Goal: Information Seeking & Learning: Learn about a topic

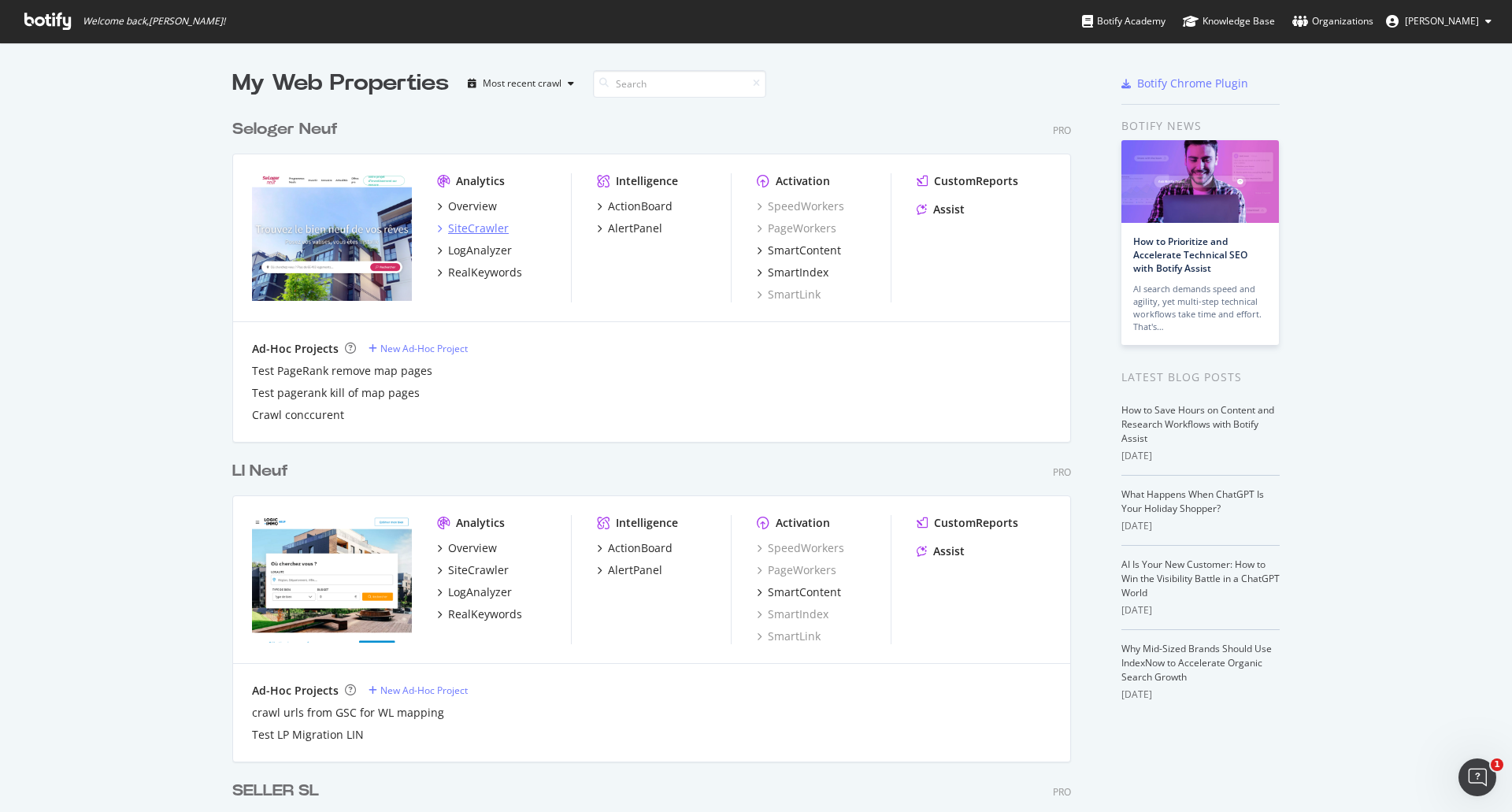
click at [466, 233] on div "SiteCrawler" at bounding box center [478, 228] width 60 height 16
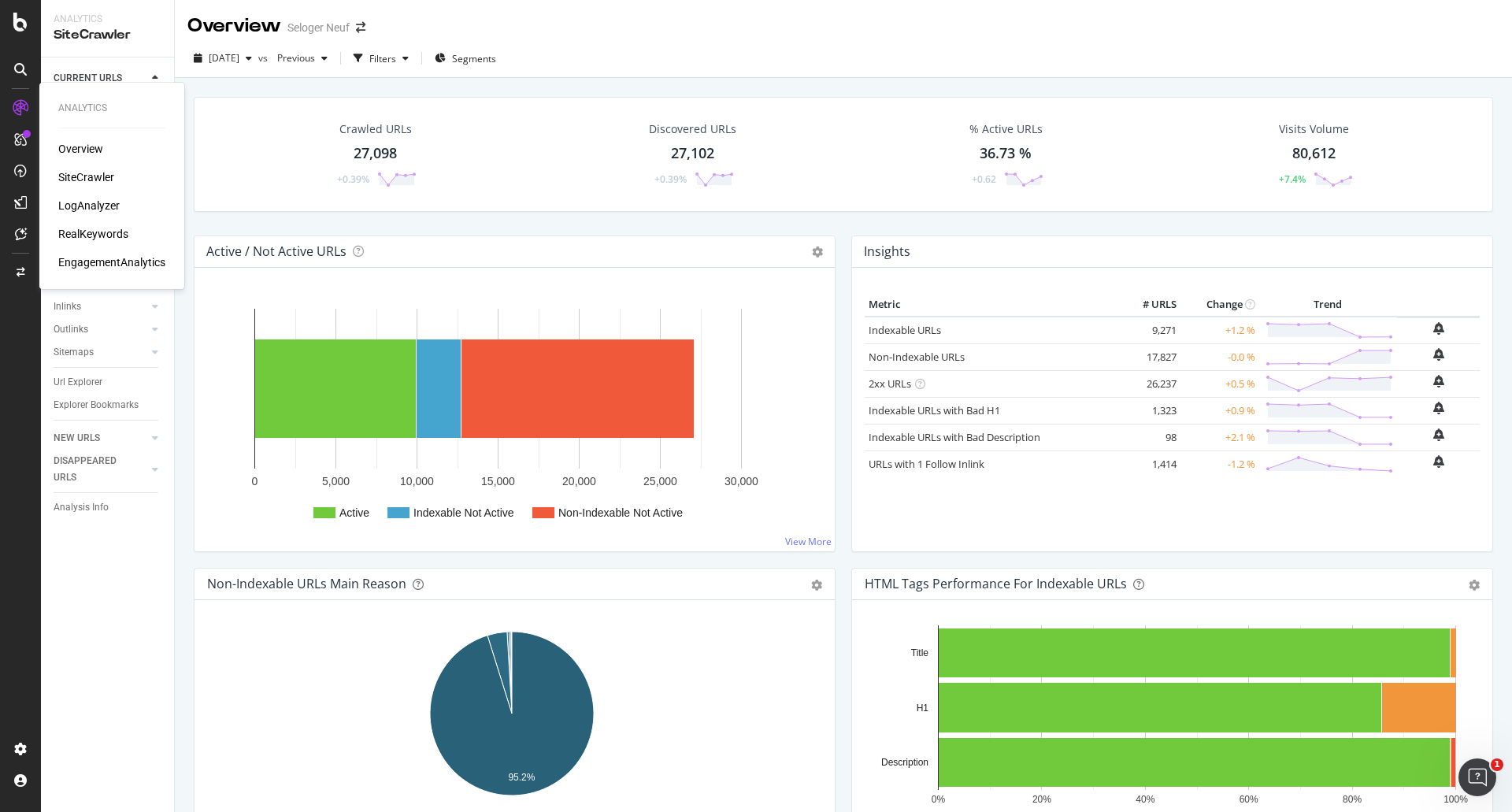
click at [71, 206] on div "LogAnalyzer" at bounding box center [89, 206] width 61 height 16
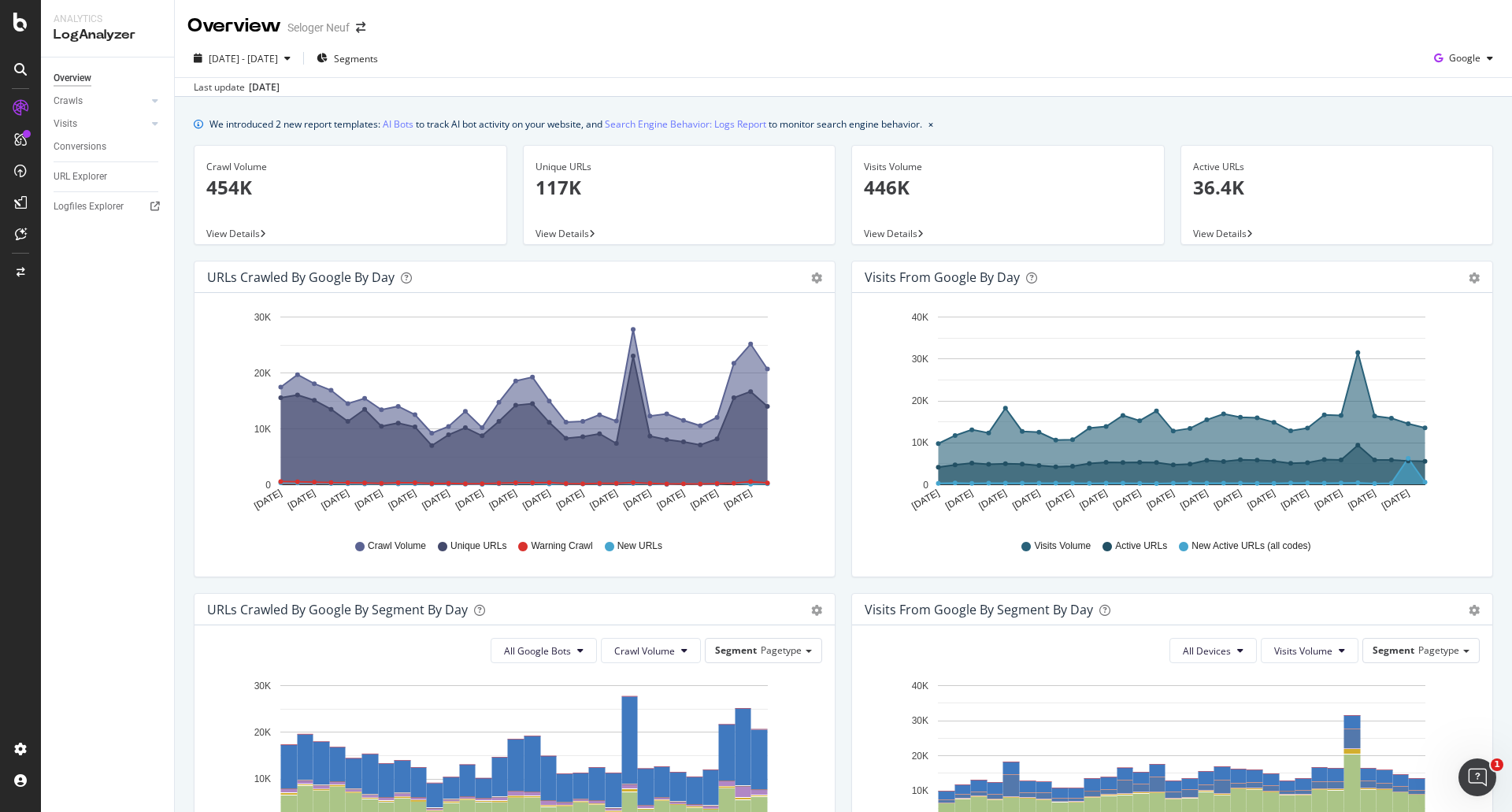
click at [232, 182] on p "454K" at bounding box center [351, 187] width 288 height 26
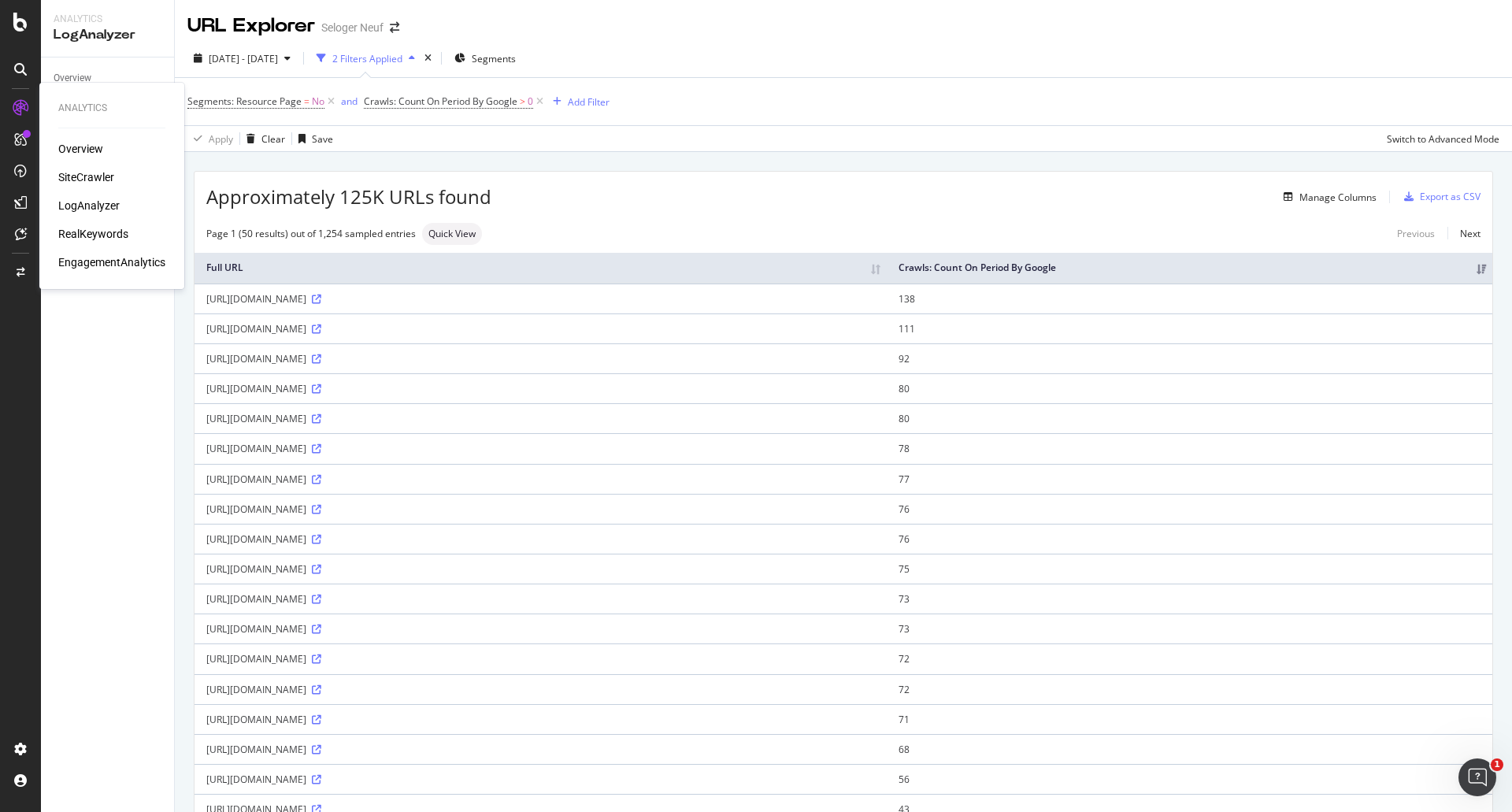
click at [67, 171] on div "SiteCrawler" at bounding box center [86, 177] width 56 height 16
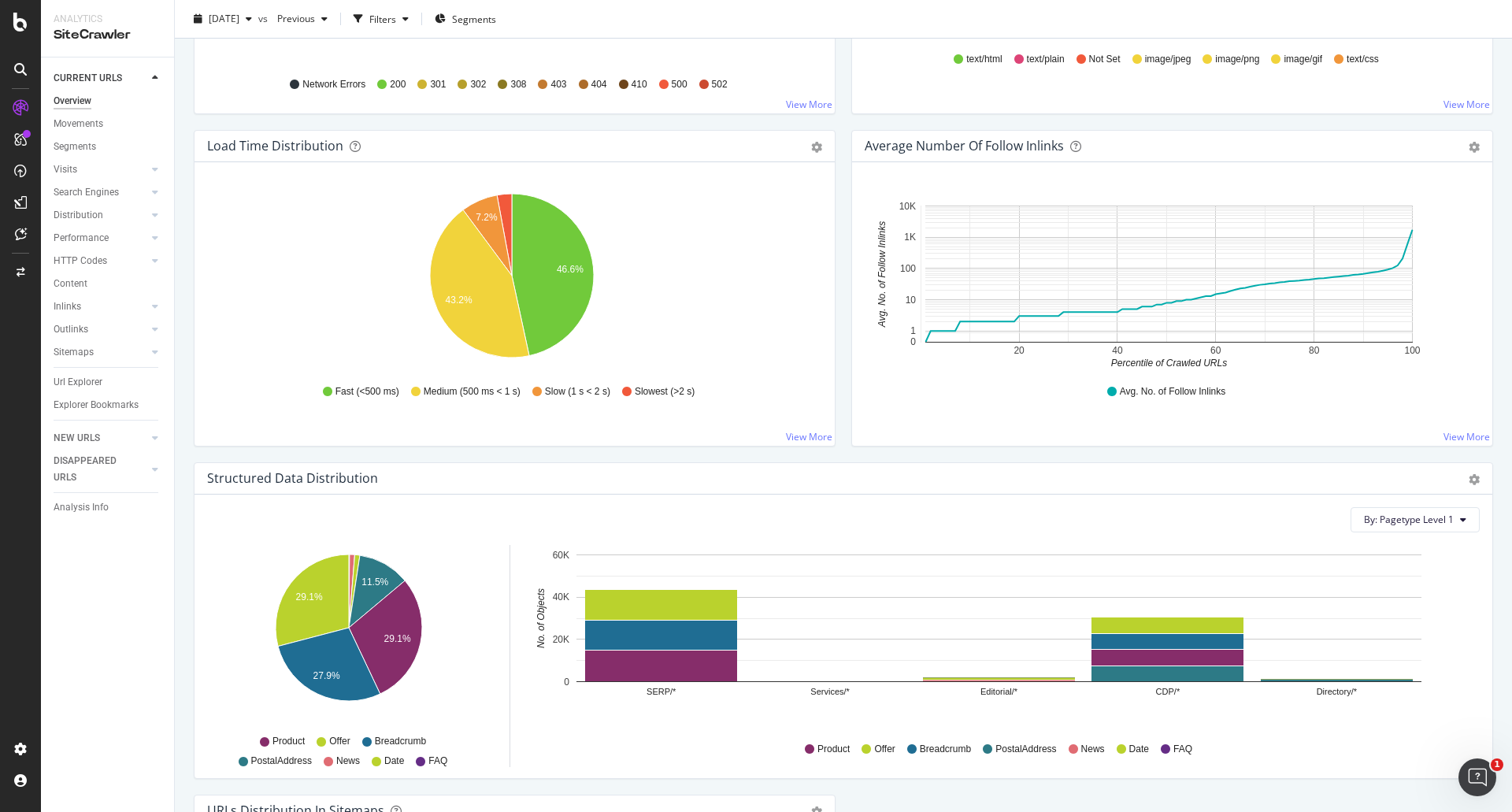
scroll to position [1025, 0]
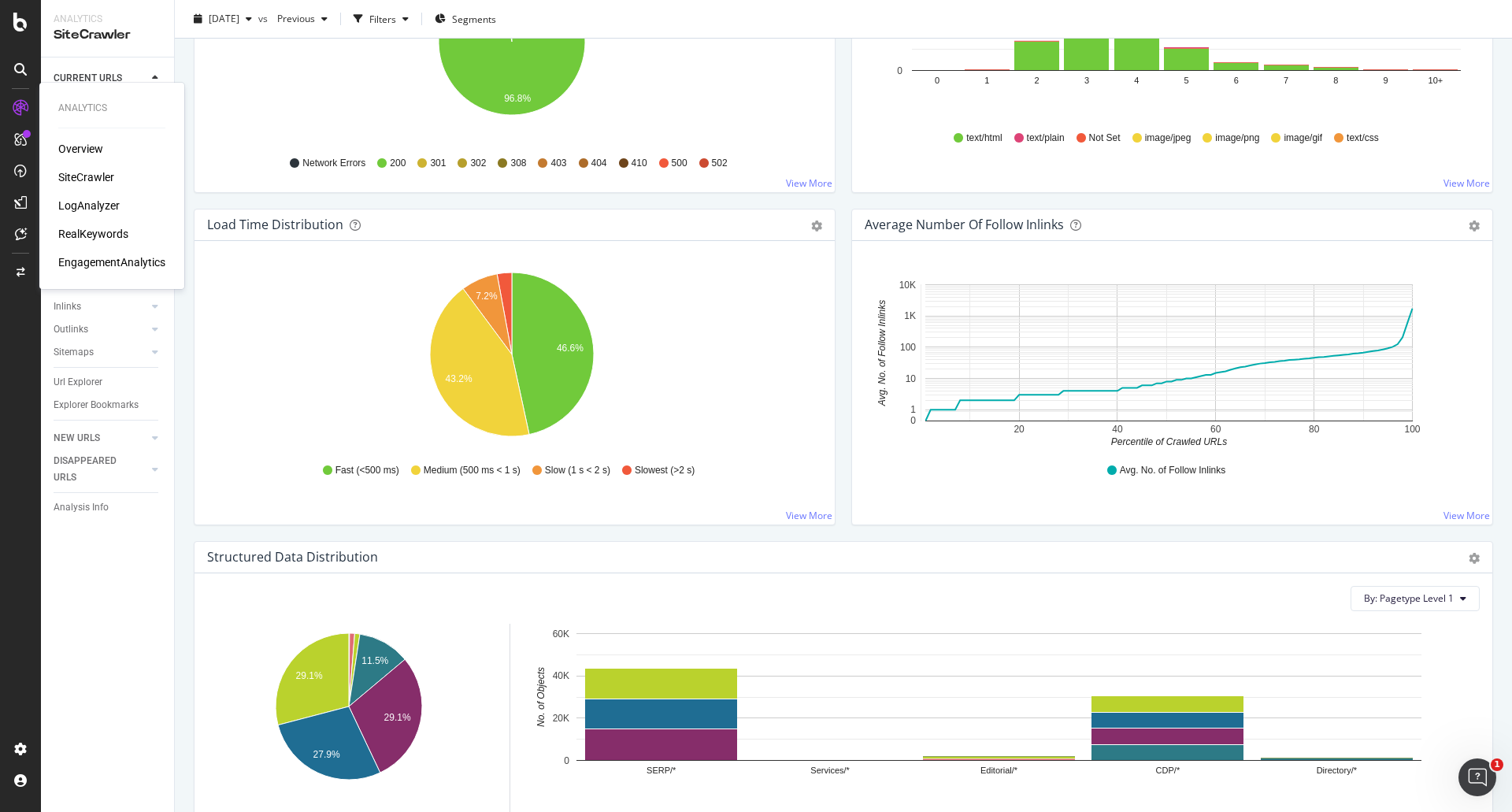
click at [76, 204] on div "LogAnalyzer" at bounding box center [89, 206] width 61 height 16
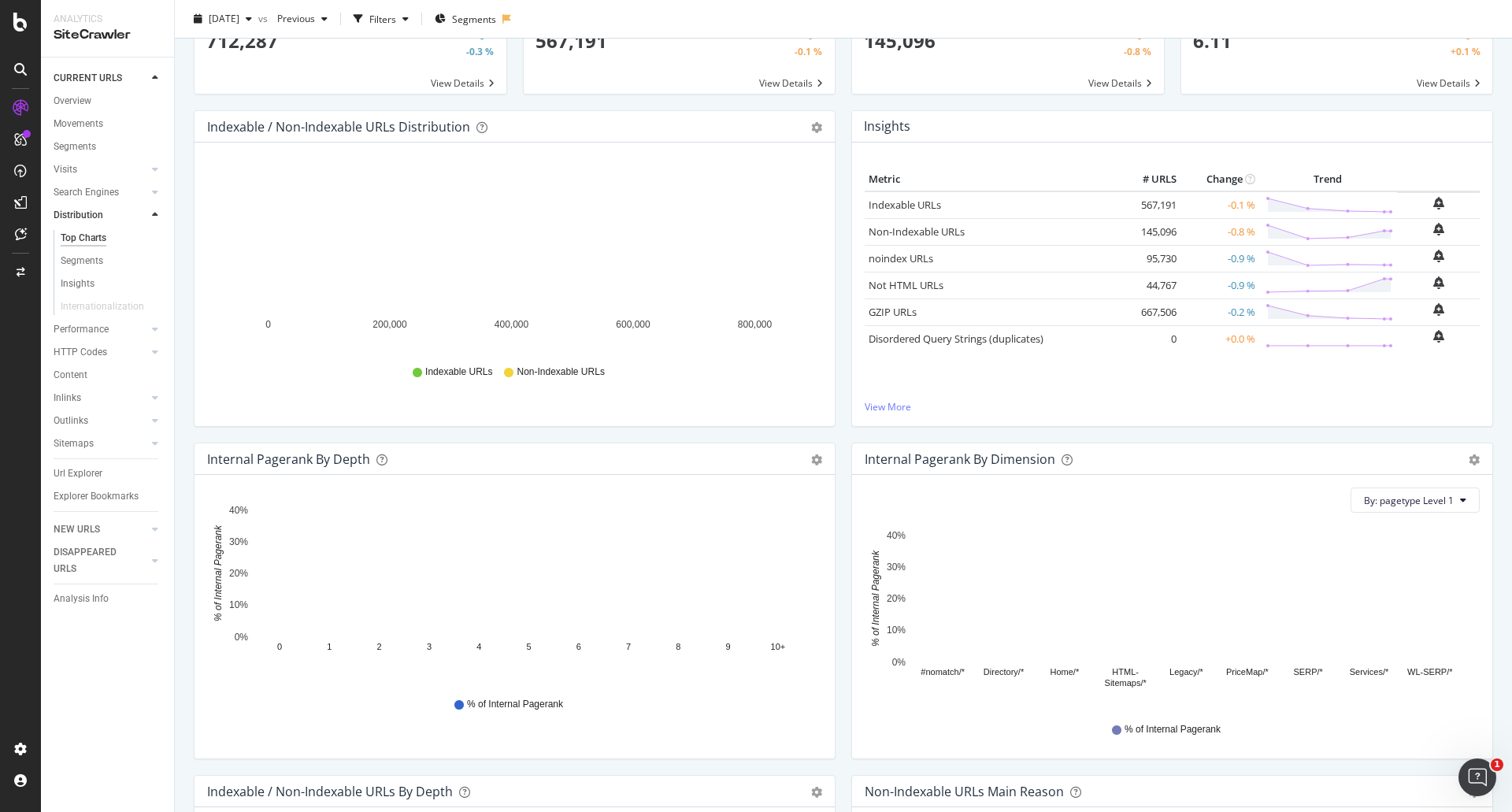
scroll to position [236, 0]
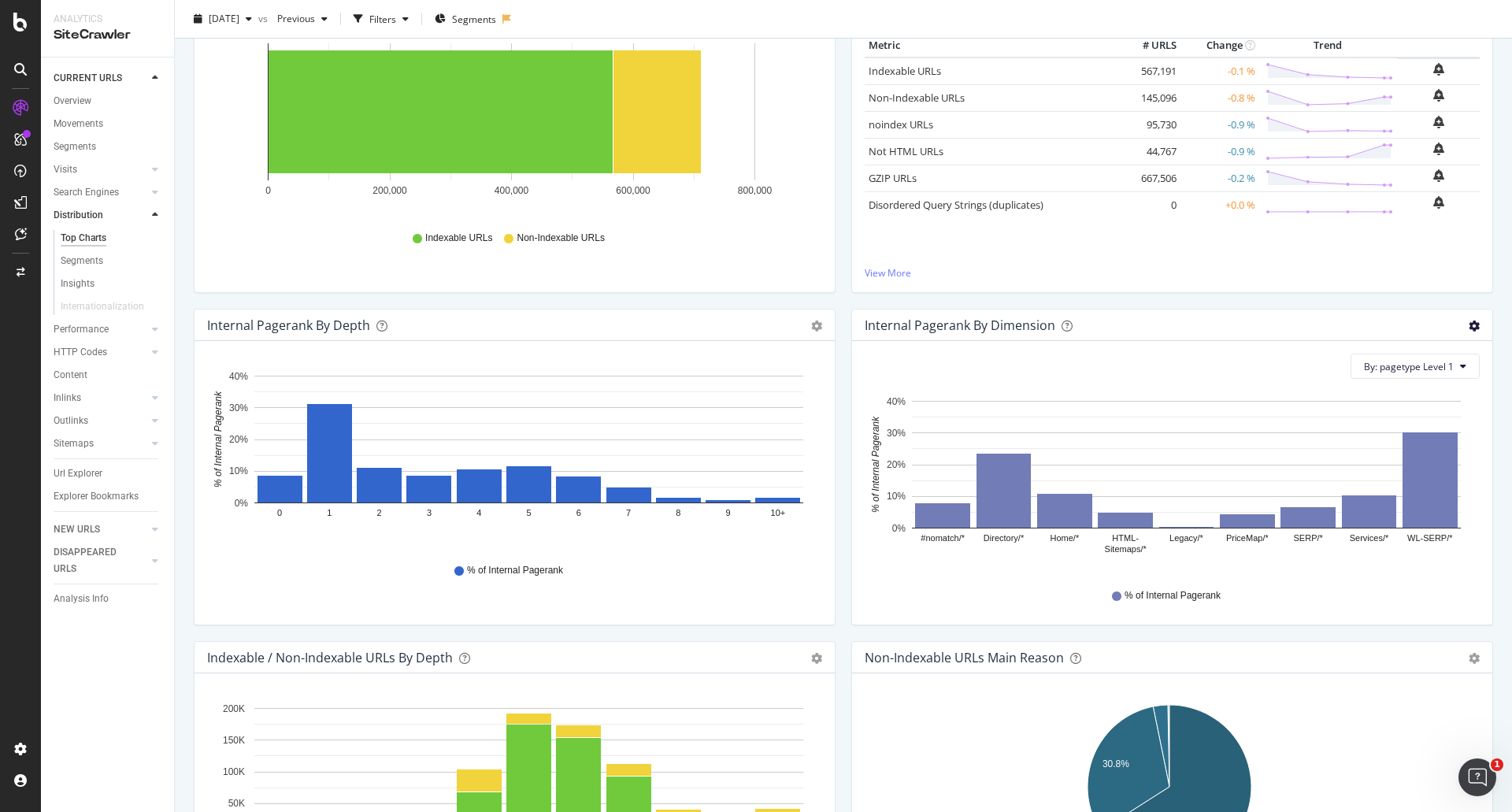
click at [1468, 329] on icon "gear" at bounding box center [1473, 326] width 11 height 11
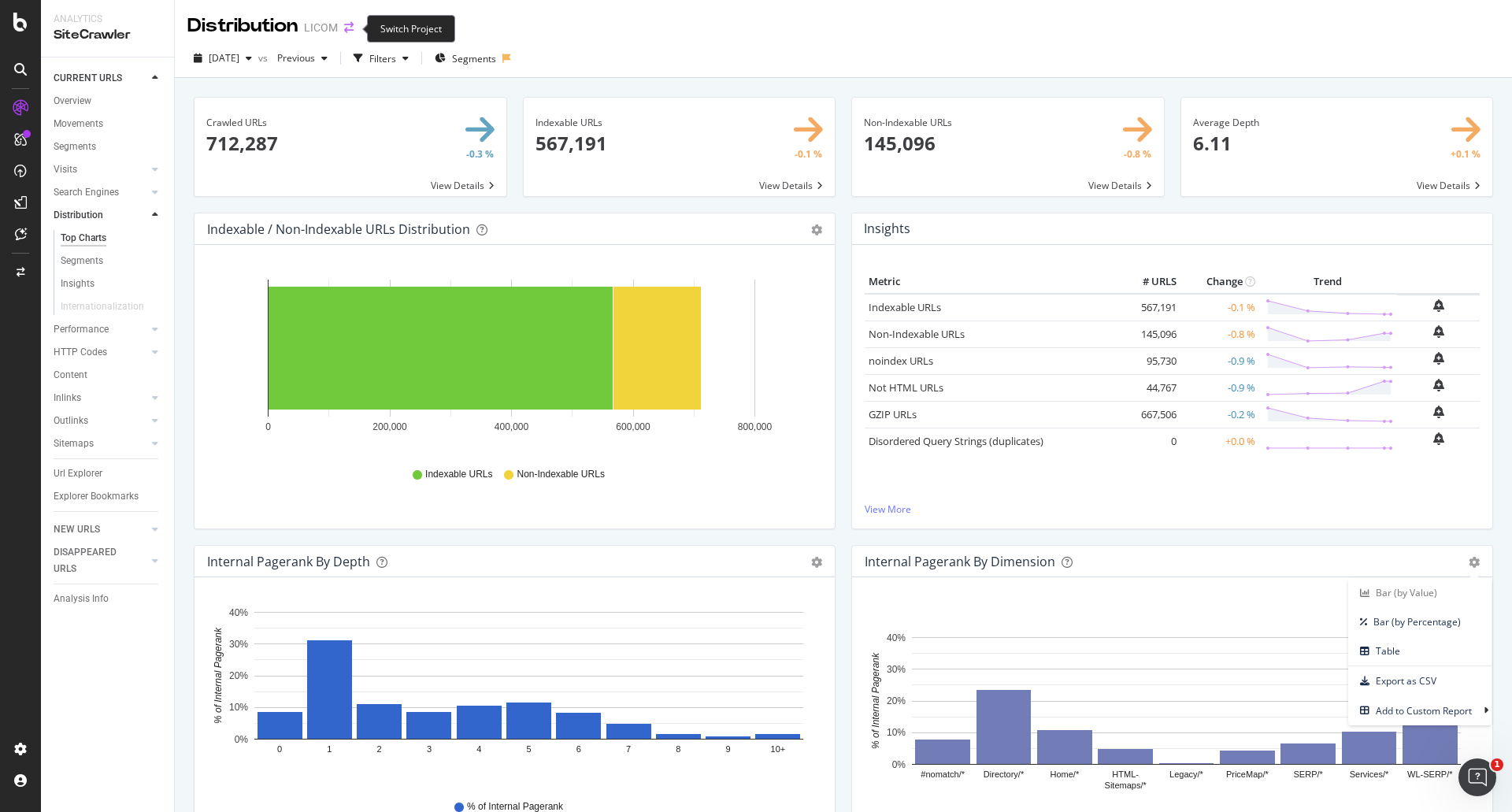
click at [351, 31] on icon "arrow-right-arrow-left" at bounding box center [349, 27] width 10 height 11
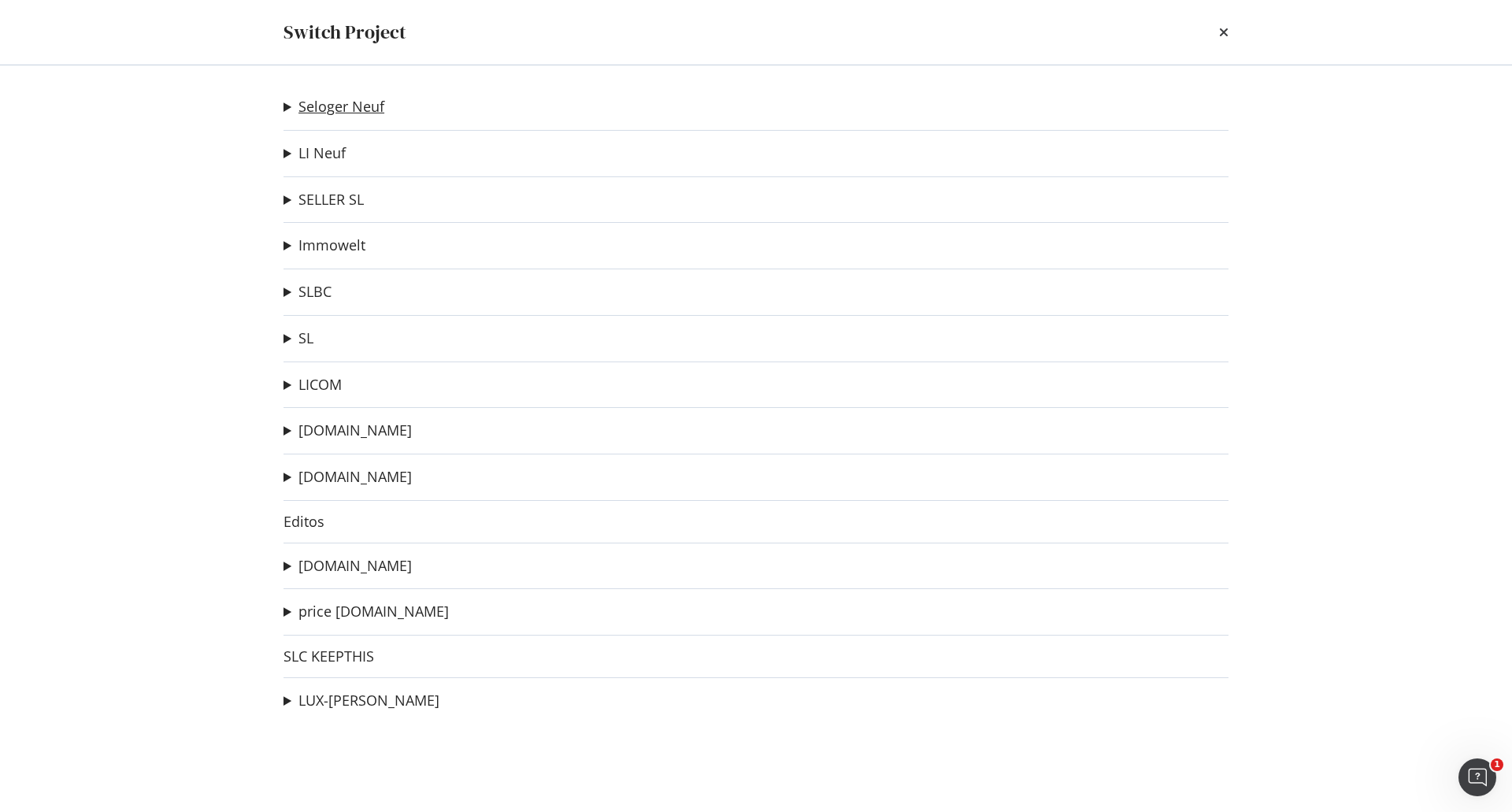
click at [323, 103] on link "Seloger Neuf" at bounding box center [341, 106] width 86 height 17
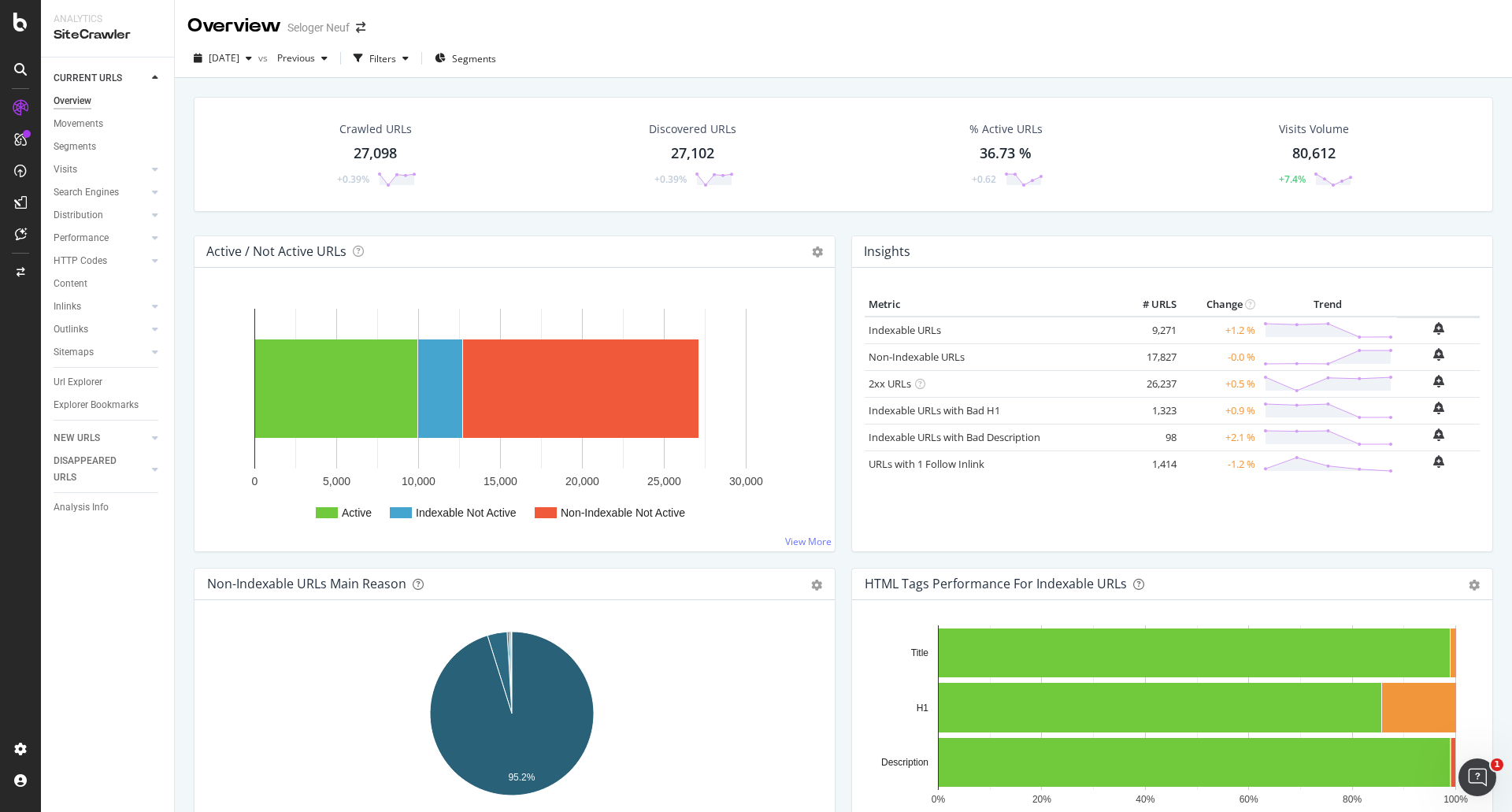
click at [89, 215] on div "Distribution" at bounding box center [78, 215] width 50 height 17
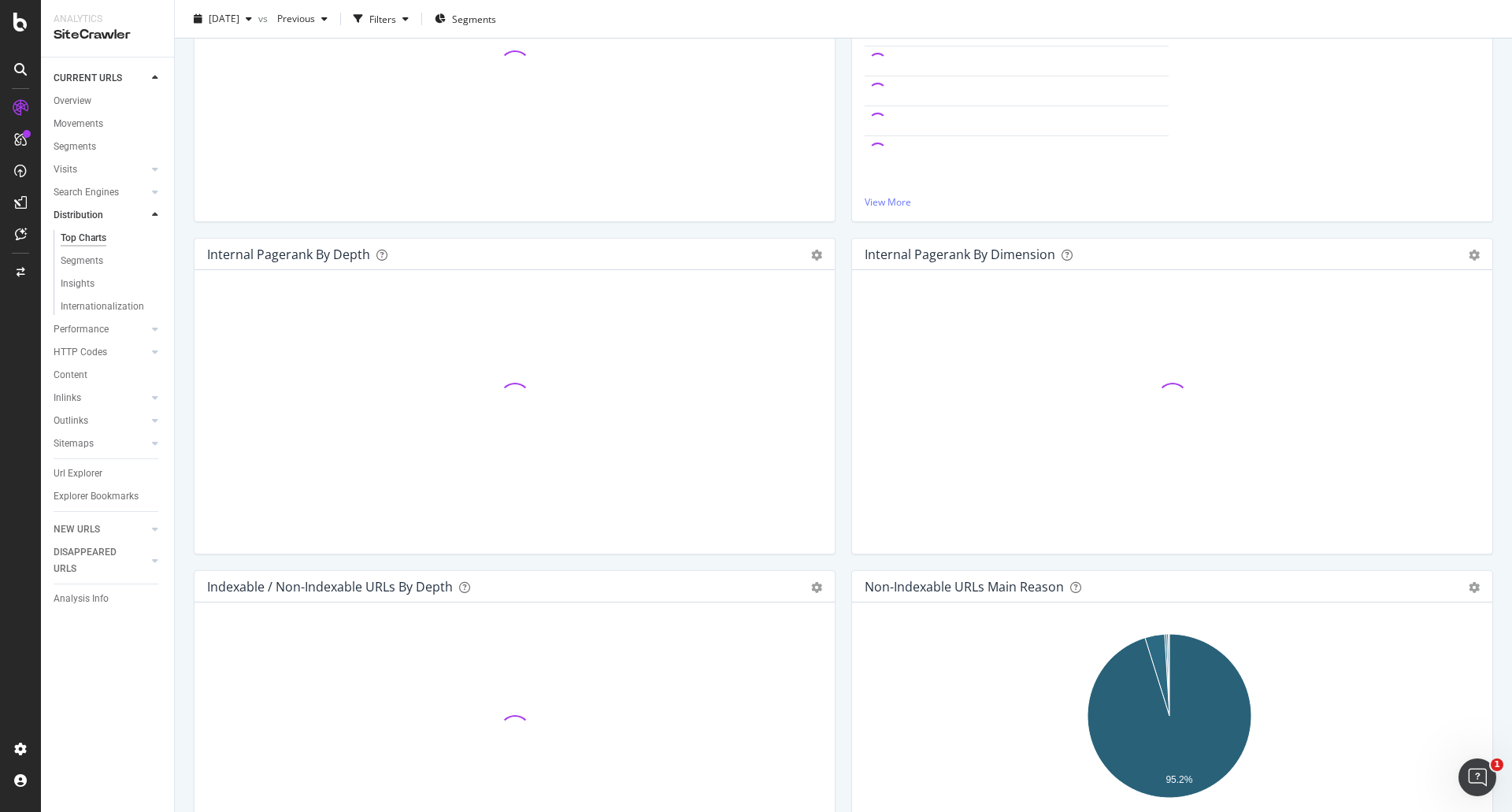
scroll to position [315, 0]
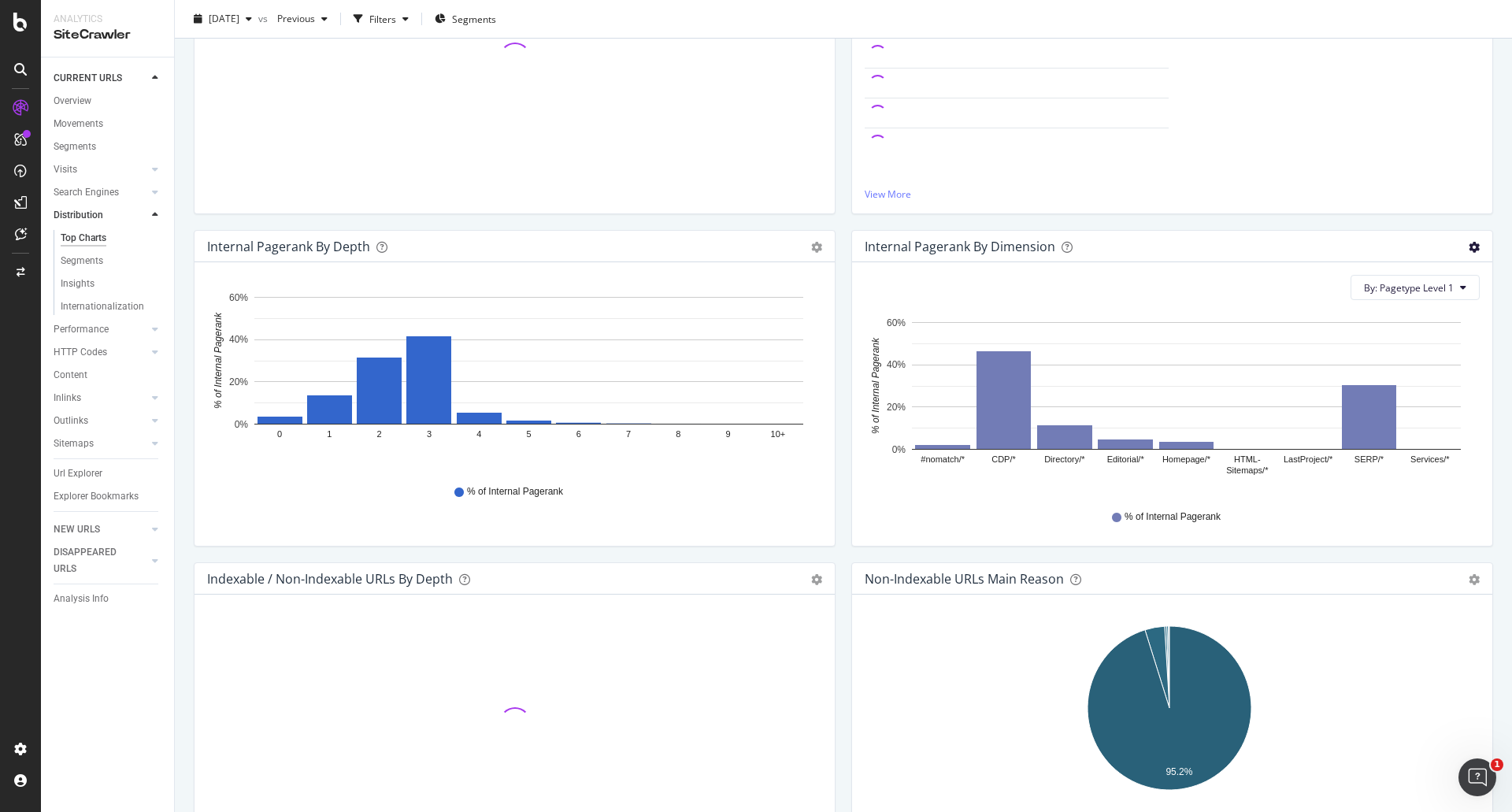
click at [1468, 248] on icon "gear" at bounding box center [1473, 247] width 11 height 11
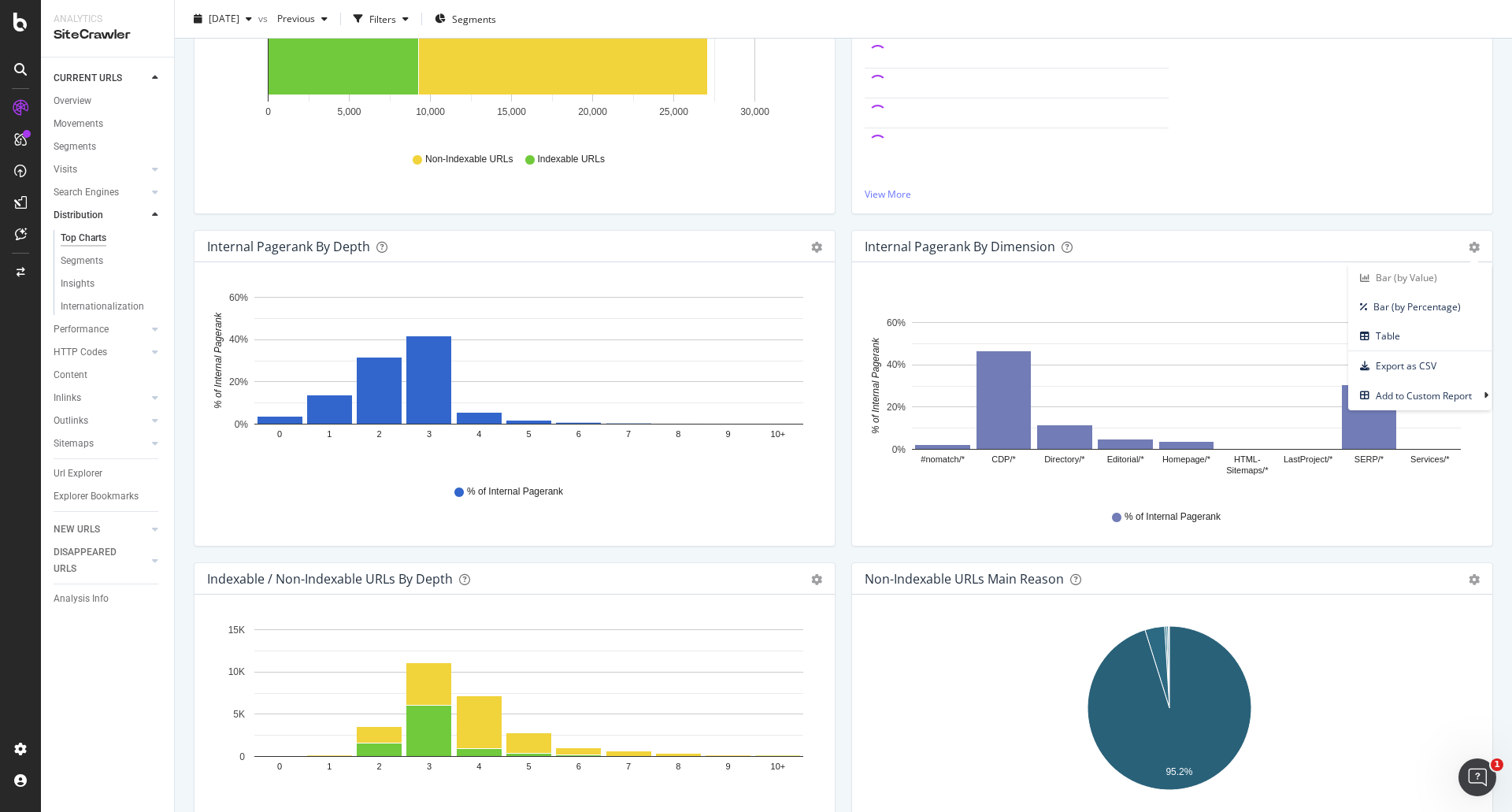
click at [1299, 245] on div "Internal Pagerank By Dimension" at bounding box center [1154, 247] width 581 height 16
click at [1425, 289] on span "By: Pagetype Level 1" at bounding box center [1409, 288] width 90 height 14
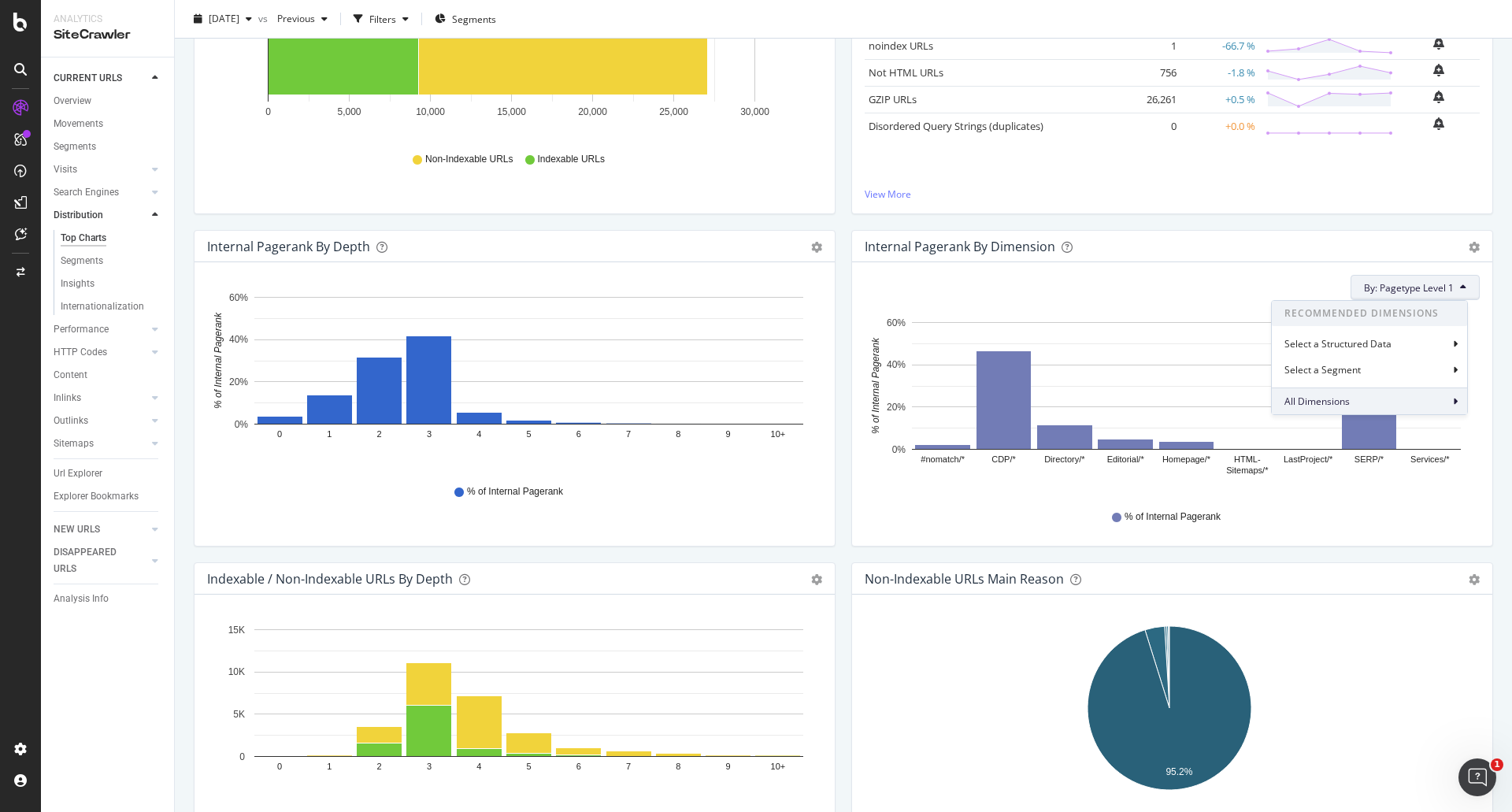
click at [1363, 403] on div "All Dimensions" at bounding box center [1369, 401] width 195 height 26
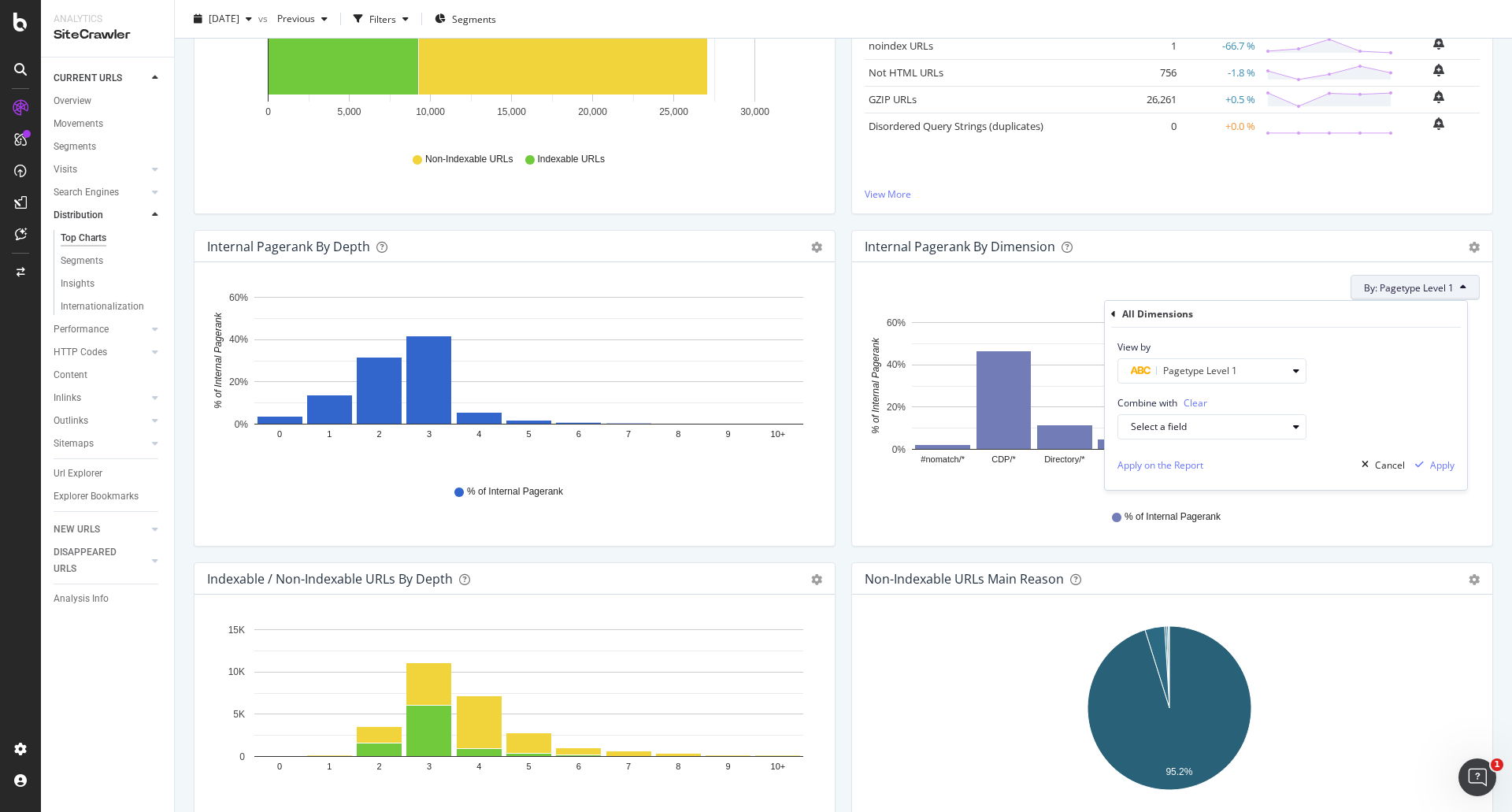
click at [1417, 285] on span "By: Pagetype Level 1" at bounding box center [1409, 288] width 90 height 14
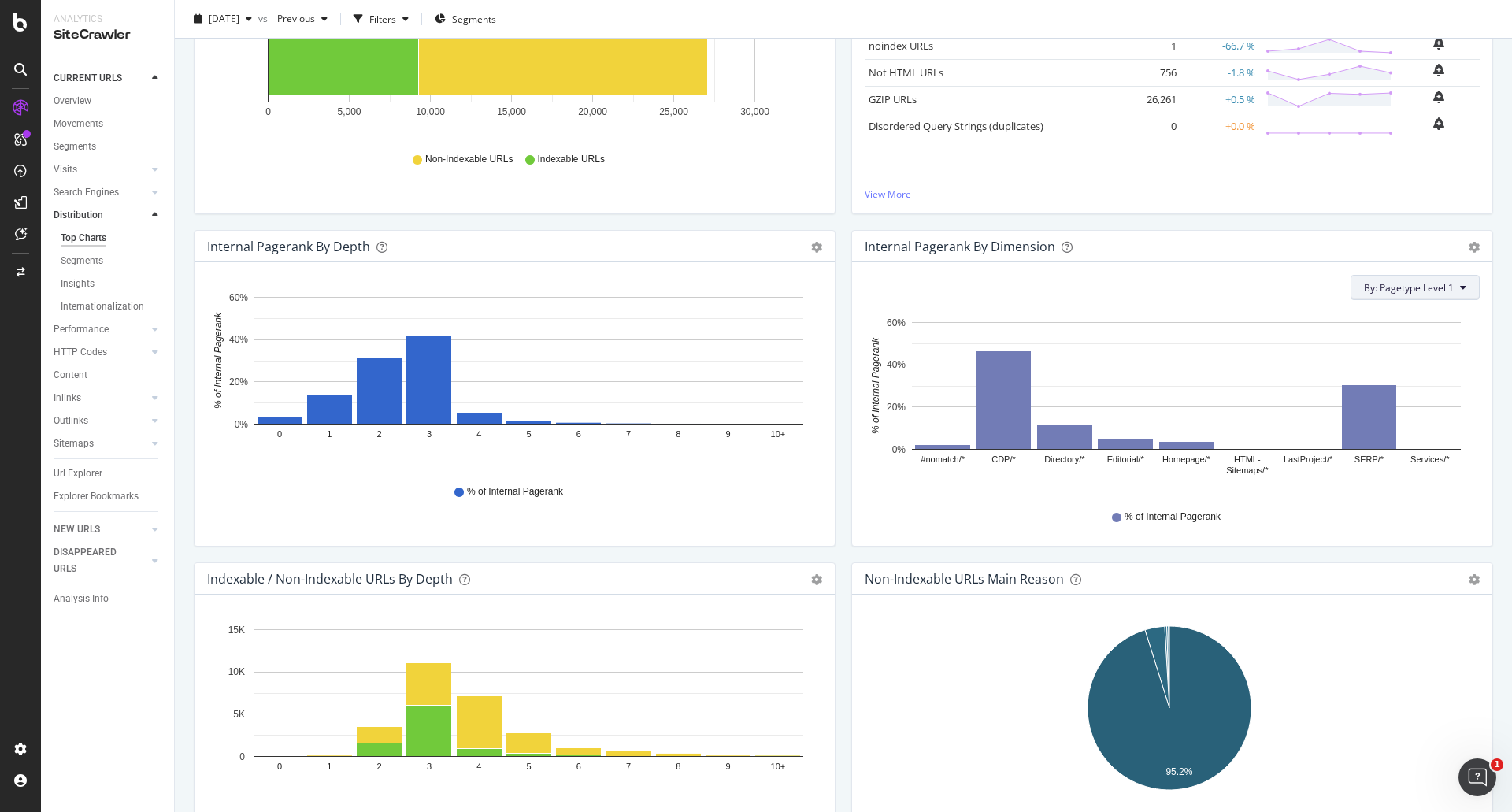
click at [1418, 288] on span "By: Pagetype Level 1" at bounding box center [1409, 288] width 90 height 14
click at [1362, 378] on div "Select a Segment" at bounding box center [1369, 369] width 195 height 26
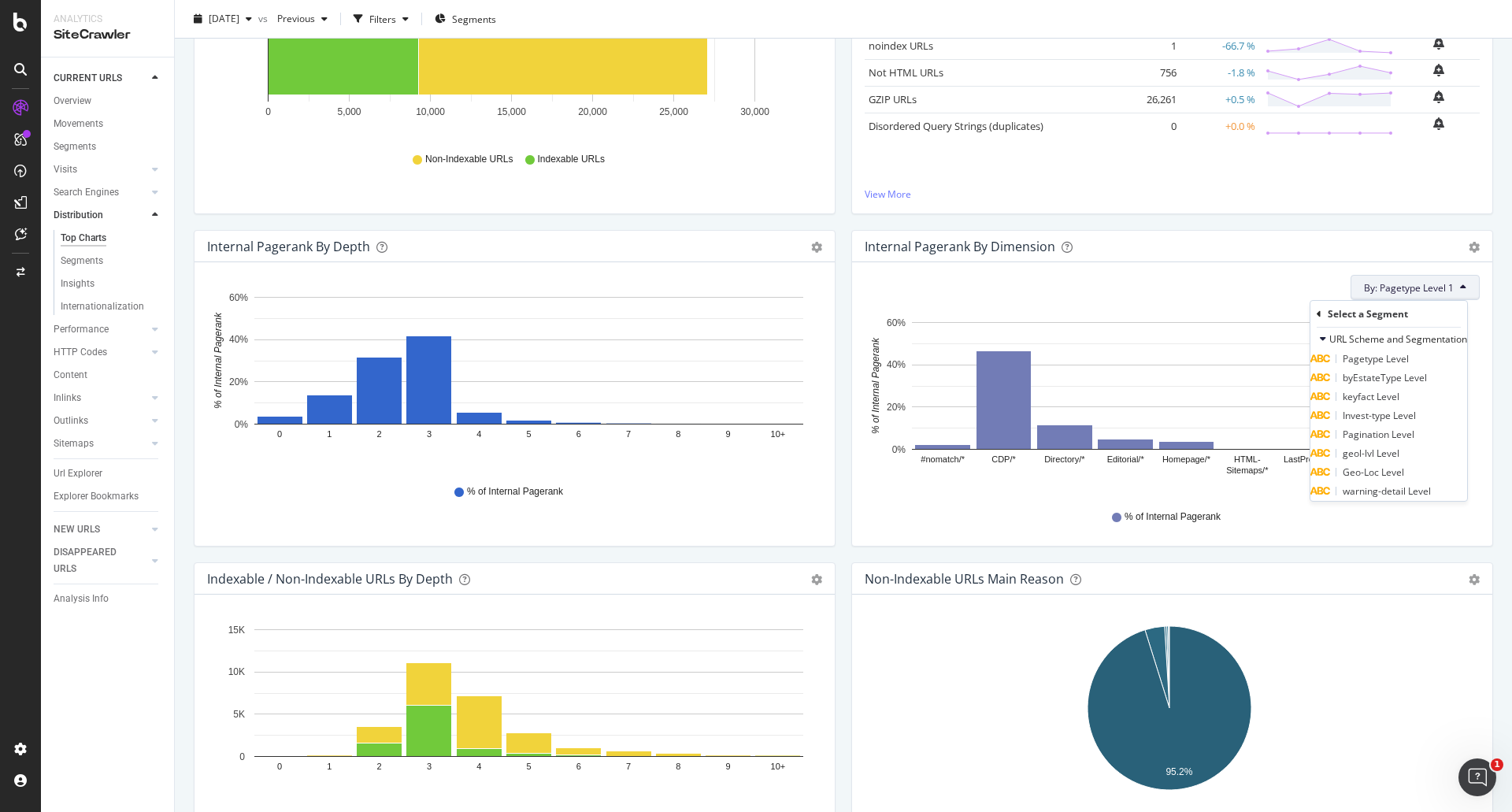
click at [1378, 286] on span "By: Pagetype Level 1" at bounding box center [1409, 288] width 90 height 14
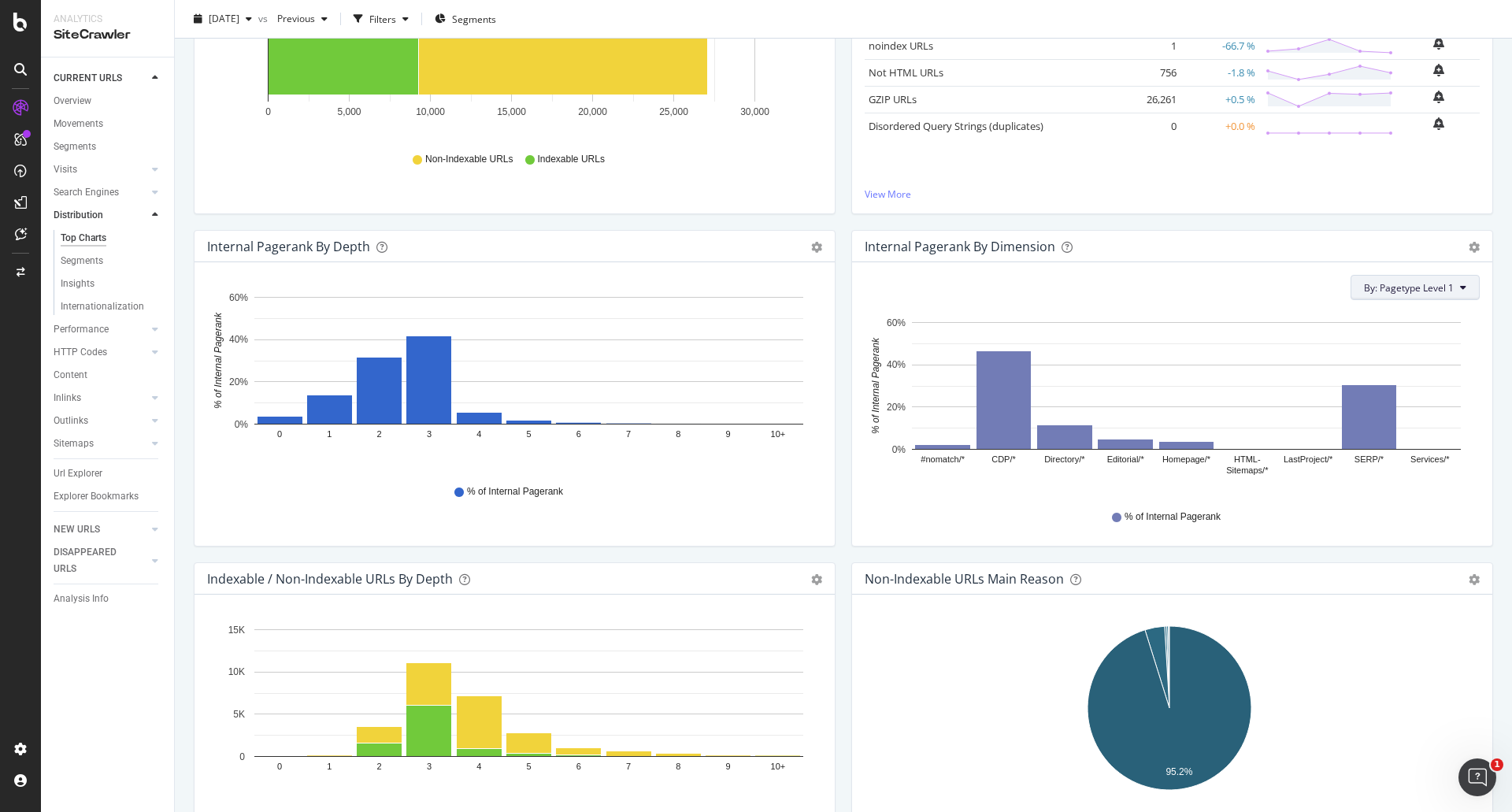
click at [1380, 287] on span "By: Pagetype Level 1" at bounding box center [1409, 288] width 90 height 14
click at [1348, 341] on div "Select a Structured Data" at bounding box center [1339, 344] width 110 height 14
click at [1377, 294] on button "By: Pagetype Level 1" at bounding box center [1415, 288] width 130 height 25
click at [1376, 285] on span "By: Pagetype Level 1" at bounding box center [1409, 288] width 90 height 14
click at [1393, 290] on span "By: Pagetype Level 1" at bounding box center [1409, 288] width 90 height 14
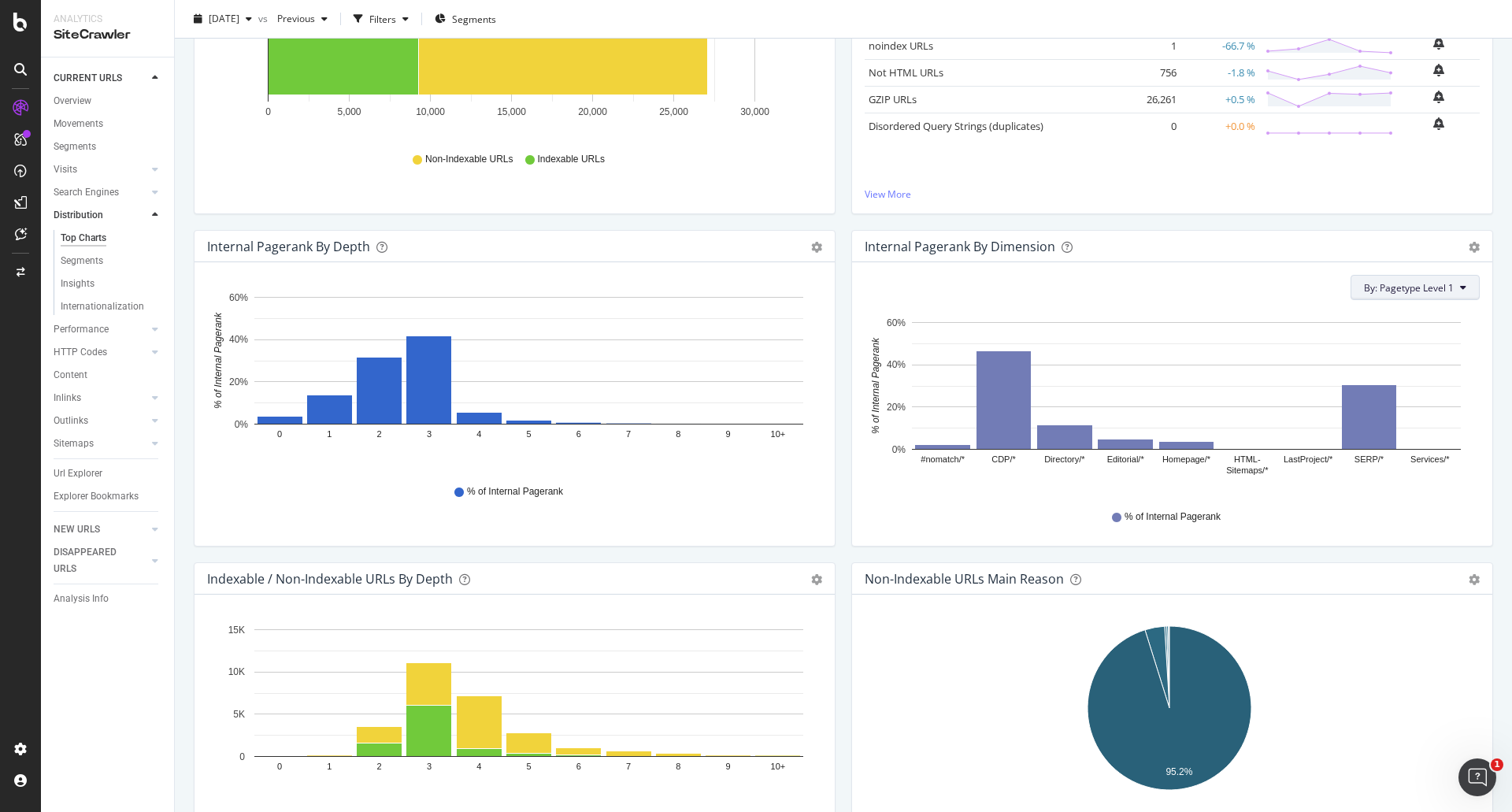
click at [1394, 289] on span "By: Pagetype Level 1" at bounding box center [1409, 288] width 90 height 14
click at [1394, 371] on div "Select a Segment" at bounding box center [1369, 369] width 195 height 26
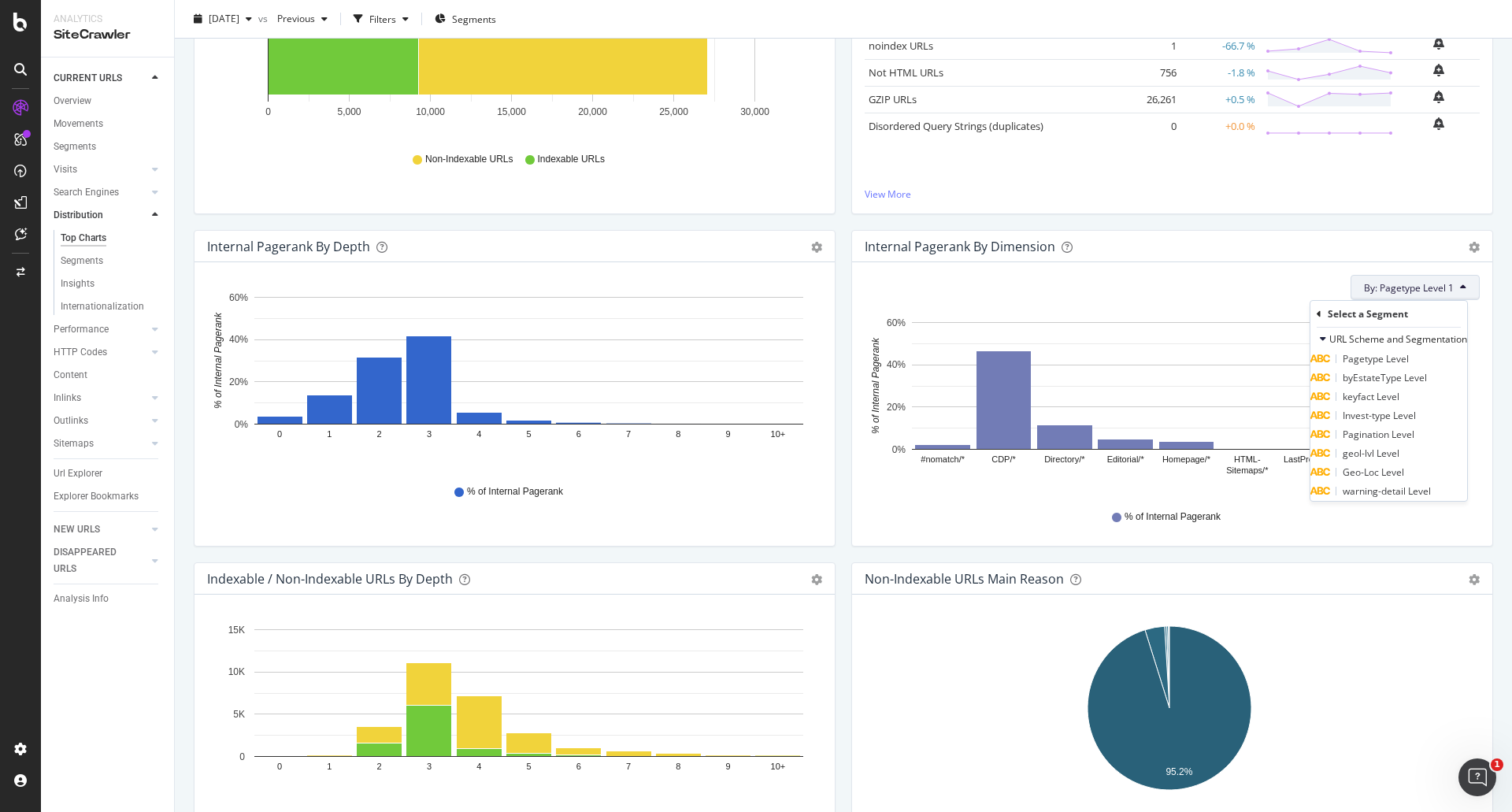
click at [1258, 257] on div "Internal Pagerank By Dimension Bar (by Value) Bar (by Percentage) Table Export …" at bounding box center [1171, 247] width 640 height 31
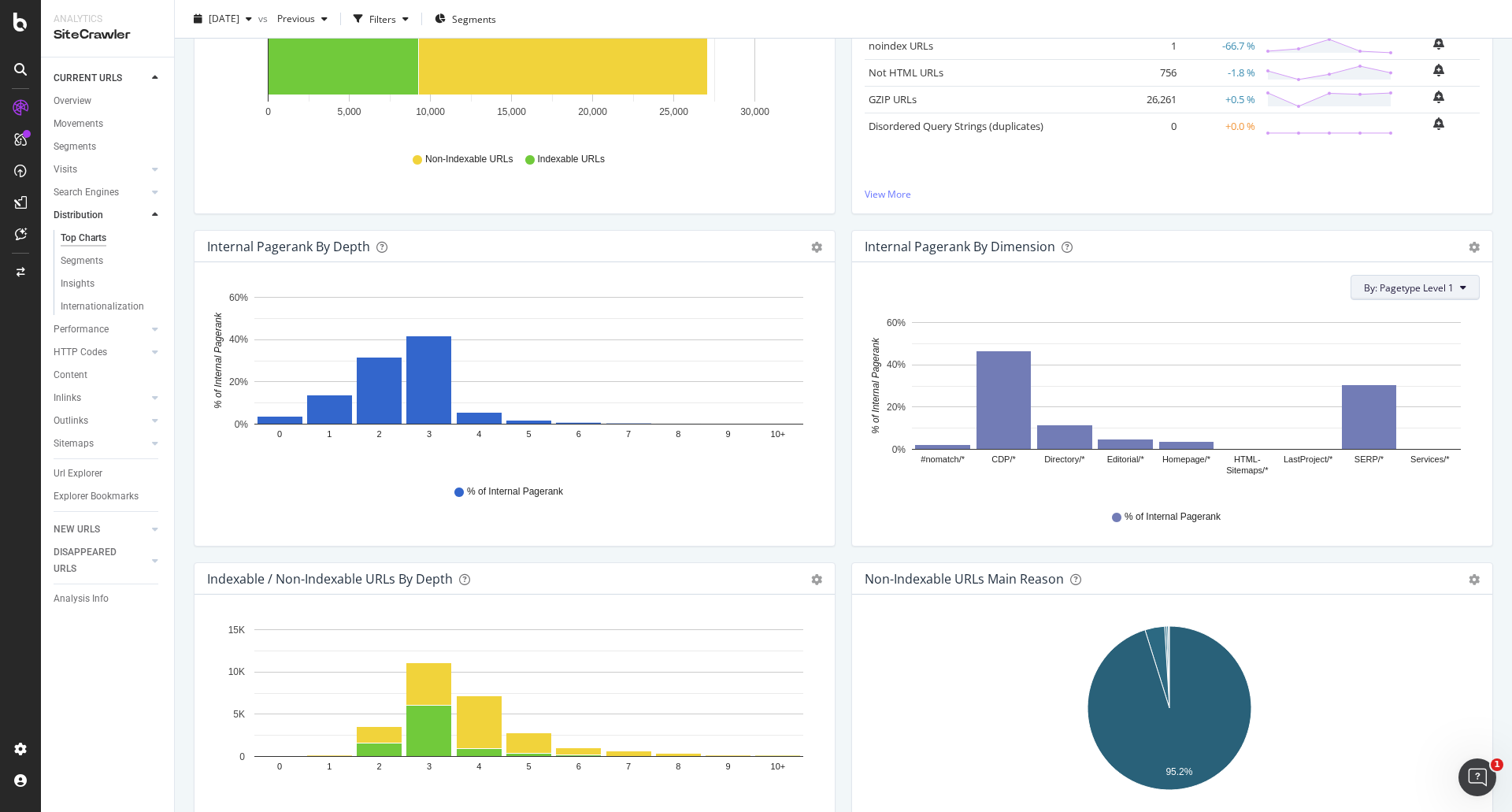
click at [1399, 286] on span "By: Pagetype Level 1" at bounding box center [1409, 288] width 90 height 14
click at [1364, 400] on div "All Dimensions" at bounding box center [1369, 401] width 195 height 26
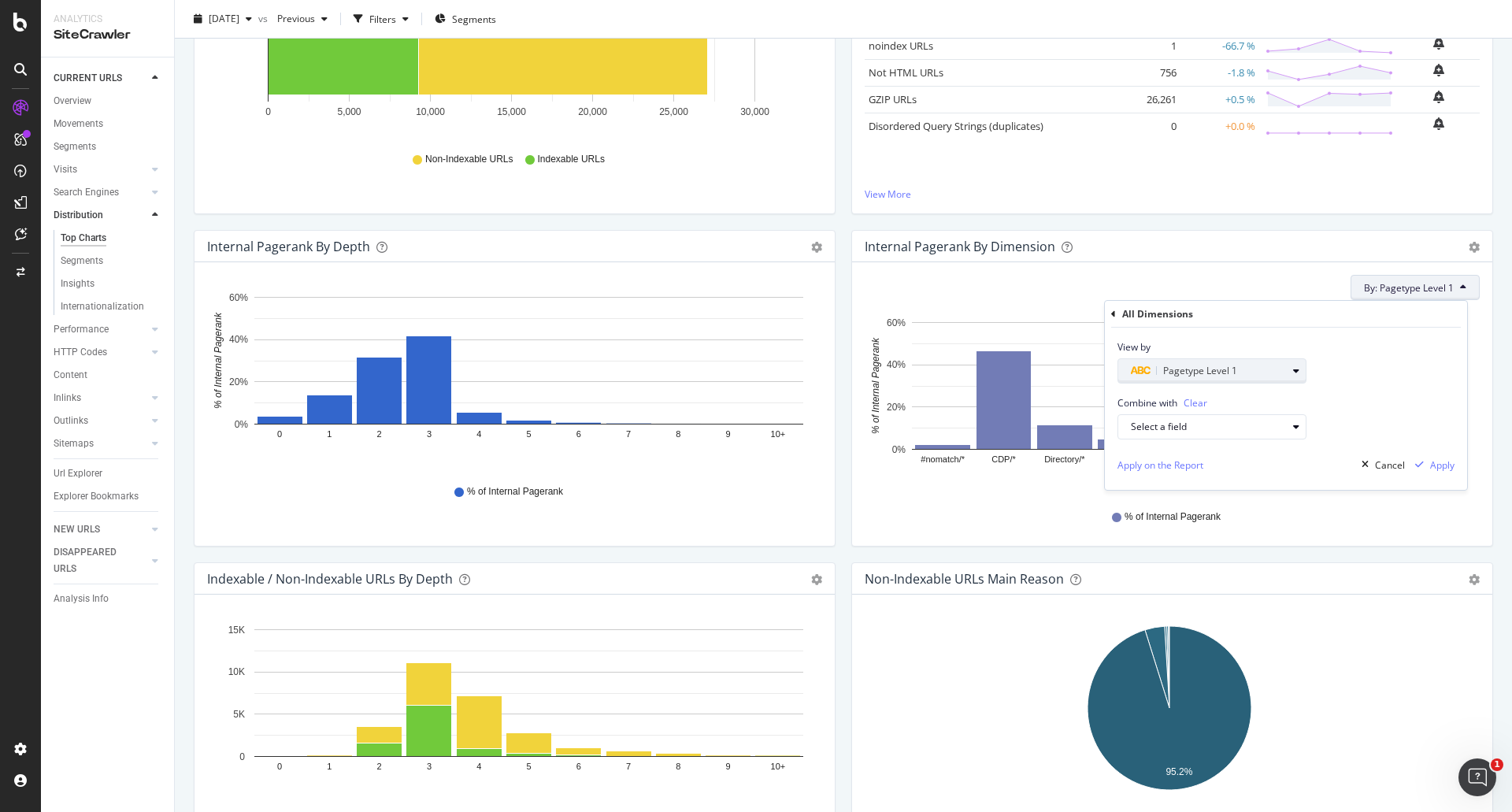
click at [1259, 376] on div "Pagetype Level 1" at bounding box center [1208, 370] width 156 height 19
click at [1179, 491] on div "Level 2" at bounding box center [1218, 488] width 169 height 20
click at [1272, 475] on div "Validate" at bounding box center [1286, 470] width 35 height 14
click at [1446, 465] on div "Apply" at bounding box center [1442, 465] width 24 height 14
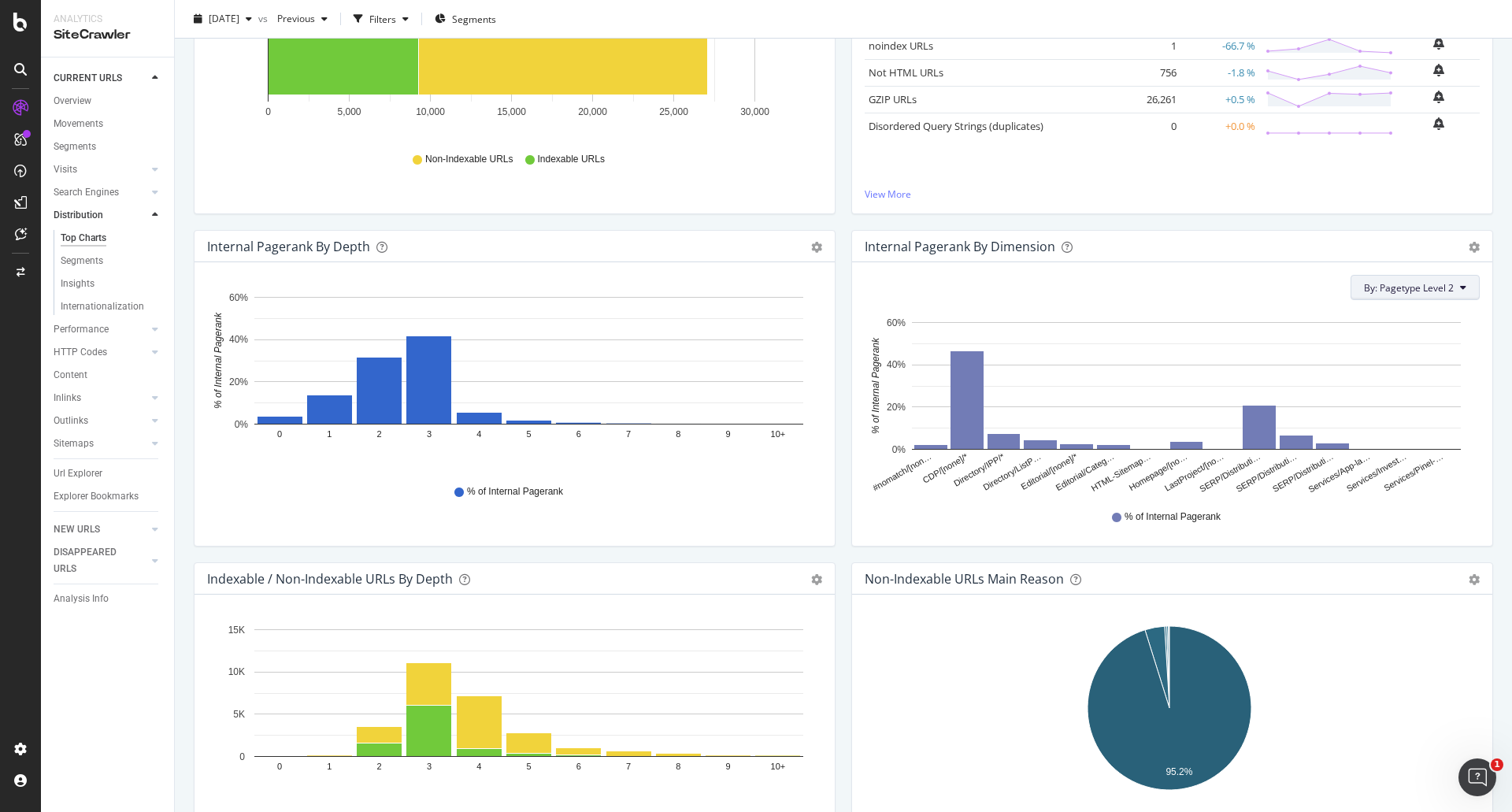
click at [1414, 289] on span "By: Pagetype Level 2" at bounding box center [1409, 288] width 90 height 14
click at [1279, 251] on div "Internal Pagerank By Dimension" at bounding box center [1154, 247] width 581 height 16
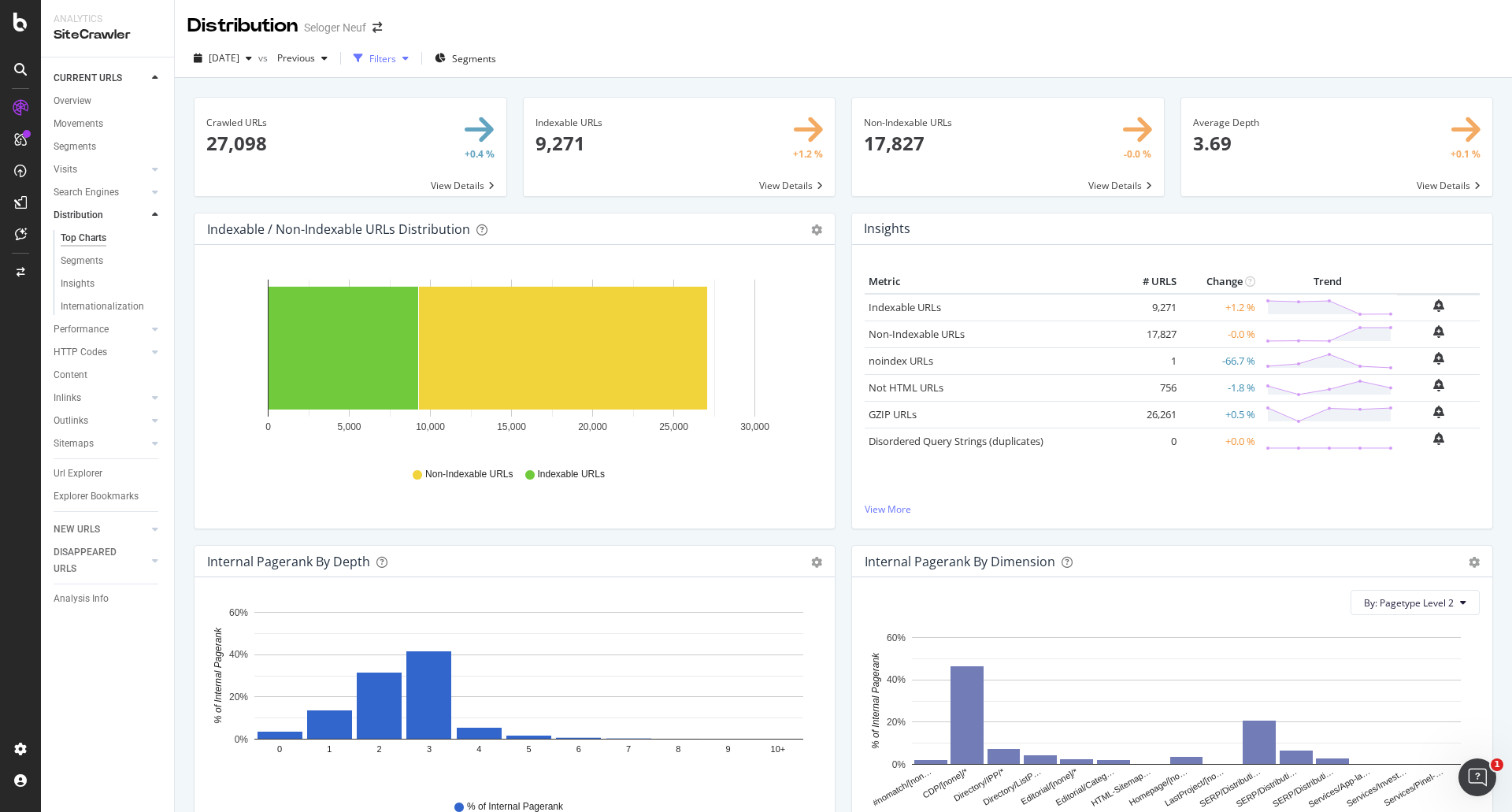
drag, startPoint x: 400, startPoint y: 56, endPoint x: 412, endPoint y: 56, distance: 12.0
click at [369, 56] on div "button" at bounding box center [358, 58] width 22 height 22
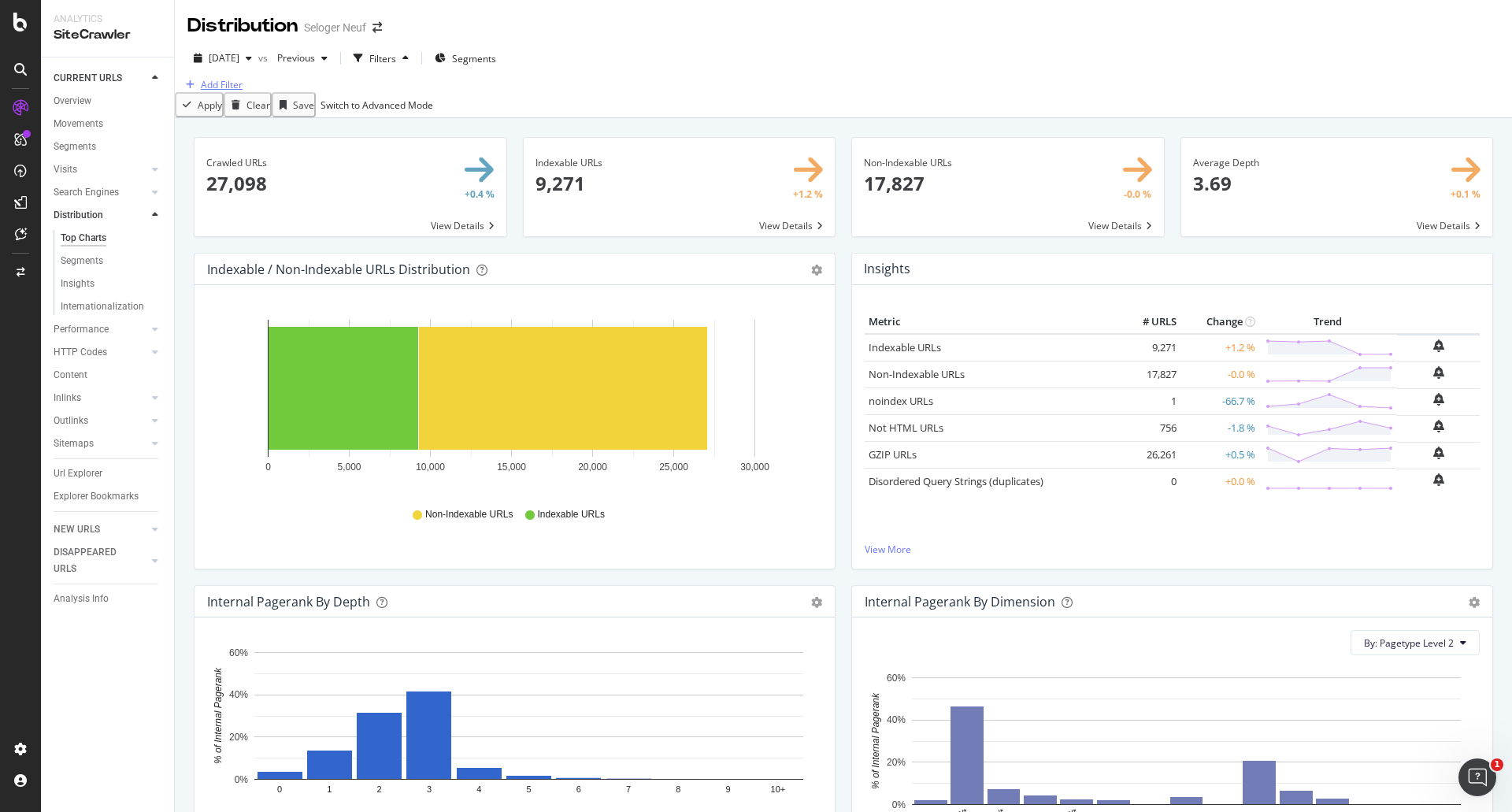
click at [201, 90] on div "button" at bounding box center [190, 85] width 21 height 10
click at [503, 71] on button "Segments" at bounding box center [466, 58] width 74 height 25
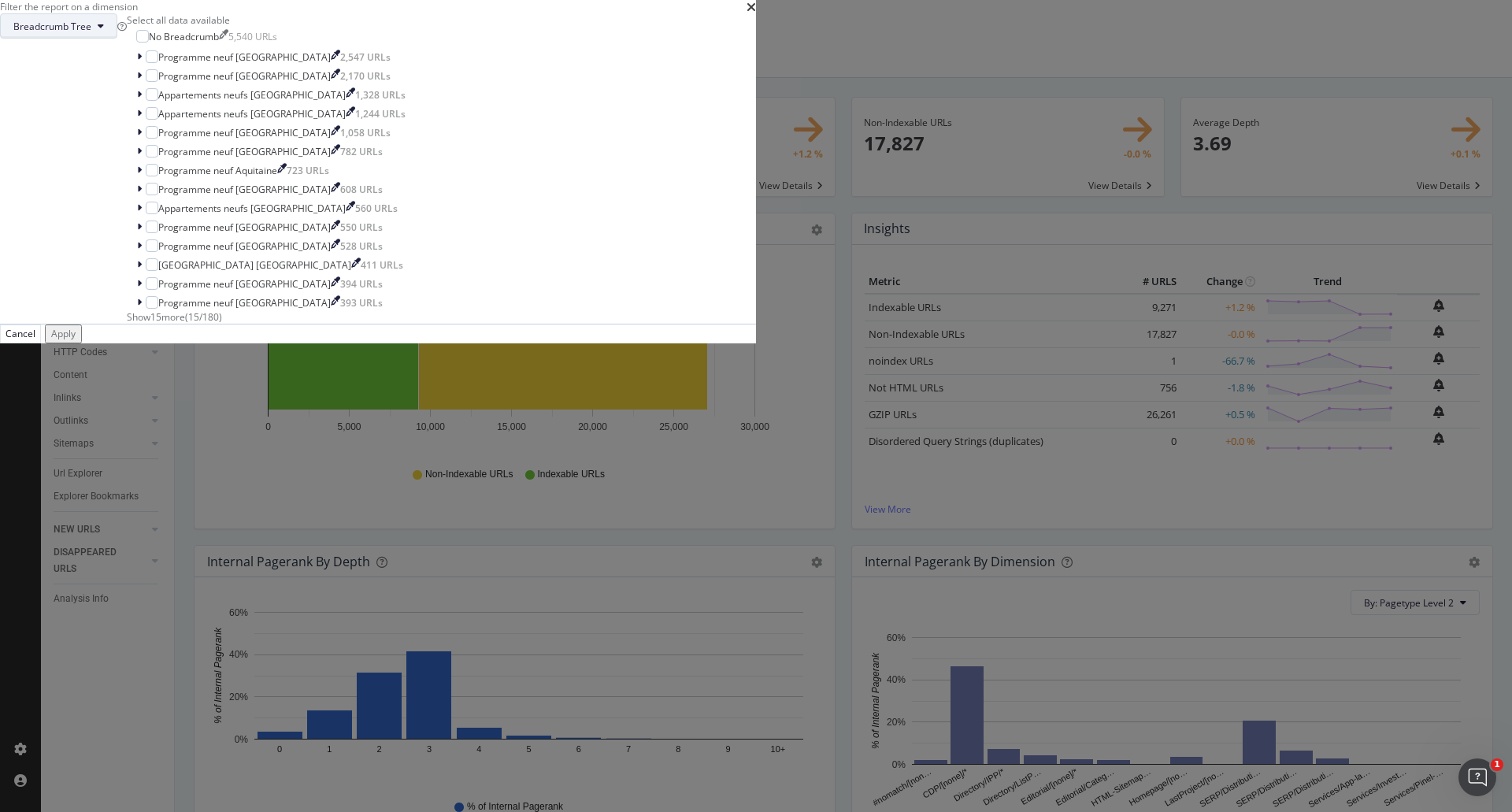
click at [92, 33] on span "Breadcrumb Tree" at bounding box center [53, 26] width 78 height 14
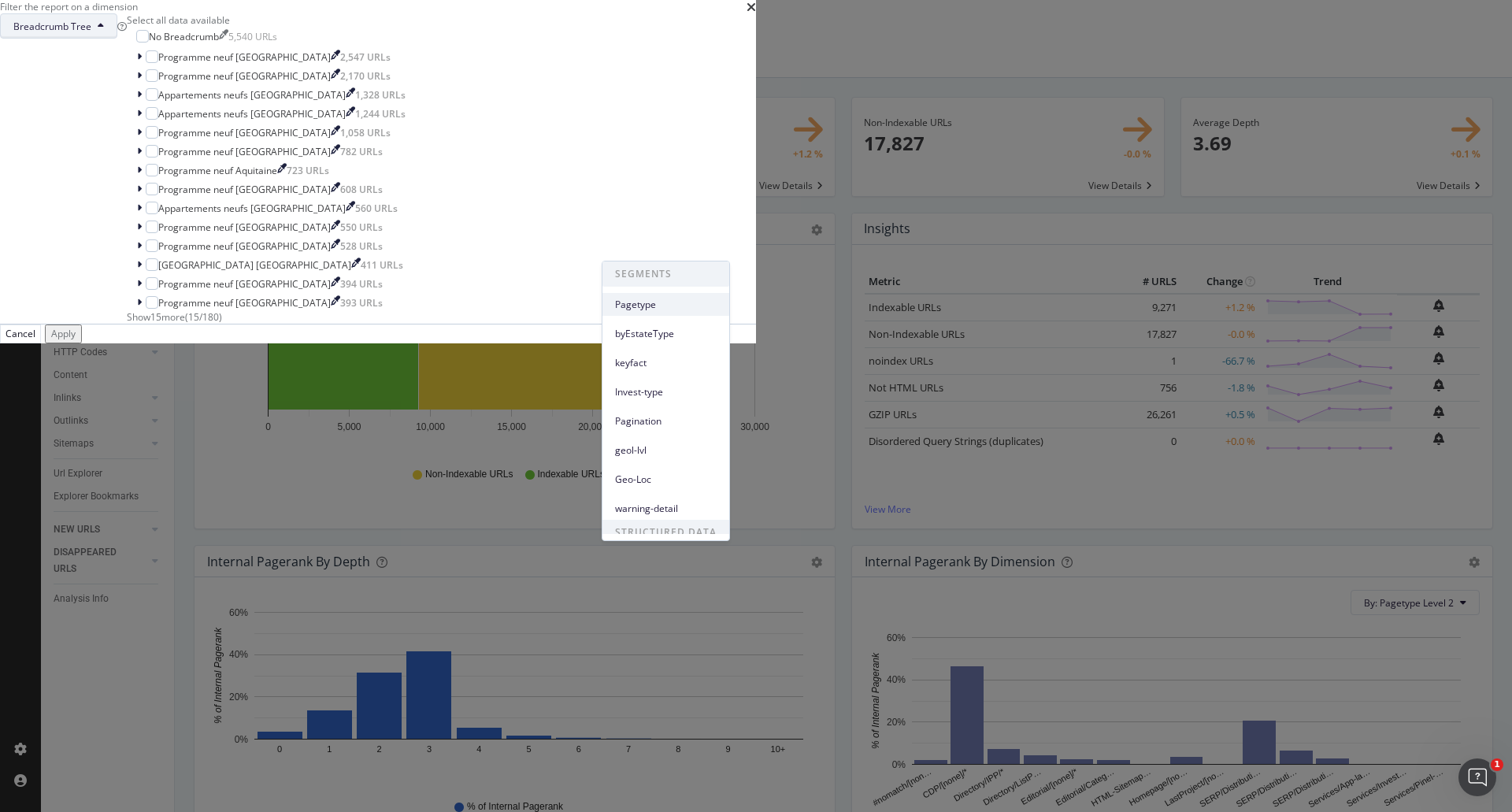
click at [662, 303] on span "Pagetype" at bounding box center [665, 304] width 101 height 15
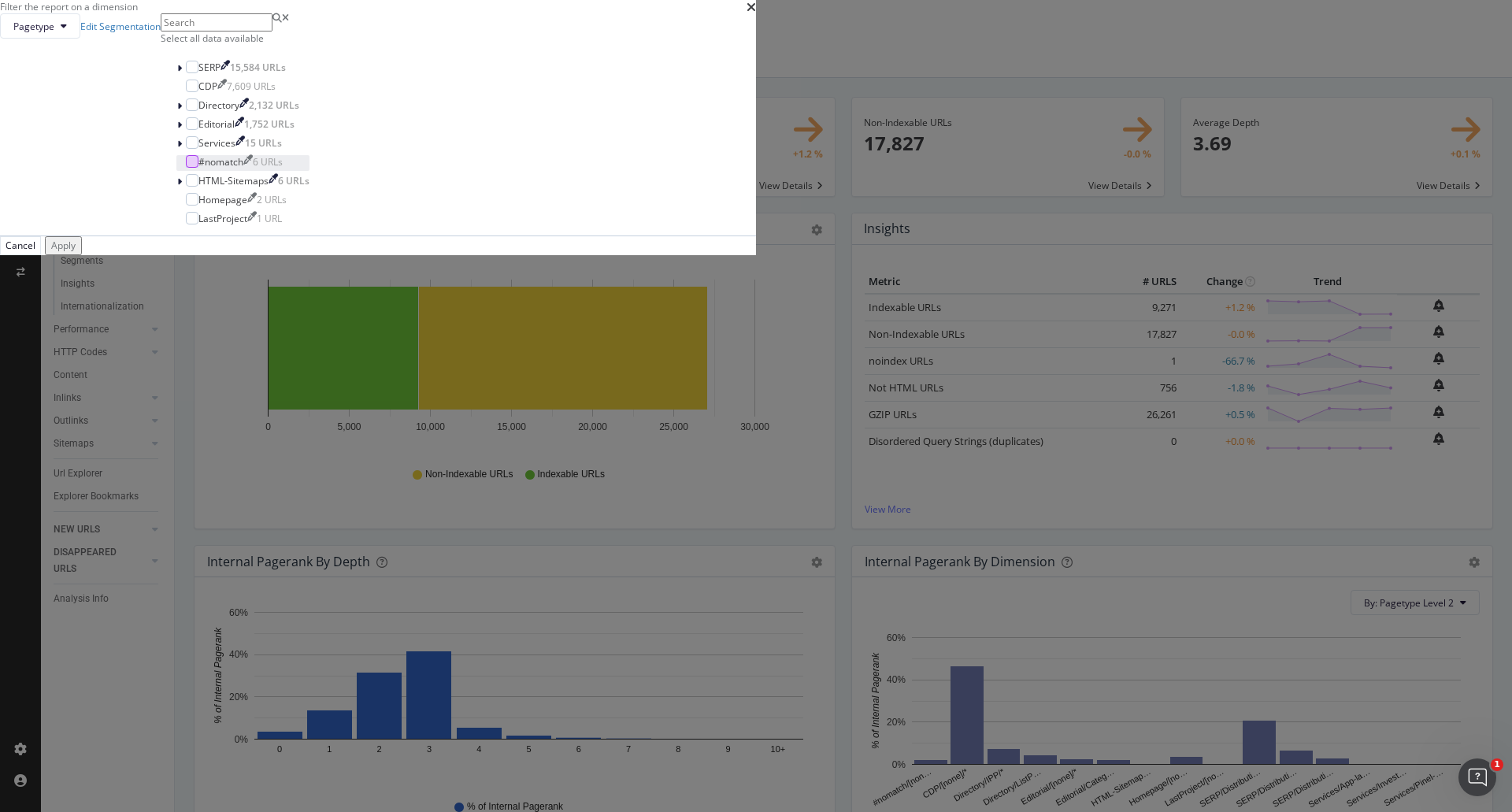
click at [199, 168] on div "modal" at bounding box center [192, 161] width 13 height 13
drag, startPoint x: 632, startPoint y: 364, endPoint x: 634, endPoint y: 371, distance: 7.3
click at [325, 45] on div "Select all data available" at bounding box center [243, 38] width 165 height 14
click at [196, 166] on icon "modal" at bounding box center [192, 162] width 7 height 8
drag, startPoint x: 885, startPoint y: 585, endPoint x: 880, endPoint y: 537, distance: 48.3
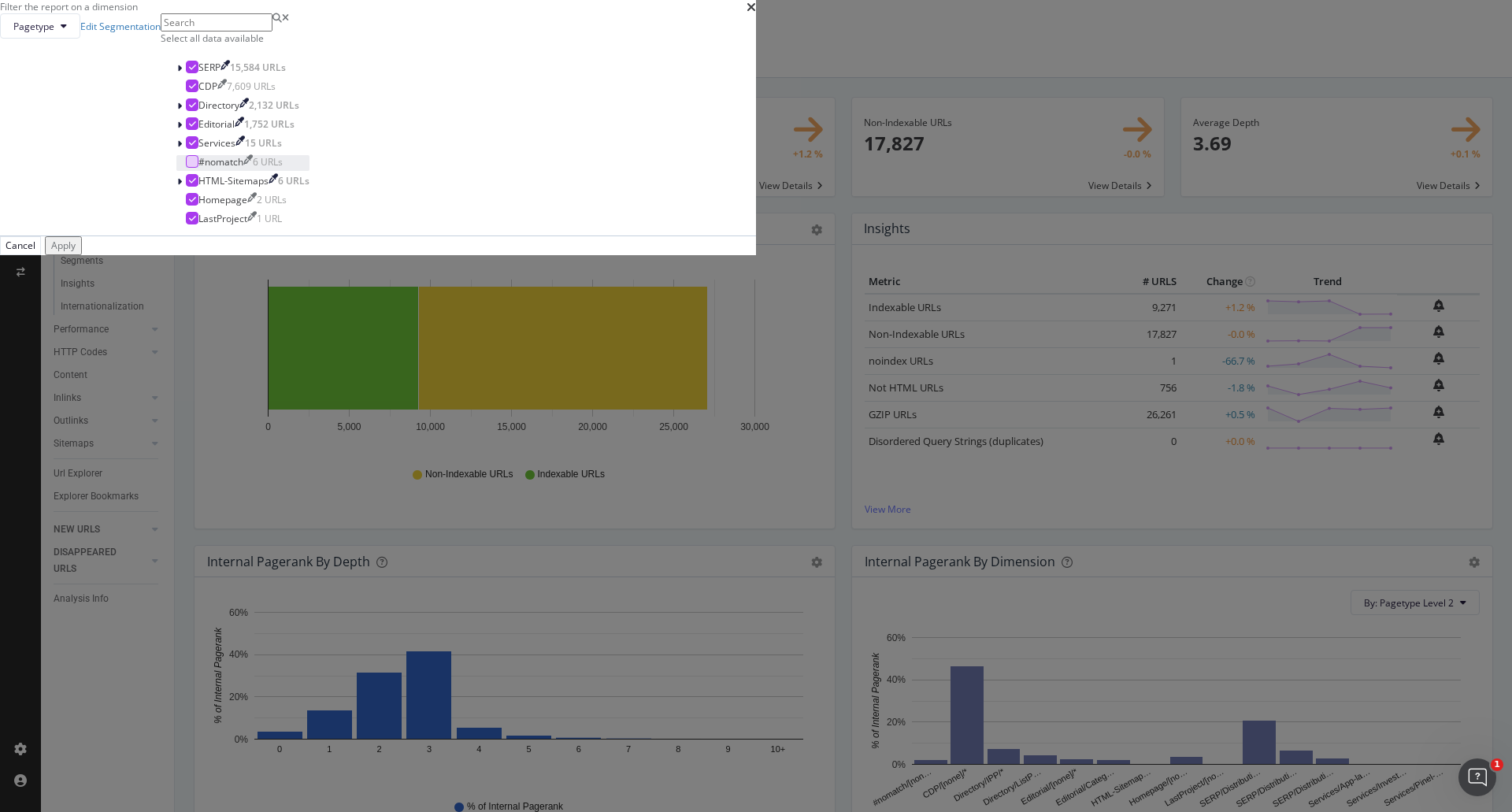
click at [76, 252] on div "Apply" at bounding box center [63, 246] width 24 height 14
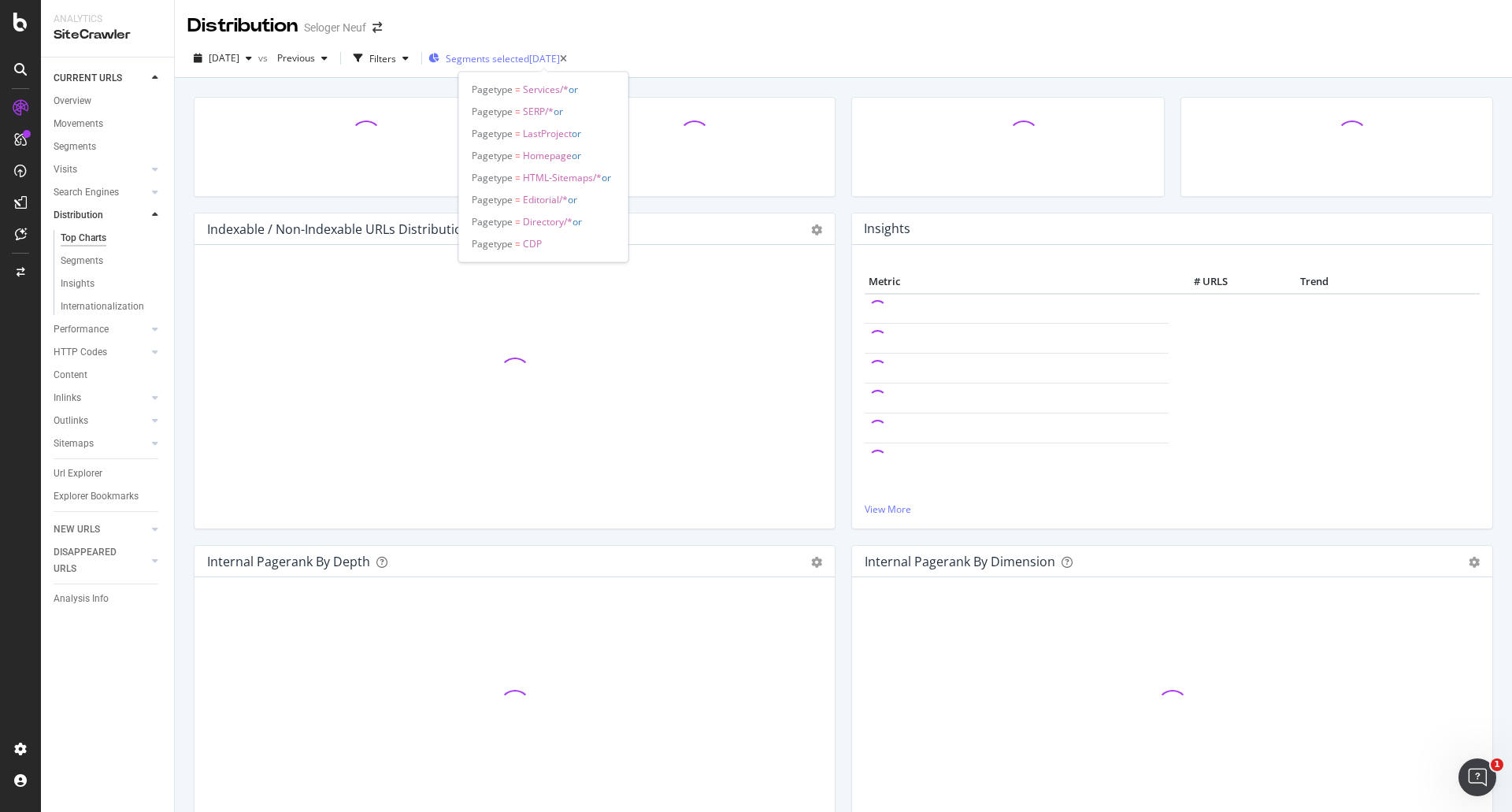
click at [524, 60] on span "Segments selected" at bounding box center [487, 58] width 84 height 14
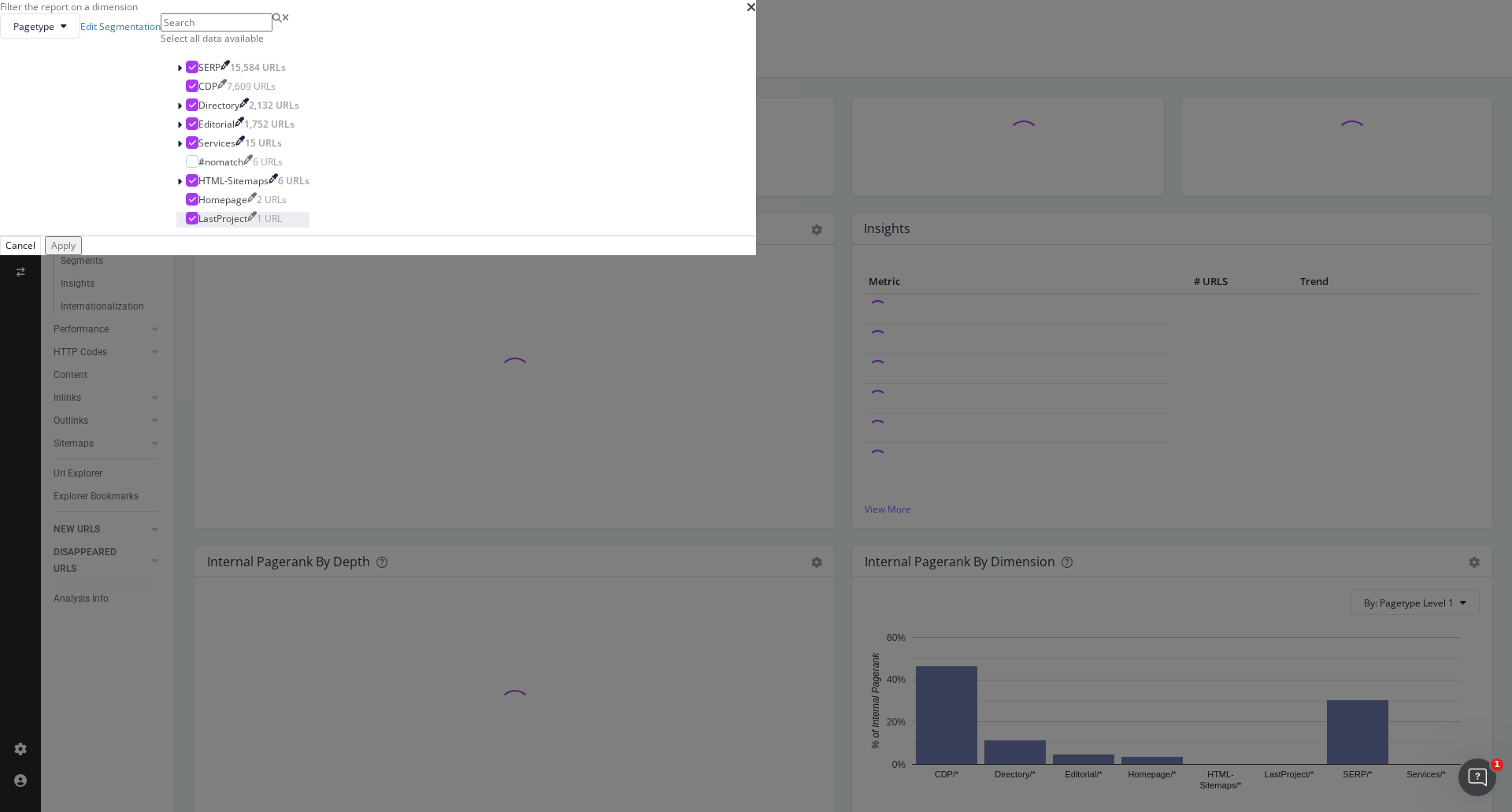
click at [196, 222] on icon "modal" at bounding box center [192, 218] width 7 height 8
click at [196, 146] on icon "modal" at bounding box center [192, 142] width 7 height 8
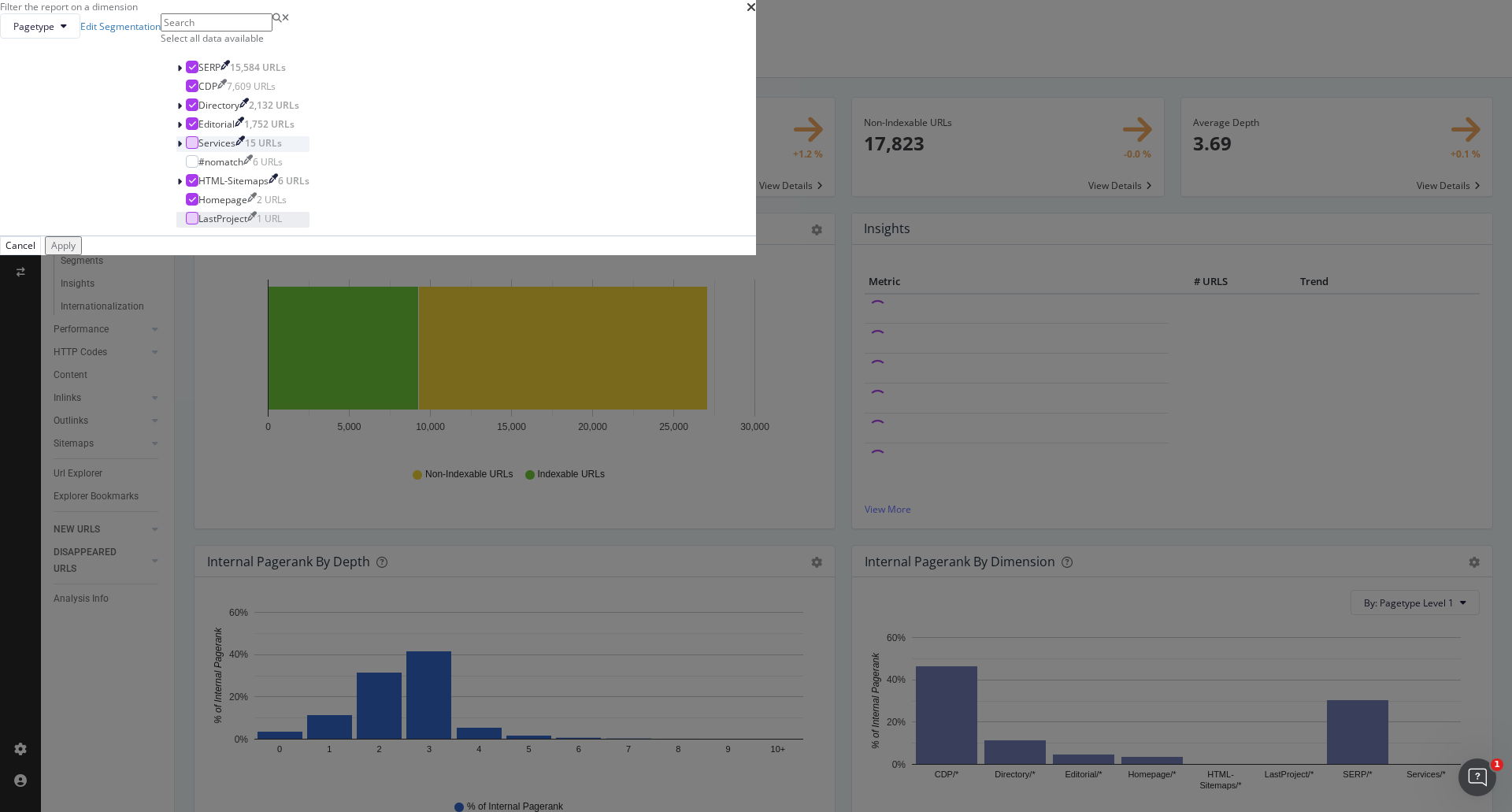
click at [76, 252] on div "Apply" at bounding box center [63, 246] width 24 height 14
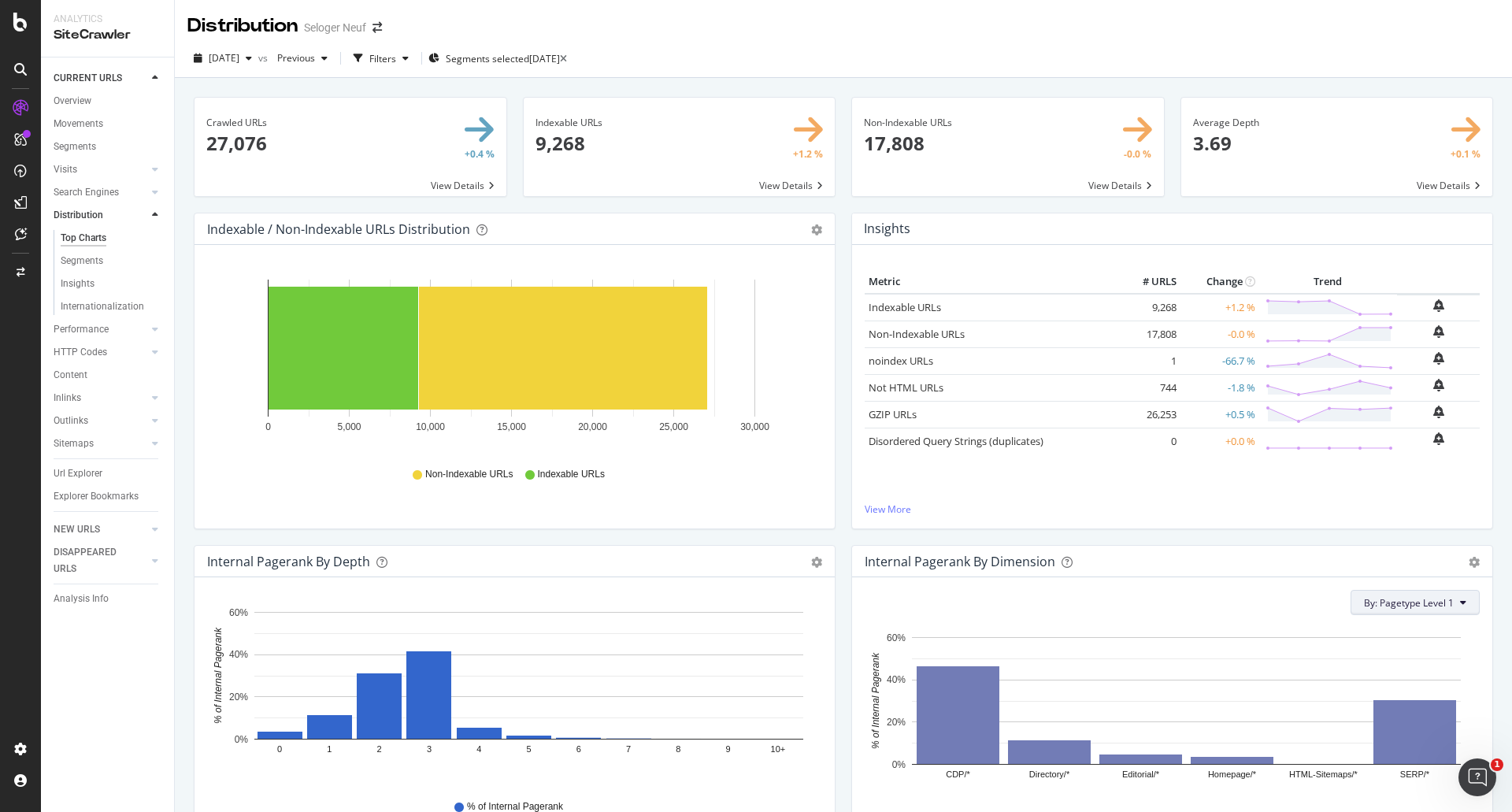
click at [1407, 607] on span "By: Pagetype Level 1" at bounding box center [1409, 603] width 90 height 14
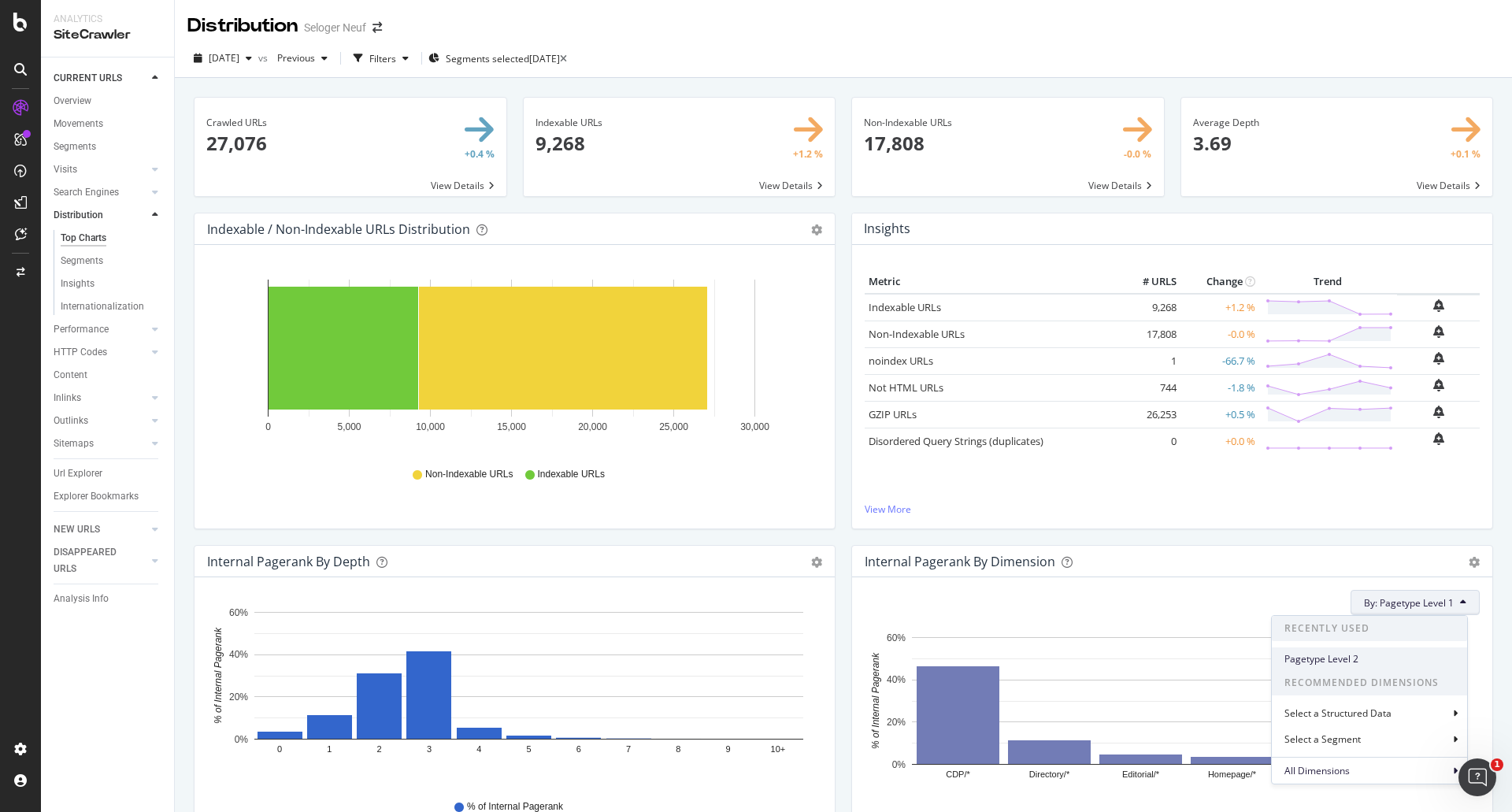
click at [1368, 656] on span "Pagetype Level 2" at bounding box center [1369, 659] width 170 height 15
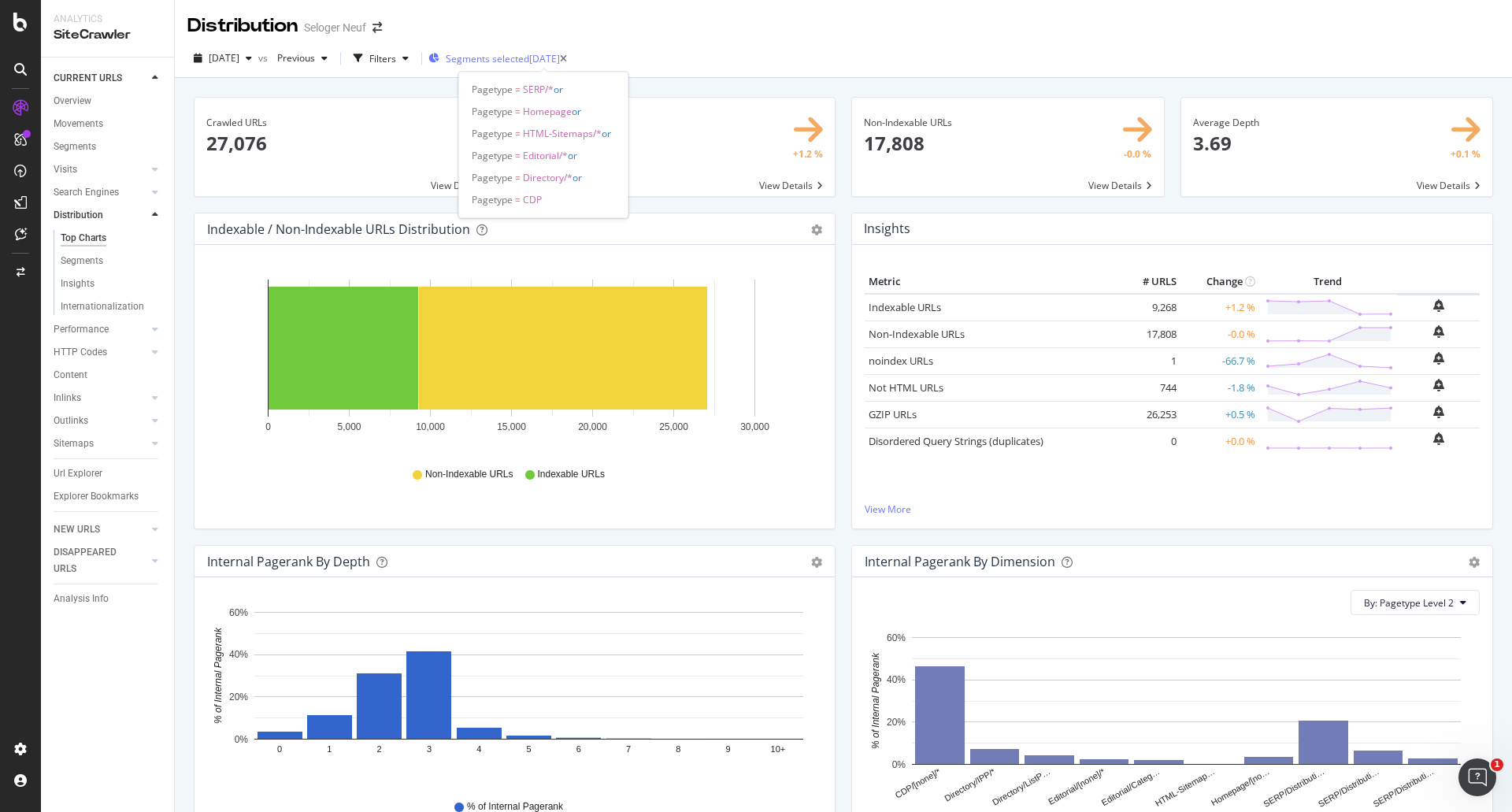
click at [529, 60] on span "Segments selected" at bounding box center [487, 58] width 84 height 14
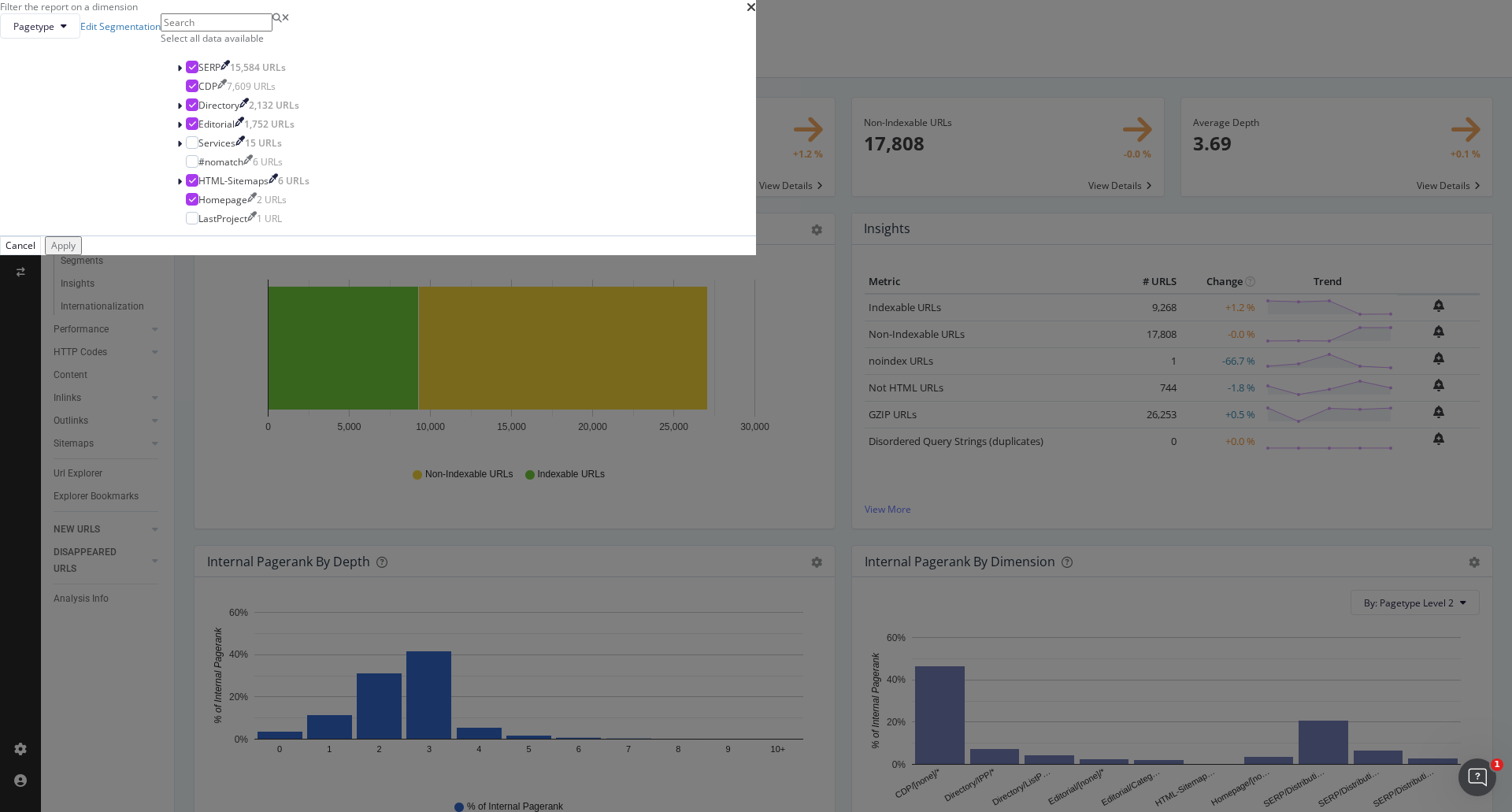
click at [325, 45] on div "Select all data available" at bounding box center [243, 38] width 165 height 14
click at [325, 45] on div "Unselect all data available" at bounding box center [243, 38] width 165 height 14
click at [199, 73] on div "modal" at bounding box center [192, 66] width 13 height 13
click at [186, 76] on div "modal" at bounding box center [181, 68] width 10 height 16
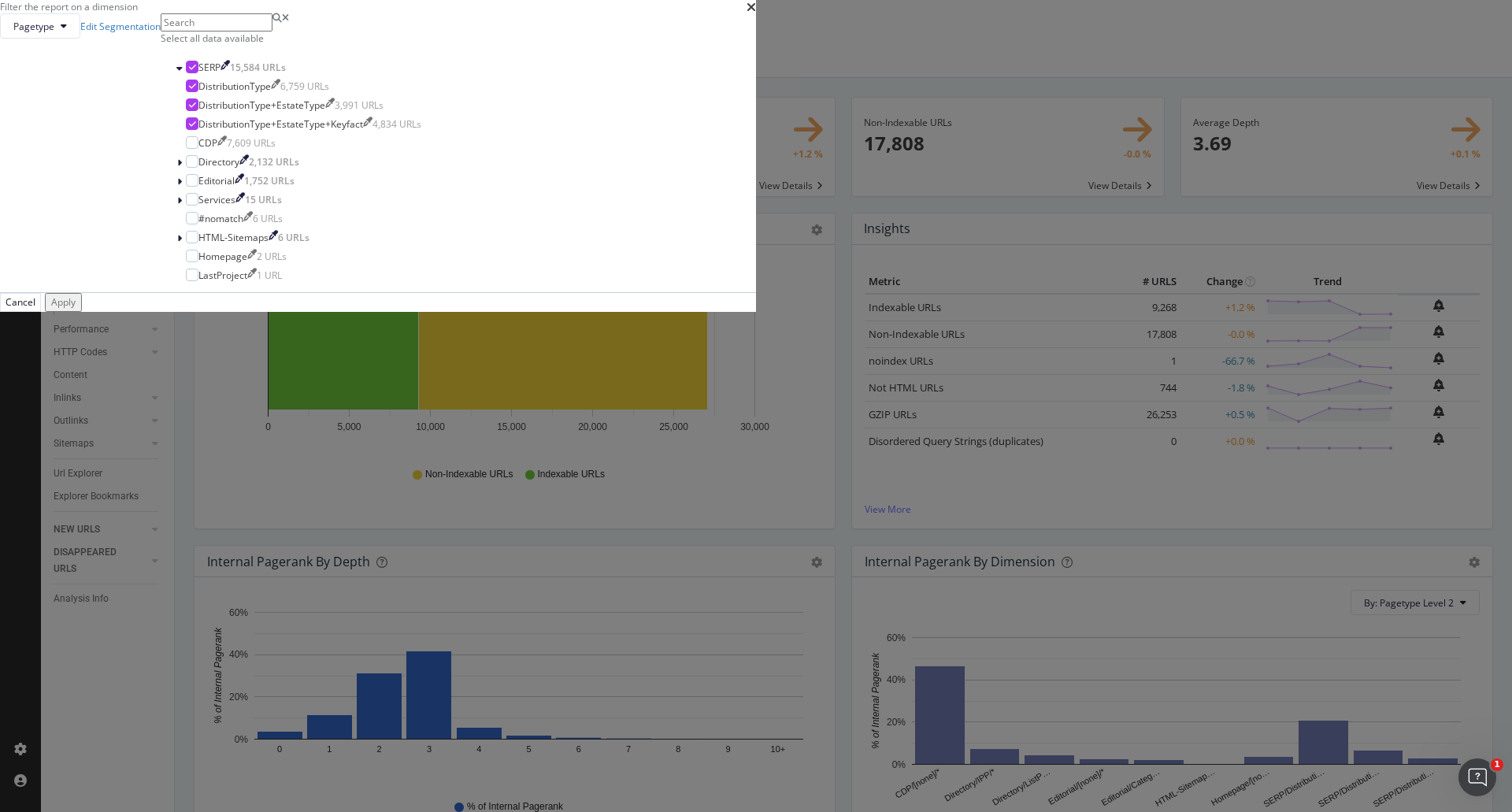
click at [82, 311] on button "Apply" at bounding box center [63, 302] width 37 height 19
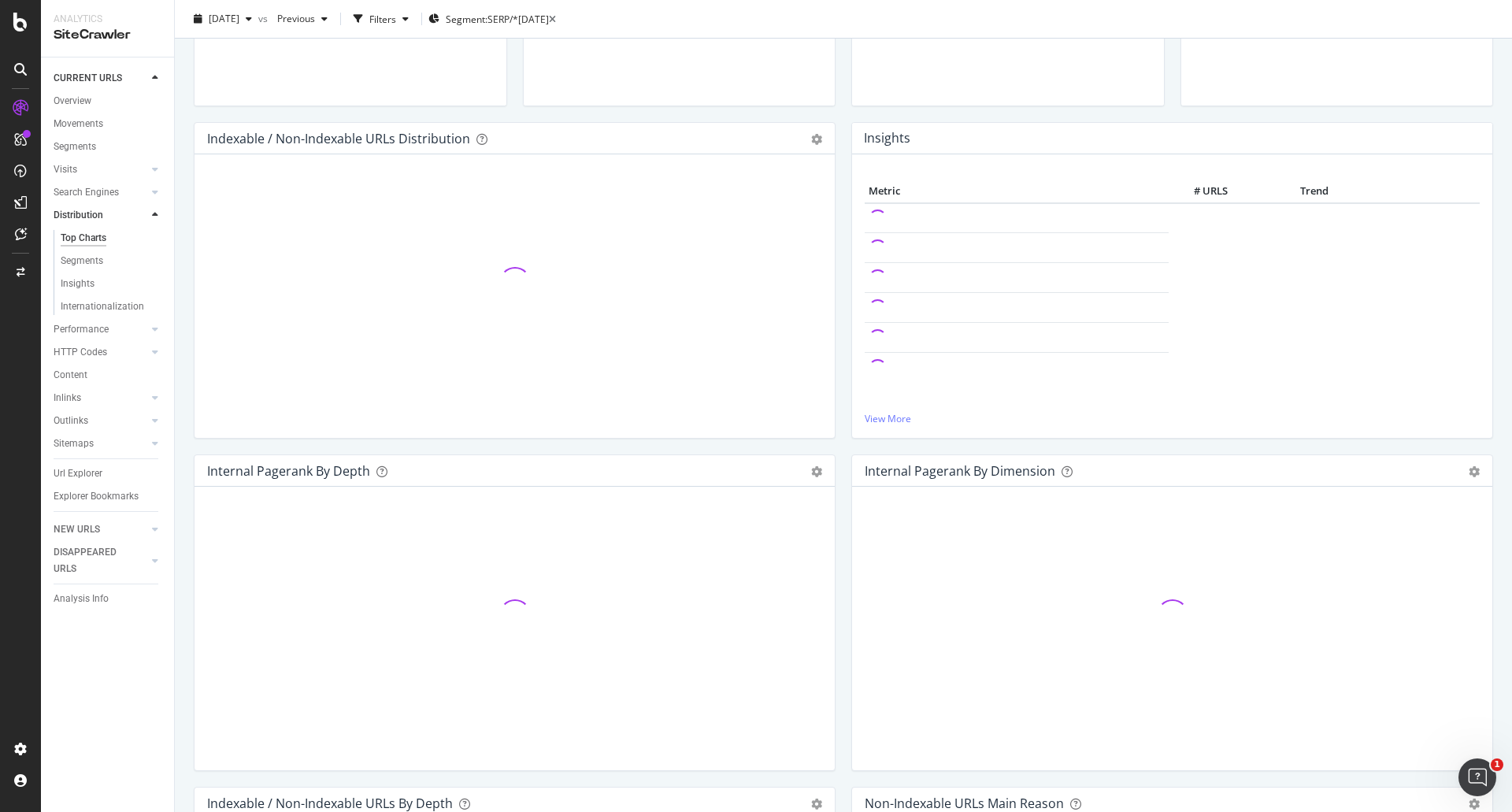
scroll to position [236, 0]
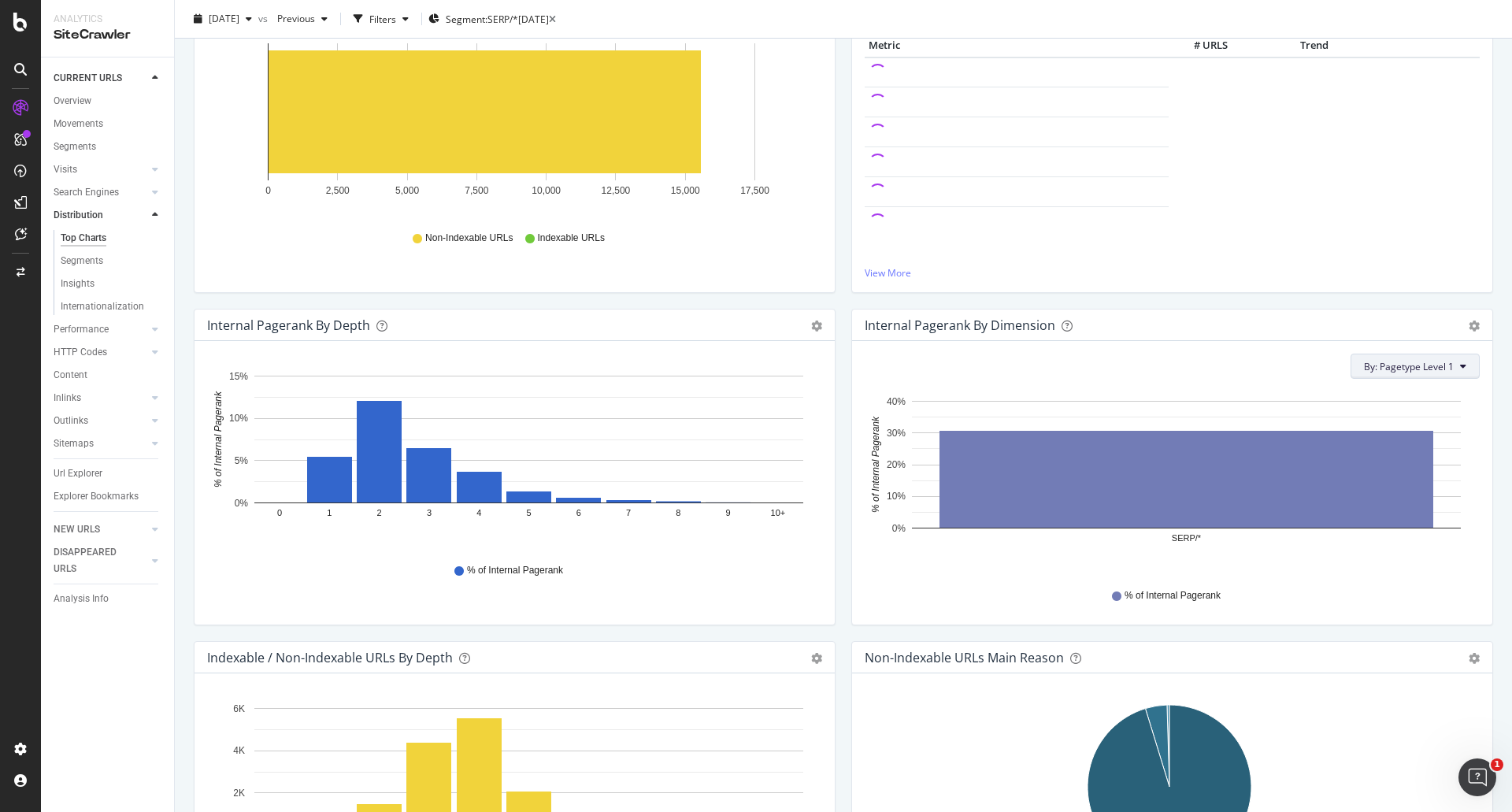
click at [1407, 364] on span "By: Pagetype Level 1" at bounding box center [1409, 367] width 90 height 14
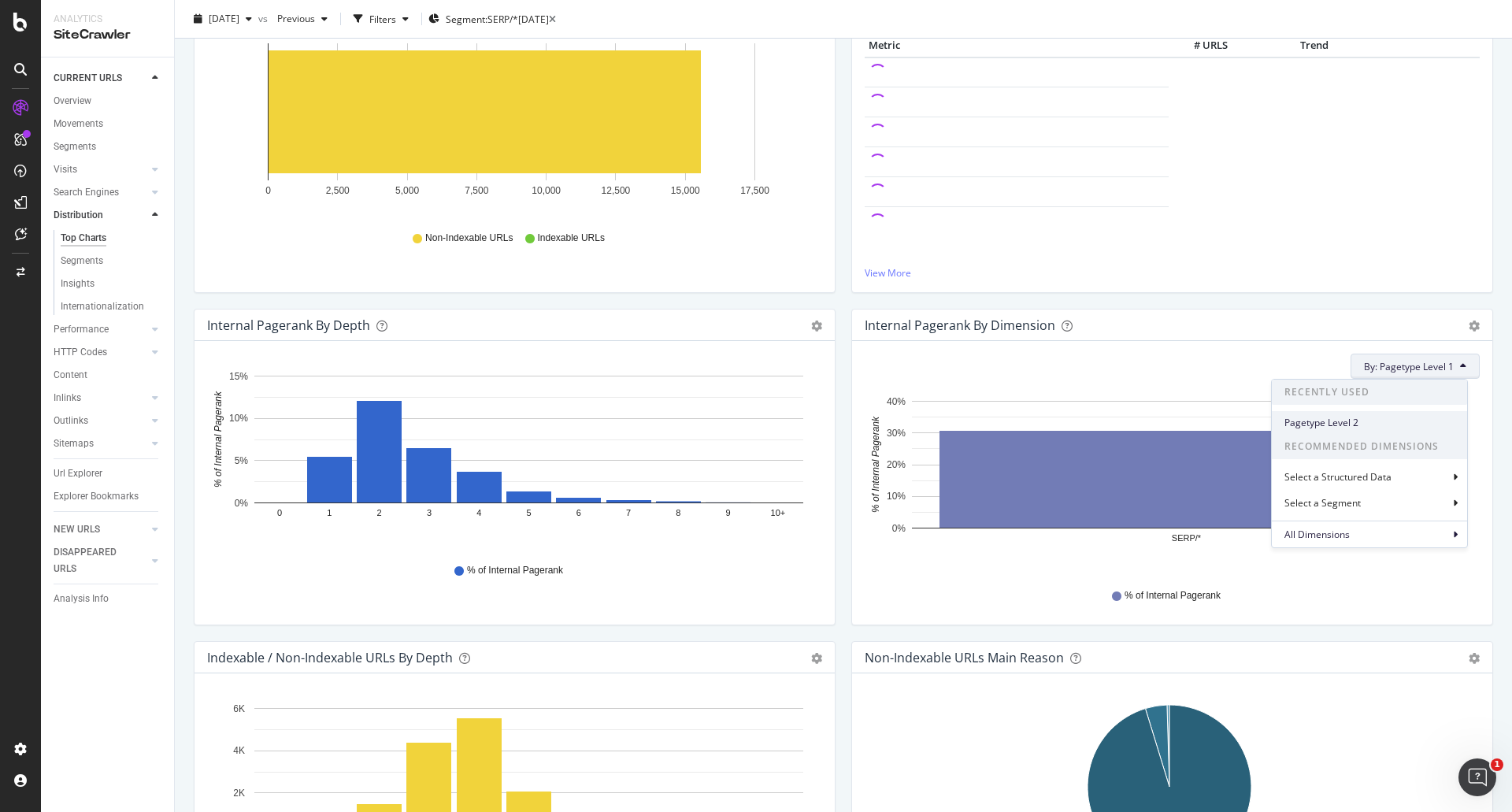
click at [1344, 425] on span "Pagetype Level 2" at bounding box center [1369, 423] width 170 height 15
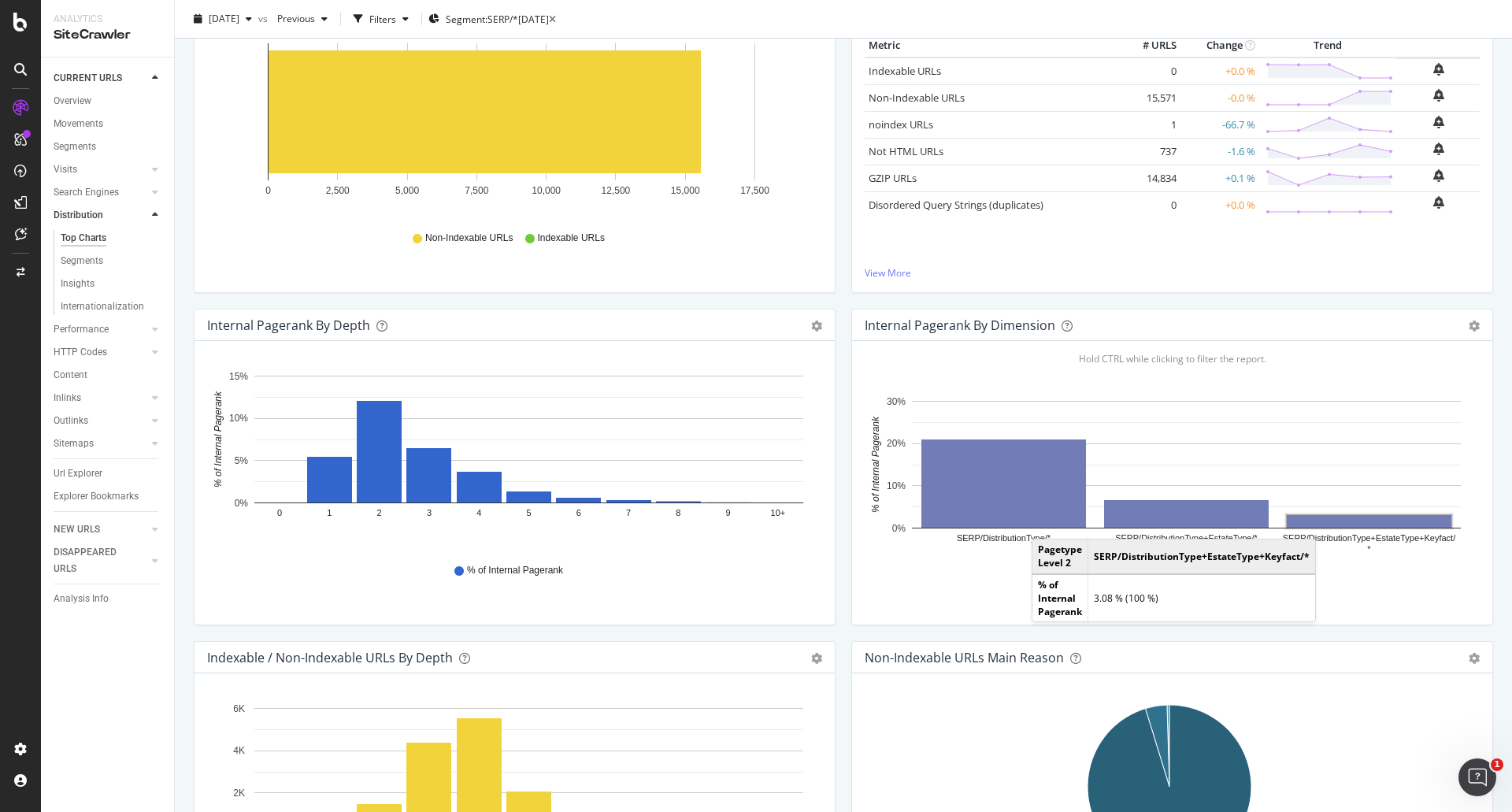
click at [1319, 523] on rect "A chart." at bounding box center [1368, 521] width 165 height 13
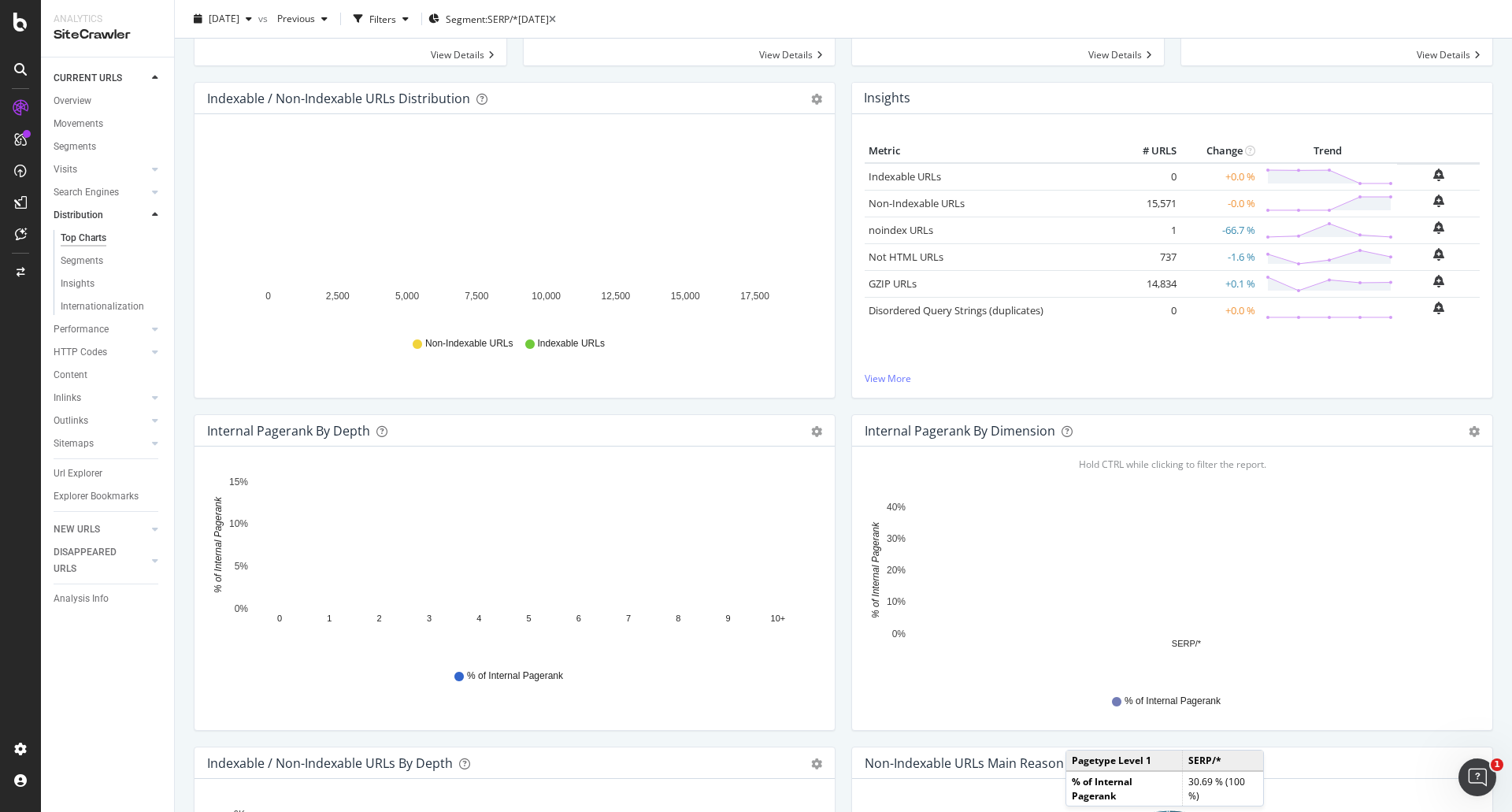
scroll to position [236, 0]
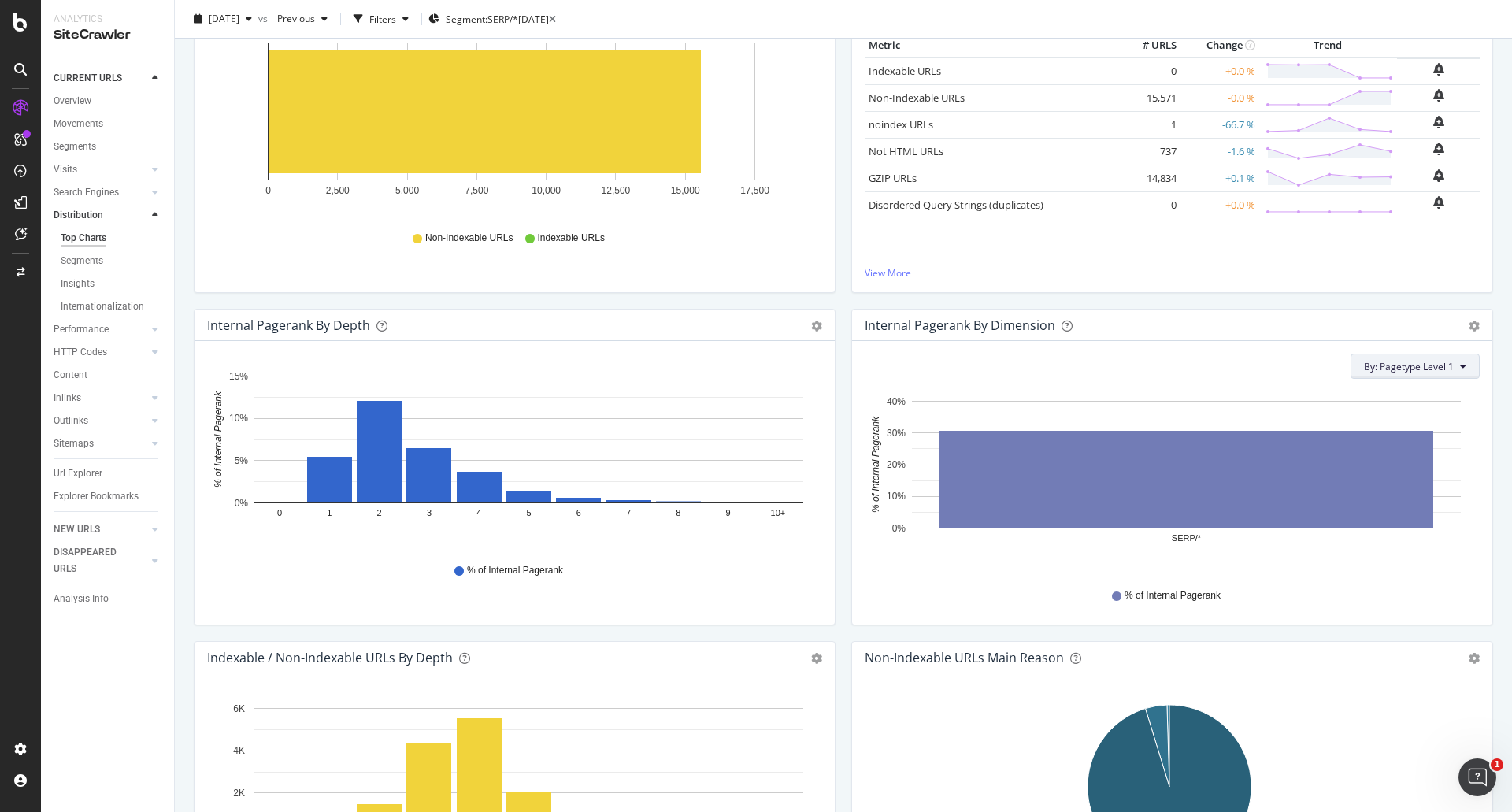
click at [1398, 361] on span "By: Pagetype Level 1" at bounding box center [1409, 367] width 90 height 14
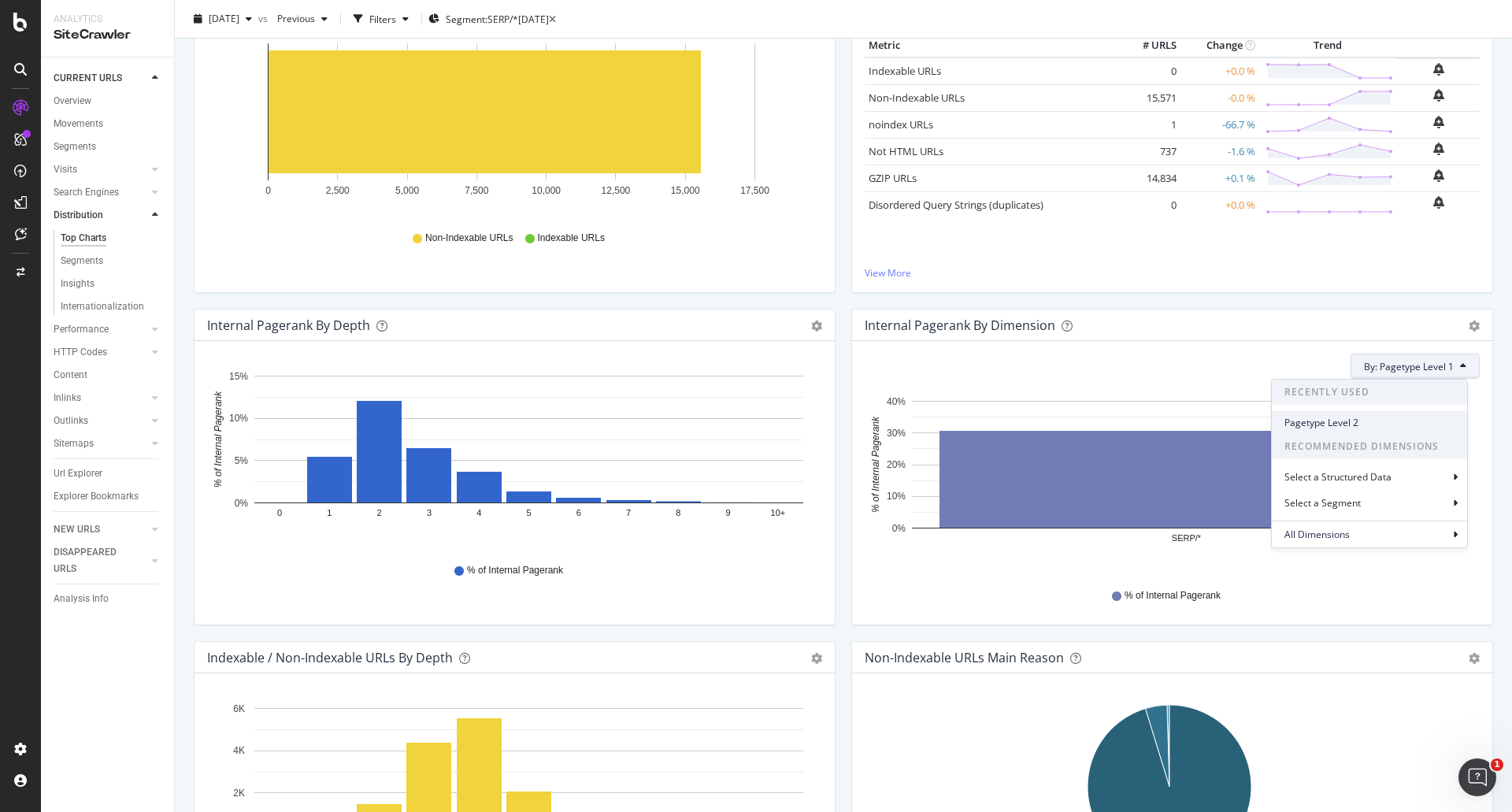
click at [1323, 422] on span "Pagetype Level 2" at bounding box center [1369, 423] width 170 height 15
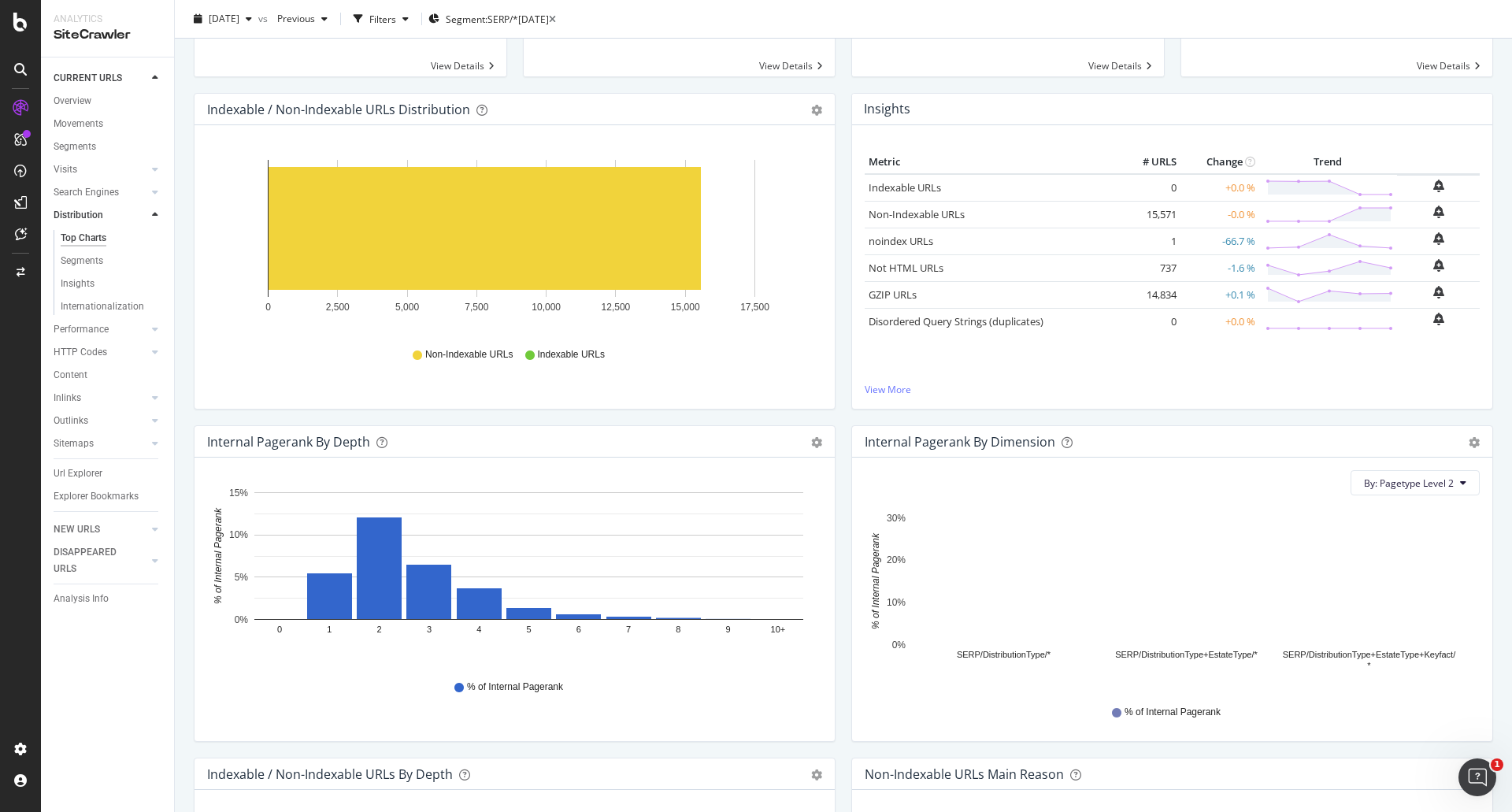
scroll to position [0, 0]
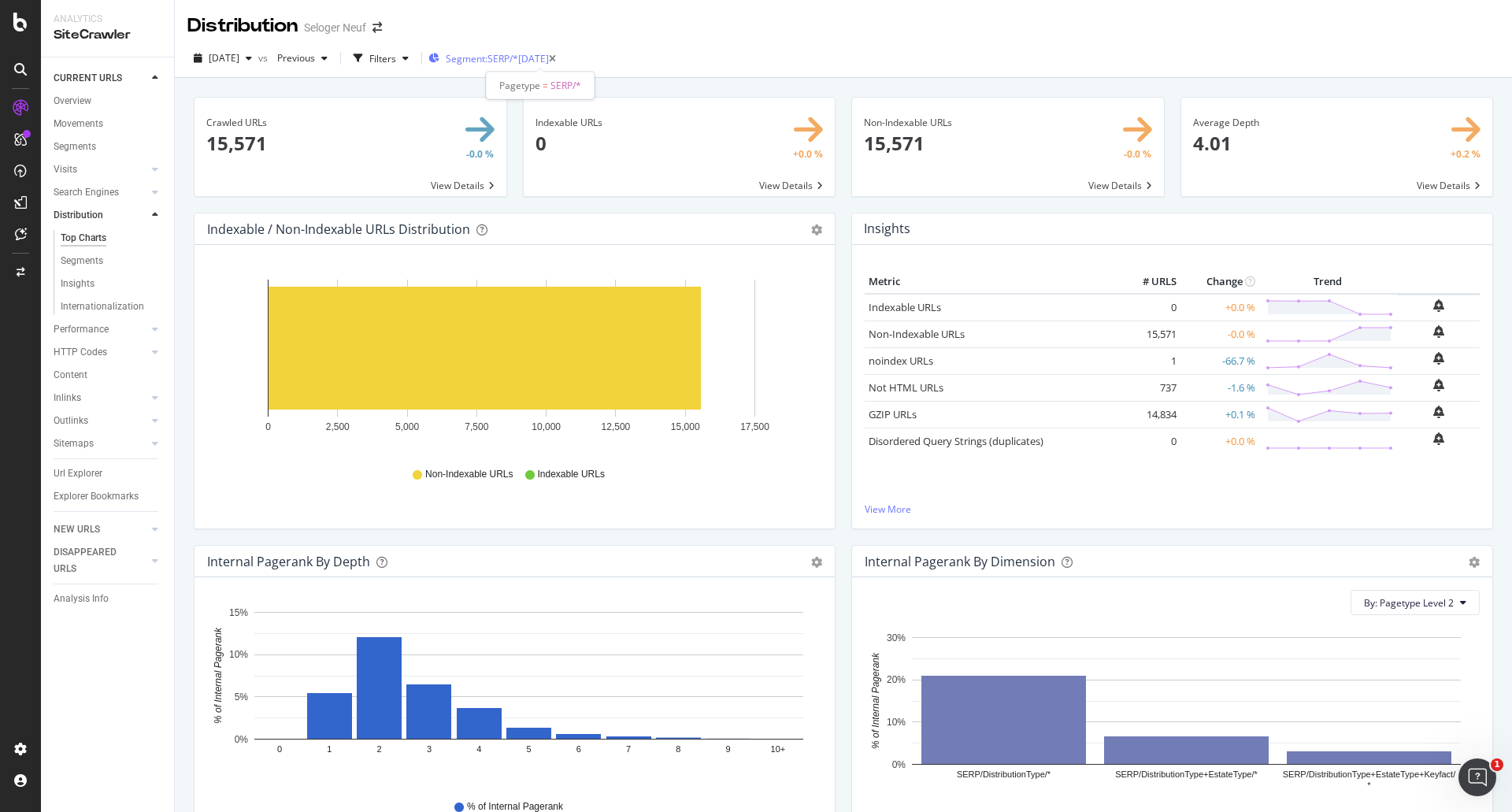
click at [518, 58] on span "Segment: SERP/*" at bounding box center [481, 58] width 72 height 14
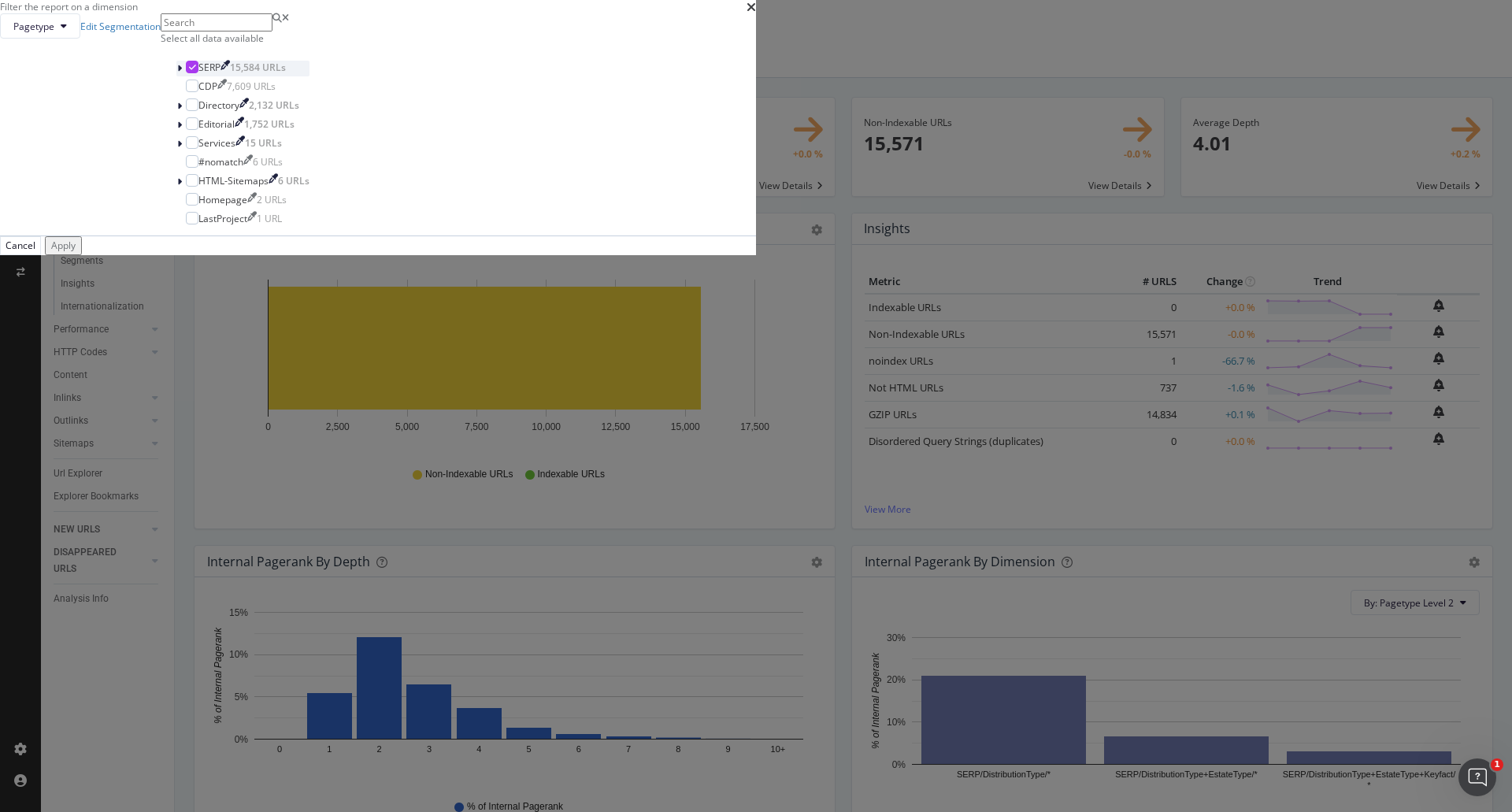
click at [182, 73] on icon "modal" at bounding box center [179, 68] width 5 height 10
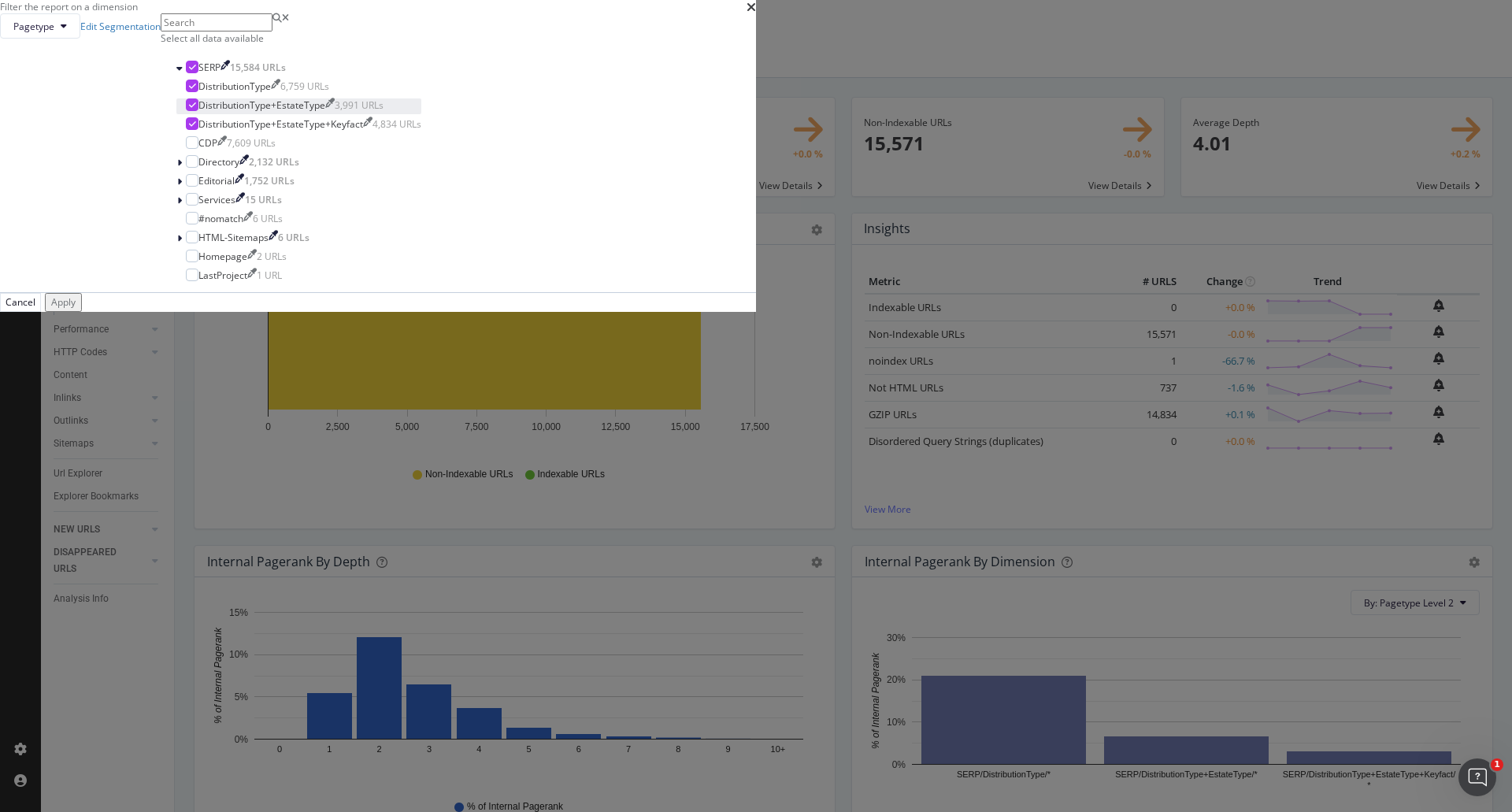
click at [196, 109] on icon "modal" at bounding box center [192, 104] width 7 height 8
click at [196, 128] on icon "modal" at bounding box center [192, 124] width 7 height 8
click at [76, 309] on div "Apply" at bounding box center [63, 302] width 24 height 14
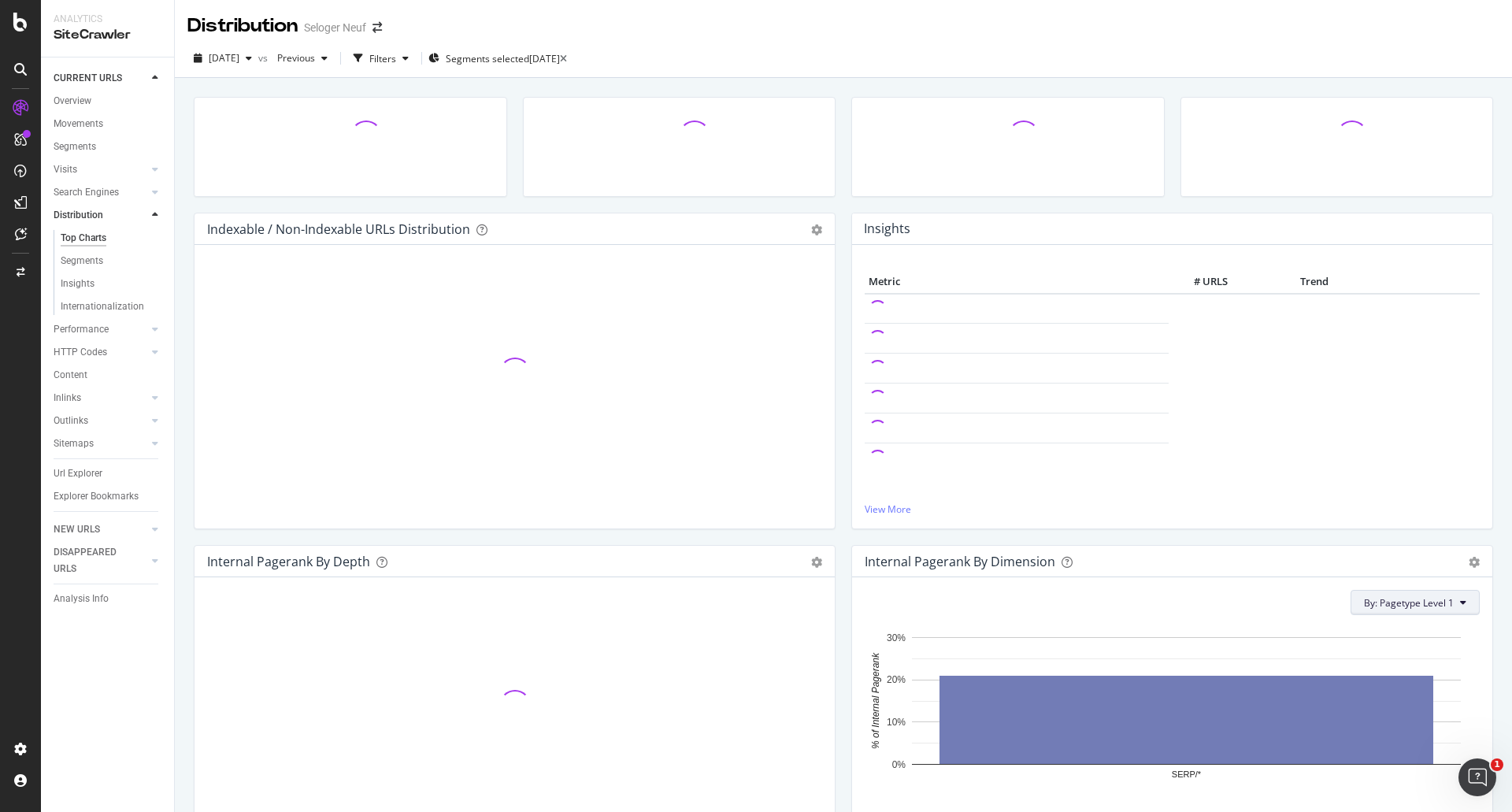
click at [1395, 608] on span "By: Pagetype Level 1" at bounding box center [1409, 603] width 90 height 14
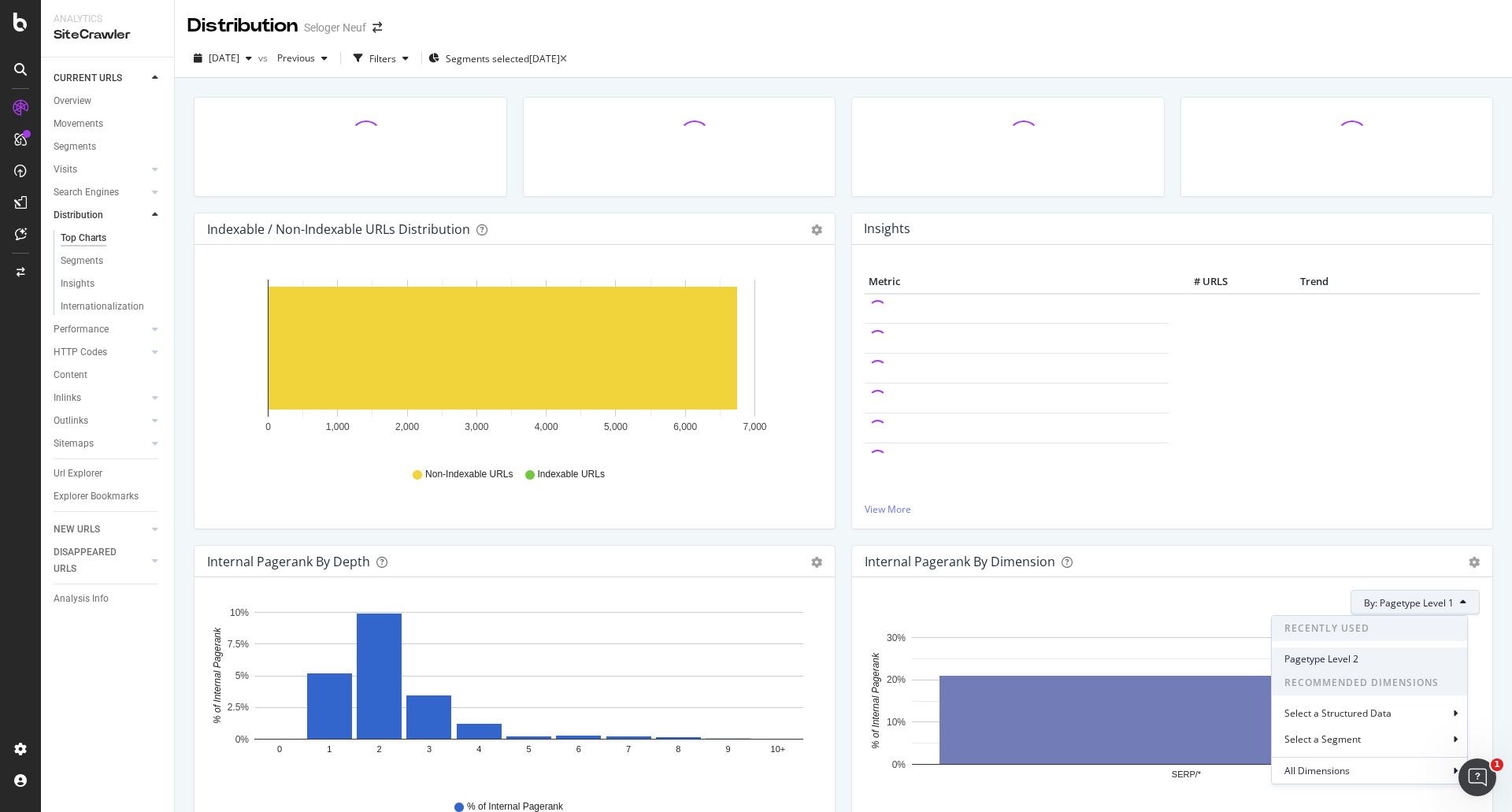
click at [1319, 655] on span "Pagetype Level 2" at bounding box center [1369, 659] width 170 height 15
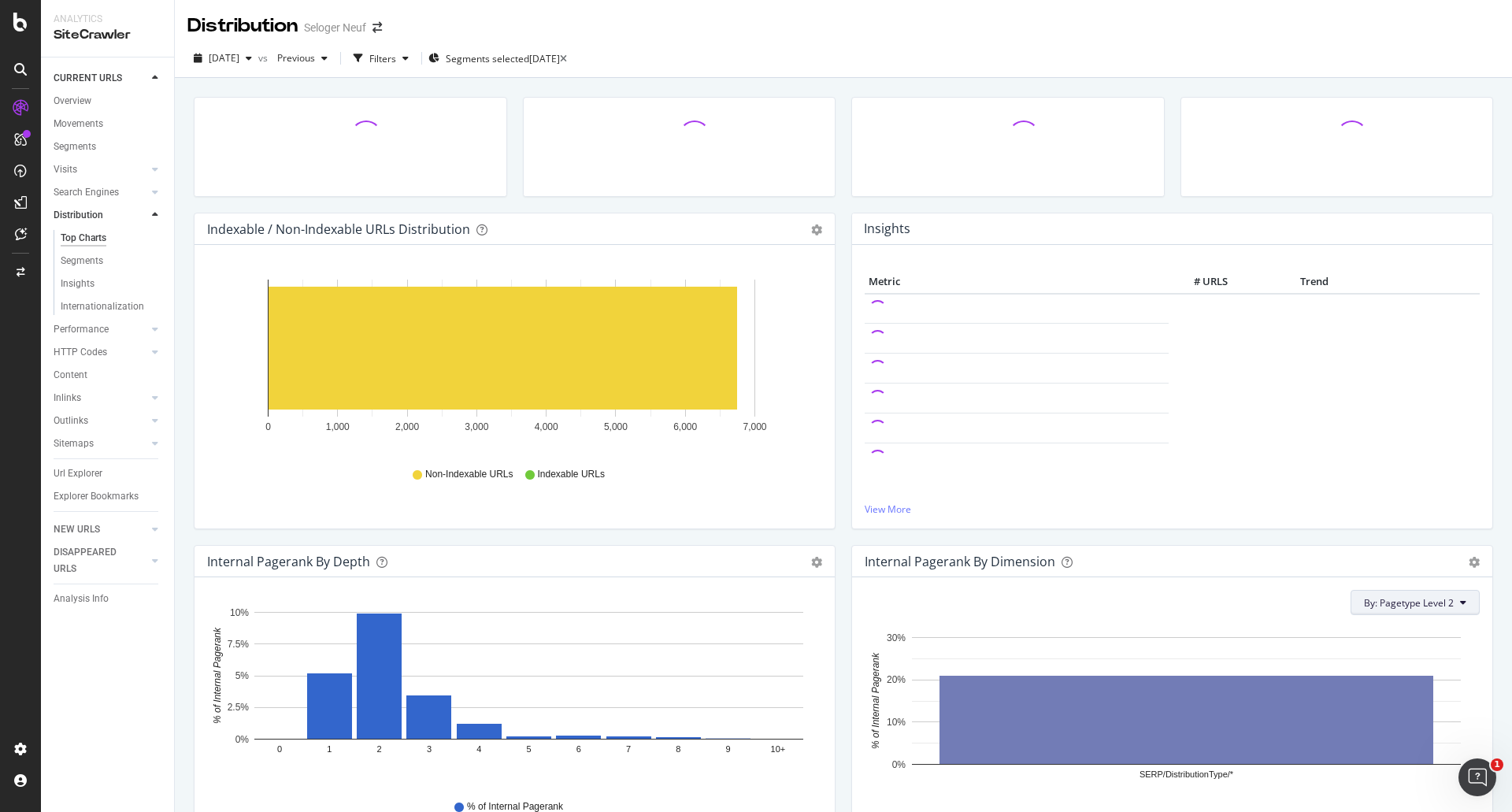
click at [1417, 605] on span "By: Pagetype Level 2" at bounding box center [1409, 603] width 90 height 14
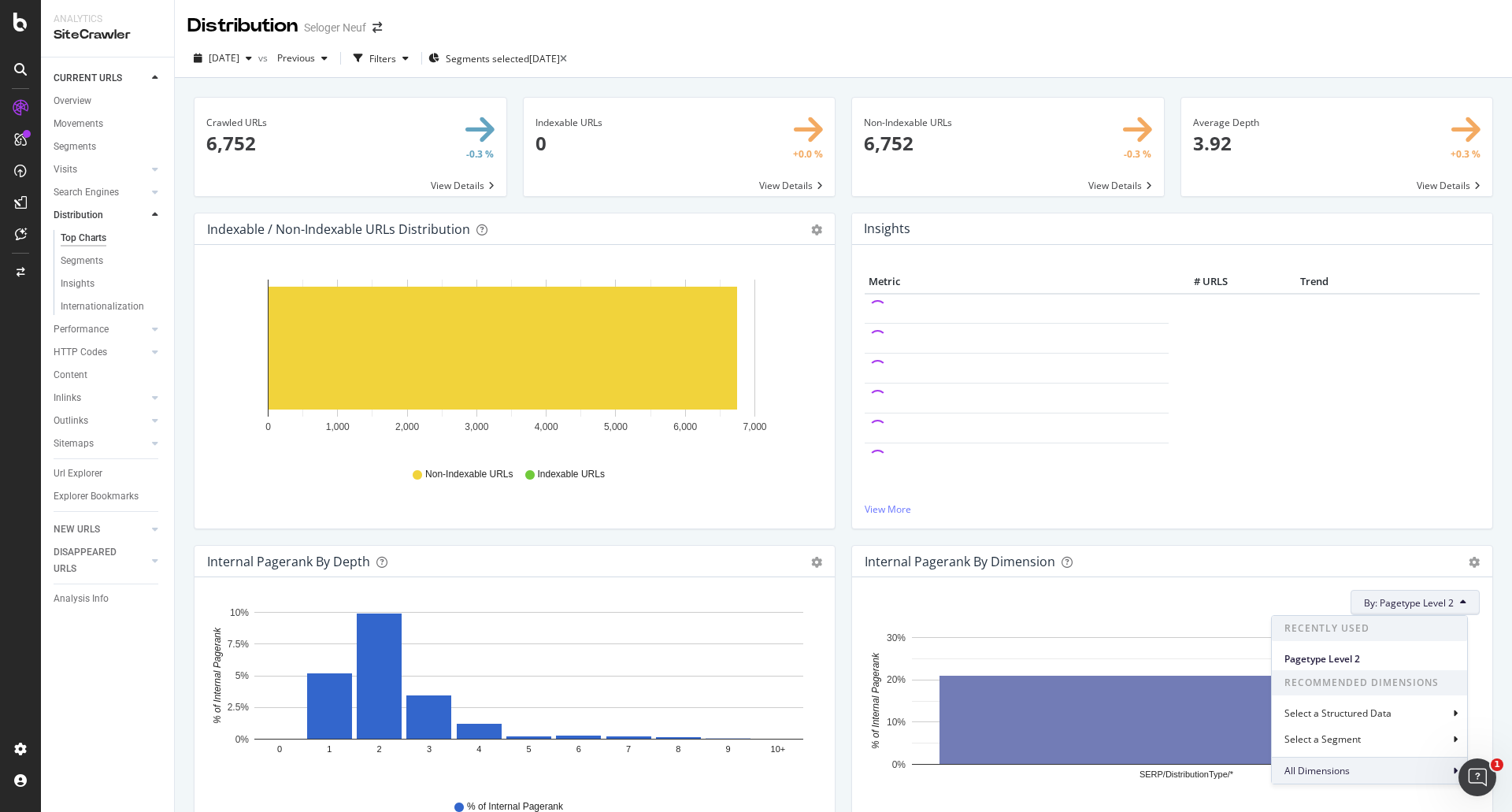
click at [1322, 764] on span "All Dimensions" at bounding box center [1316, 771] width 65 height 14
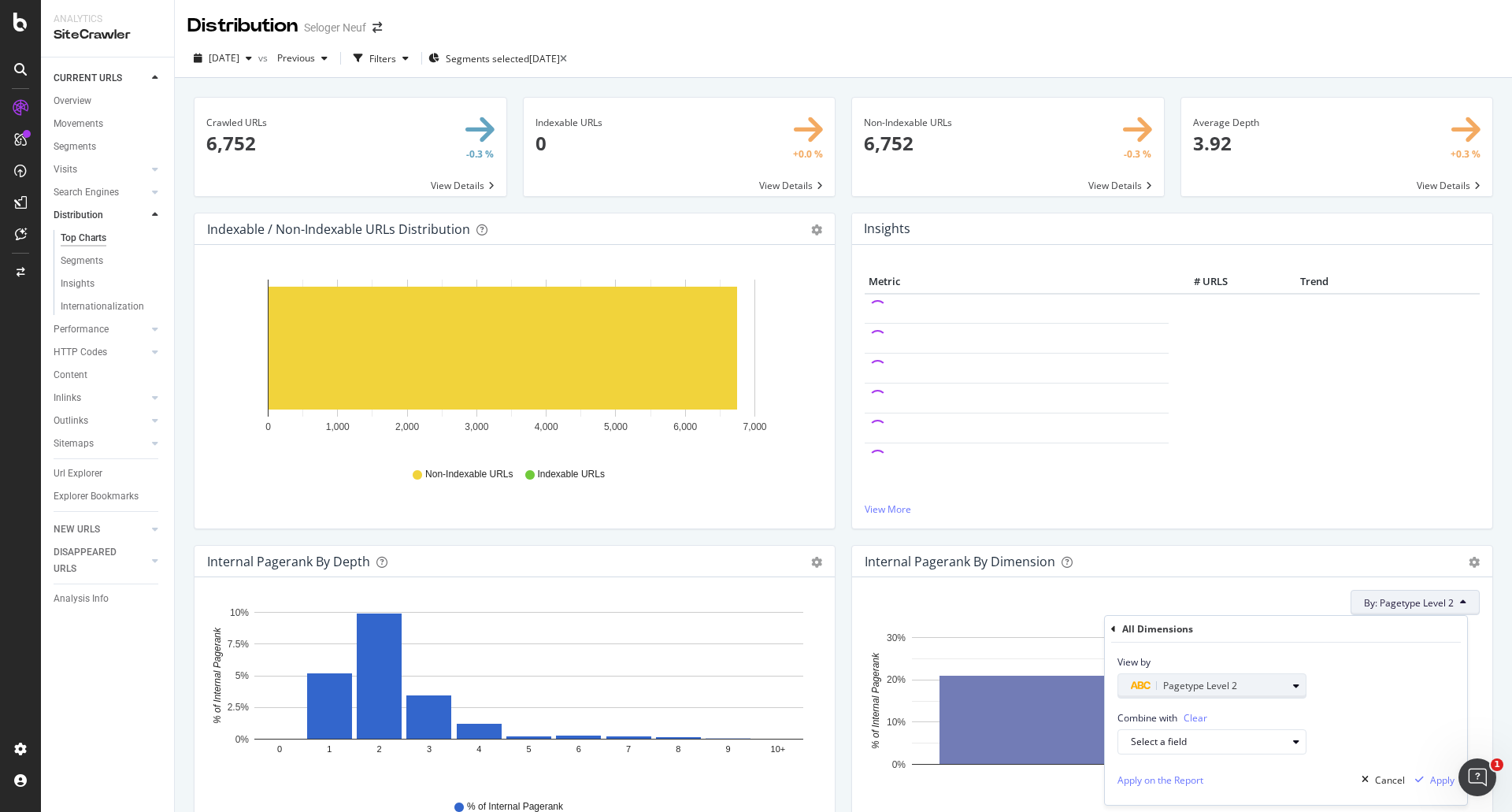
click at [1241, 678] on div "Pagetype Level 2" at bounding box center [1208, 685] width 156 height 19
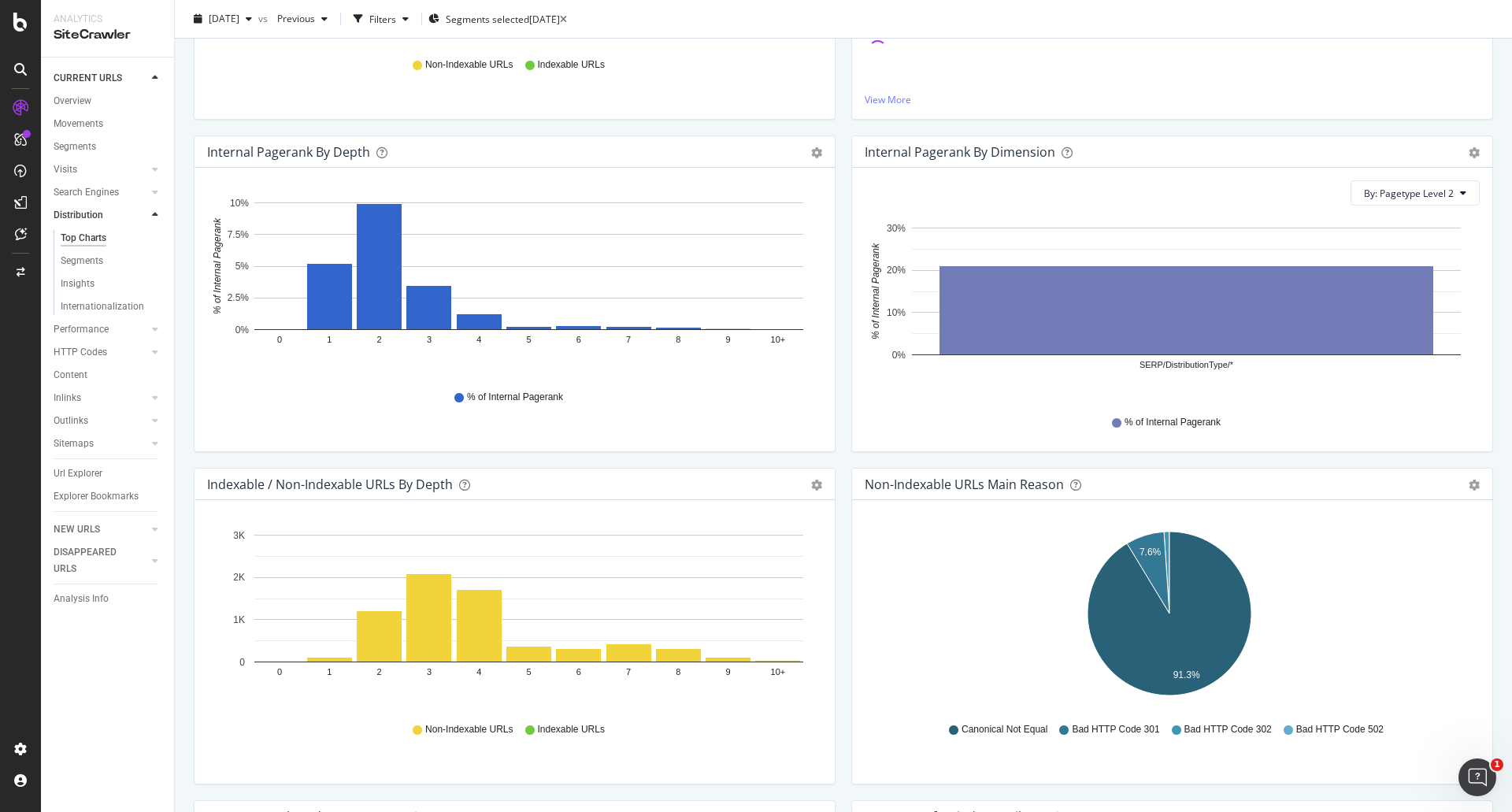
scroll to position [317, 0]
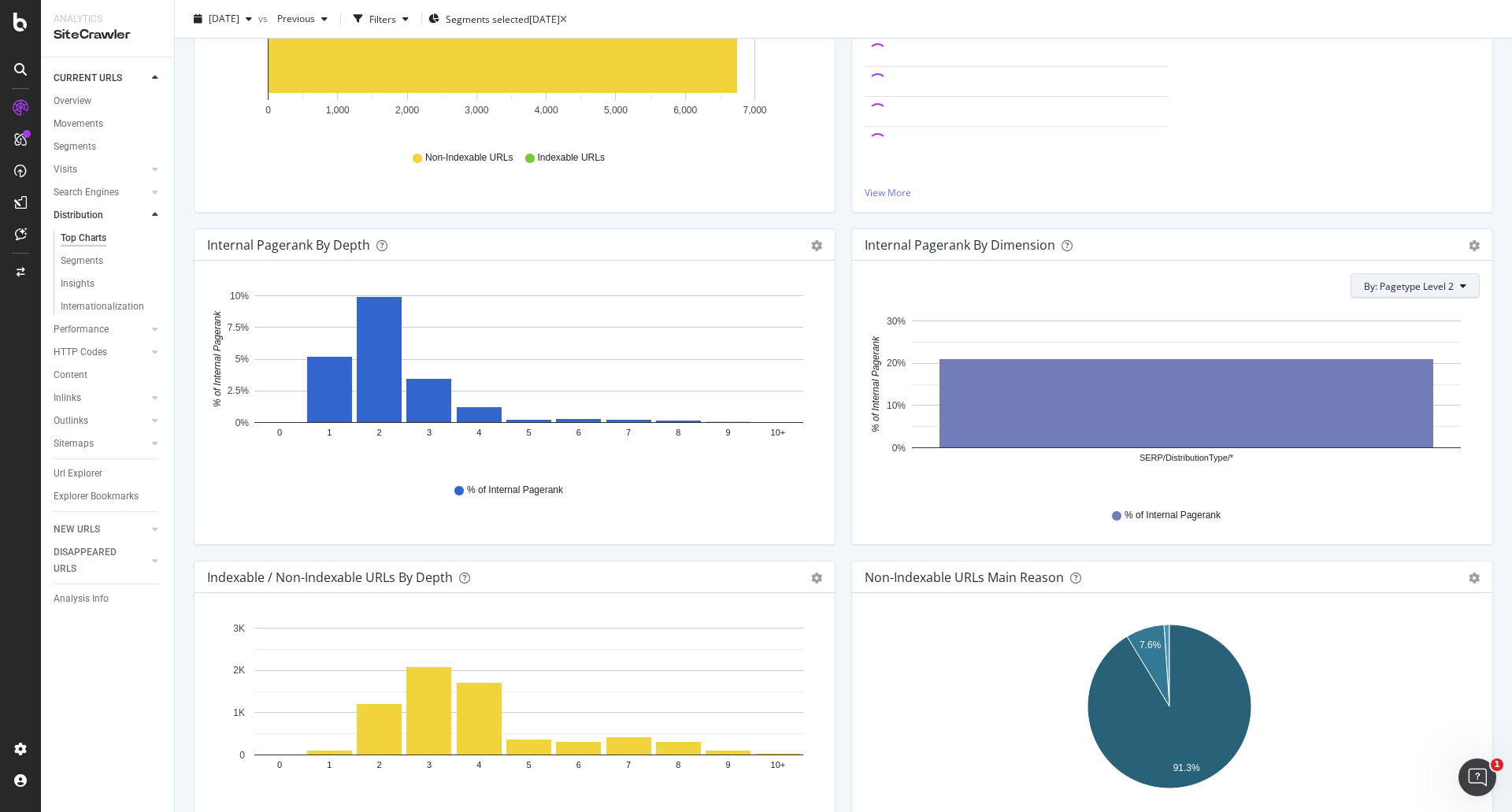
click at [1427, 292] on span "By: Pagetype Level 2" at bounding box center [1409, 287] width 90 height 14
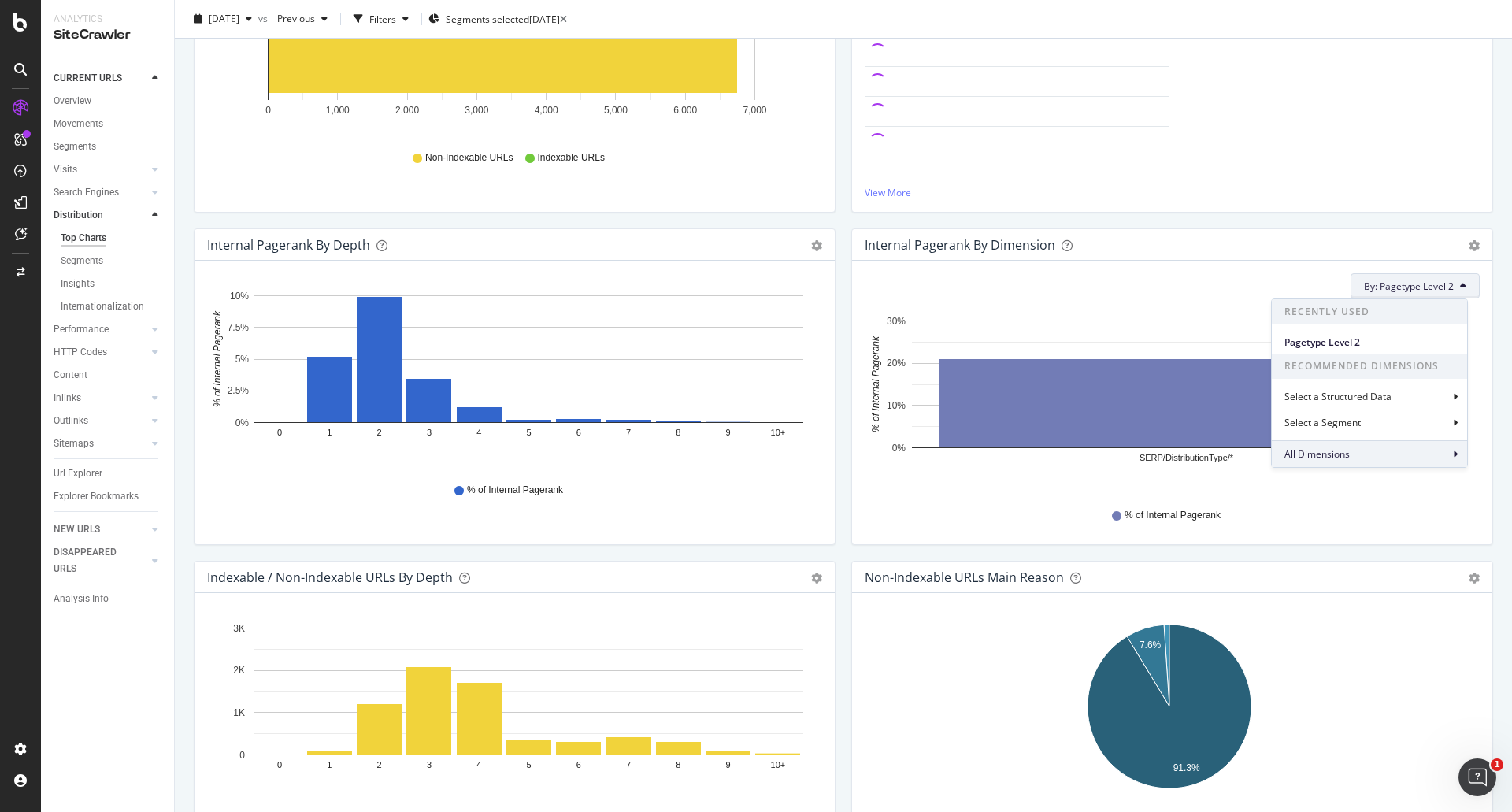
click at [1317, 454] on span "All Dimensions" at bounding box center [1316, 454] width 65 height 14
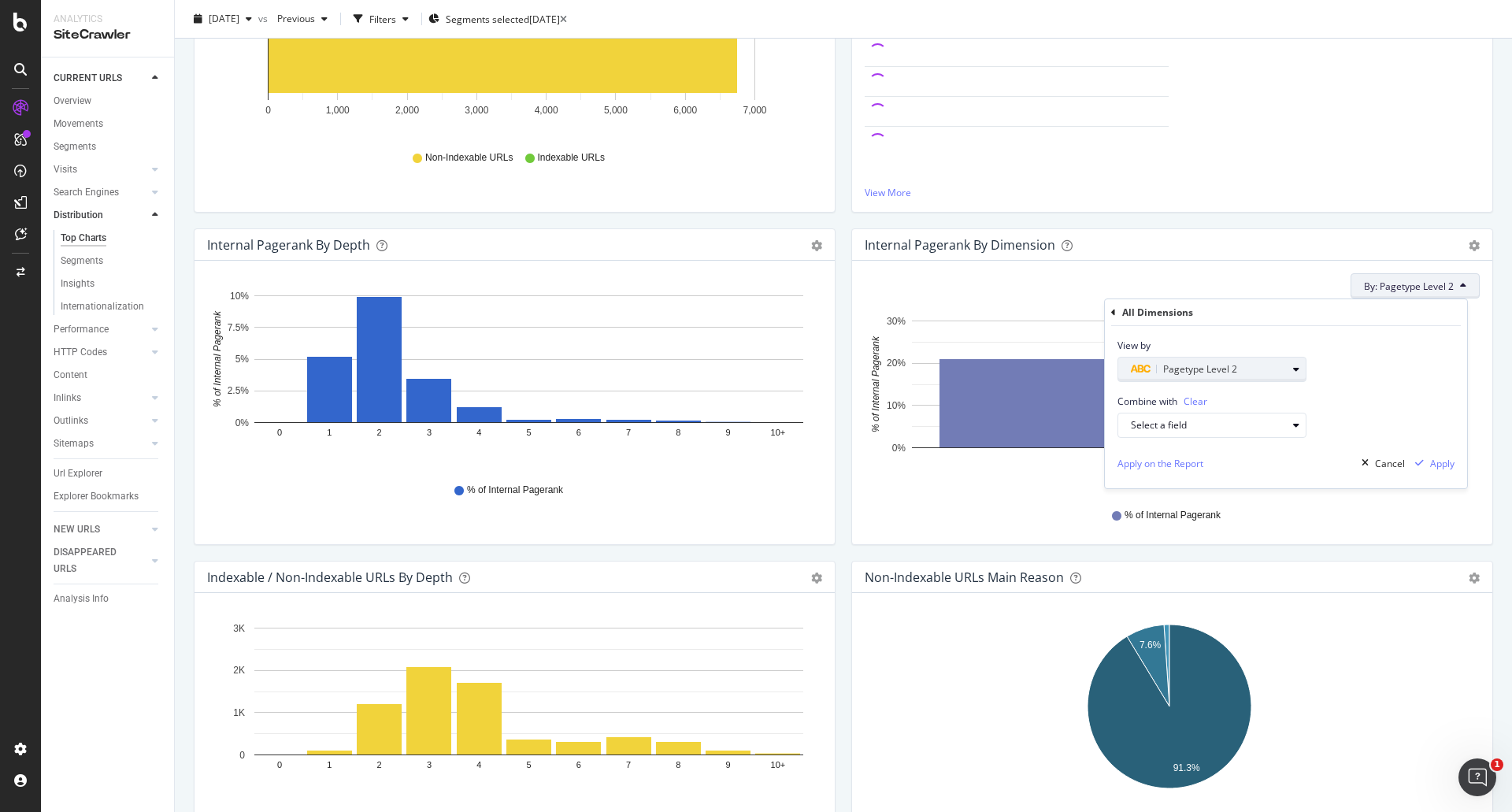
click at [1211, 367] on span "Pagetype Level 2" at bounding box center [1200, 369] width 74 height 14
click at [1160, 511] on span "Level 3" at bounding box center [1154, 509] width 31 height 14
click at [1275, 469] on div "Validate" at bounding box center [1286, 469] width 35 height 14
click at [995, 507] on div "% of Internal Pagerank" at bounding box center [1171, 516] width 599 height 35
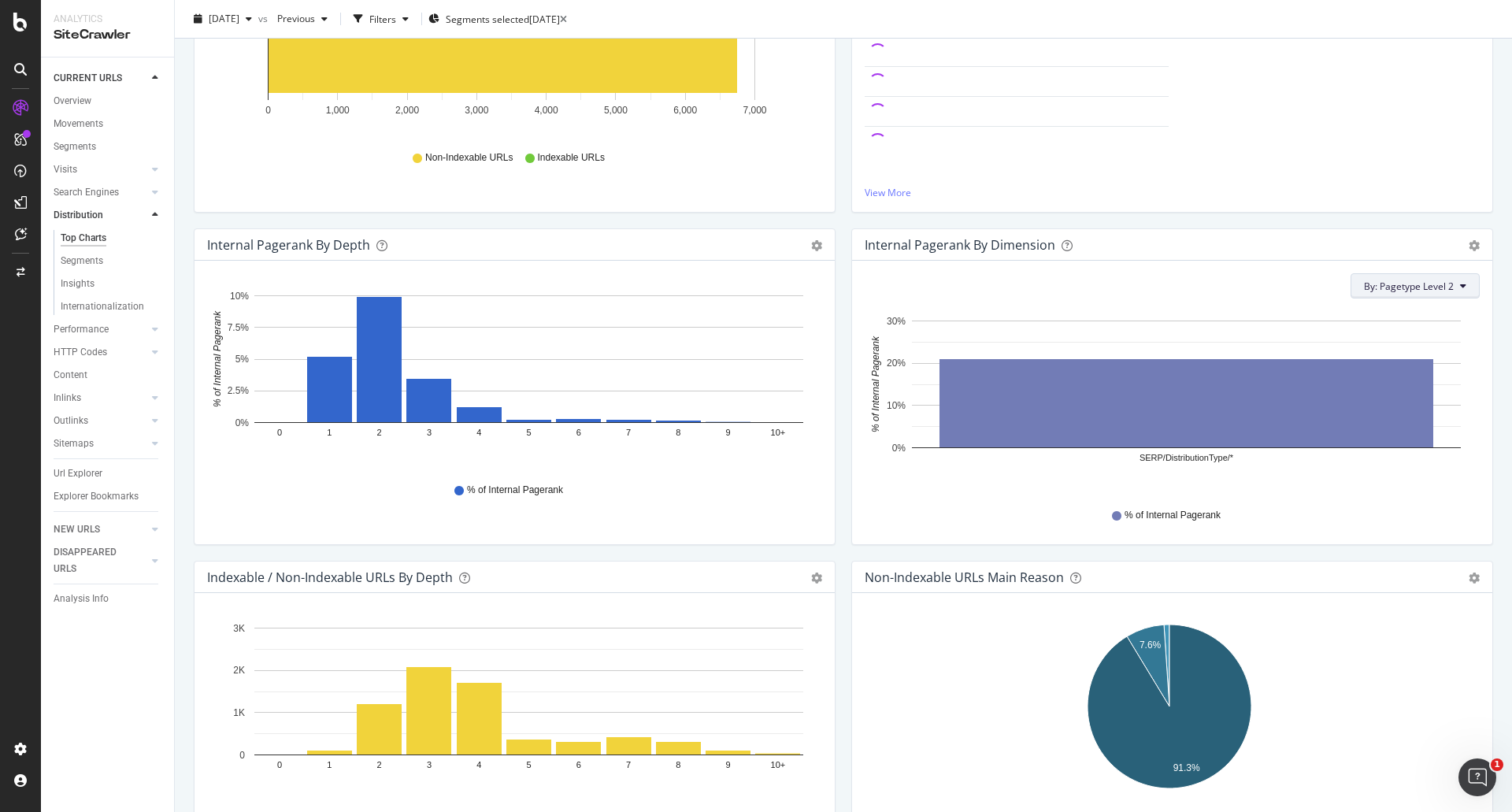
click at [1398, 290] on span "By: Pagetype Level 2" at bounding box center [1409, 287] width 90 height 14
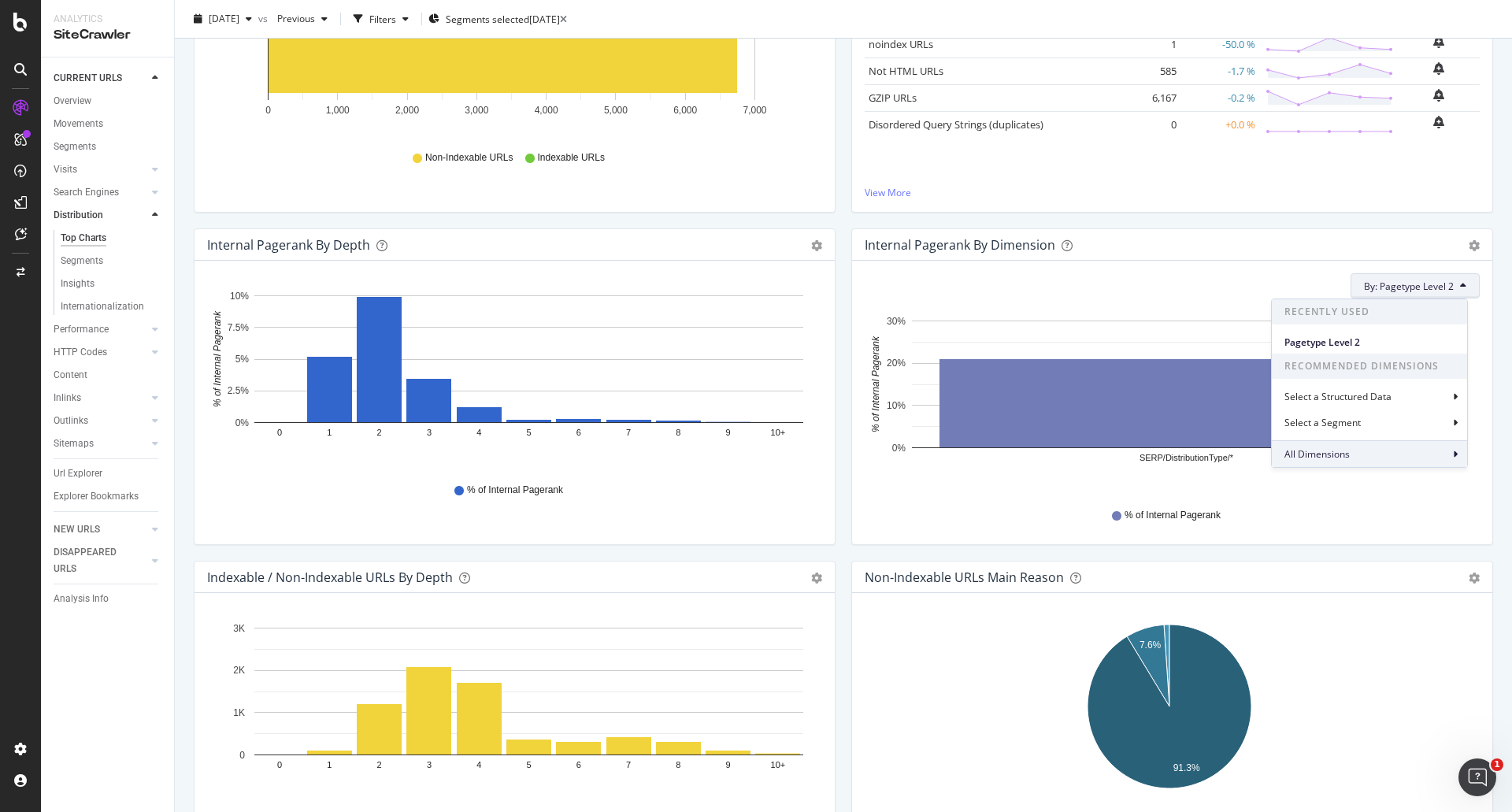
click at [1346, 454] on span "All Dimensions" at bounding box center [1316, 454] width 65 height 14
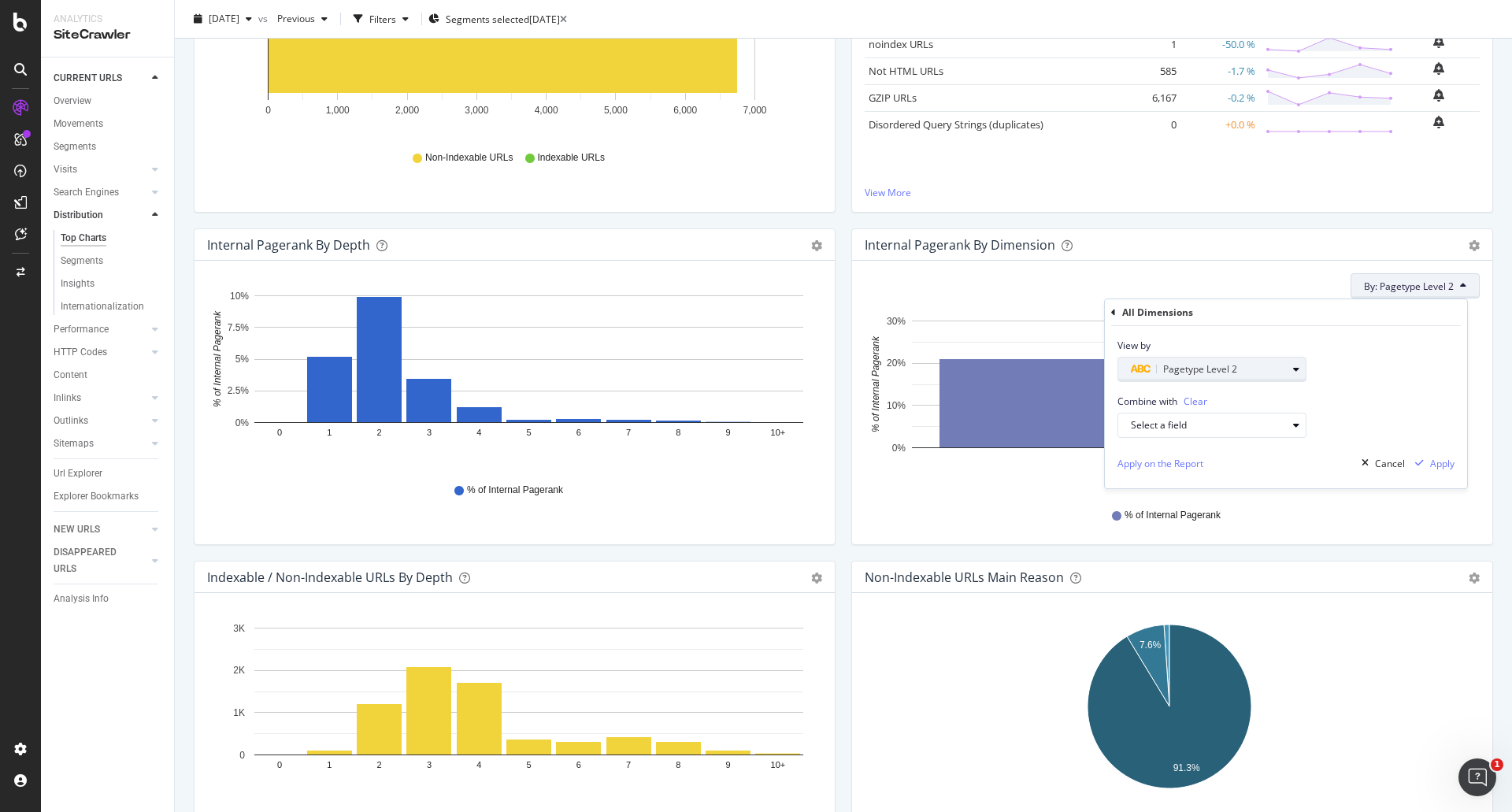
click at [1210, 367] on span "Pagetype Level 2" at bounding box center [1200, 369] width 74 height 14
click at [1164, 503] on span "Level 3" at bounding box center [1154, 509] width 31 height 14
click at [1292, 471] on div "Validate" at bounding box center [1286, 469] width 35 height 14
click at [1439, 463] on div "Apply" at bounding box center [1442, 464] width 24 height 14
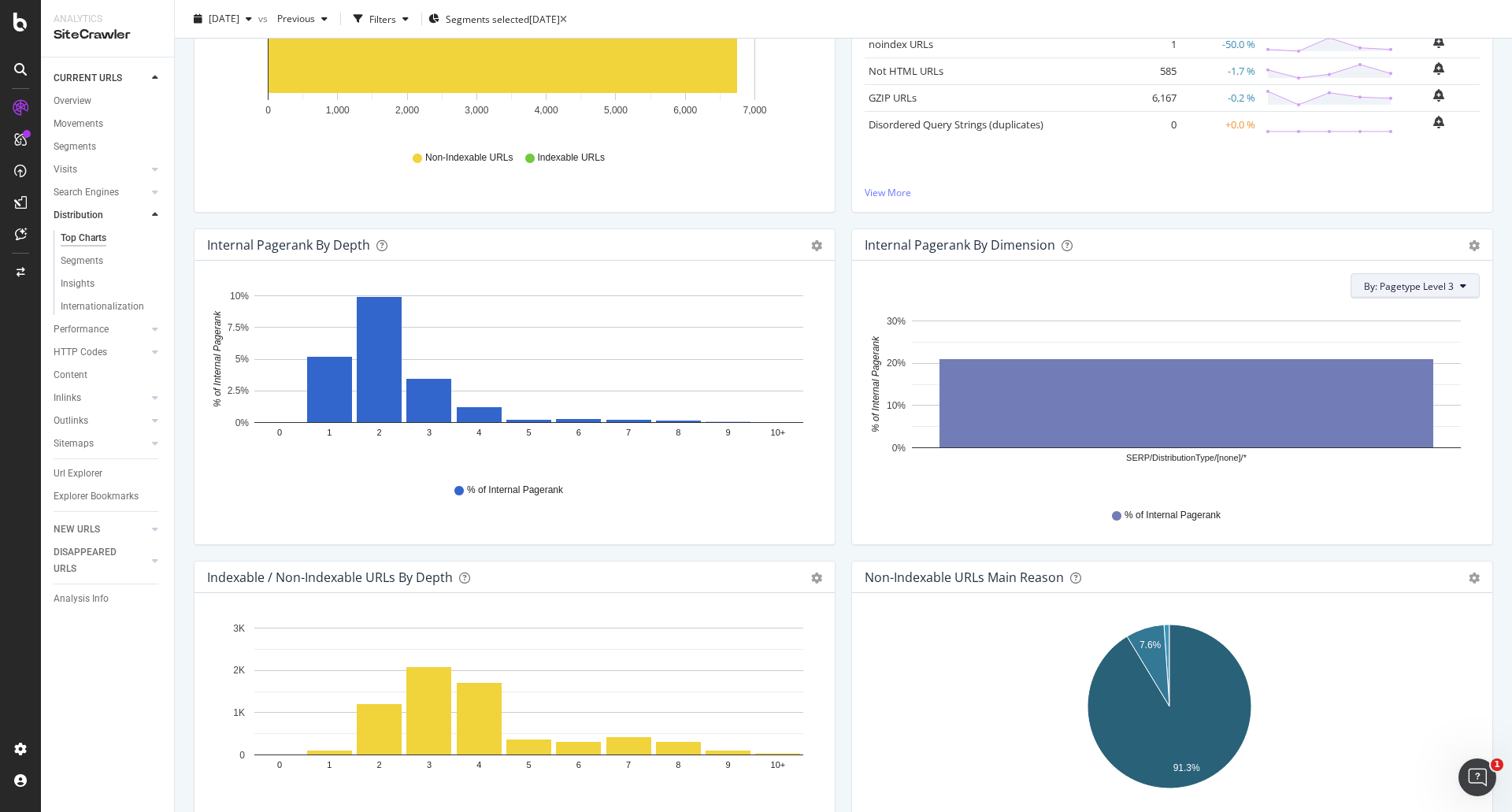
click at [1459, 290] on icon at bounding box center [1462, 286] width 6 height 10
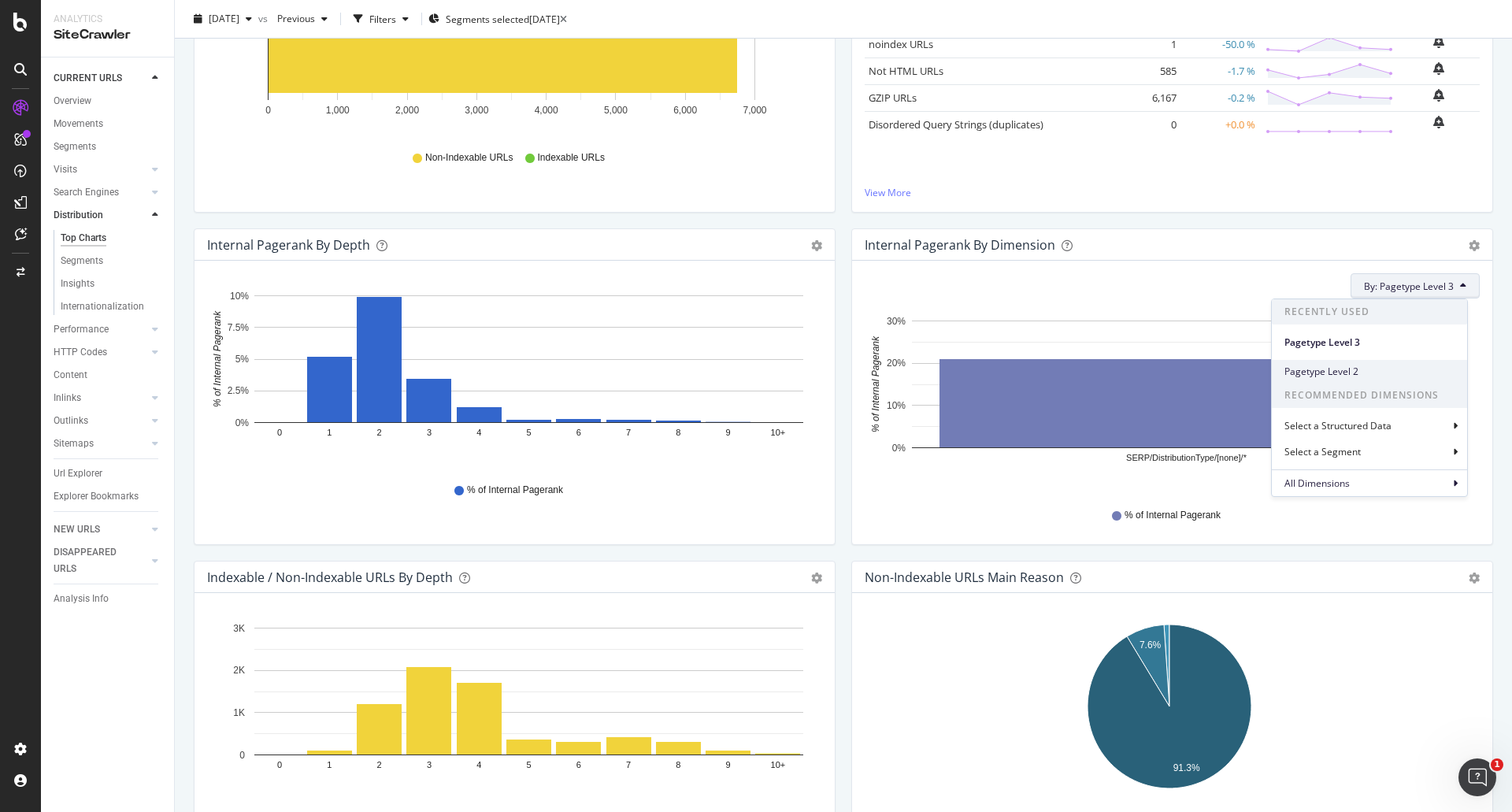
click at [1356, 362] on div "Pagetype Level 2" at bounding box center [1369, 370] width 195 height 22
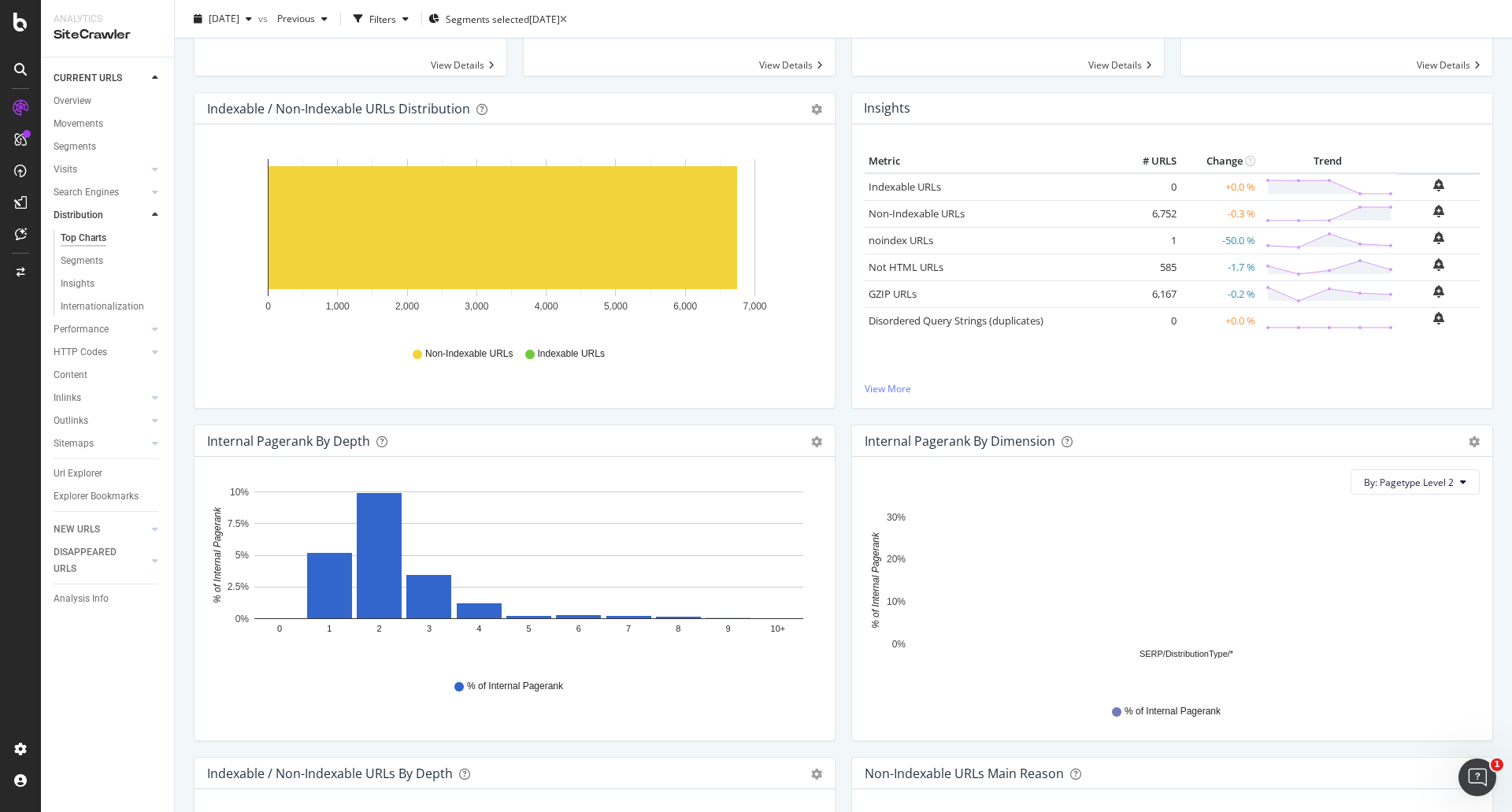
scroll to position [0, 0]
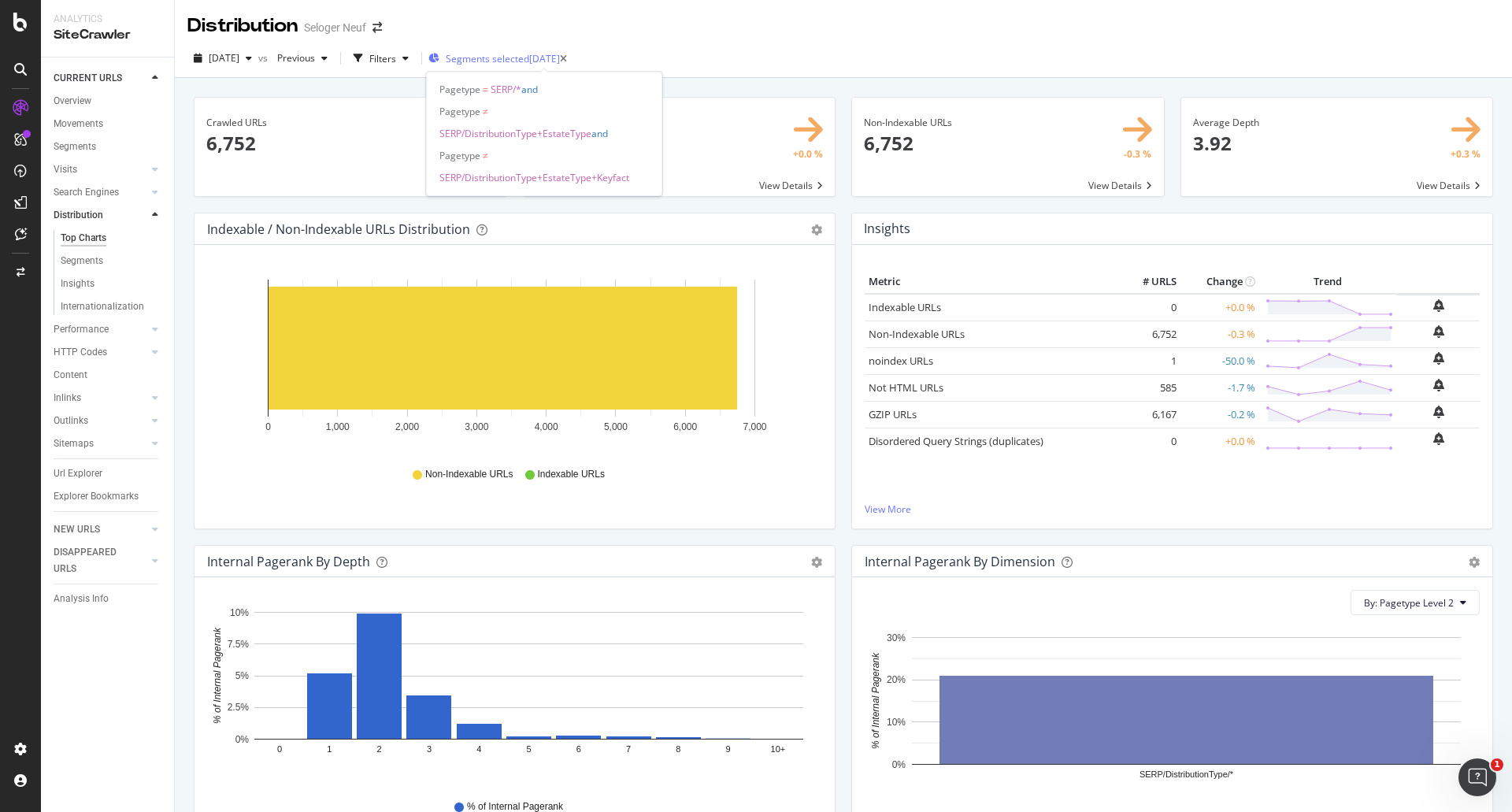
click at [560, 59] on div "[DATE]" at bounding box center [545, 58] width 31 height 14
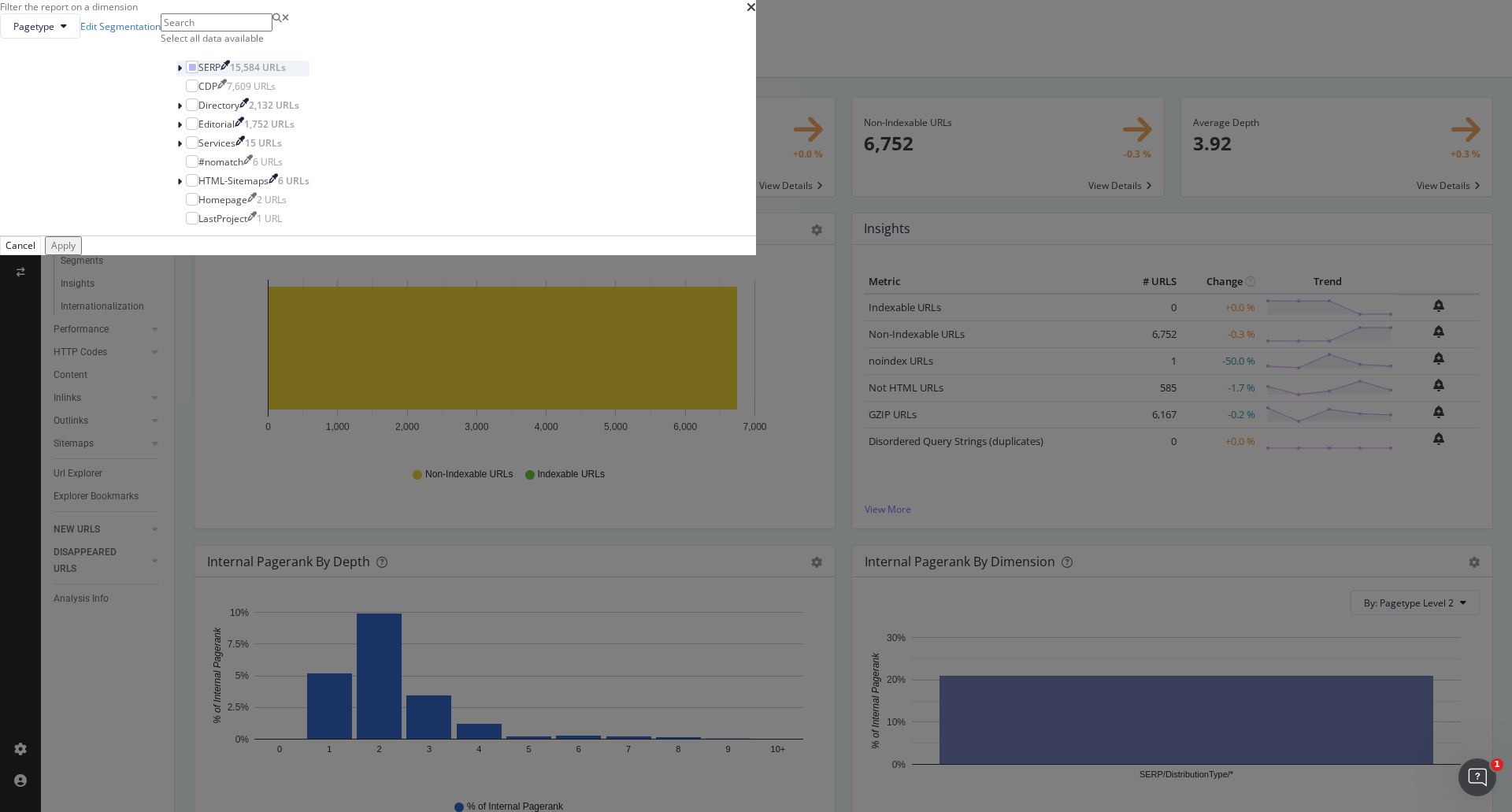
click at [186, 76] on div "modal" at bounding box center [181, 68] width 10 height 16
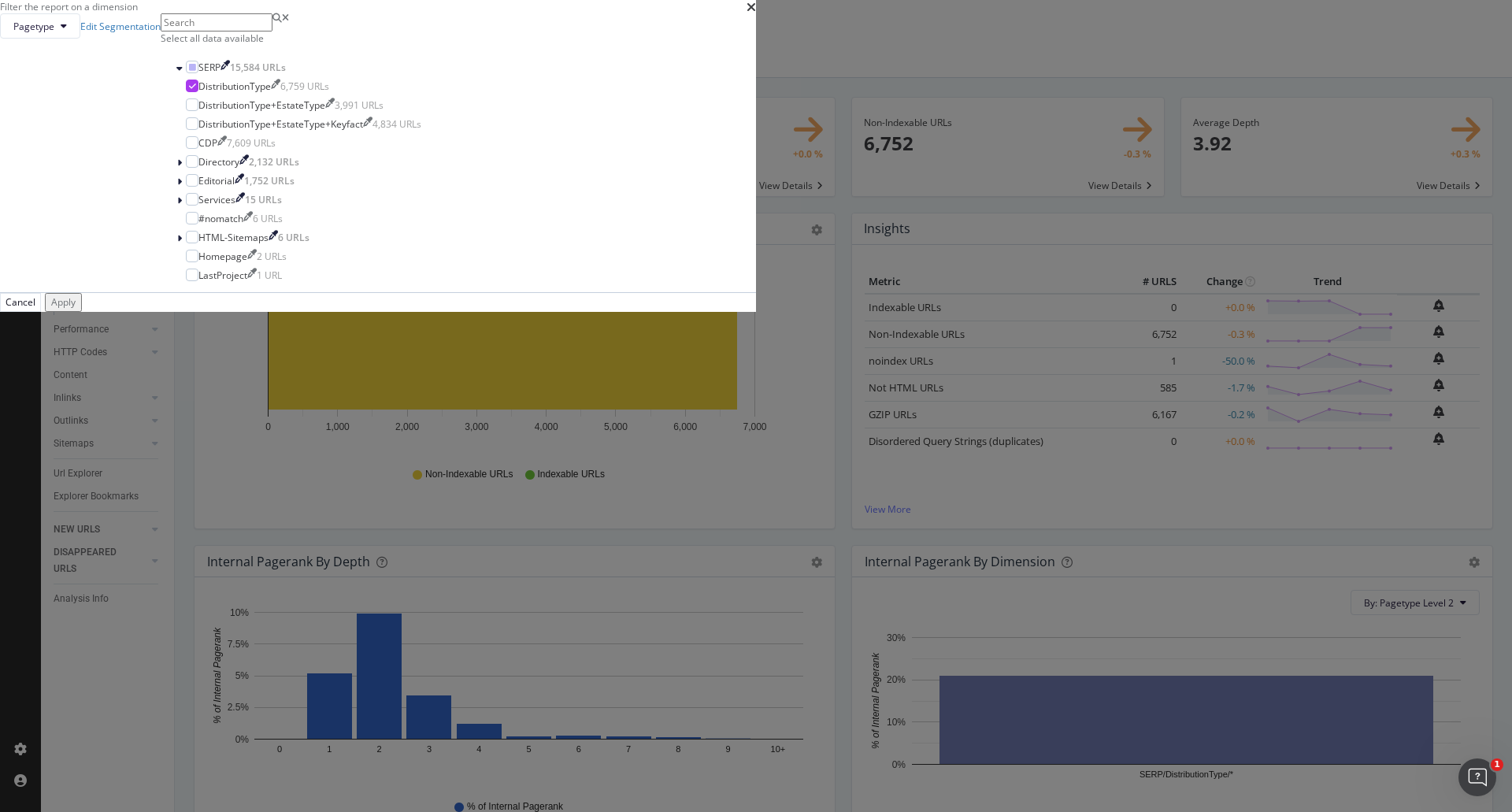
click at [131, 104] on div "Filter the report on a dimension Pagetype Edit Segmentation Select all data ava…" at bounding box center [756, 406] width 1512 height 812
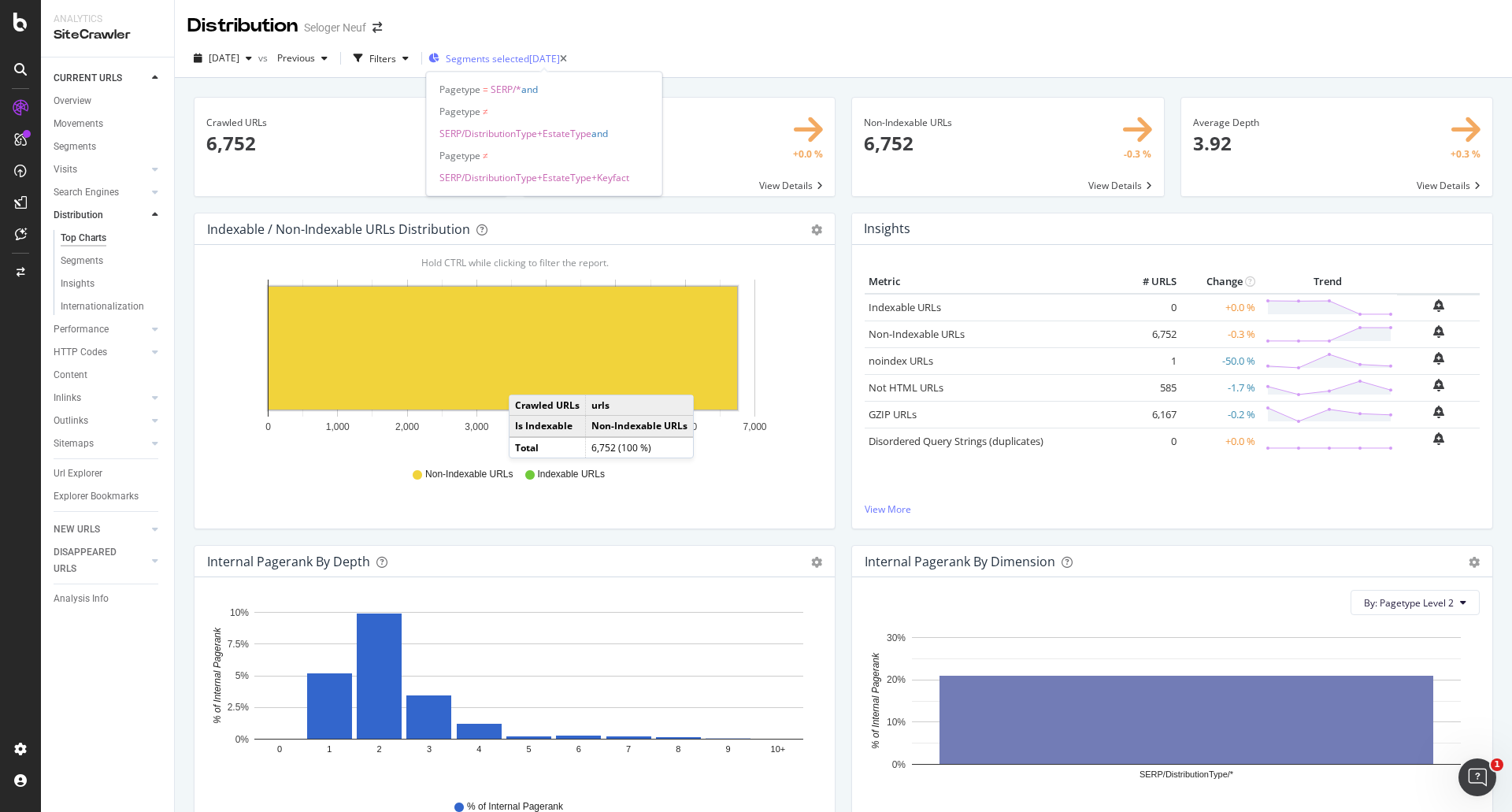
click at [560, 57] on div "[DATE]" at bounding box center [545, 58] width 31 height 14
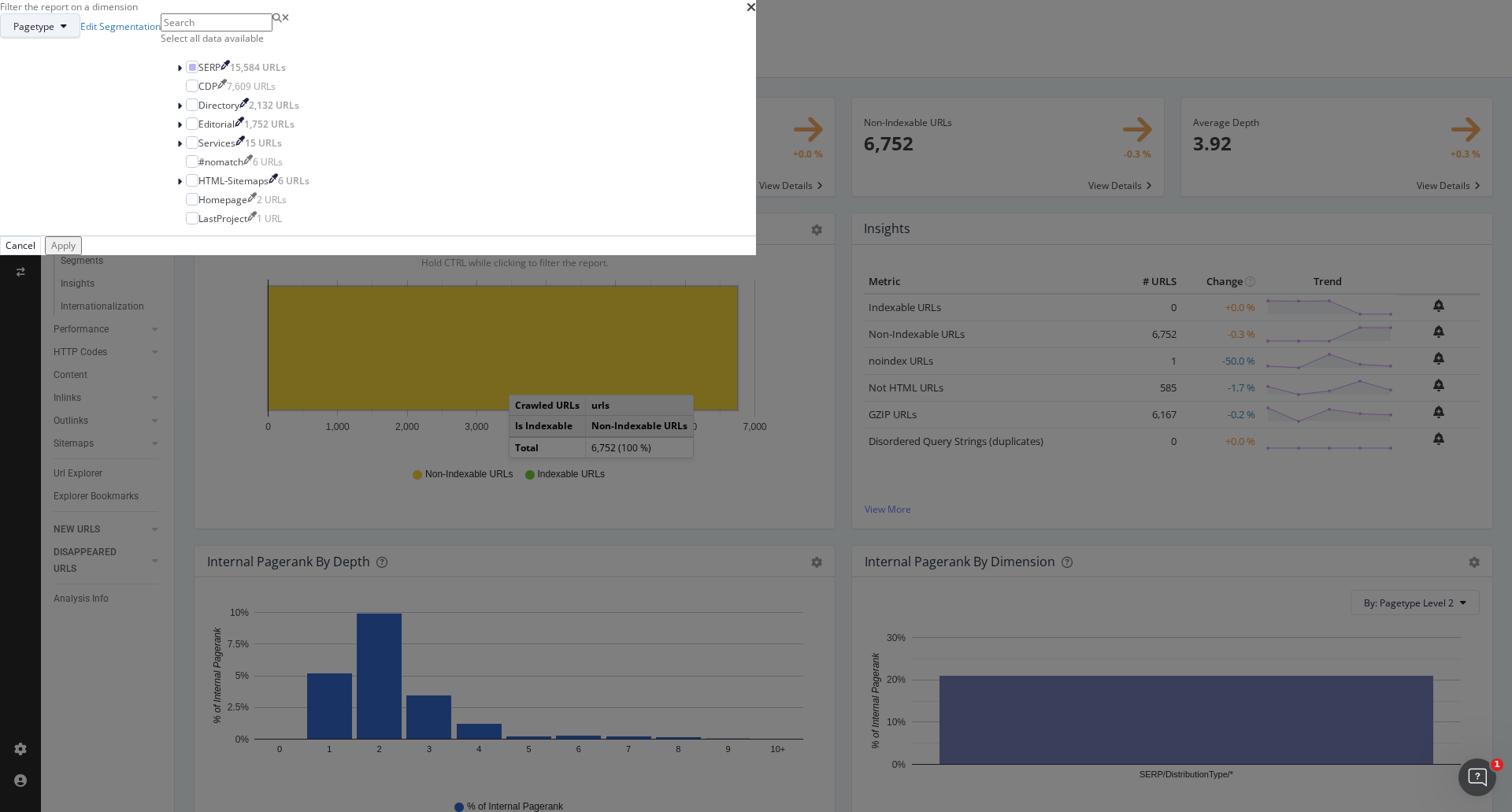
click at [55, 33] on span "Pagetype" at bounding box center [34, 26] width 41 height 14
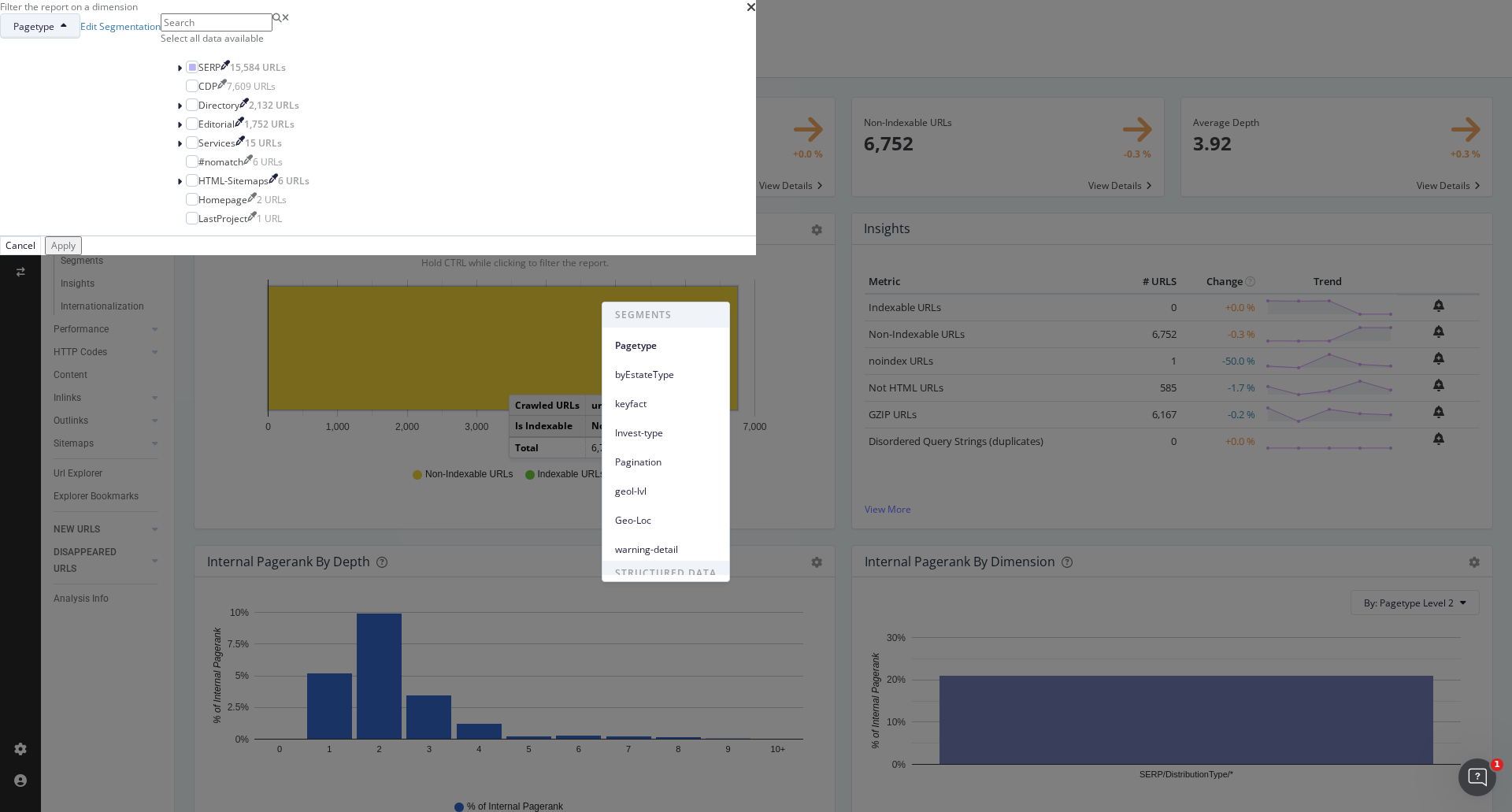
drag, startPoint x: 653, startPoint y: 513, endPoint x: 664, endPoint y: 517, distance: 11.7
click at [653, 514] on span "Geo-Loc" at bounding box center [665, 521] width 101 height 15
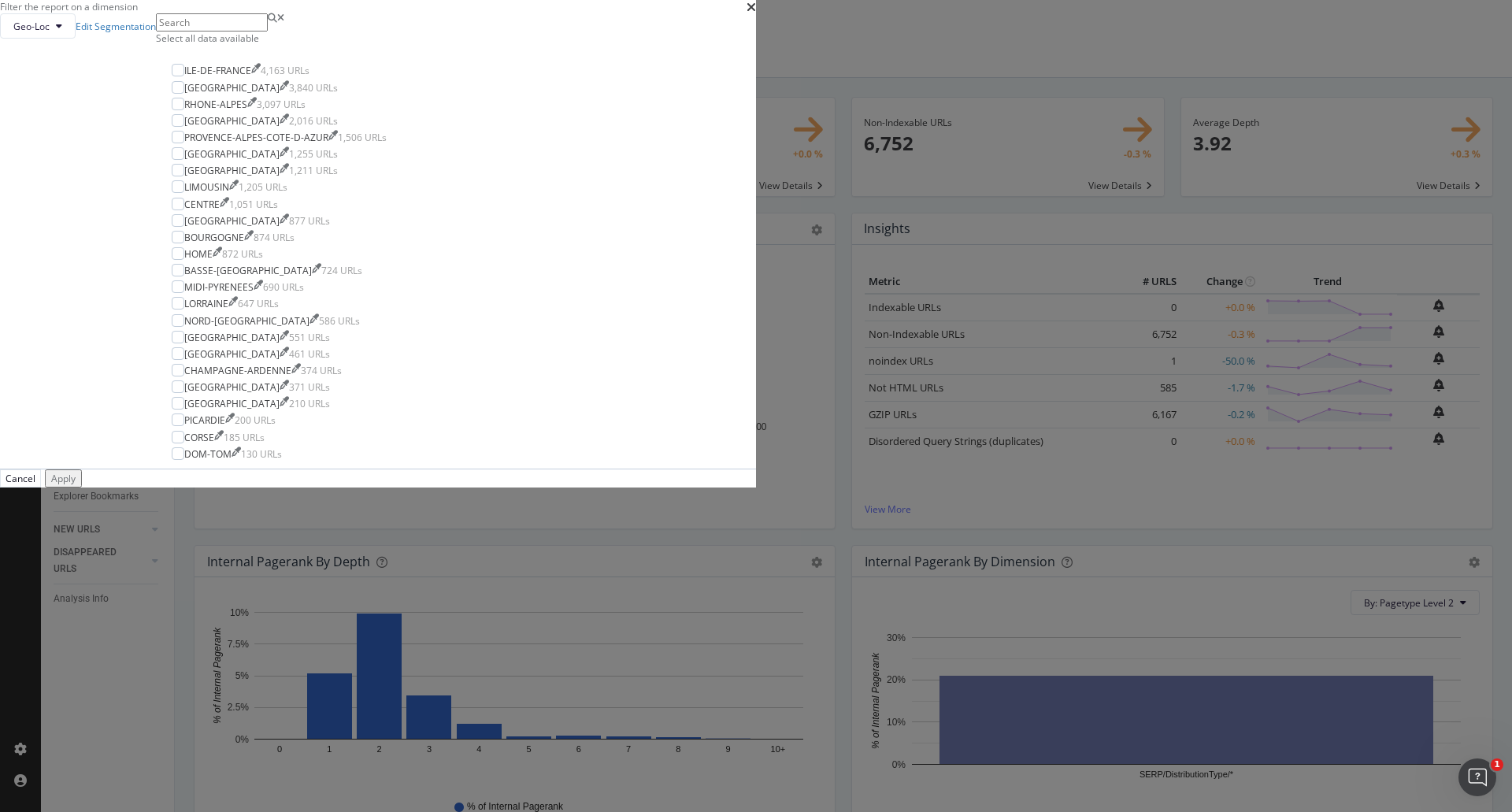
click at [402, 45] on div "Select all data available" at bounding box center [279, 38] width 246 height 14
click at [76, 485] on div "Apply" at bounding box center [63, 479] width 24 height 14
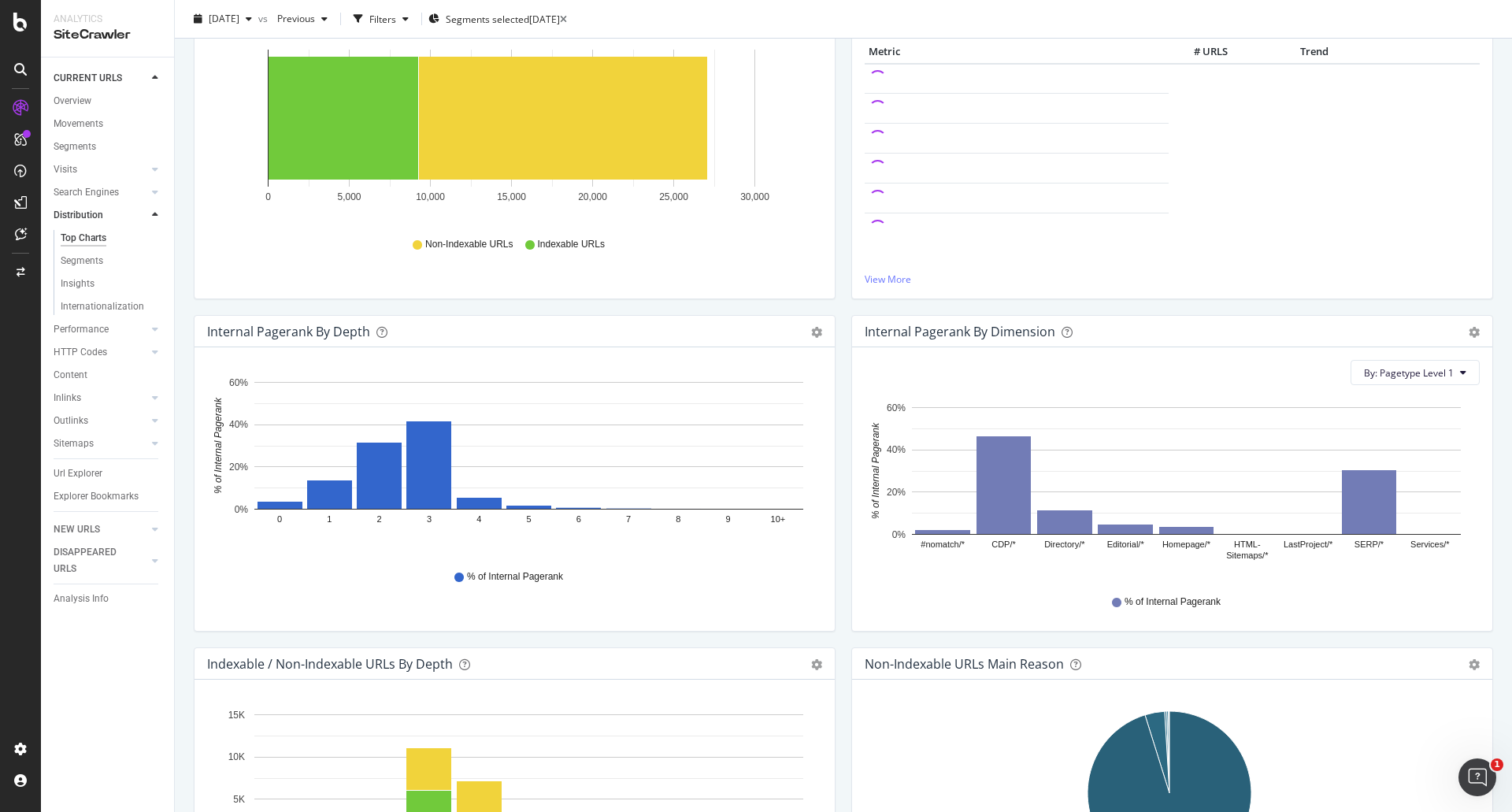
scroll to position [236, 0]
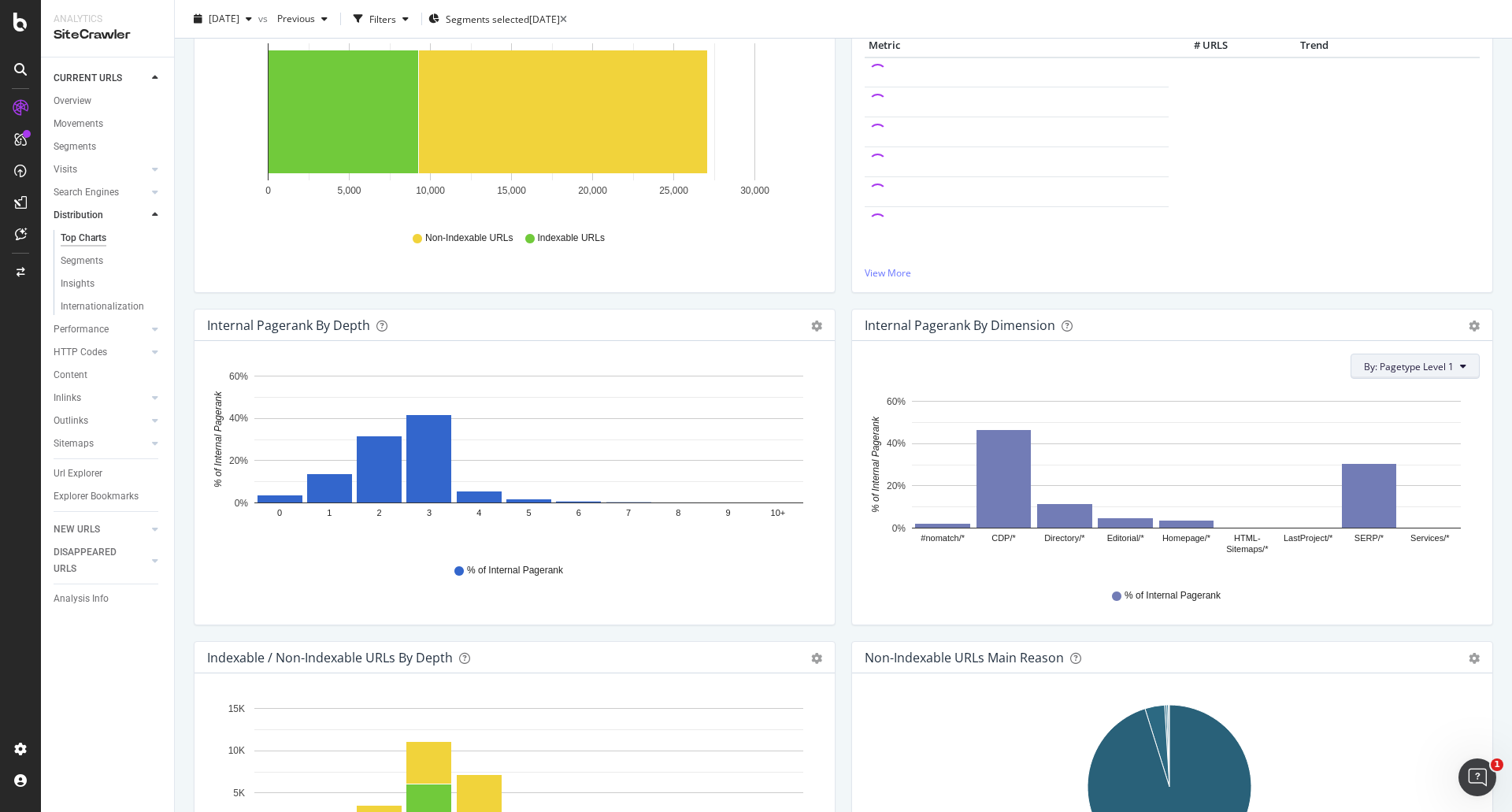
click at [1429, 367] on span "By: Pagetype Level 1" at bounding box center [1409, 367] width 90 height 14
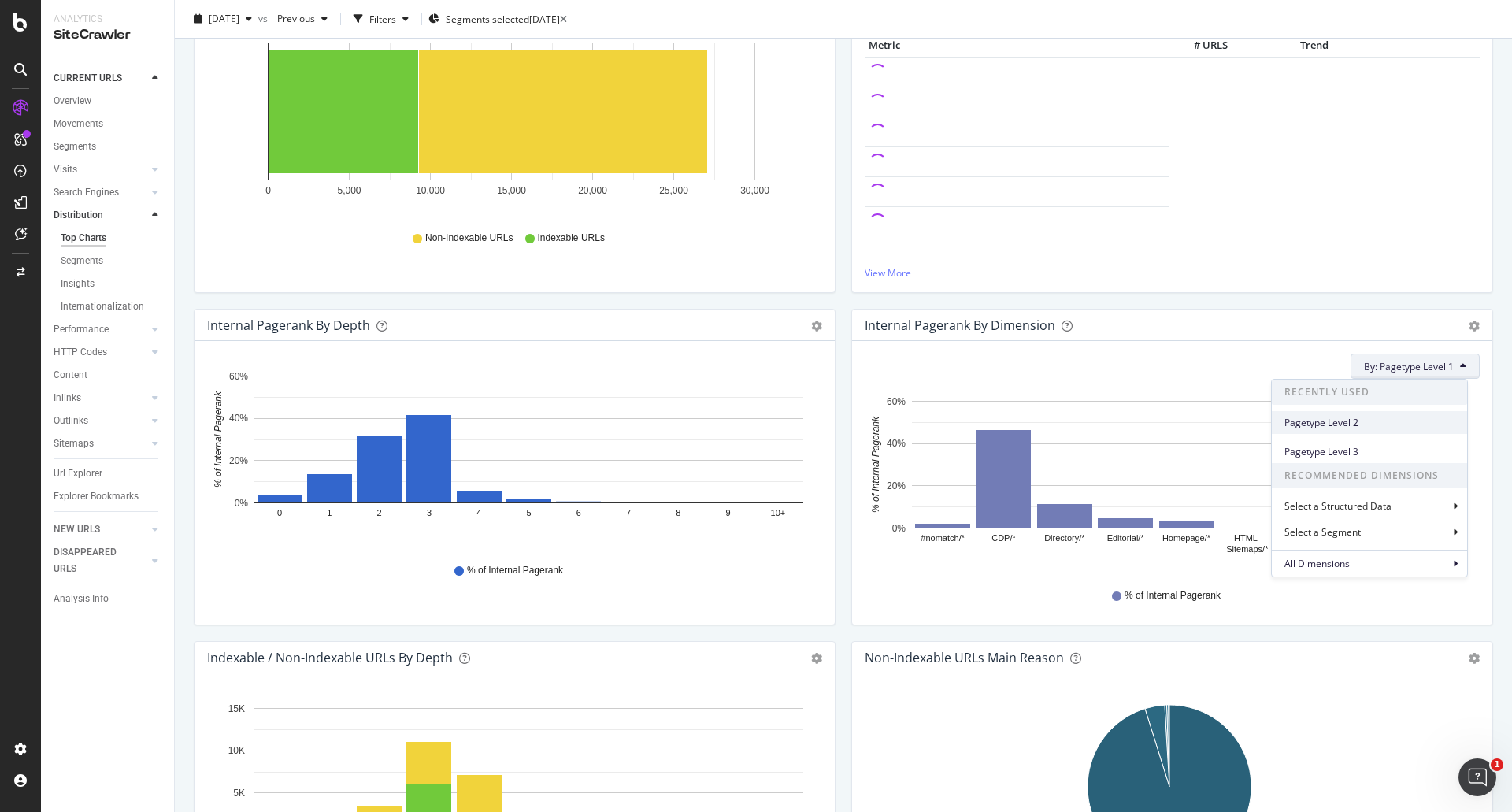
click at [1351, 428] on span "Pagetype Level 2" at bounding box center [1369, 423] width 170 height 15
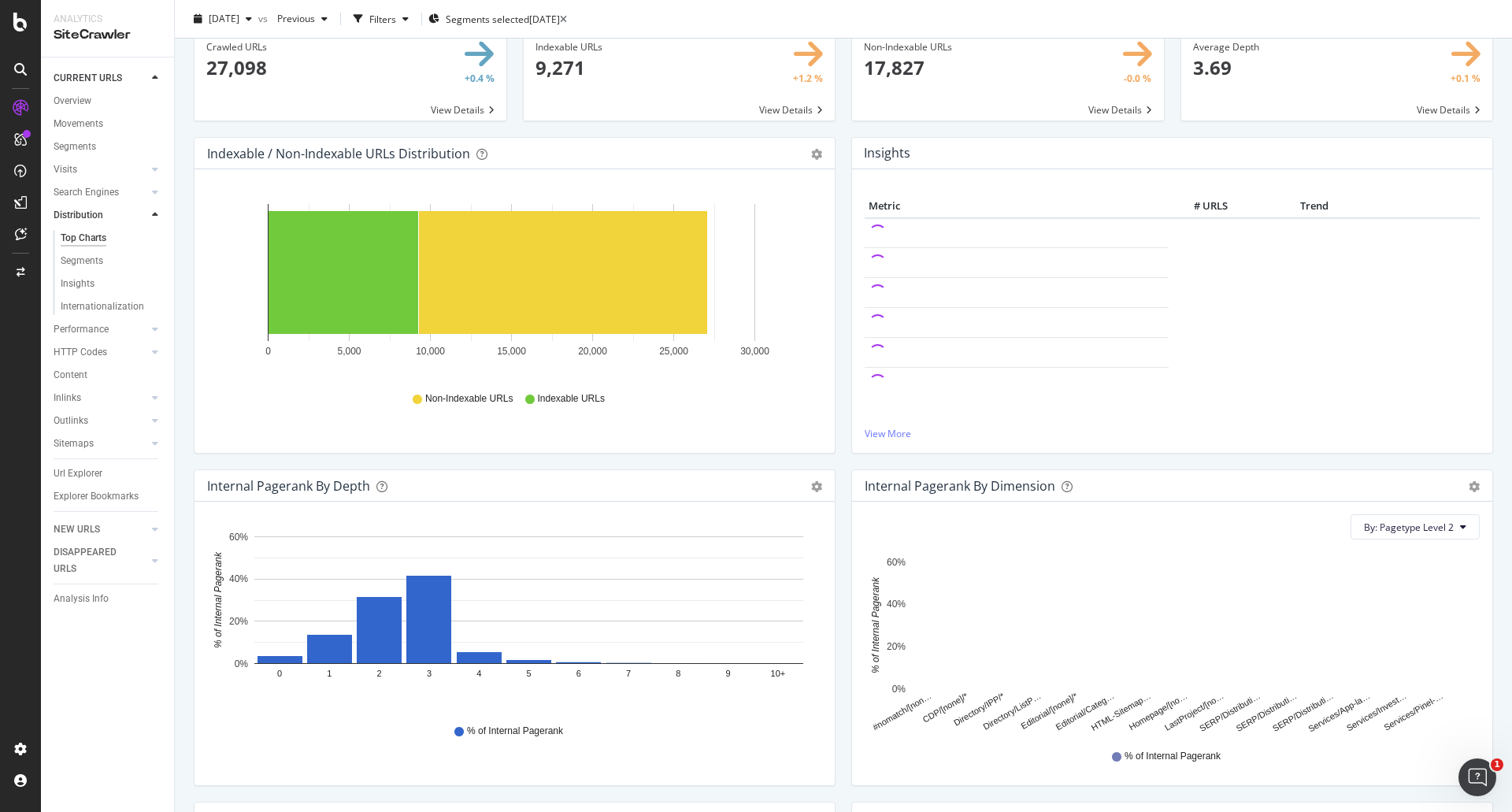
scroll to position [394, 0]
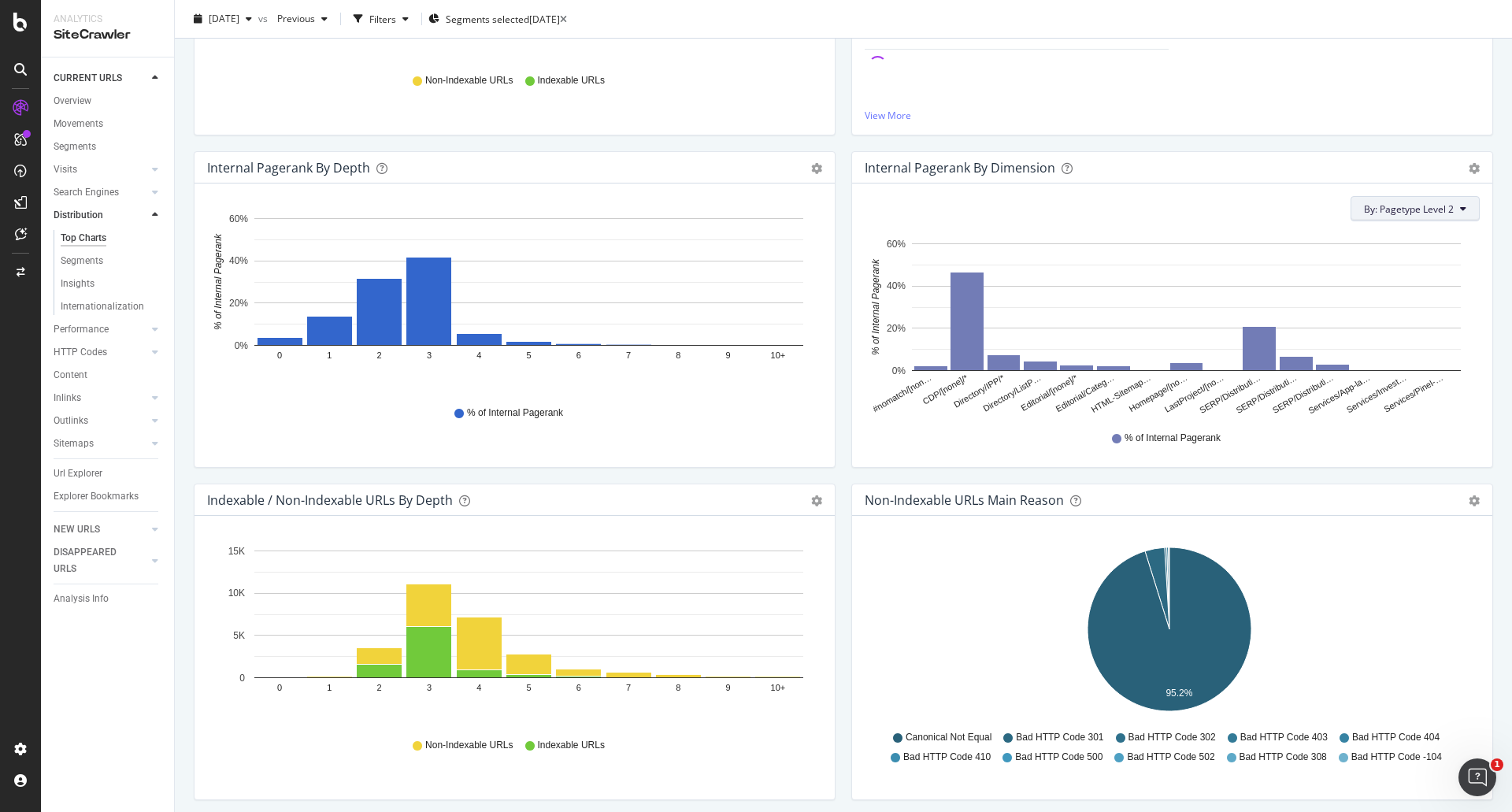
click at [1398, 208] on span "By: Pagetype Level 2" at bounding box center [1409, 210] width 90 height 14
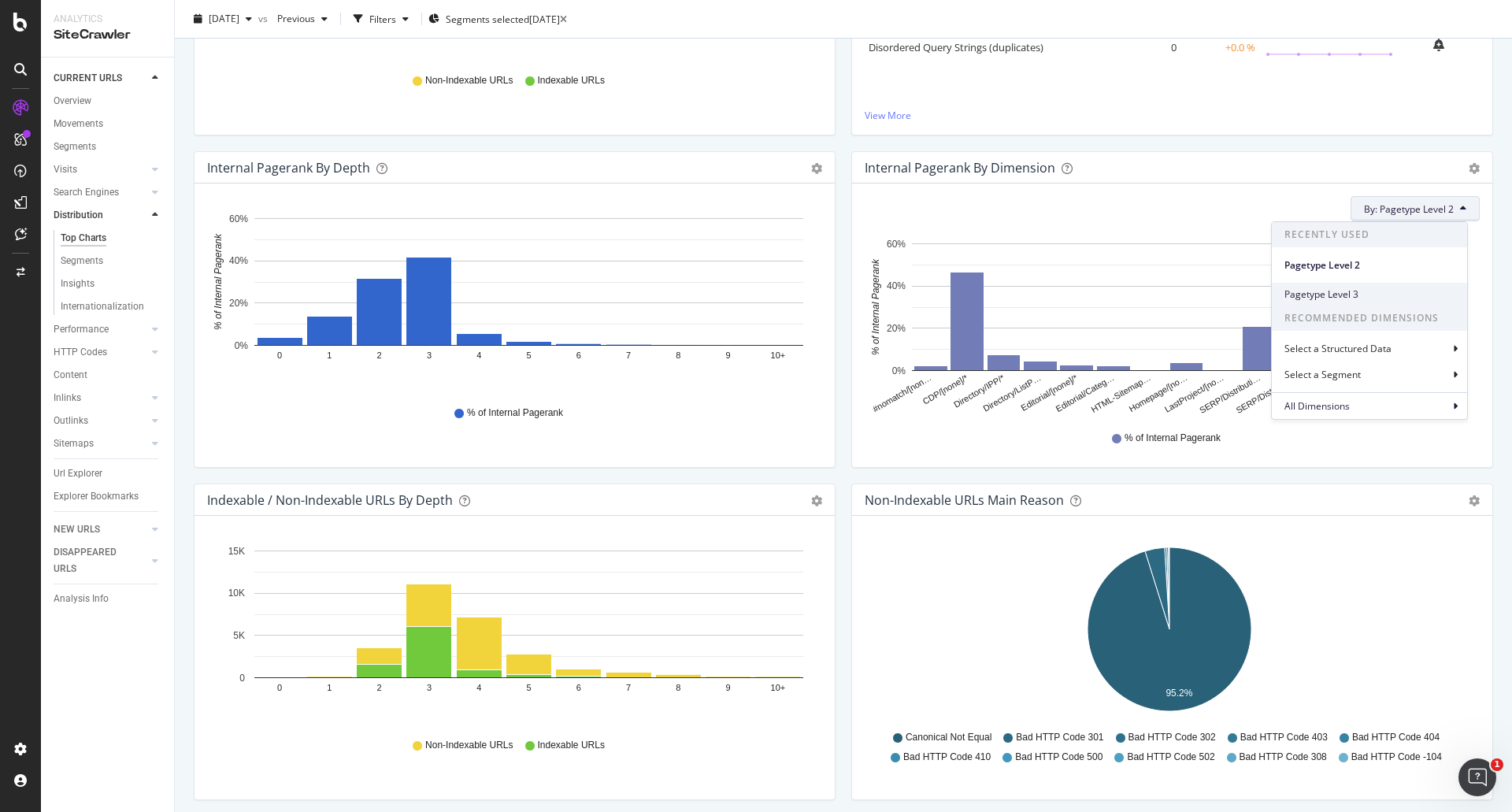
click at [1343, 293] on span "Pagetype Level 3" at bounding box center [1369, 294] width 170 height 15
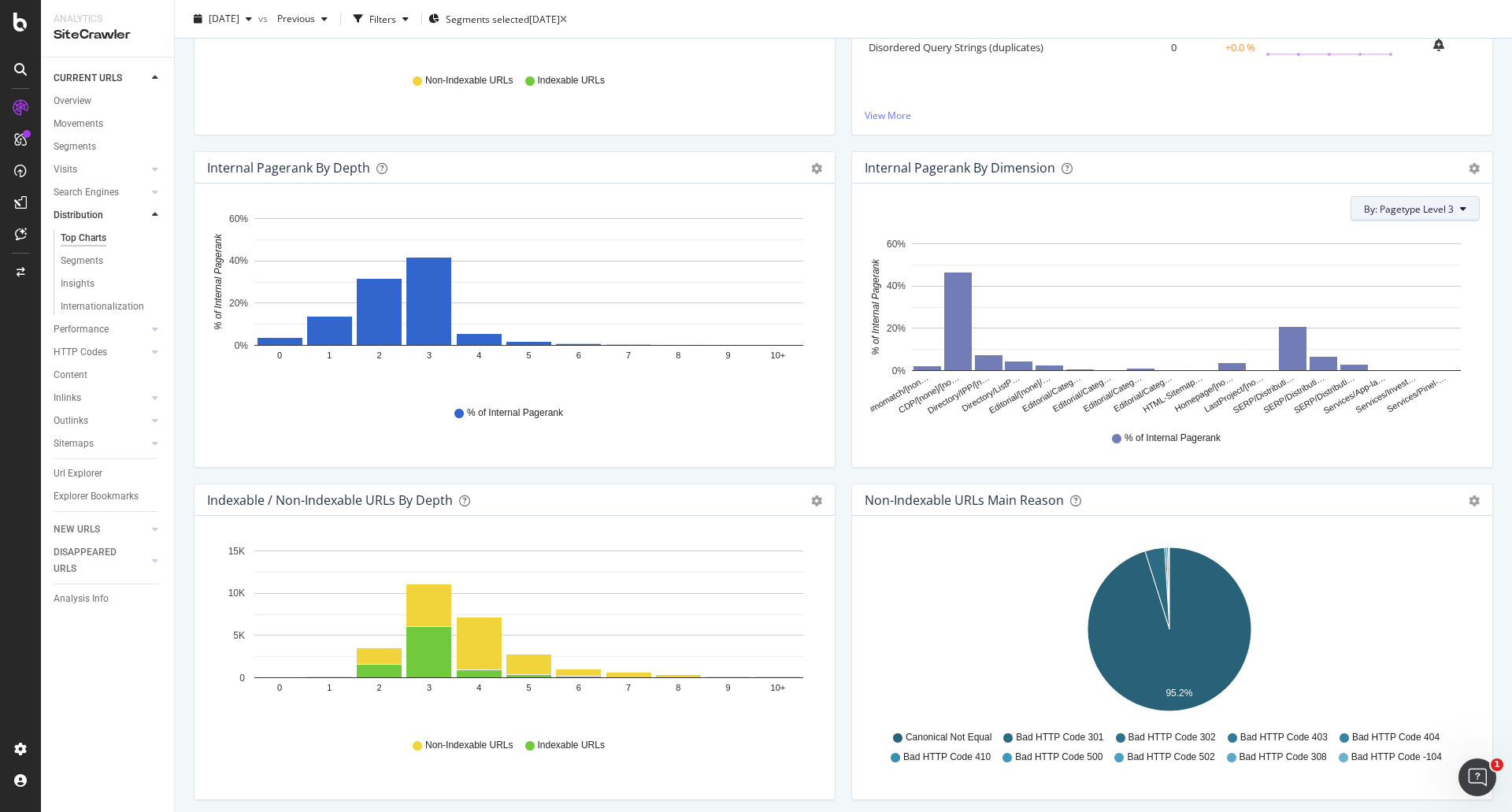
click at [1397, 212] on span "By: Pagetype Level 3" at bounding box center [1409, 210] width 90 height 14
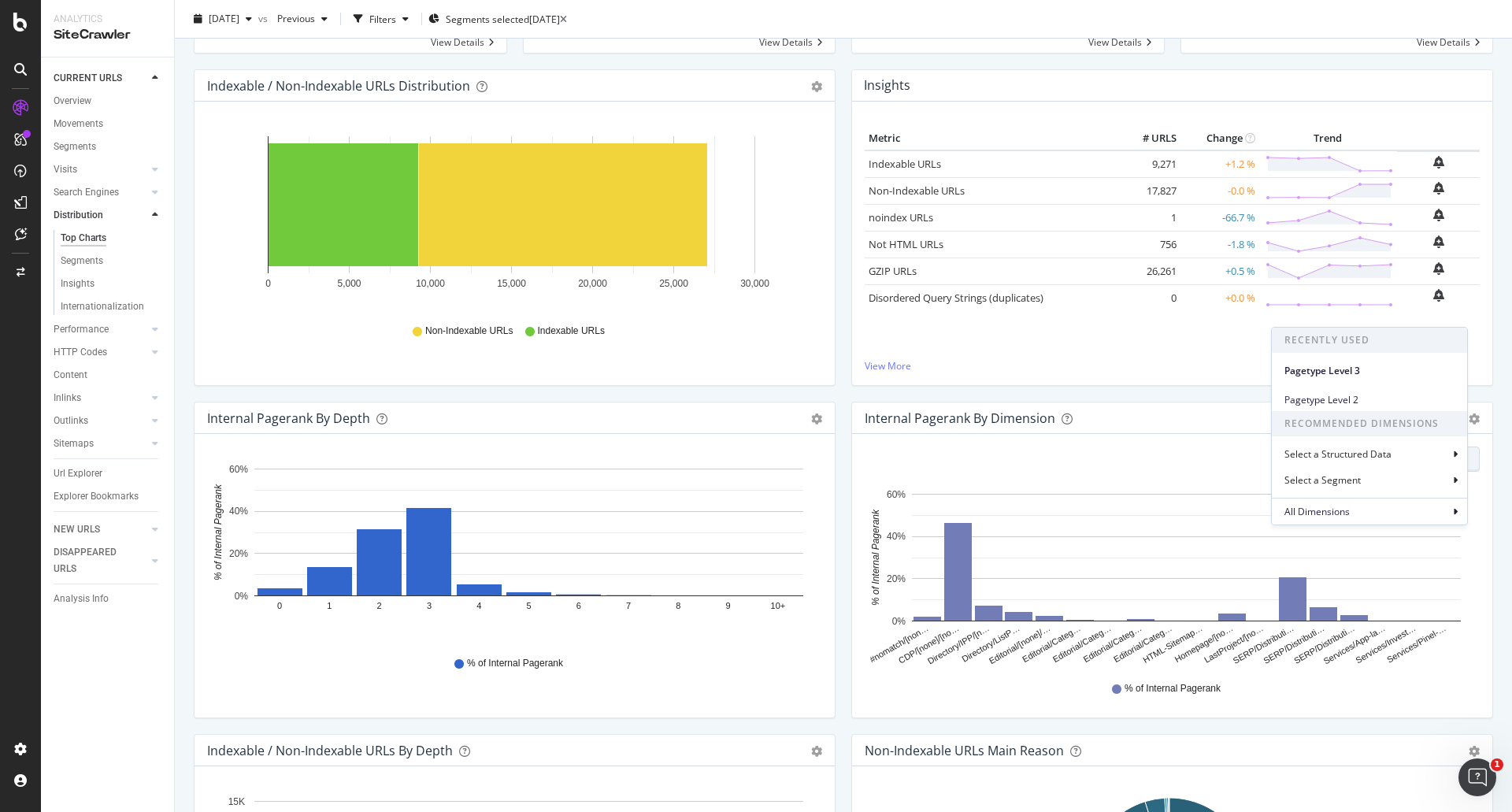
scroll to position [315, 0]
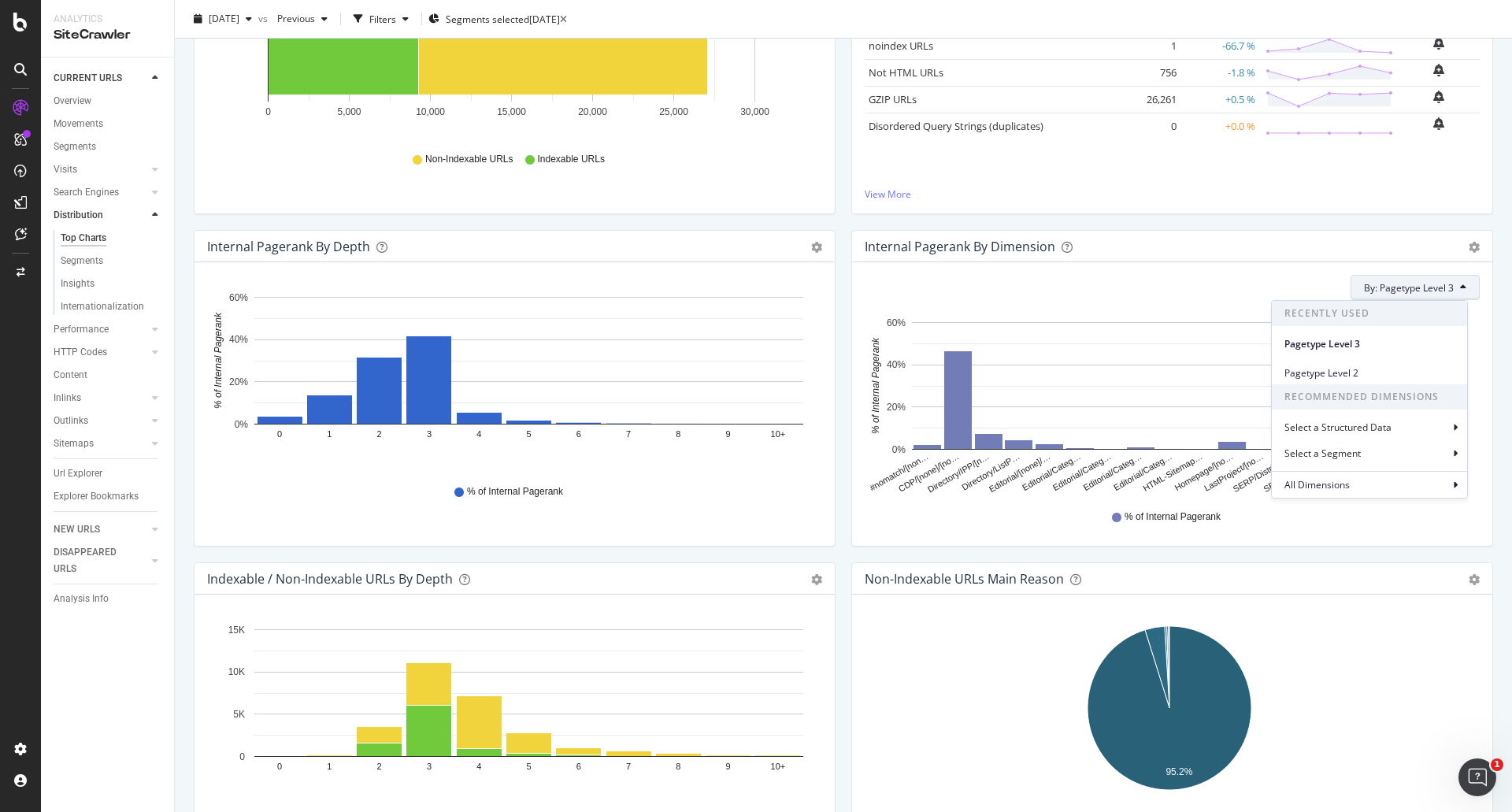
click at [1163, 277] on div "By: Pagetype Level 3 Recently Used Pagetype Level 3 Pagetype Level 2 Recommende…" at bounding box center [1171, 288] width 615 height 25
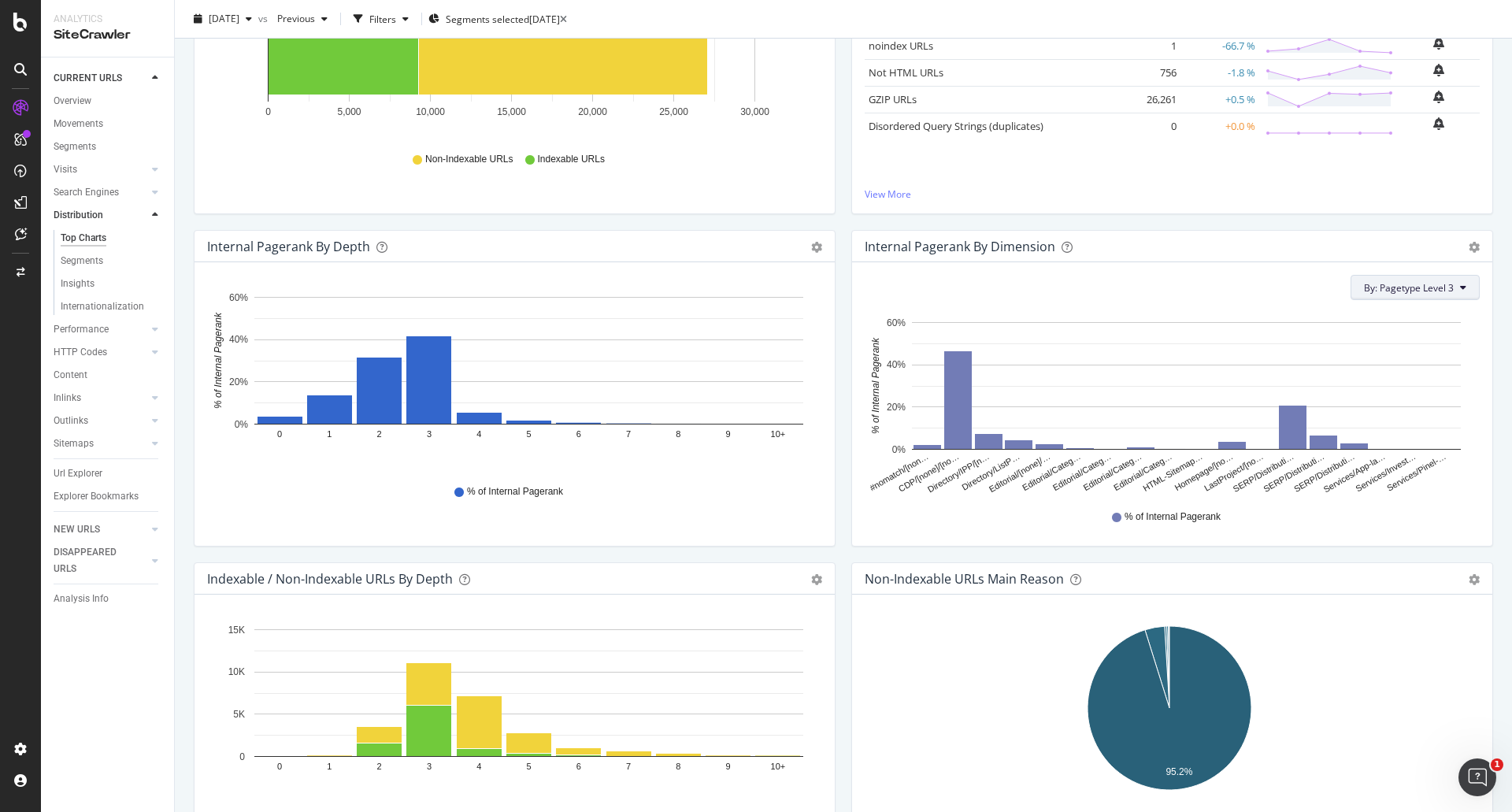
click at [1400, 290] on span "By: Pagetype Level 3" at bounding box center [1409, 288] width 90 height 14
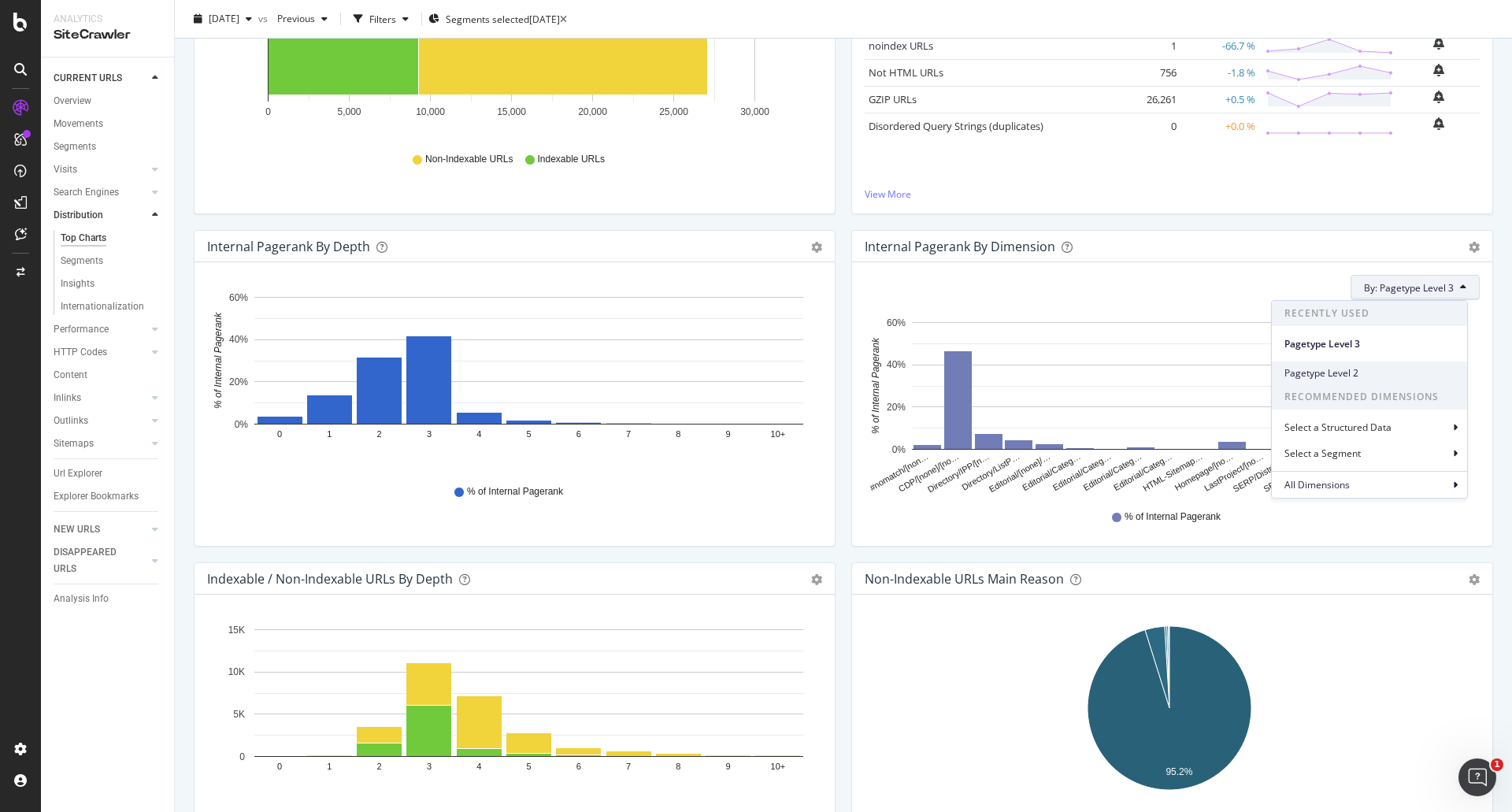
click at [1357, 372] on span "Pagetype Level 2" at bounding box center [1369, 373] width 170 height 15
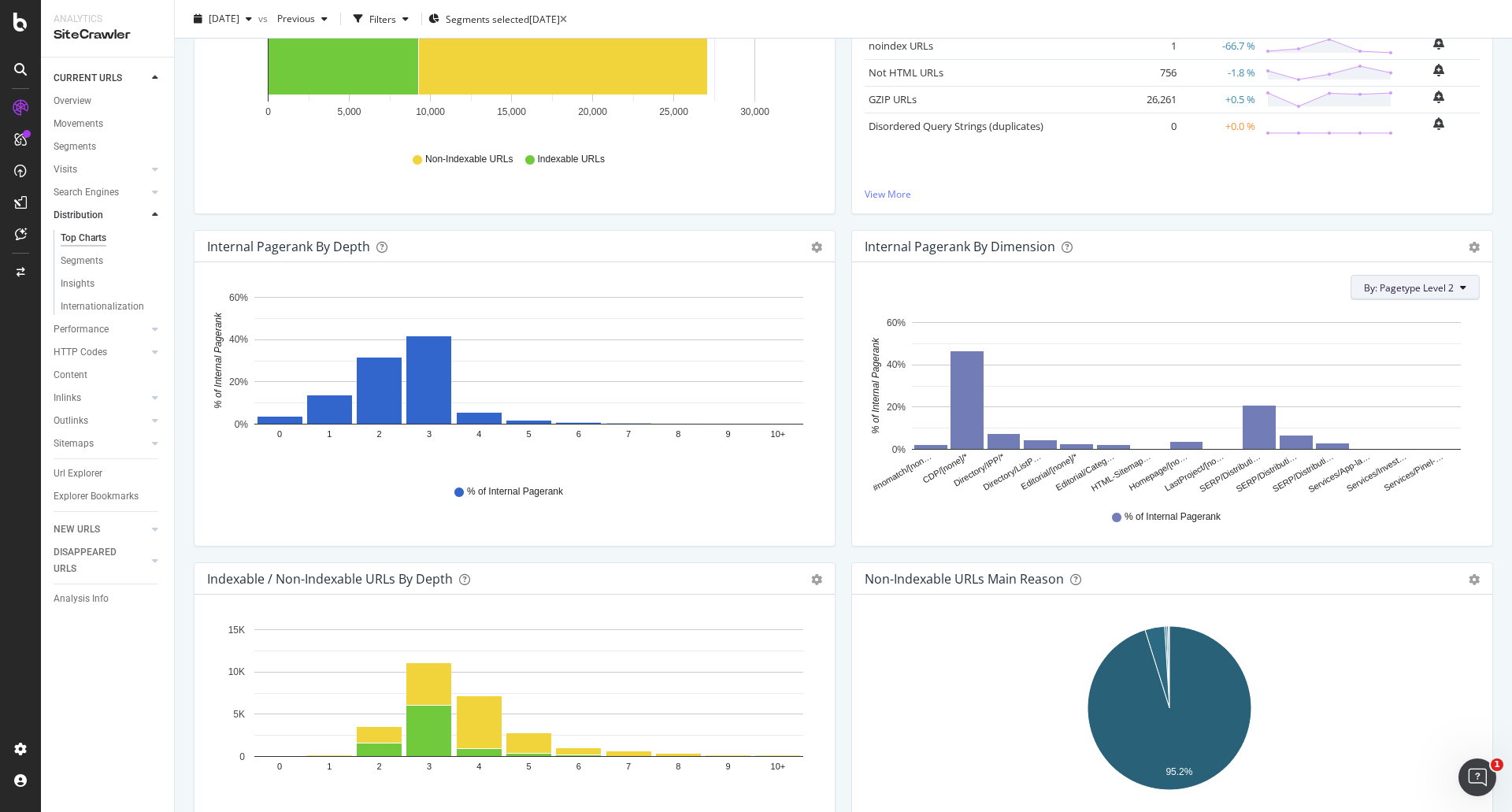
click at [1398, 288] on span "By: Pagetype Level 2" at bounding box center [1409, 288] width 90 height 14
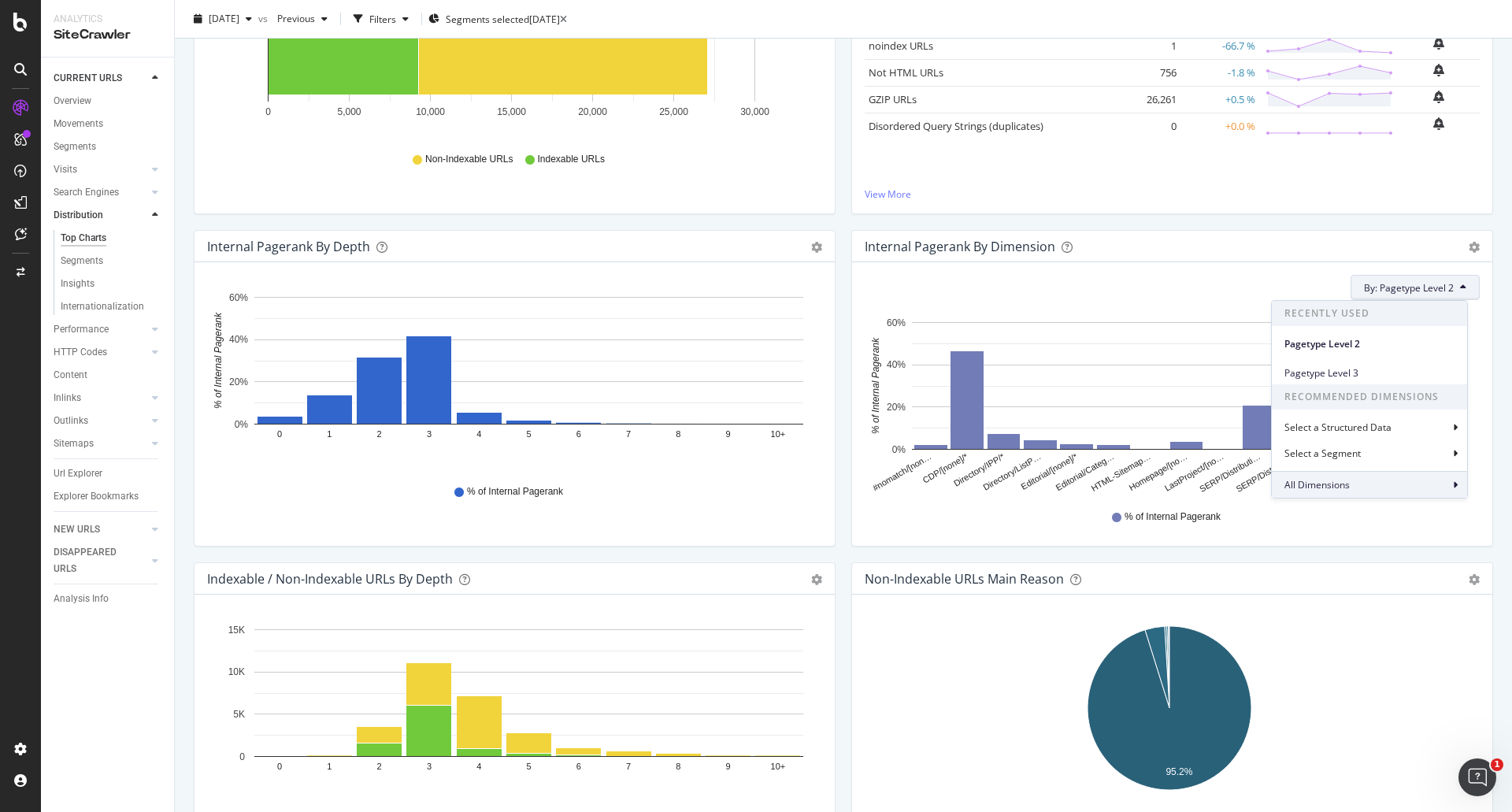
click at [1331, 485] on span "All Dimensions" at bounding box center [1316, 485] width 65 height 14
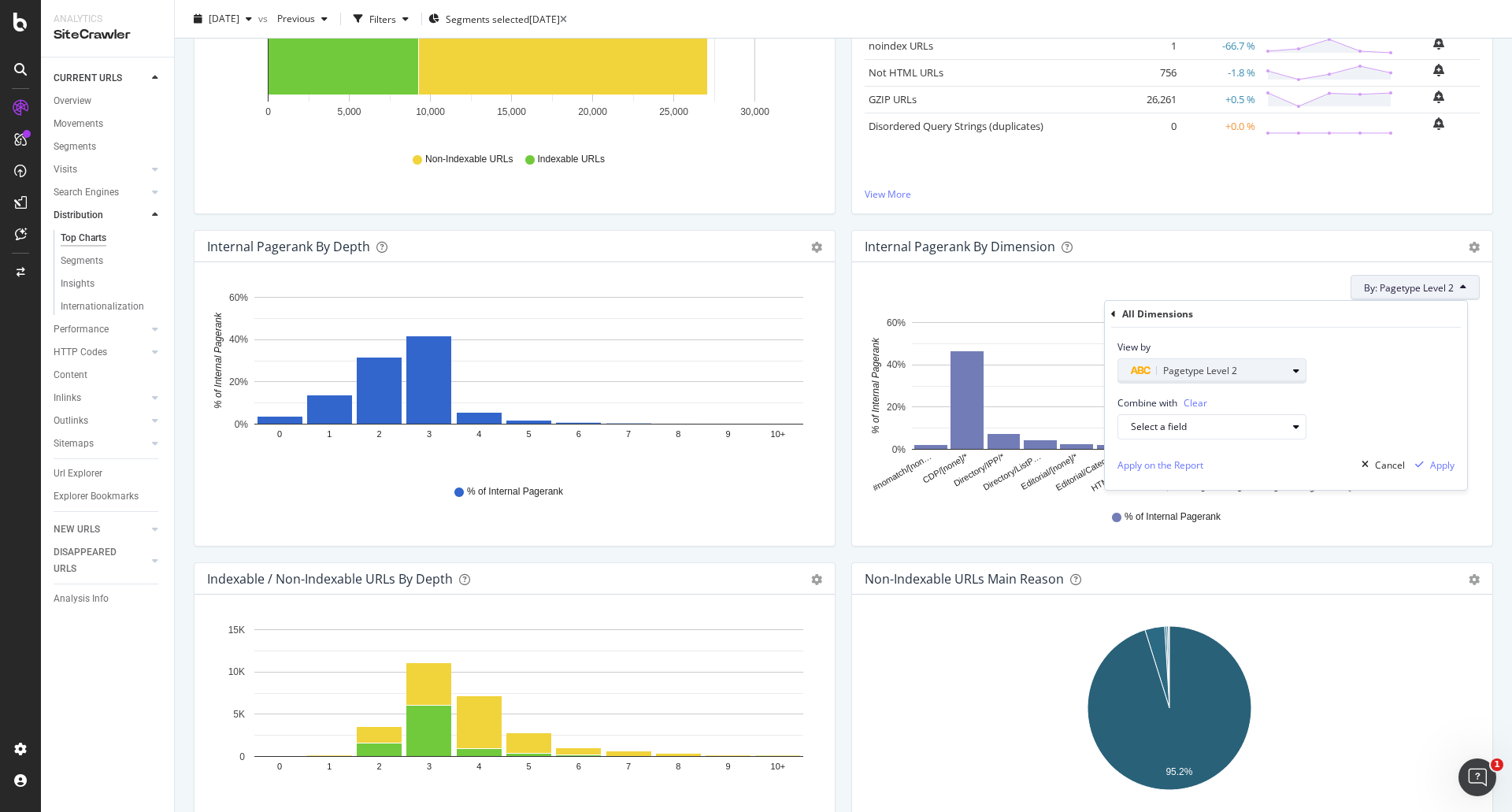
click at [1191, 377] on span "Pagetype Level 2" at bounding box center [1200, 370] width 74 height 14
click at [1180, 468] on div "Level 1" at bounding box center [1218, 468] width 169 height 20
click at [1292, 470] on div "Validate" at bounding box center [1286, 470] width 35 height 14
click at [1433, 464] on div "Apply" at bounding box center [1442, 465] width 24 height 14
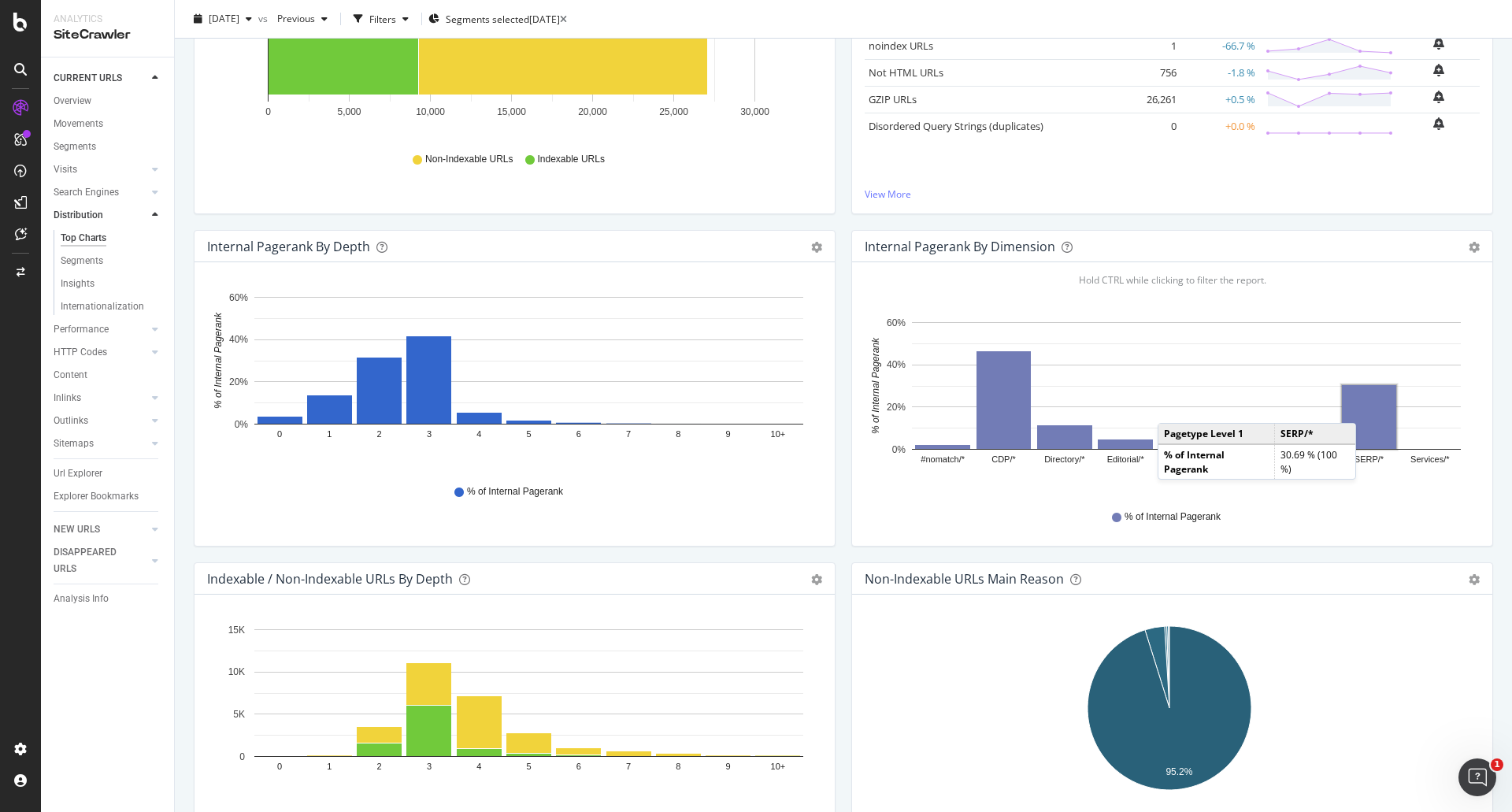
click at [1360, 407] on rect "A chart." at bounding box center [1369, 416] width 55 height 63
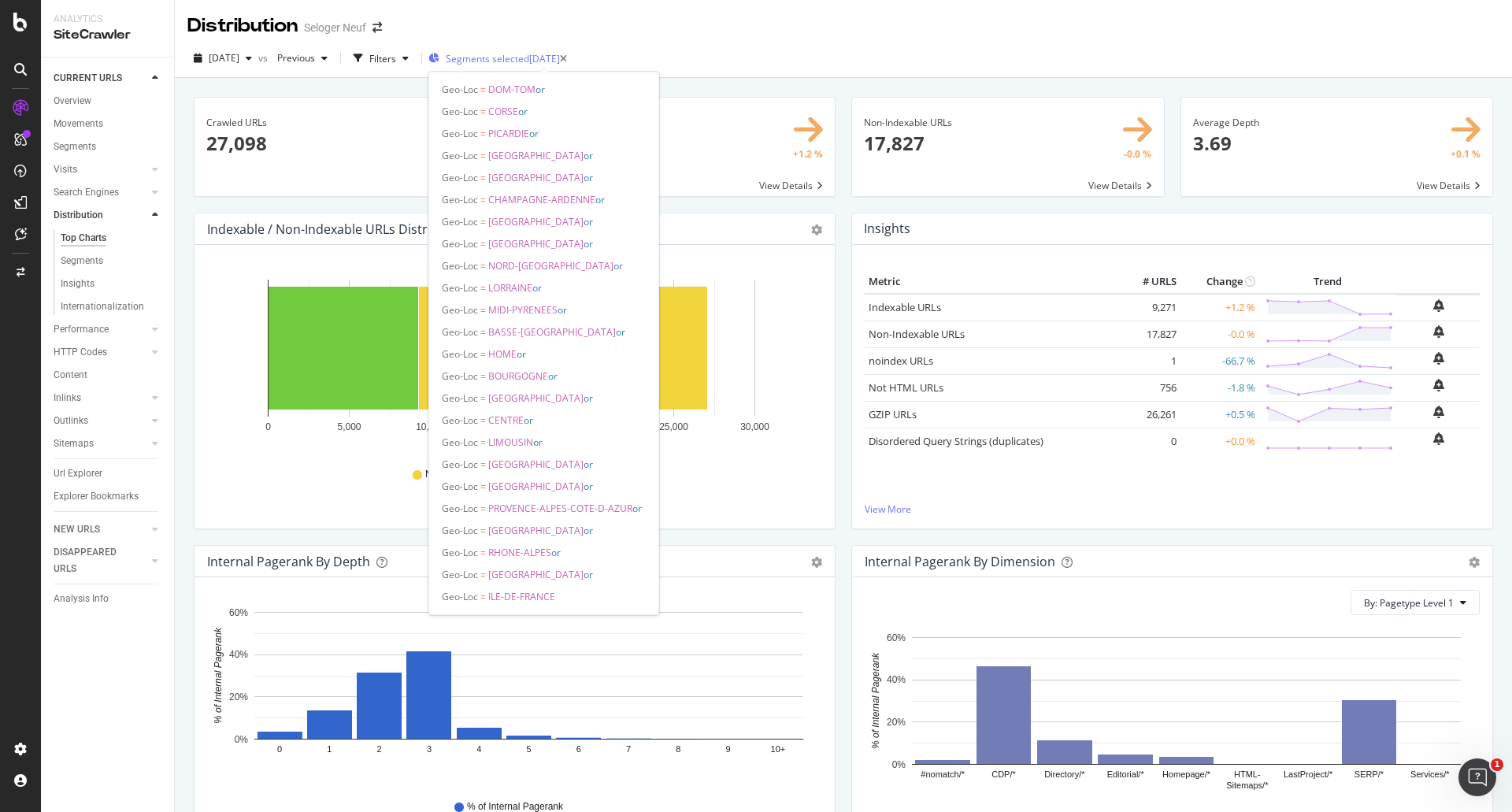
click at [560, 59] on div "Segments selected 2025-03-26" at bounding box center [494, 58] width 132 height 14
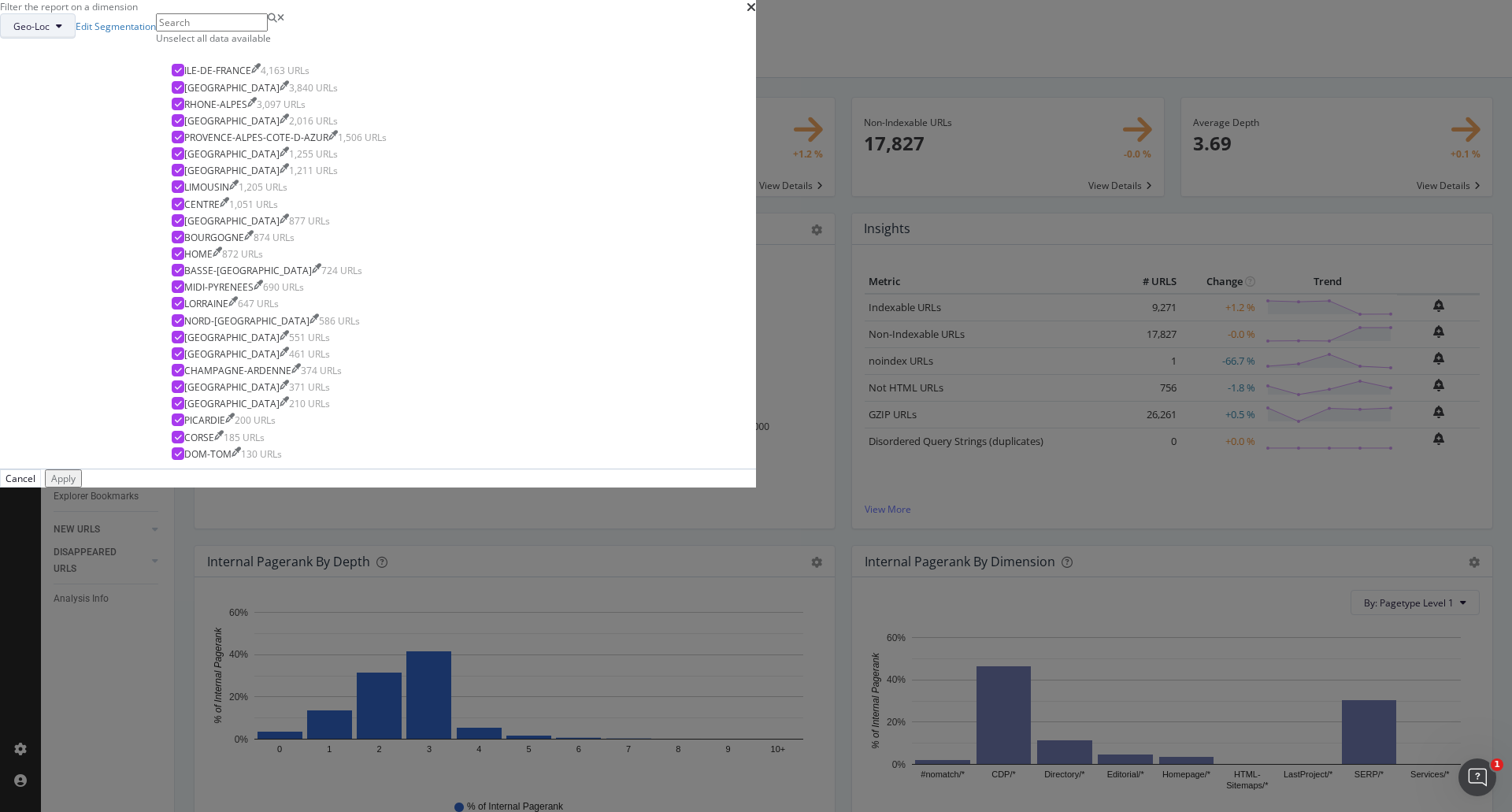
click at [50, 33] on span "Geo-Loc" at bounding box center [31, 26] width 36 height 14
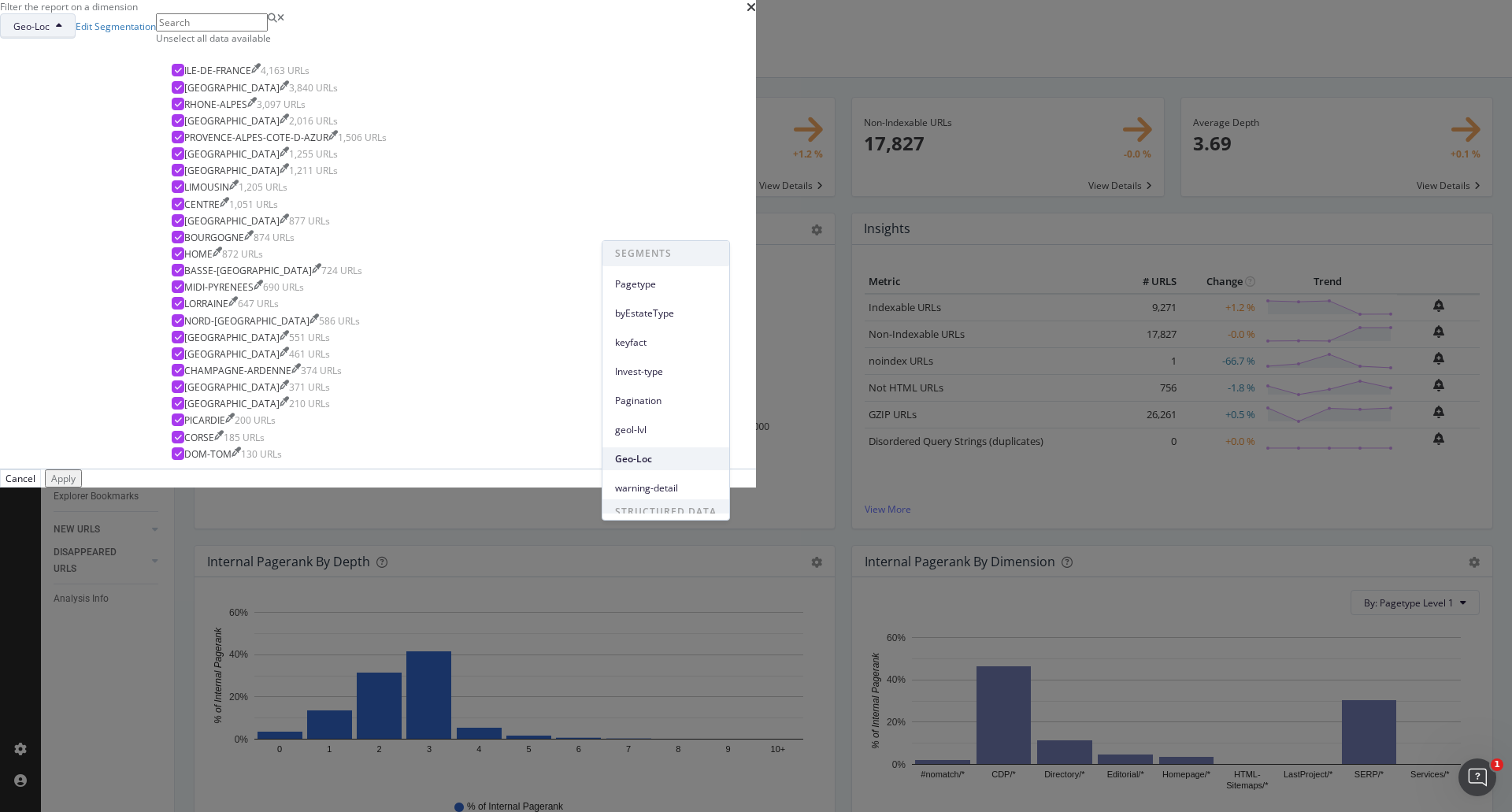
scroll to position [40, 0]
click at [679, 414] on span "Geo-Loc" at bounding box center [665, 419] width 101 height 15
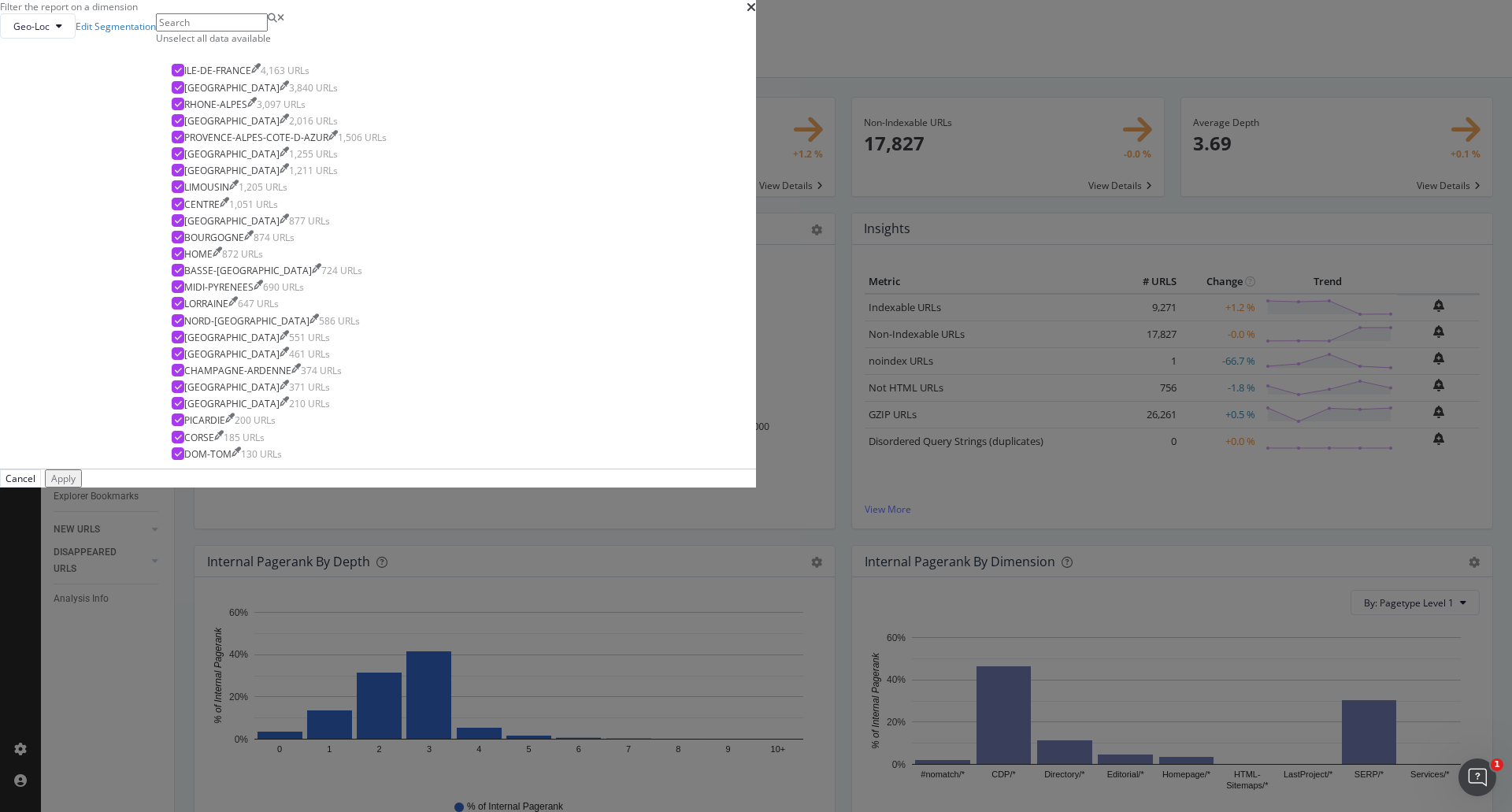
scroll to position [109, 0]
click at [76, 485] on div "Apply" at bounding box center [63, 479] width 24 height 14
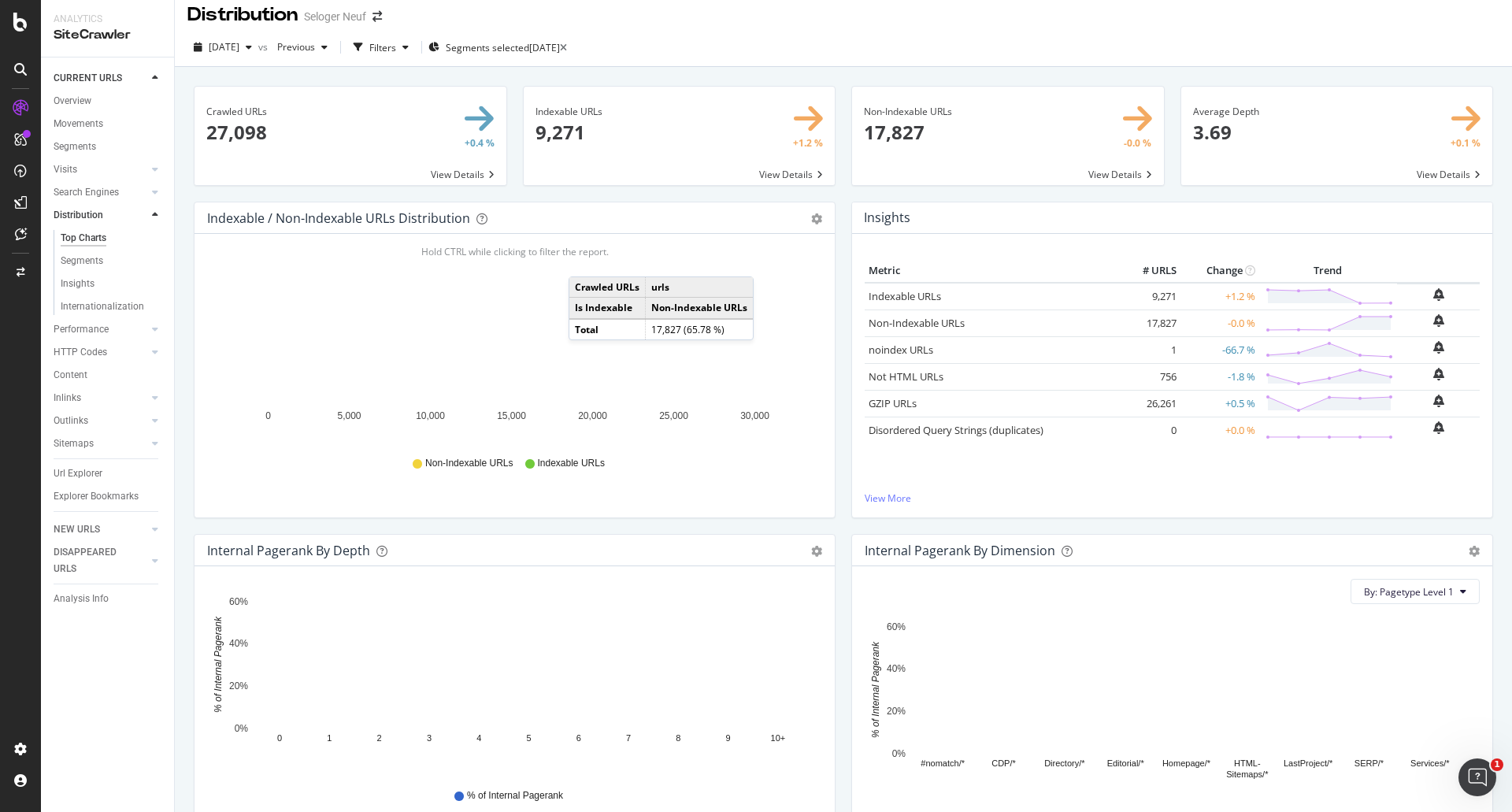
scroll to position [0, 0]
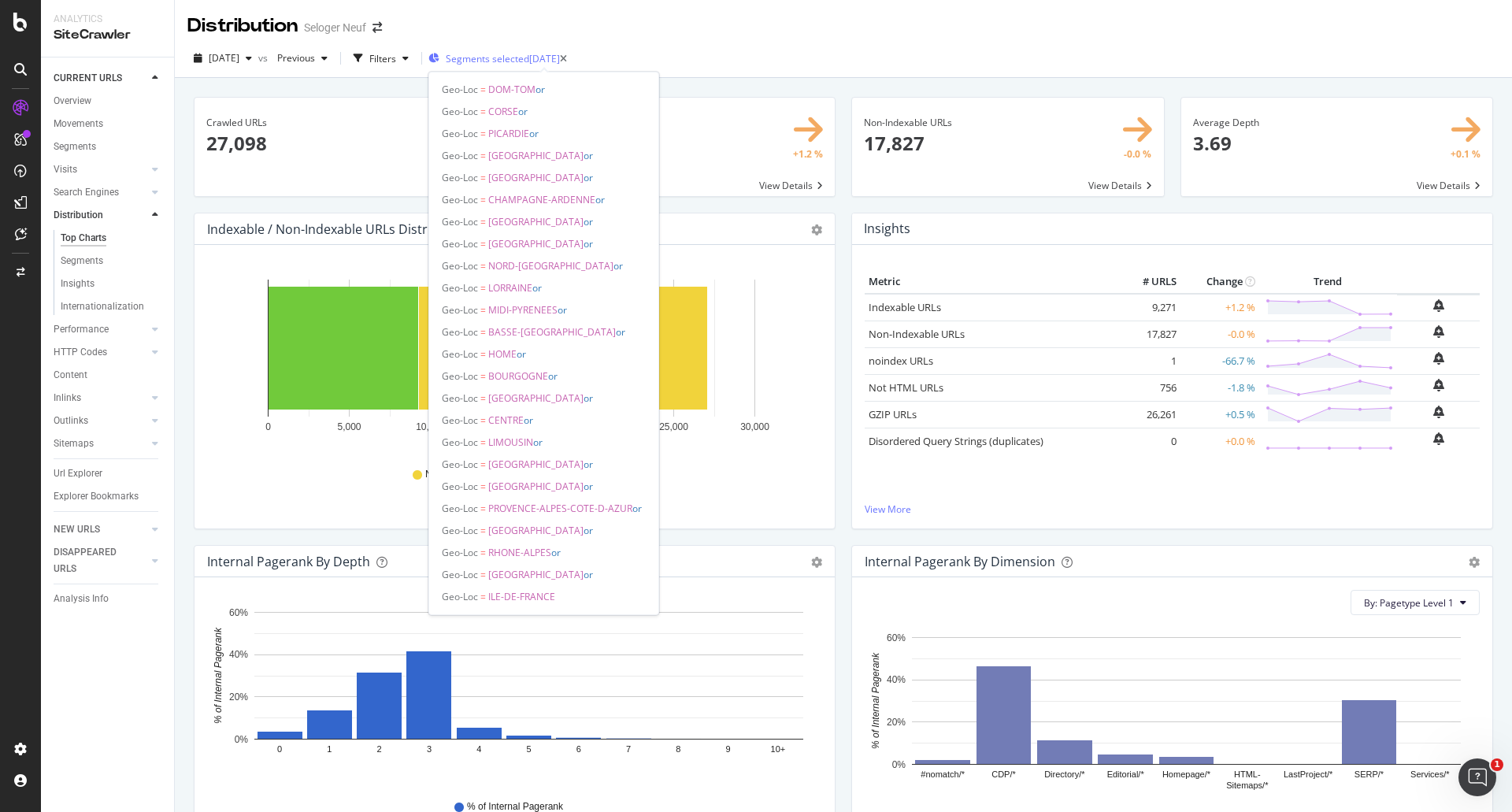
click at [529, 58] on span "Segments selected" at bounding box center [487, 58] width 84 height 14
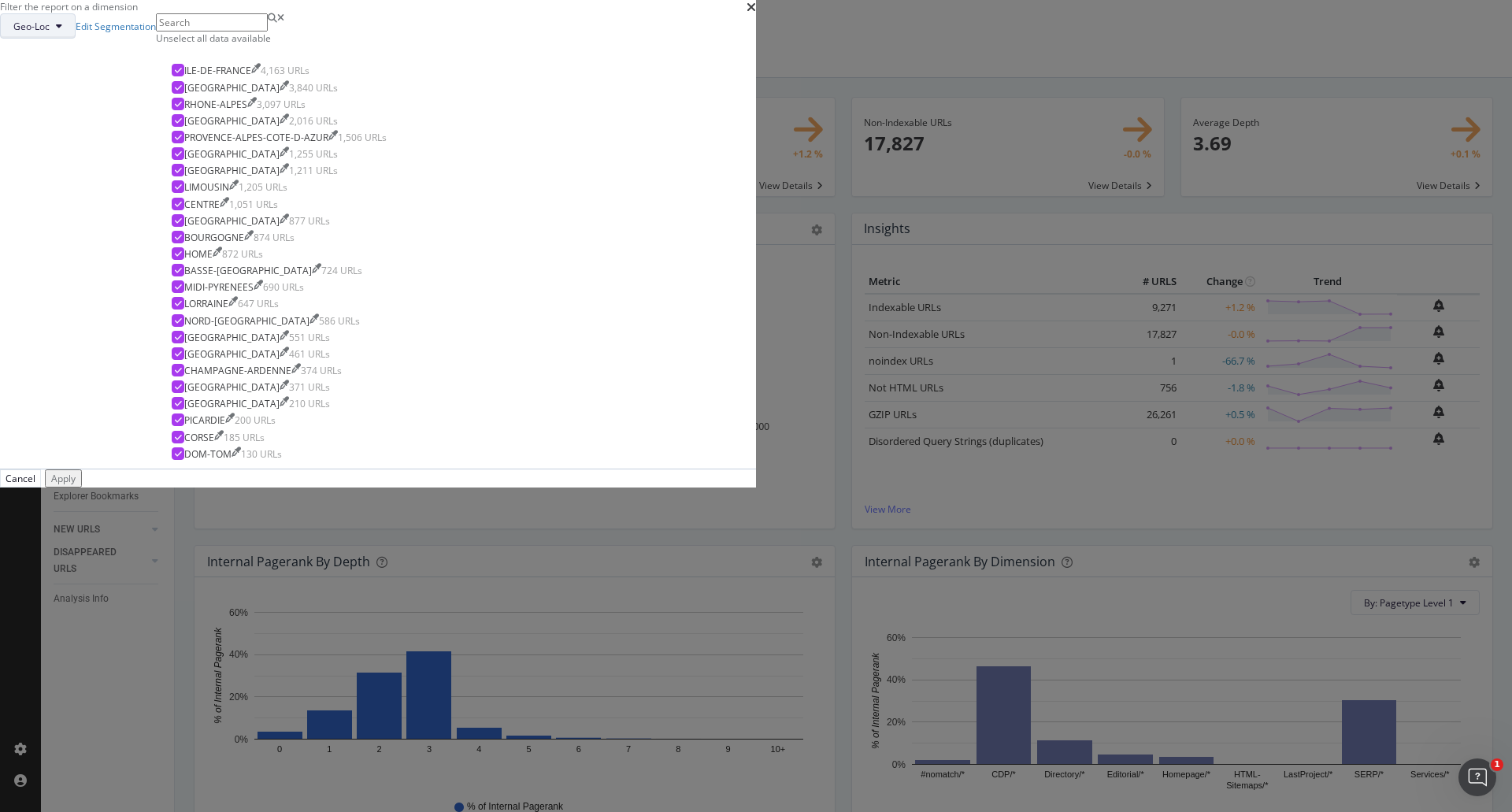
click at [76, 39] on button "Geo-Loc" at bounding box center [38, 26] width 76 height 25
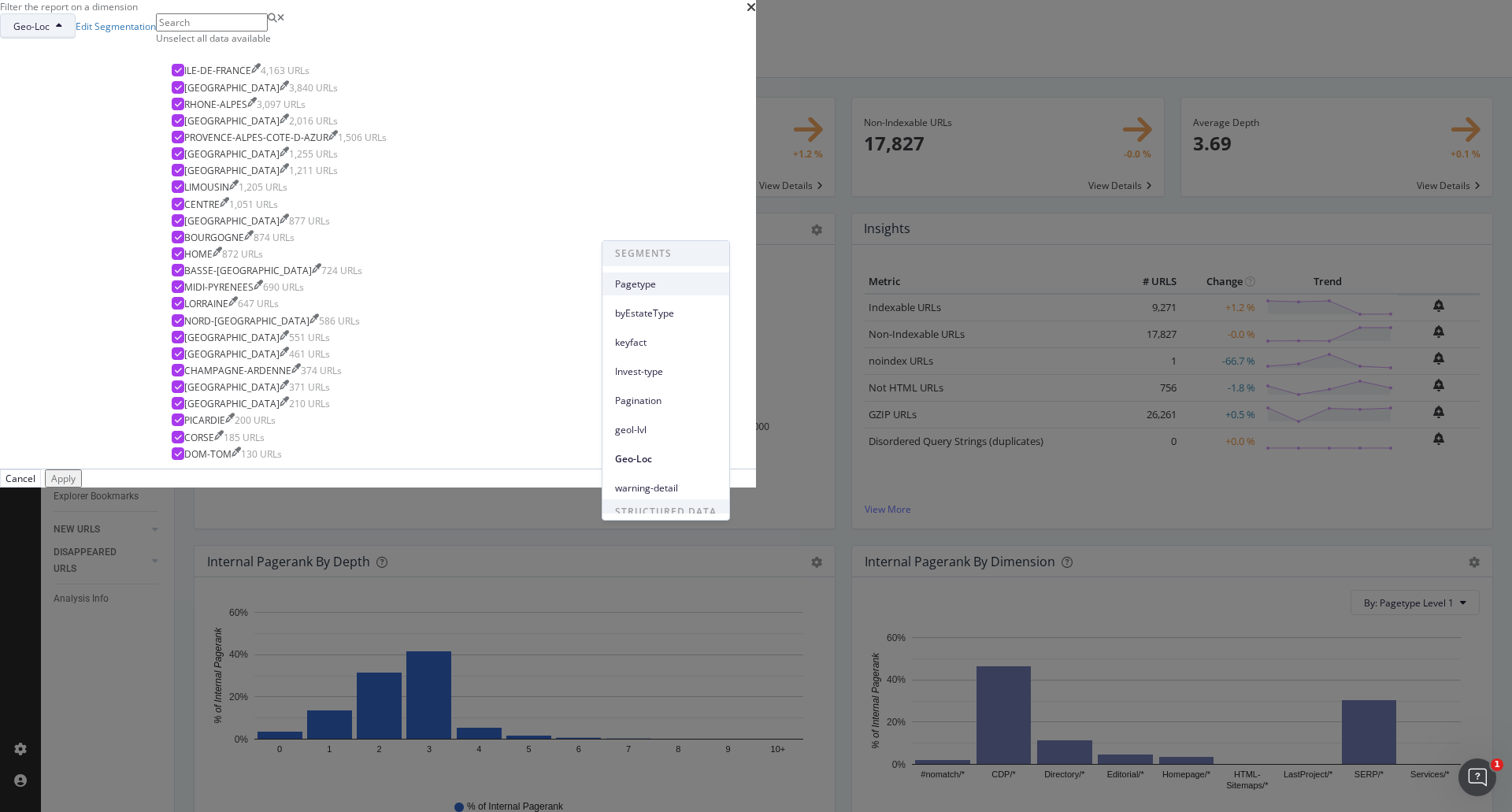
click at [648, 281] on span "Pagetype" at bounding box center [665, 284] width 101 height 15
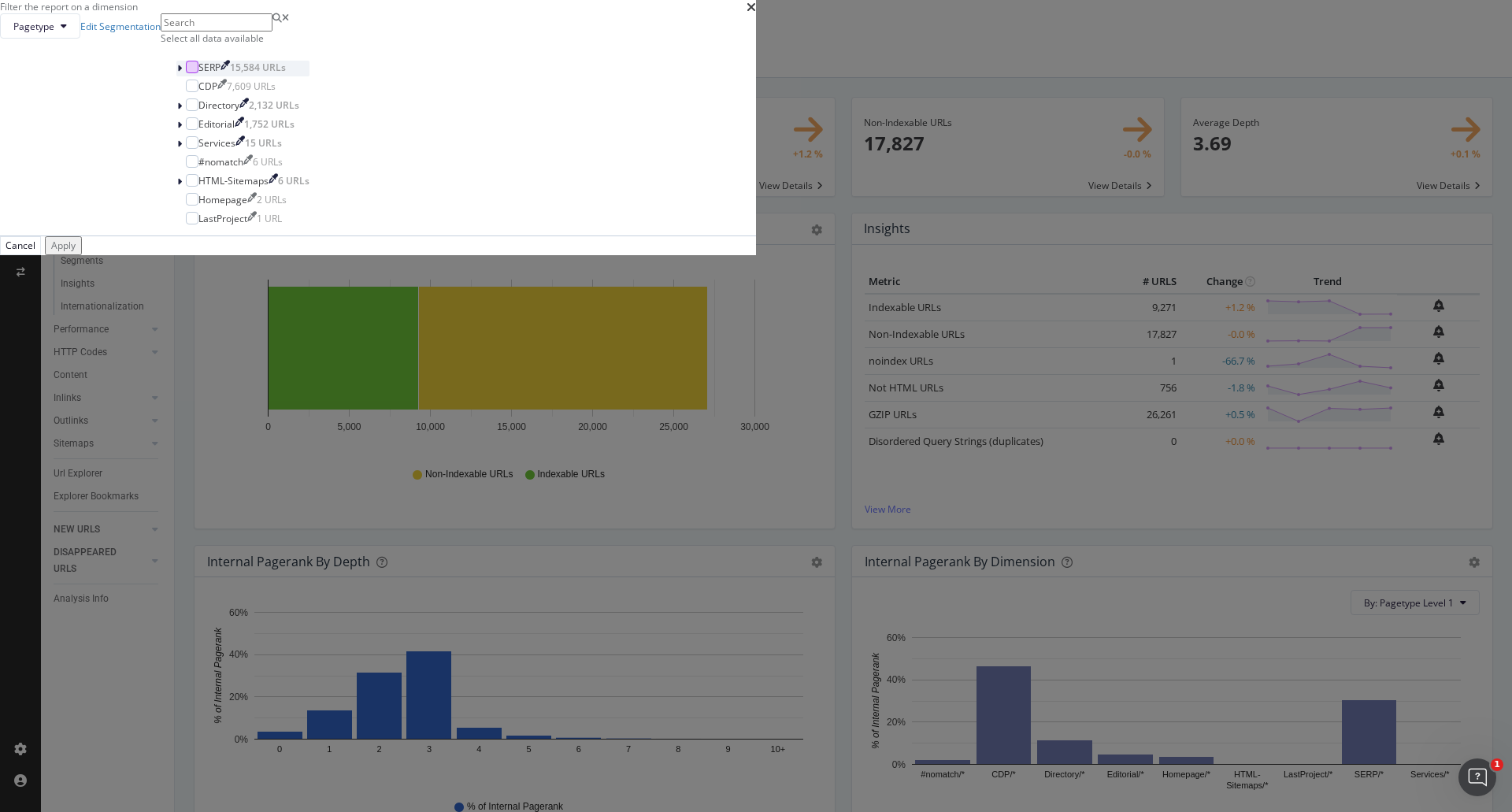
click at [199, 73] on div "modal" at bounding box center [192, 66] width 13 height 13
click at [182, 73] on icon "modal" at bounding box center [179, 68] width 5 height 10
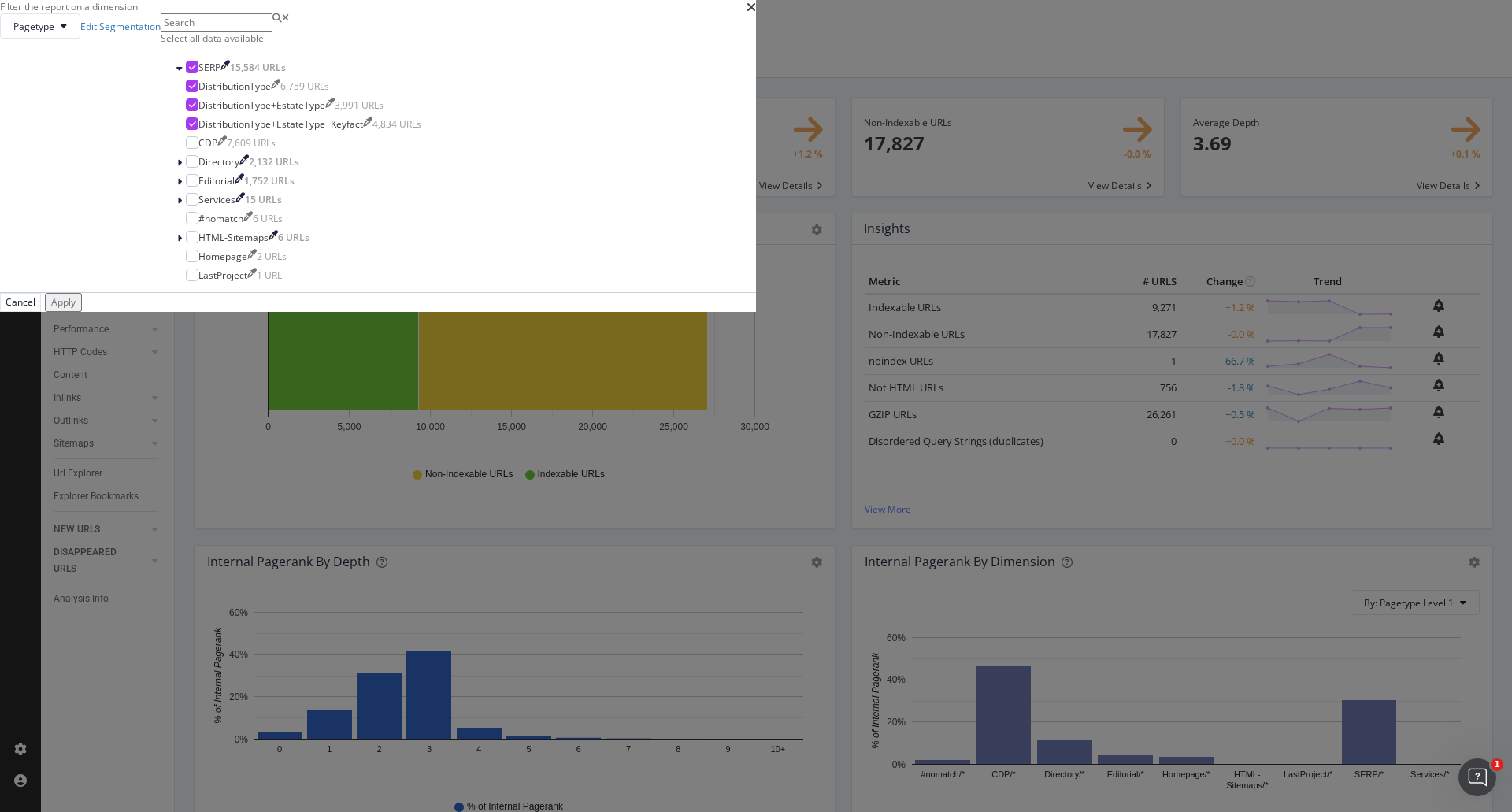
click at [76, 309] on div "Apply" at bounding box center [63, 302] width 24 height 14
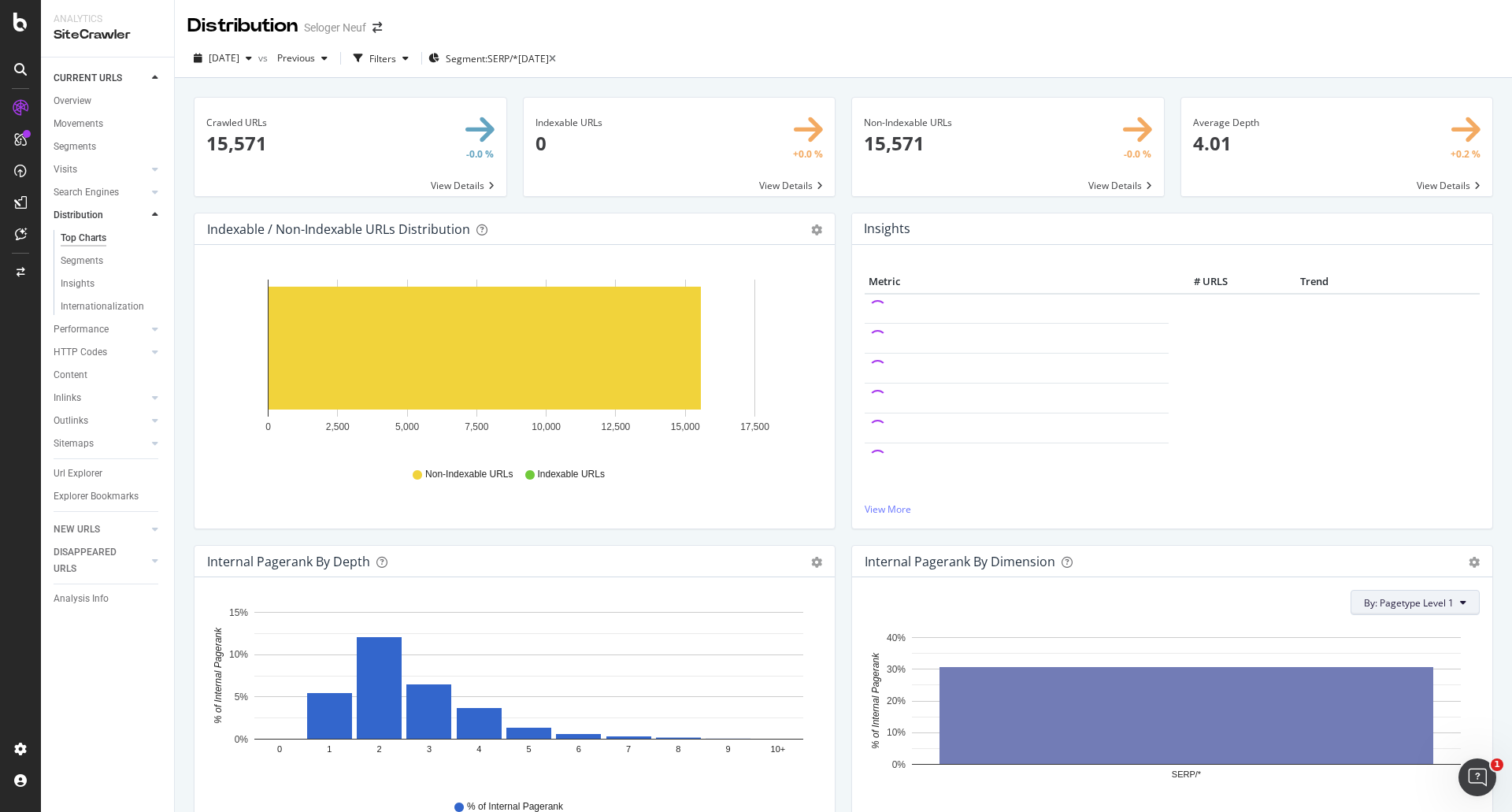
click at [1392, 606] on span "By: Pagetype Level 1" at bounding box center [1409, 603] width 90 height 14
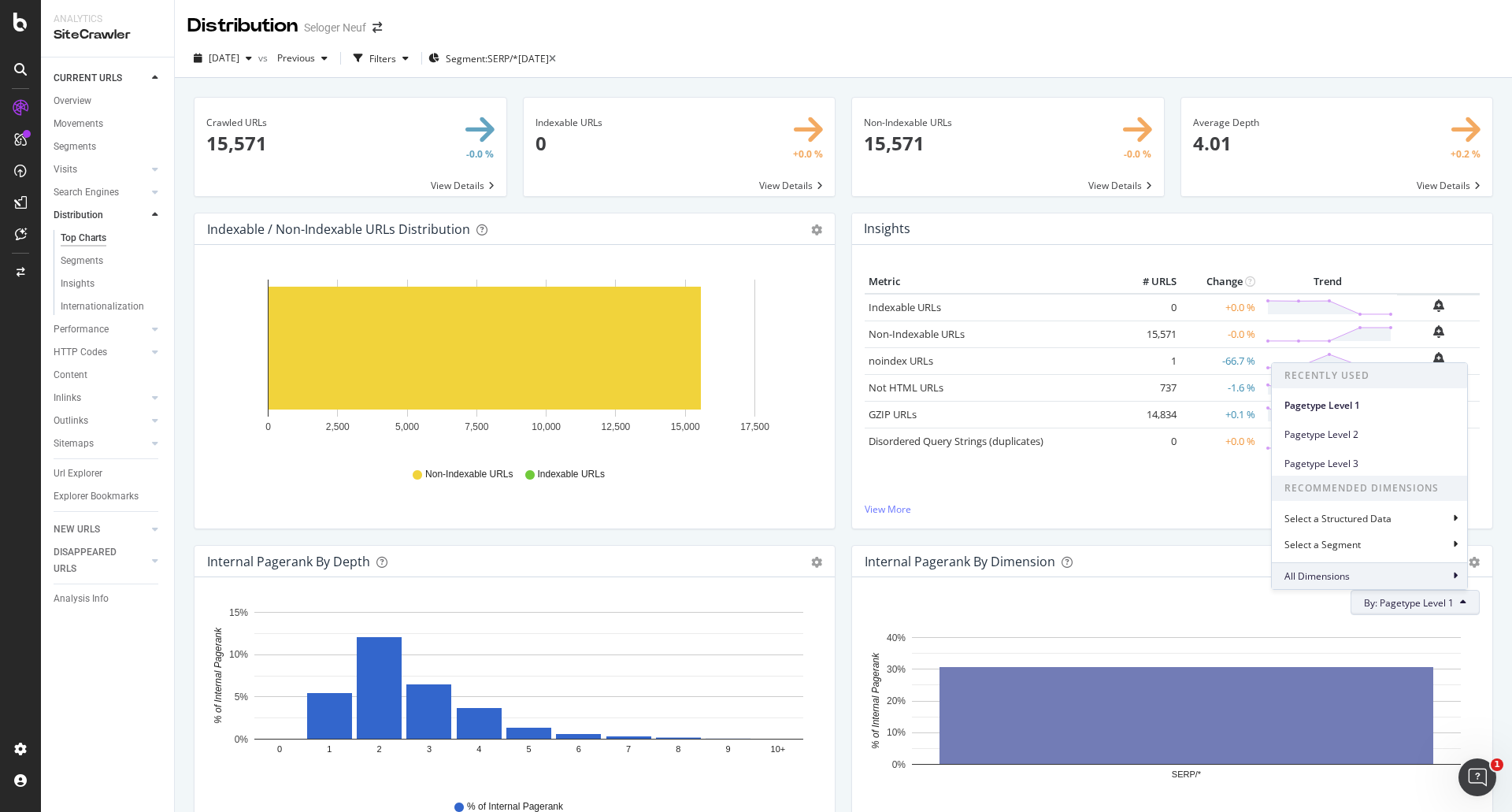
click at [1353, 574] on div "All Dimensions" at bounding box center [1369, 575] width 195 height 26
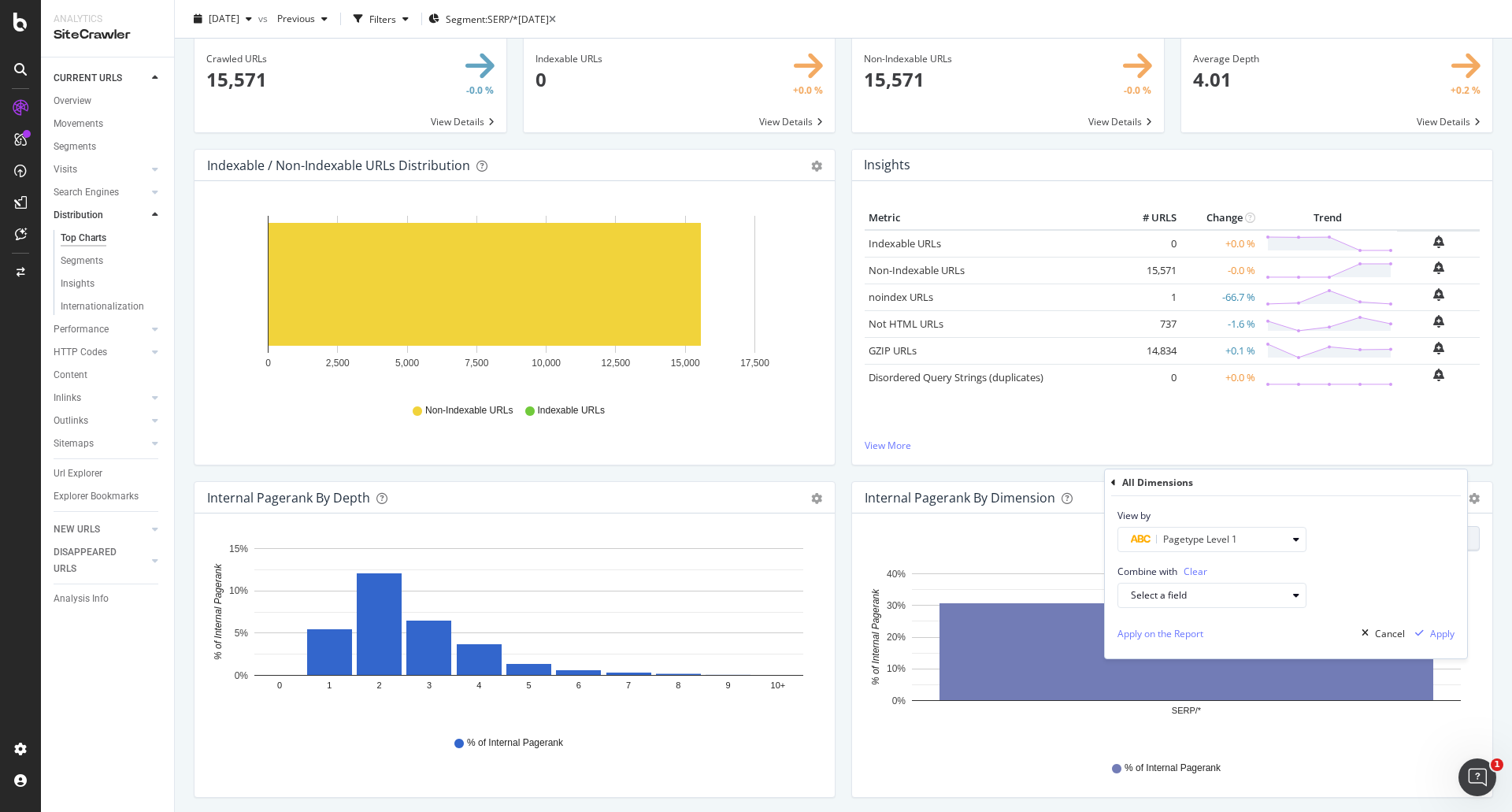
scroll to position [158, 0]
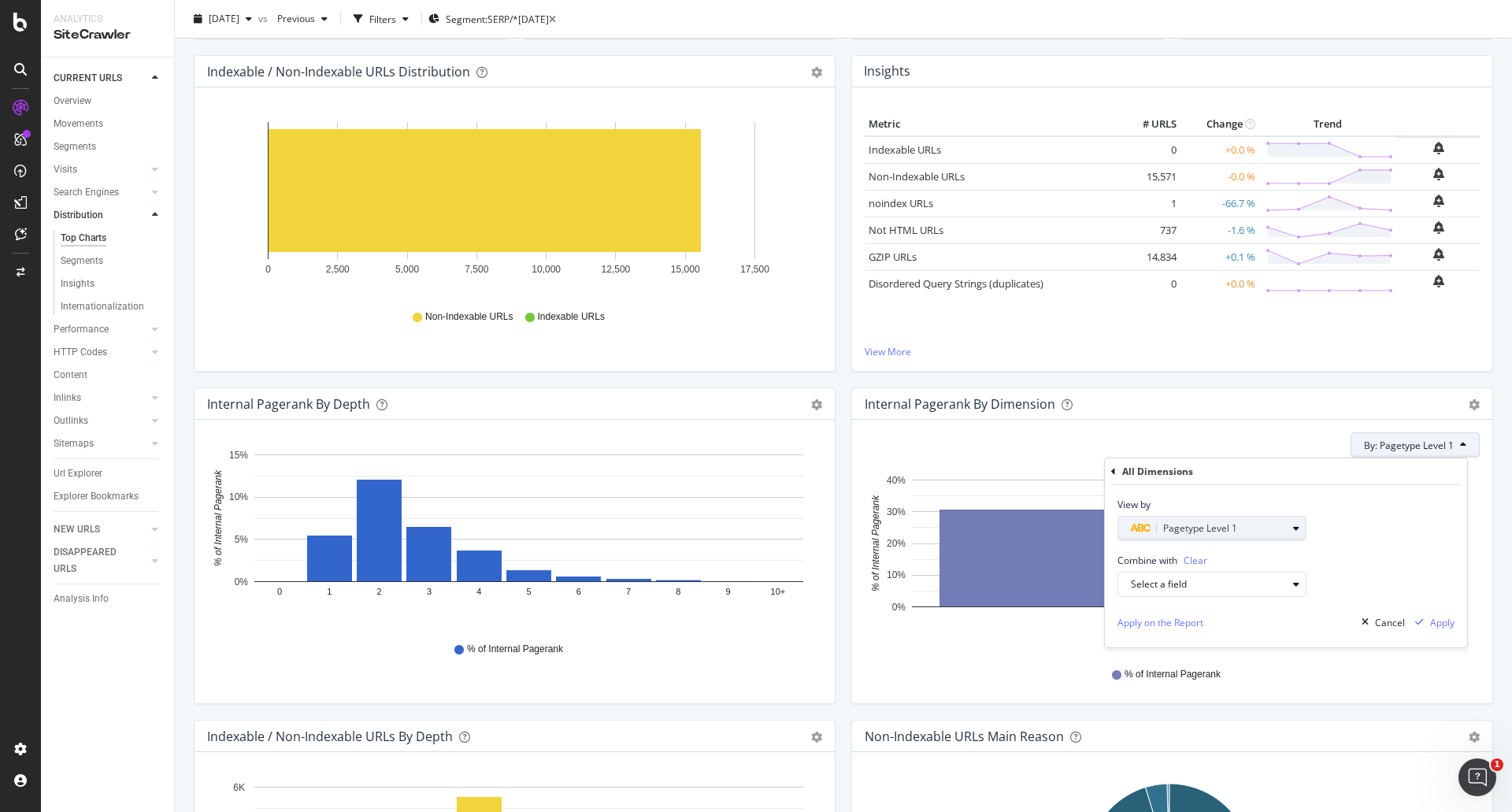
click at [1214, 533] on span "Pagetype Level 1" at bounding box center [1200, 528] width 74 height 14
click at [1189, 626] on div "Level 1" at bounding box center [1218, 626] width 169 height 20
click at [1372, 545] on div "Combine with Clear Select a field" at bounding box center [1286, 568] width 362 height 56
click at [1203, 591] on div "Select a field" at bounding box center [1217, 584] width 174 height 22
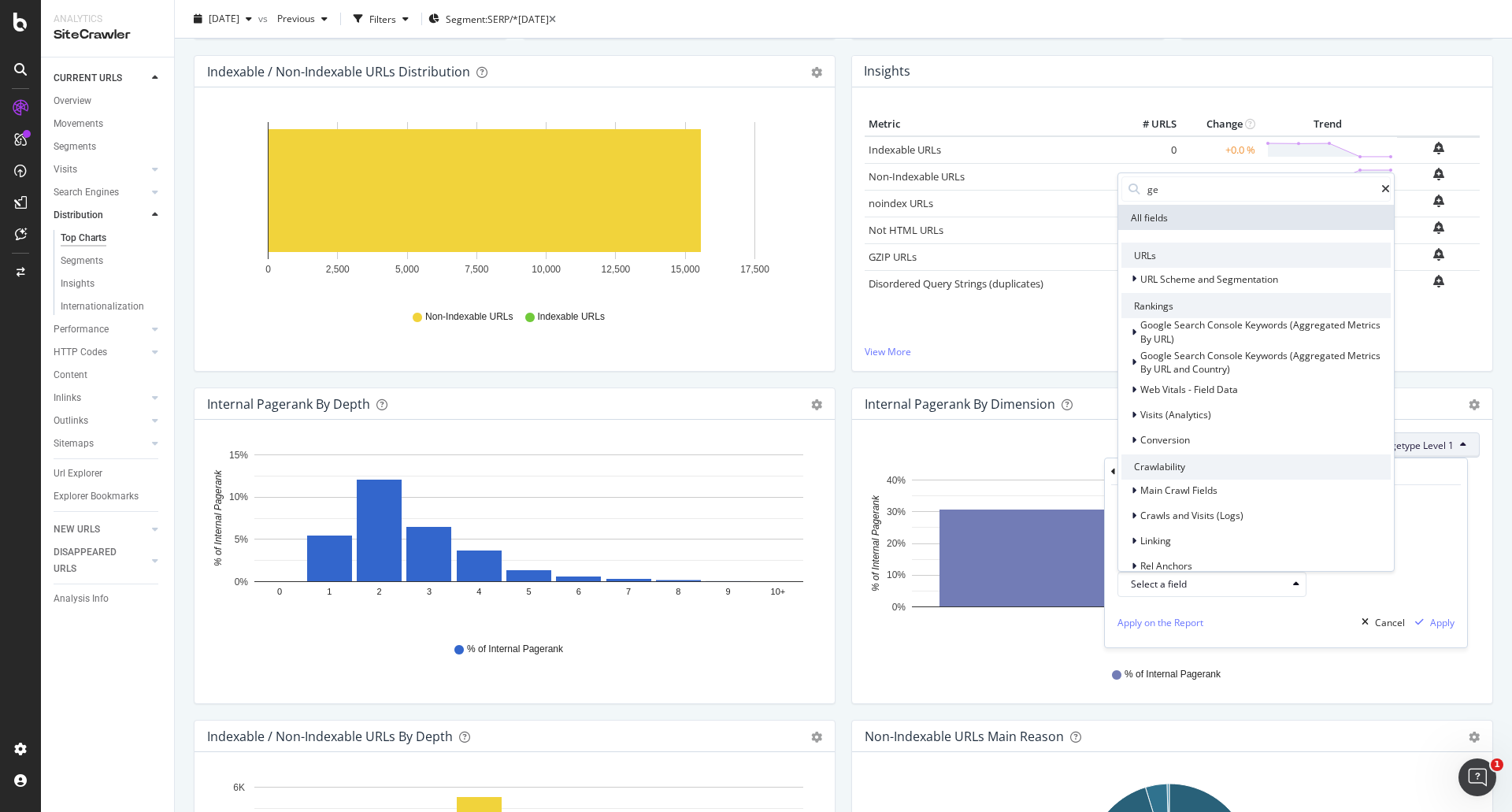
type input "geo"
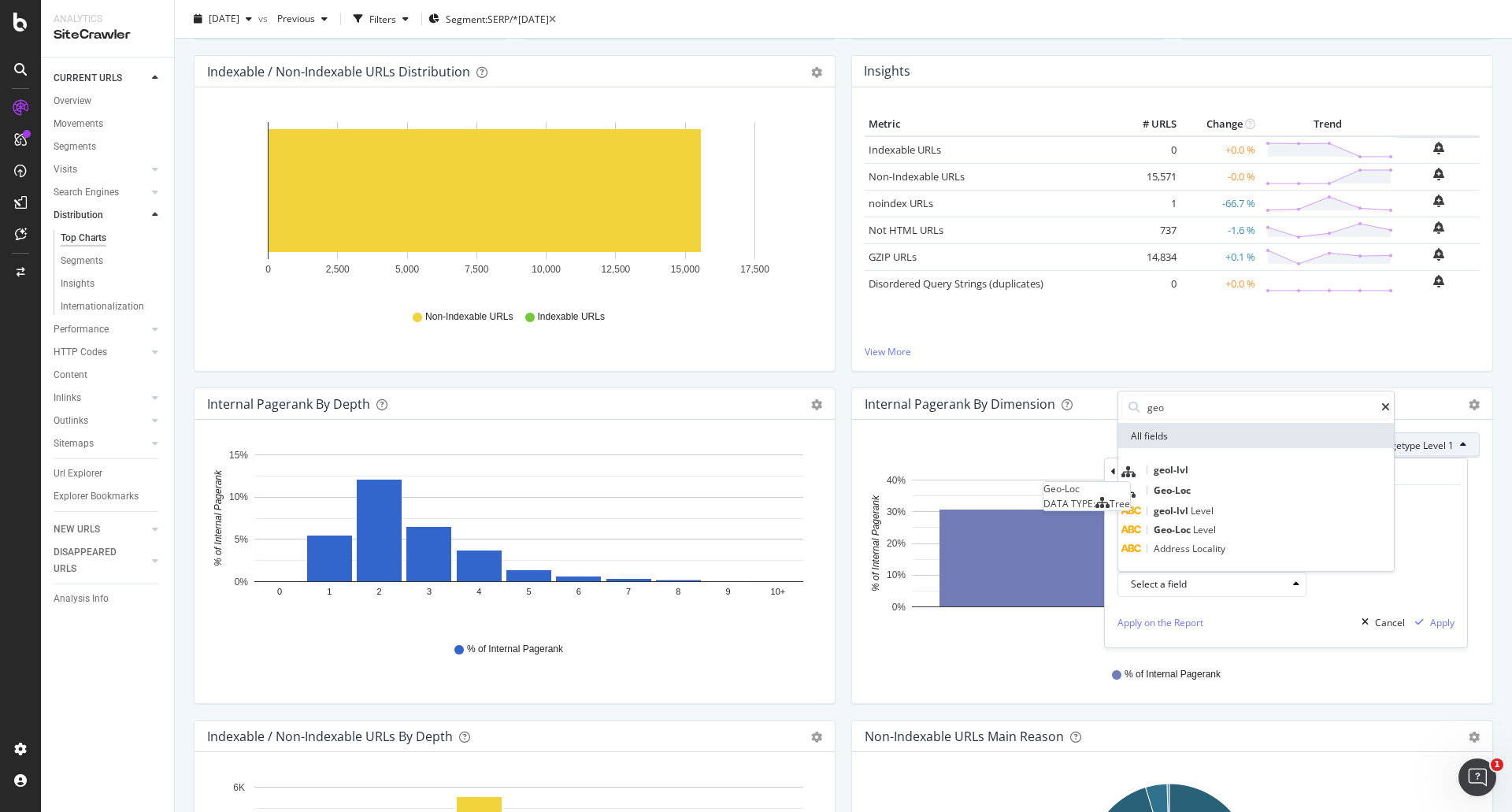
click at [1191, 490] on span "Geo-Loc" at bounding box center [1172, 490] width 37 height 14
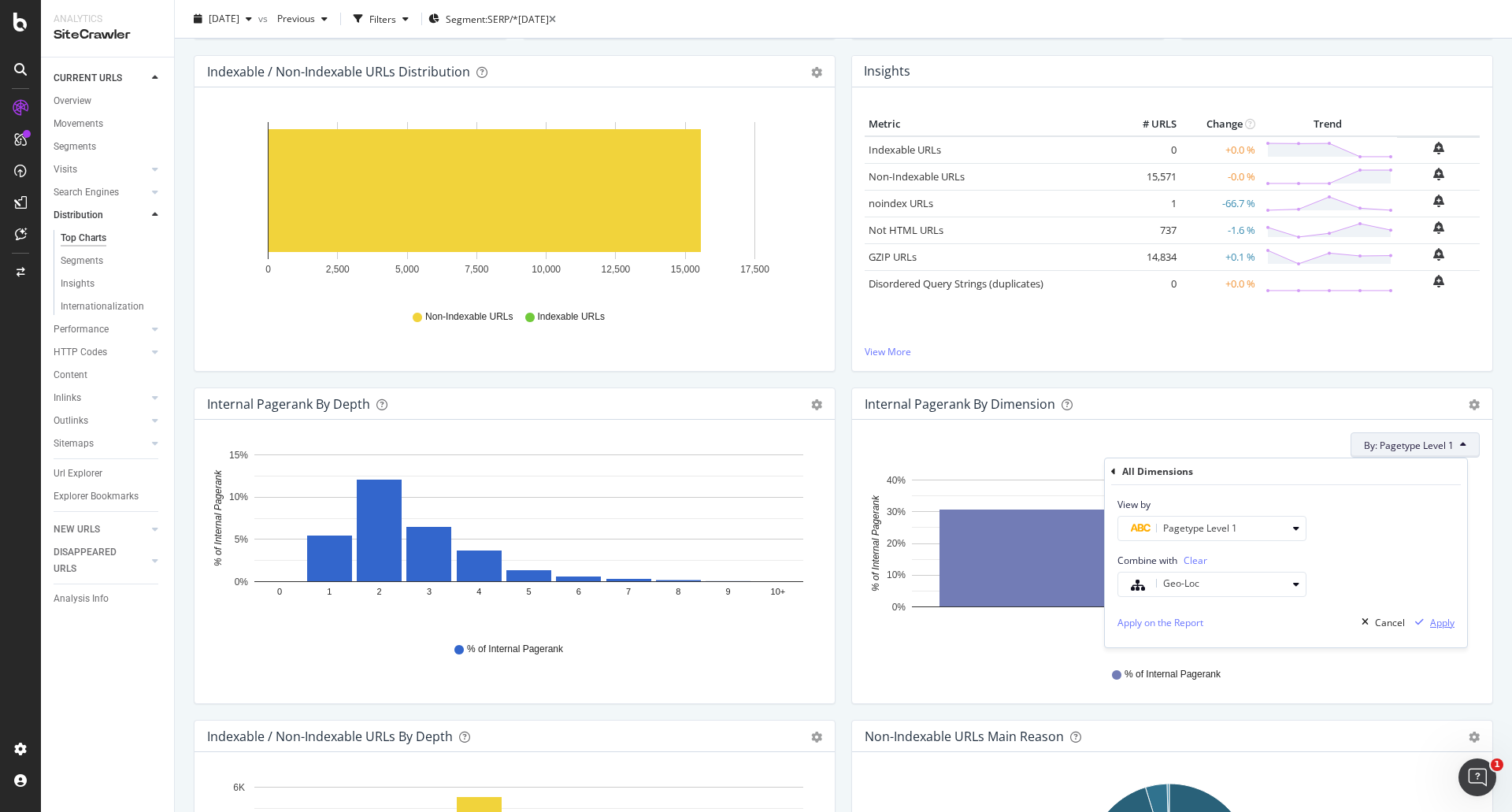
click at [1440, 627] on div "Apply" at bounding box center [1442, 623] width 24 height 14
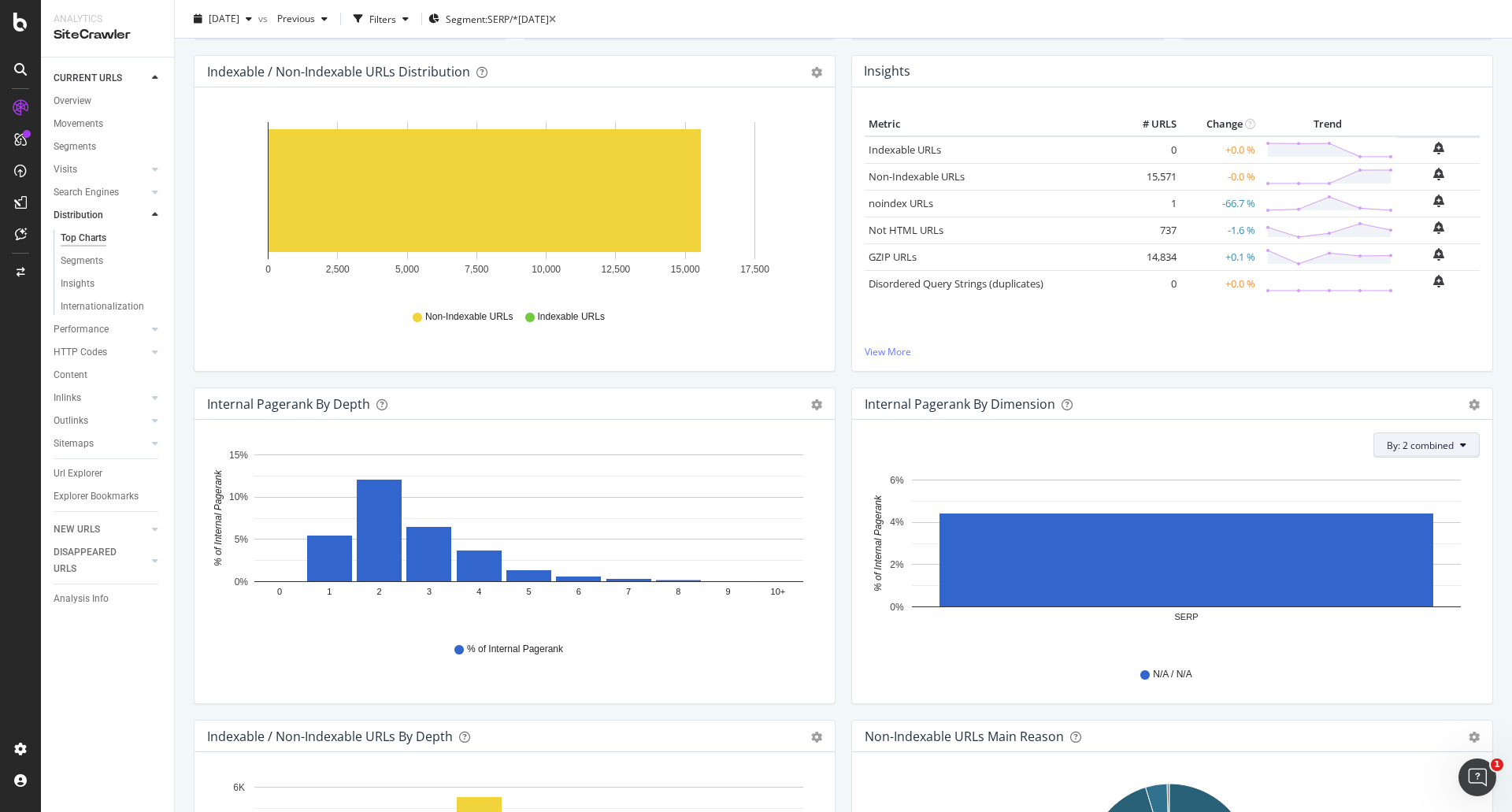
click at [1434, 449] on span "By: 2 combined" at bounding box center [1419, 445] width 67 height 14
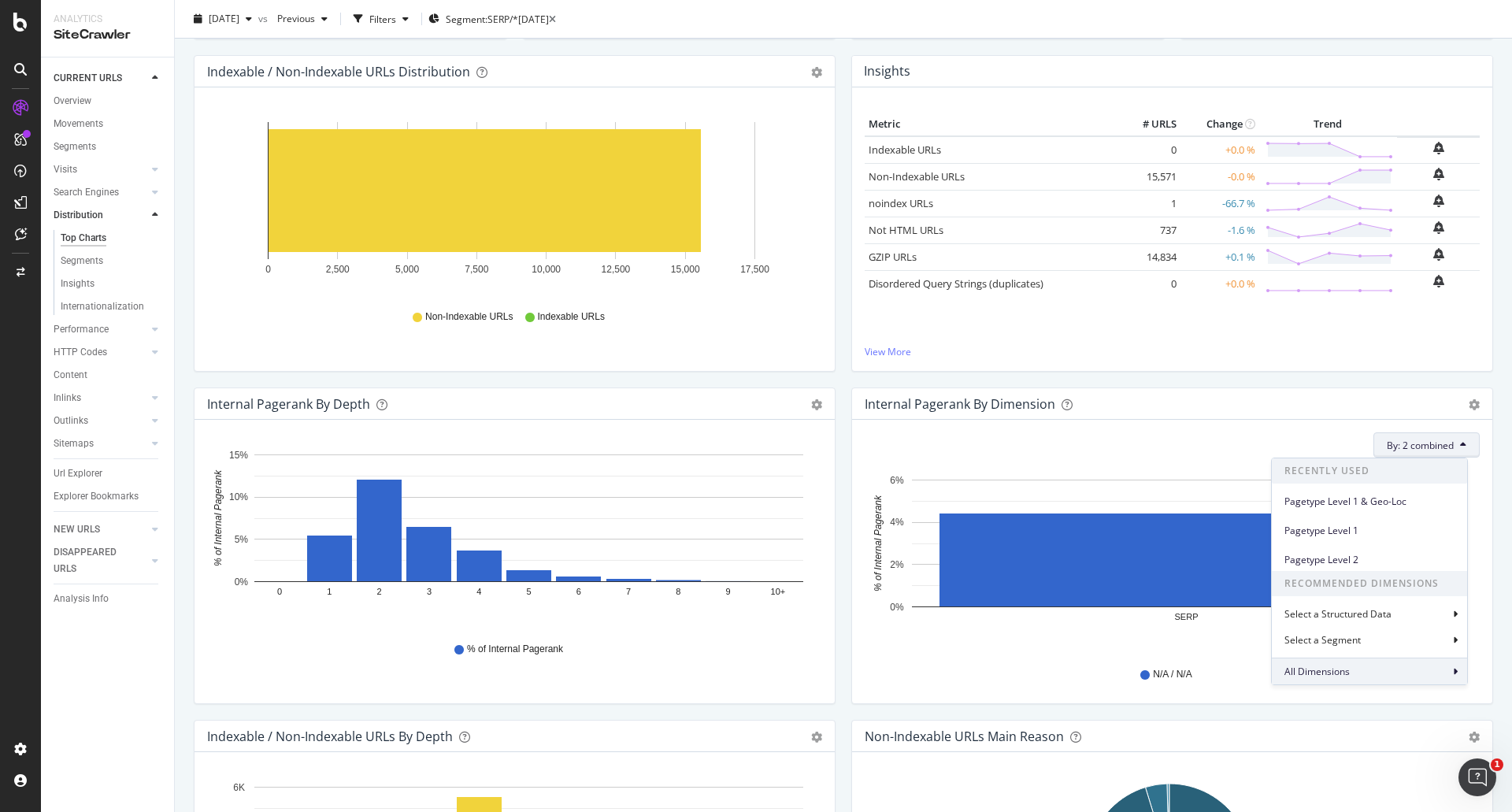
click at [1352, 674] on div "All Dimensions" at bounding box center [1369, 671] width 195 height 26
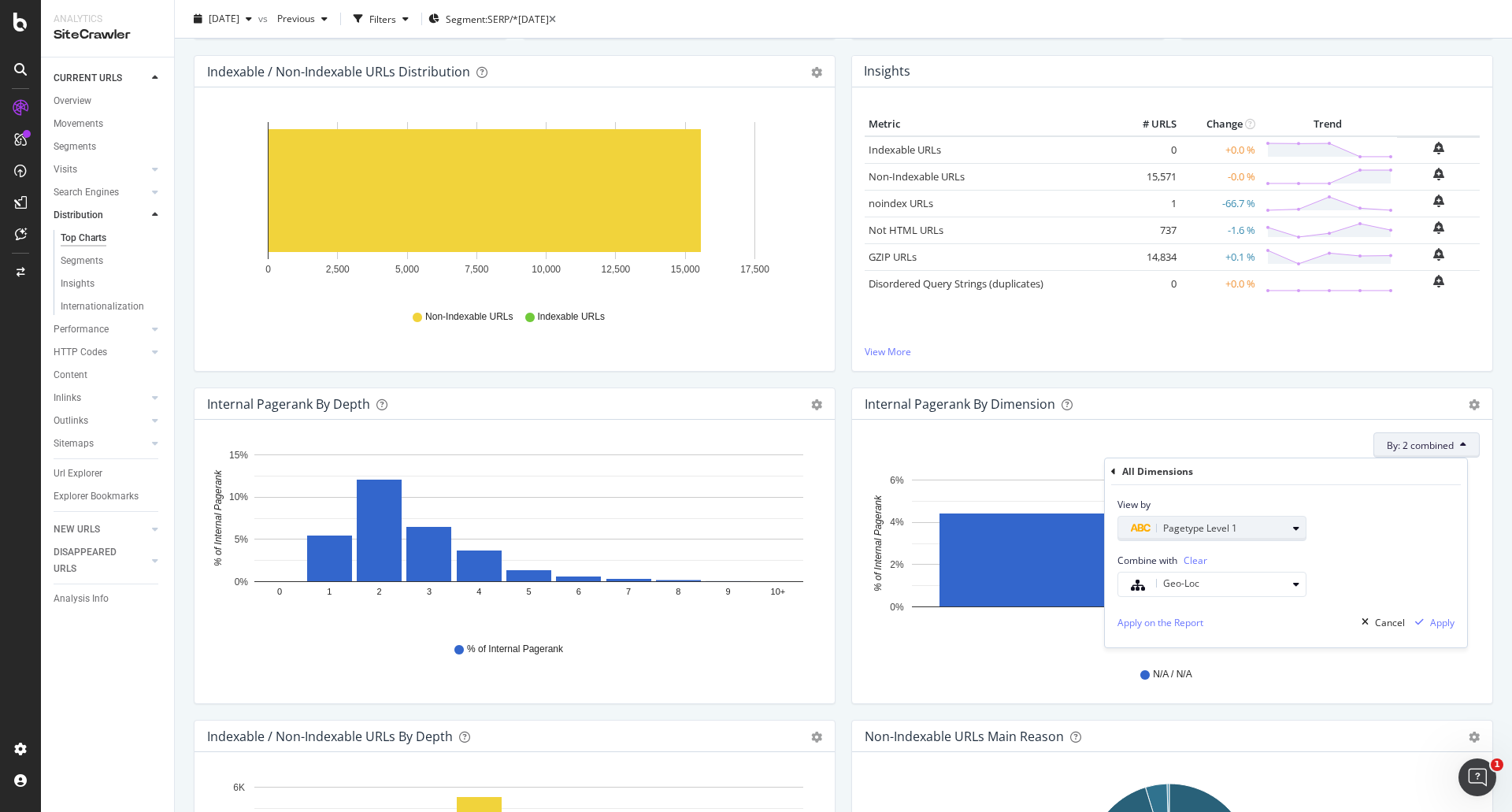
click at [1225, 528] on span "Pagetype Level 1" at bounding box center [1200, 528] width 74 height 14
click at [1179, 646] on div "Level 2" at bounding box center [1218, 646] width 169 height 20
drag, startPoint x: 1283, startPoint y: 627, endPoint x: 1343, endPoint y: 629, distance: 60.0
click at [1284, 627] on div "Validate" at bounding box center [1286, 628] width 35 height 14
click at [1446, 623] on div "Apply" at bounding box center [1442, 623] width 24 height 14
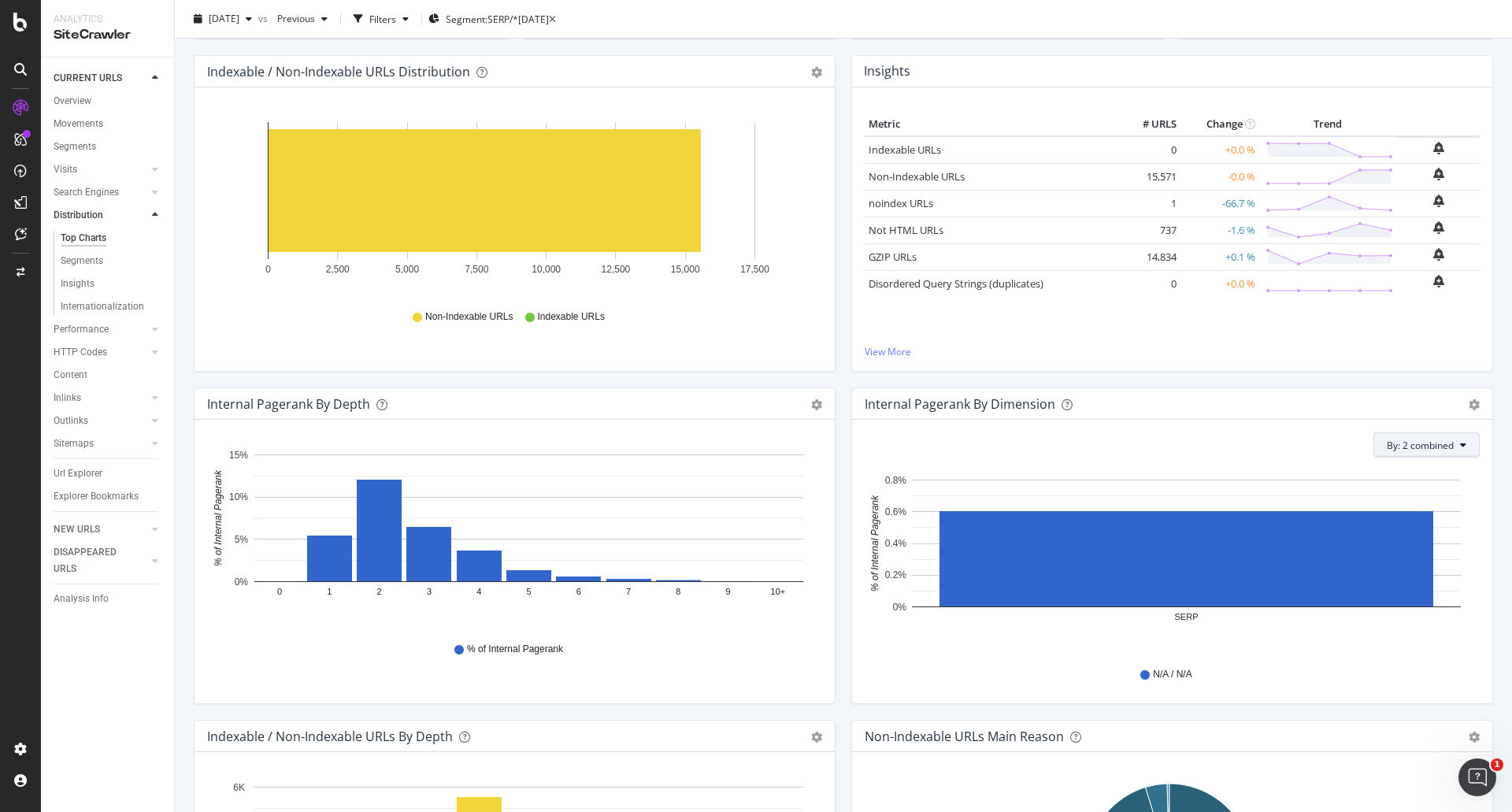
click at [1404, 440] on span "By: 2 combined" at bounding box center [1419, 445] width 67 height 14
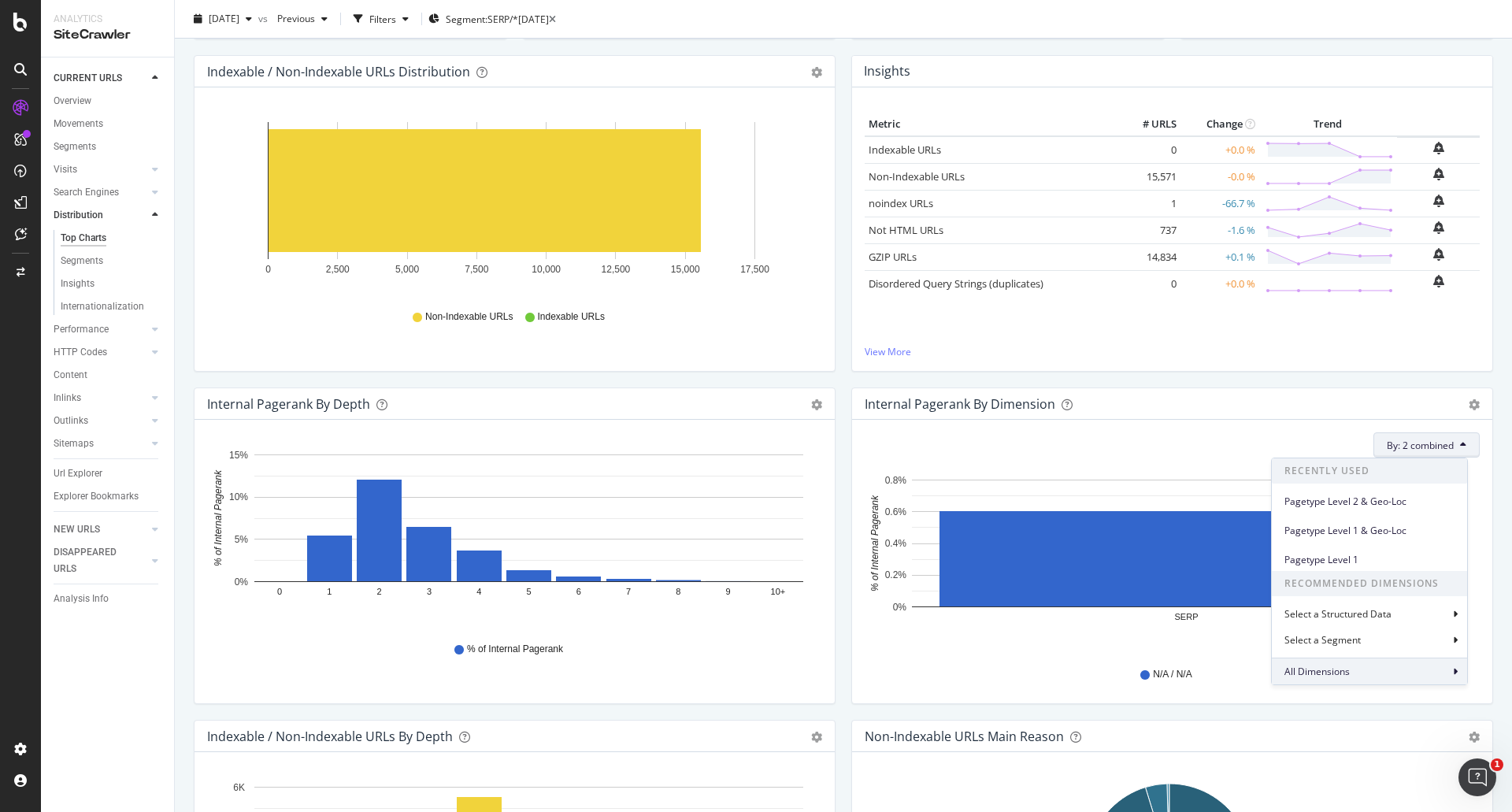
click at [1327, 672] on span "All Dimensions" at bounding box center [1316, 672] width 65 height 14
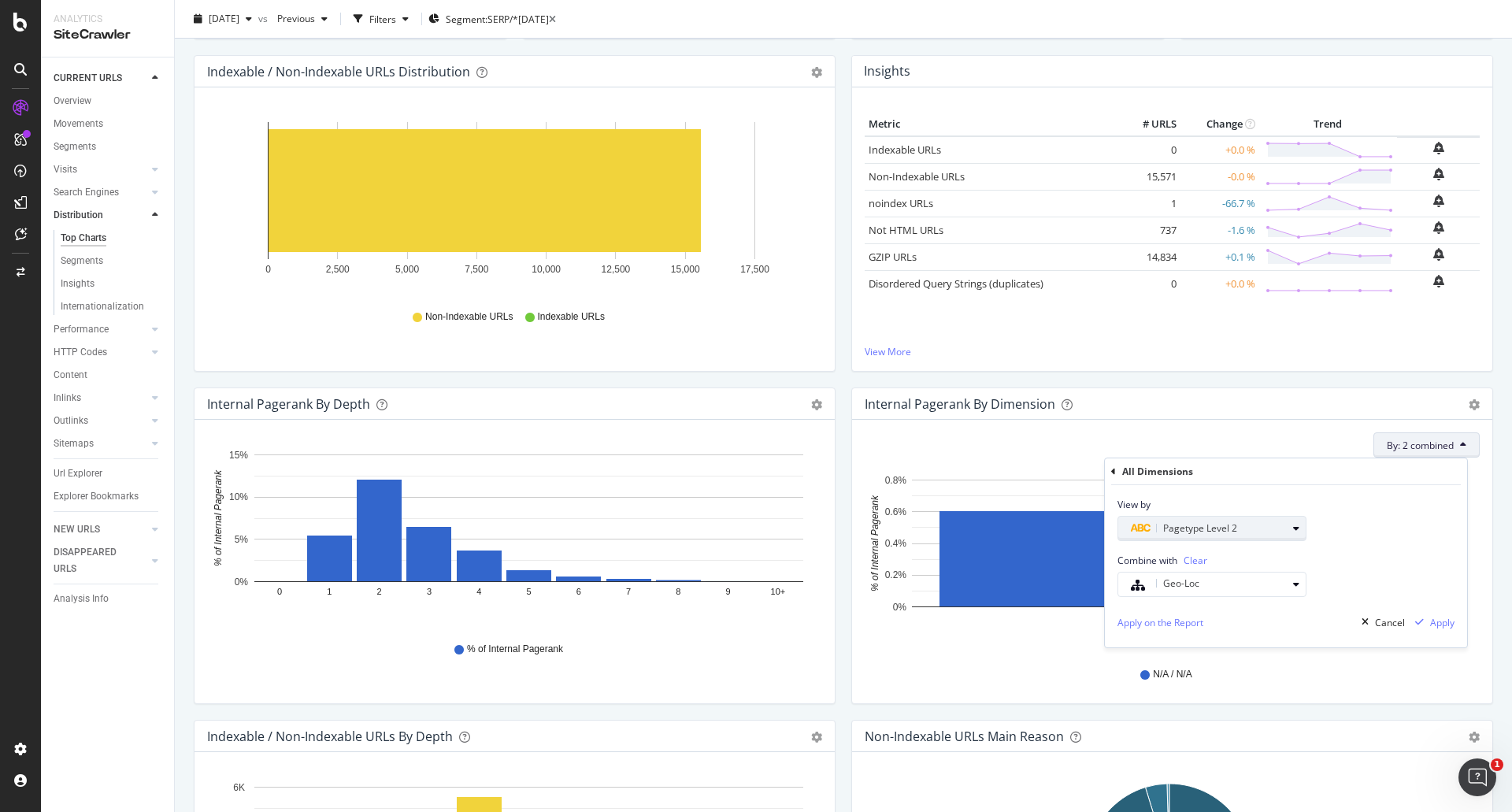
click at [1201, 526] on span "Pagetype Level 2" at bounding box center [1200, 528] width 74 height 14
click at [1169, 664] on div "Level 3" at bounding box center [1218, 667] width 169 height 20
click at [1448, 621] on div "Apply" at bounding box center [1442, 623] width 24 height 14
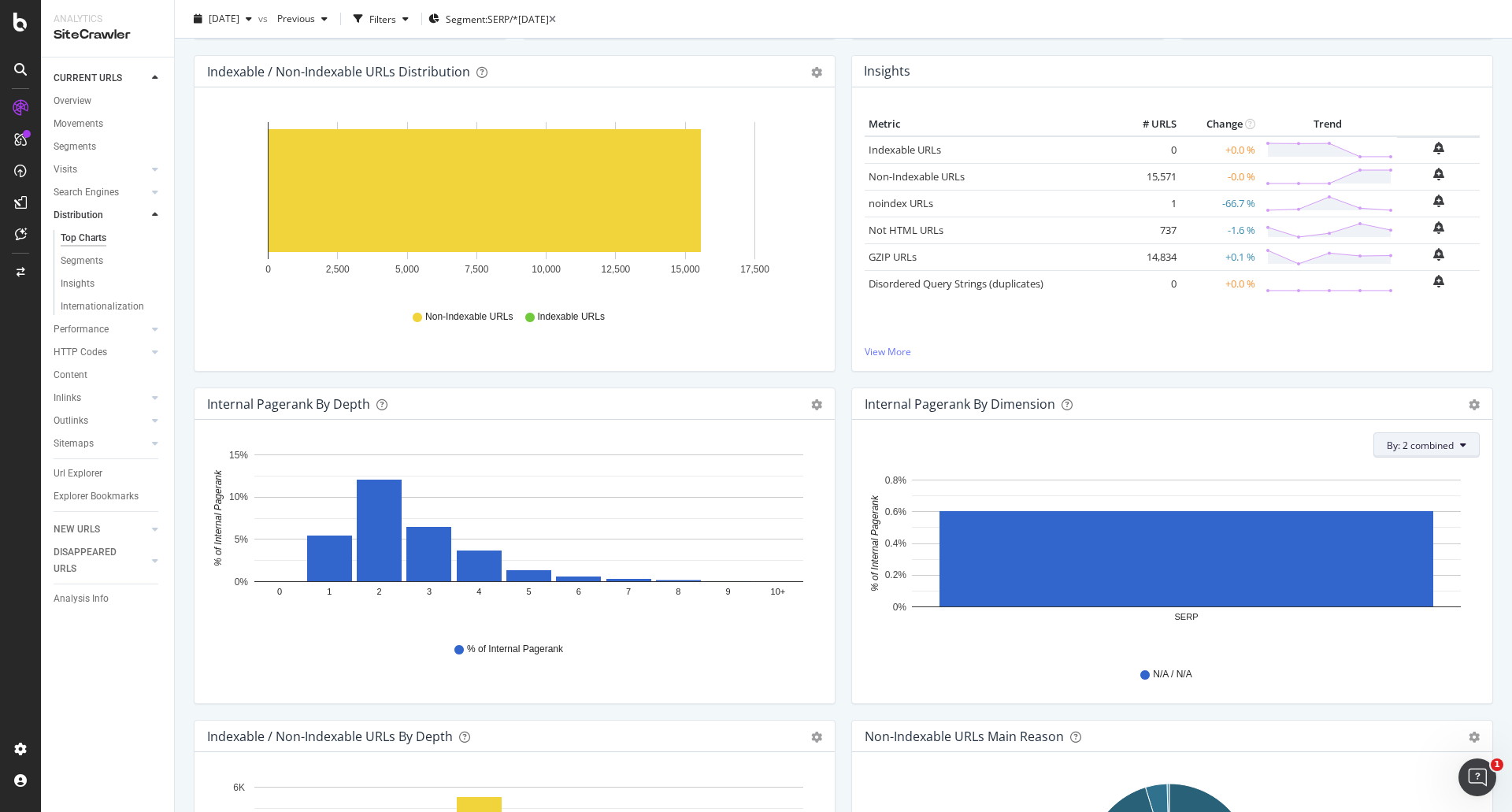
click at [1434, 446] on span "By: 2 combined" at bounding box center [1419, 445] width 67 height 14
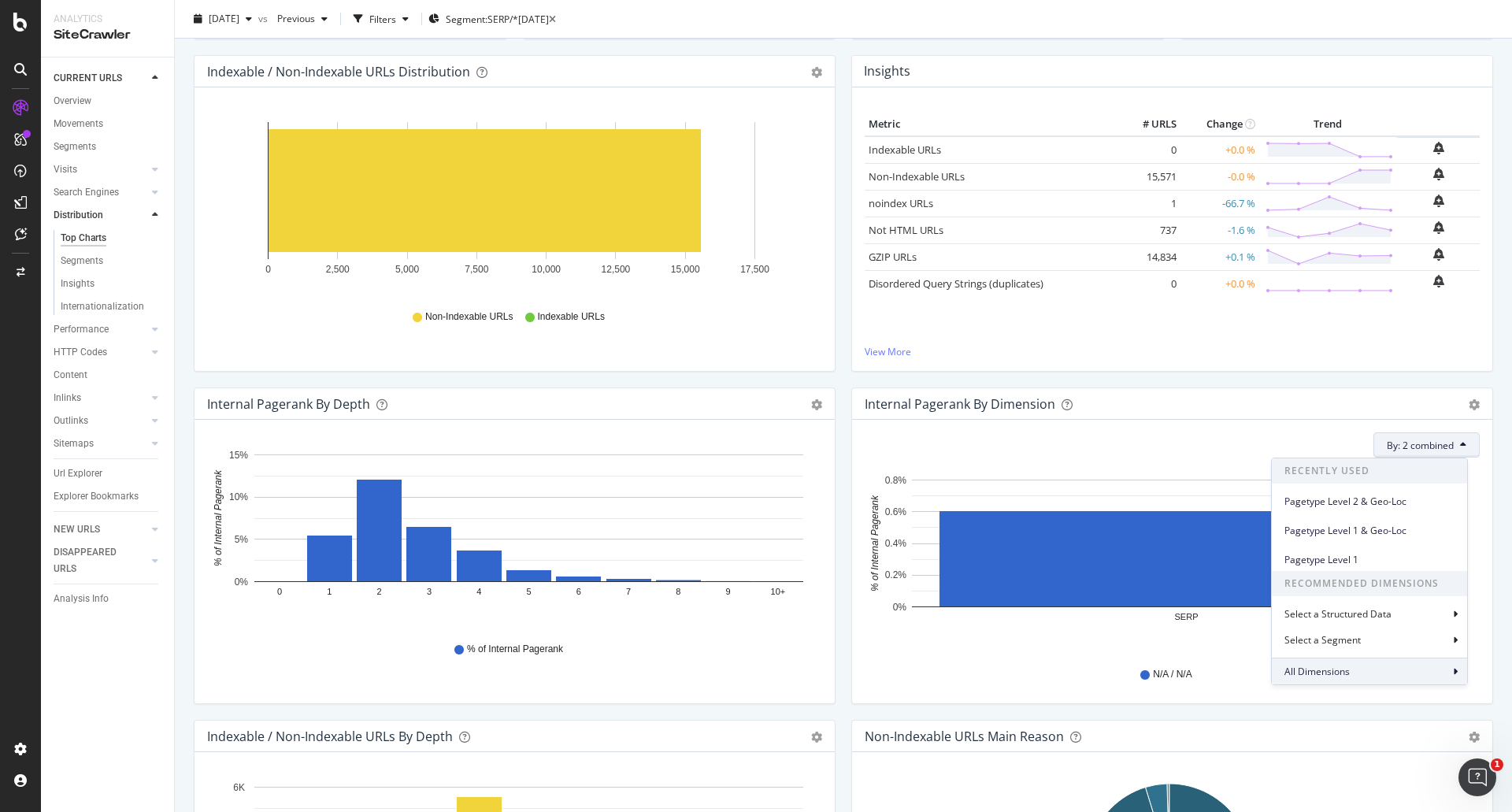
click at [1320, 667] on span "All Dimensions" at bounding box center [1316, 672] width 65 height 14
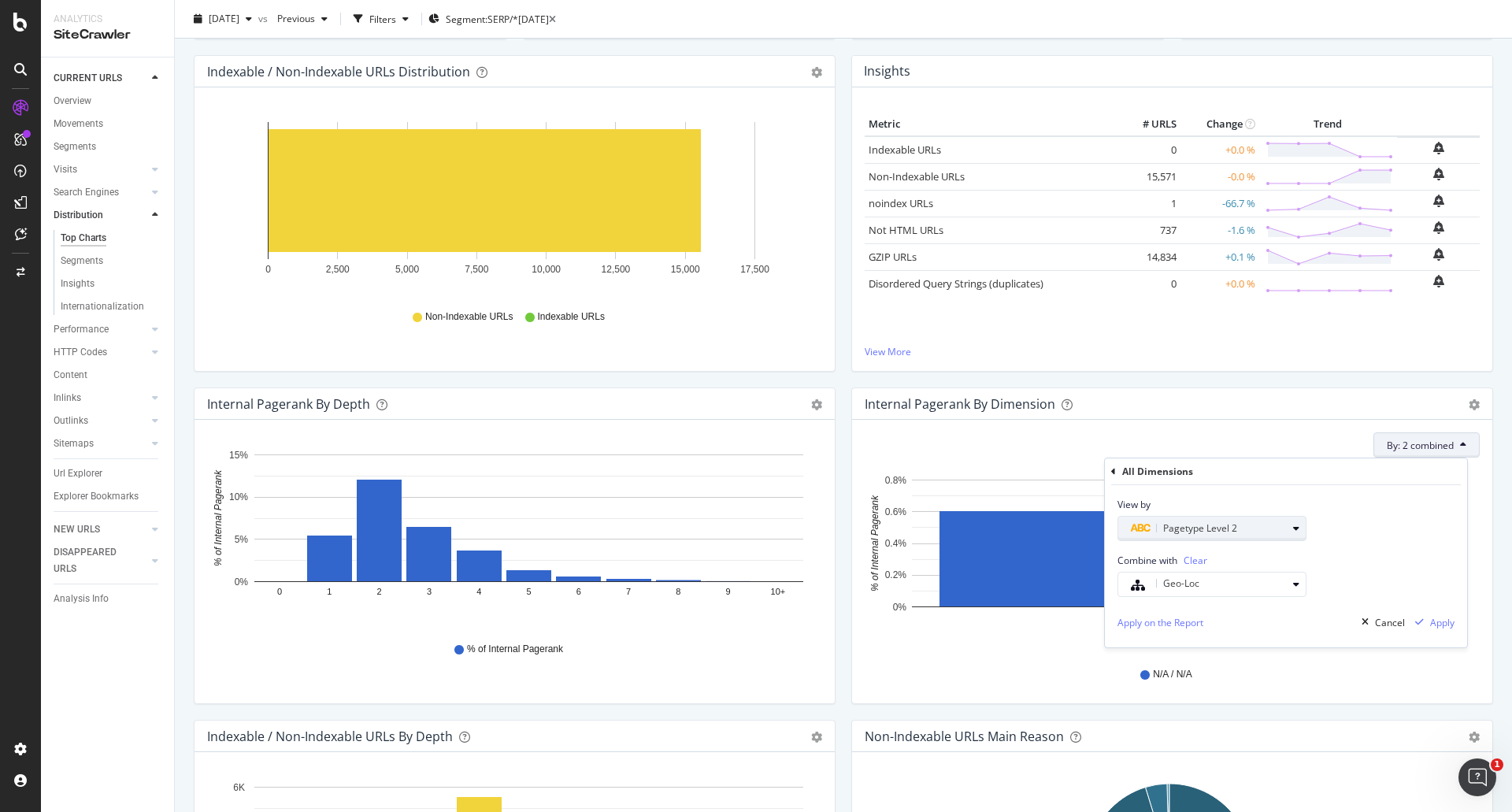
click at [1216, 520] on div "Pagetype Level 2" at bounding box center [1217, 528] width 174 height 22
click at [1184, 661] on div "Level 3" at bounding box center [1218, 667] width 169 height 20
click at [1287, 628] on div "Validate" at bounding box center [1286, 628] width 35 height 14
click at [1438, 617] on div "Apply" at bounding box center [1442, 623] width 24 height 14
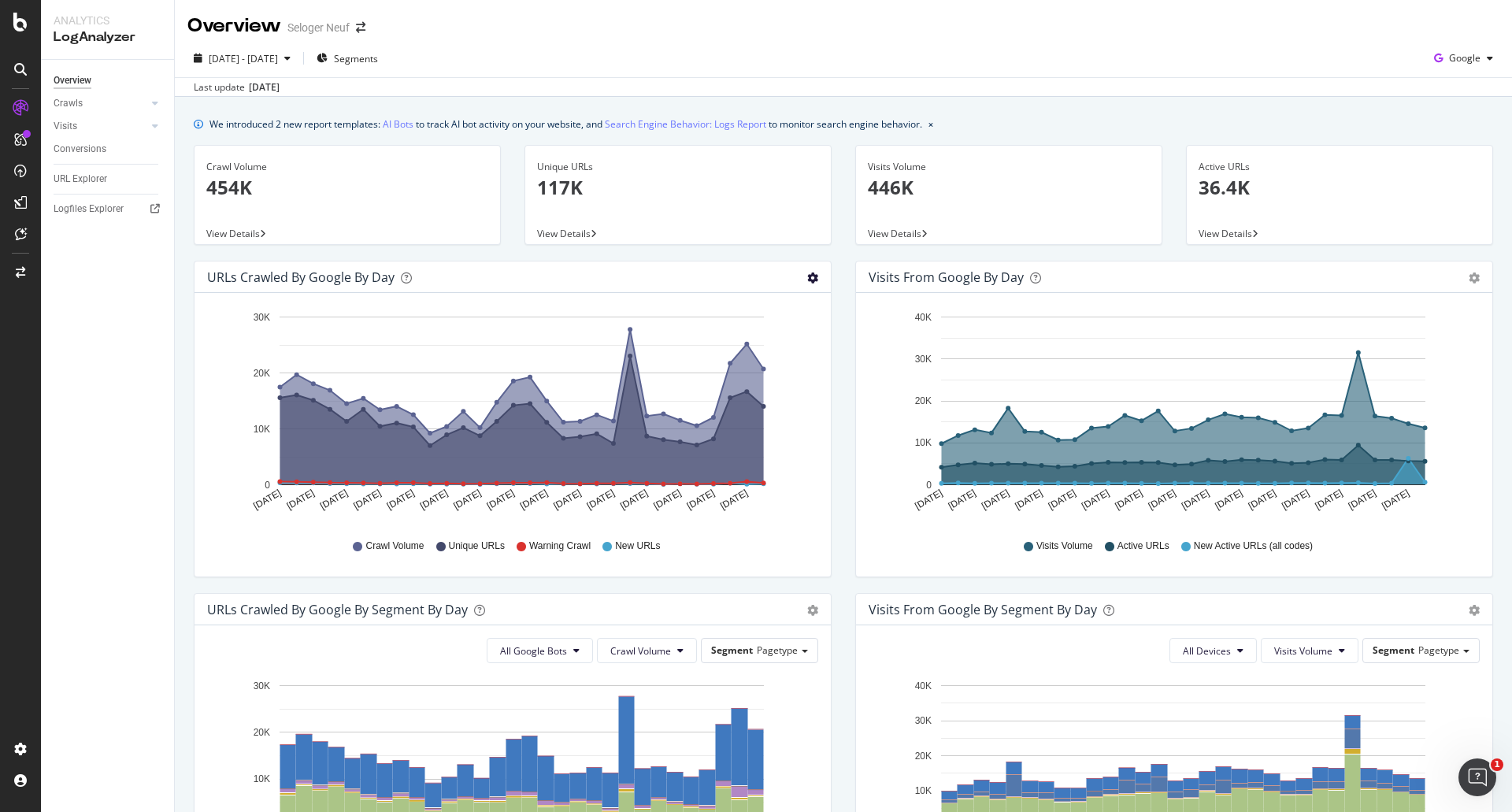
click at [807, 275] on icon "gear" at bounding box center [812, 278] width 11 height 11
click at [378, 63] on span "Segments" at bounding box center [356, 58] width 44 height 14
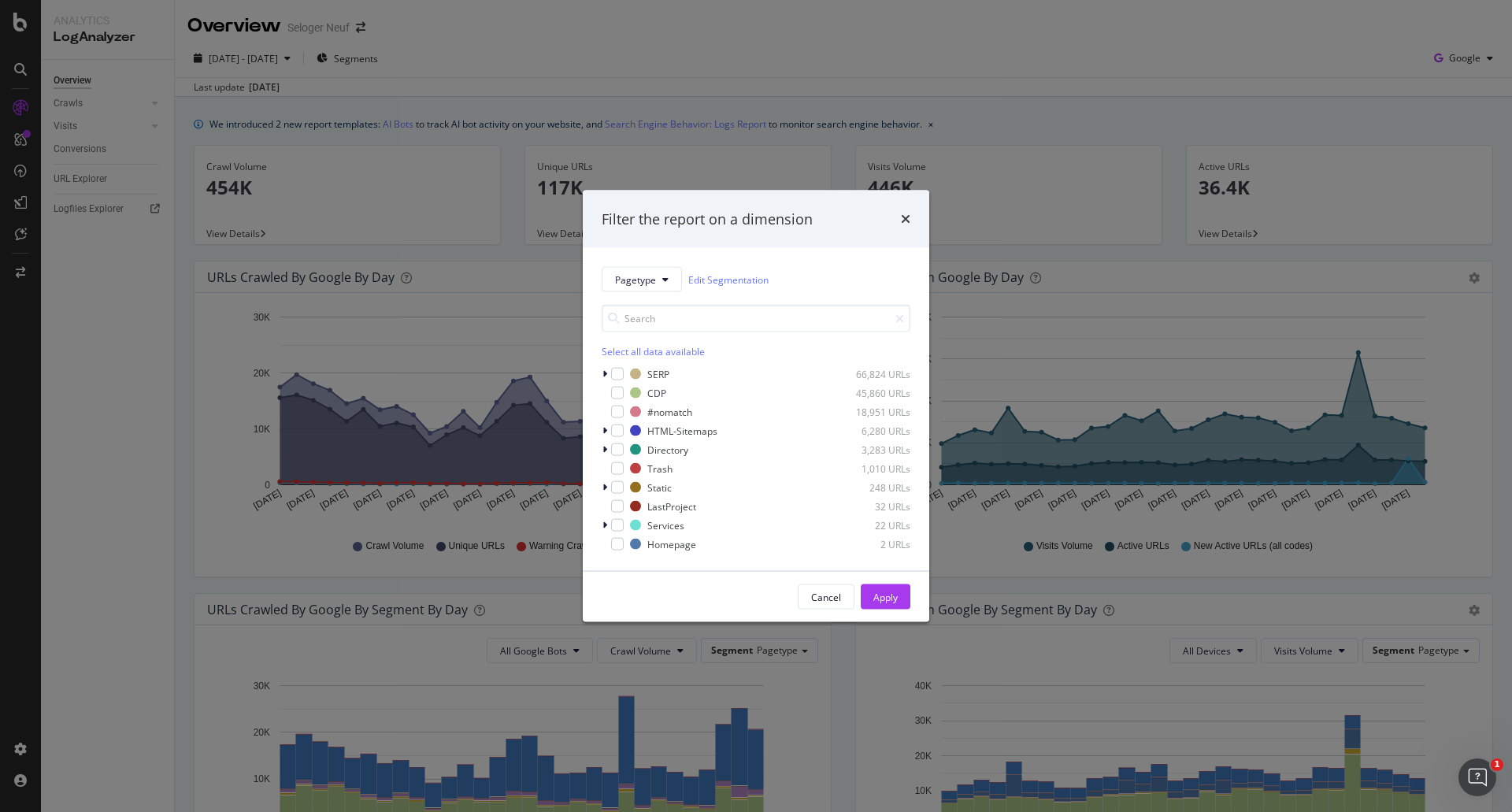
click at [615, 352] on div "Select all data available" at bounding box center [755, 352] width 309 height 14
click at [617, 409] on icon "modal" at bounding box center [617, 412] width 7 height 8
click at [614, 469] on icon "modal" at bounding box center [617, 469] width 7 height 8
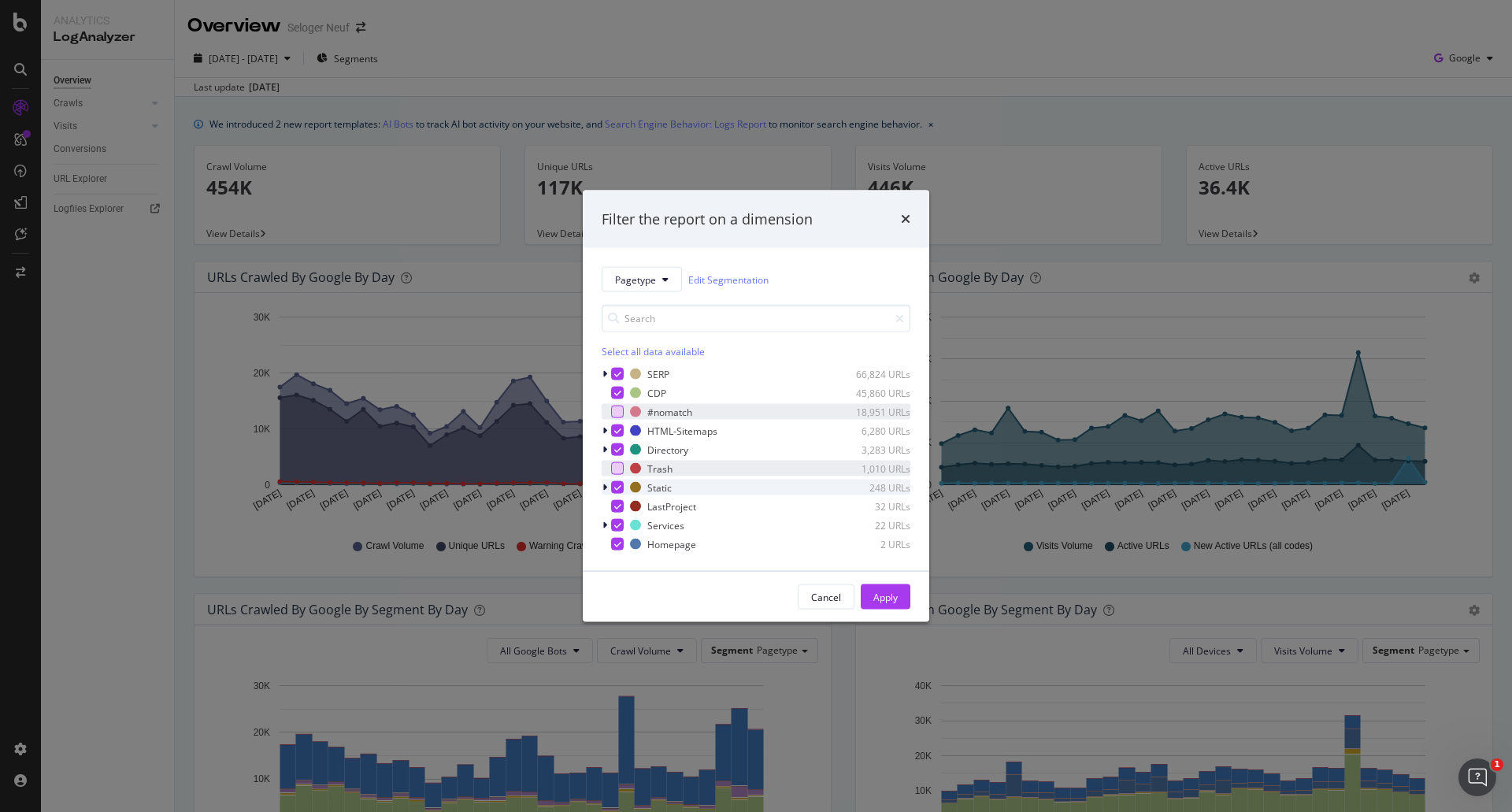
click at [618, 485] on icon "modal" at bounding box center [617, 487] width 7 height 8
click at [623, 504] on div "LastProject 32 URLs" at bounding box center [755, 507] width 309 height 16
click at [620, 523] on icon "modal" at bounding box center [617, 525] width 7 height 8
click at [888, 595] on div "Apply" at bounding box center [885, 597] width 24 height 14
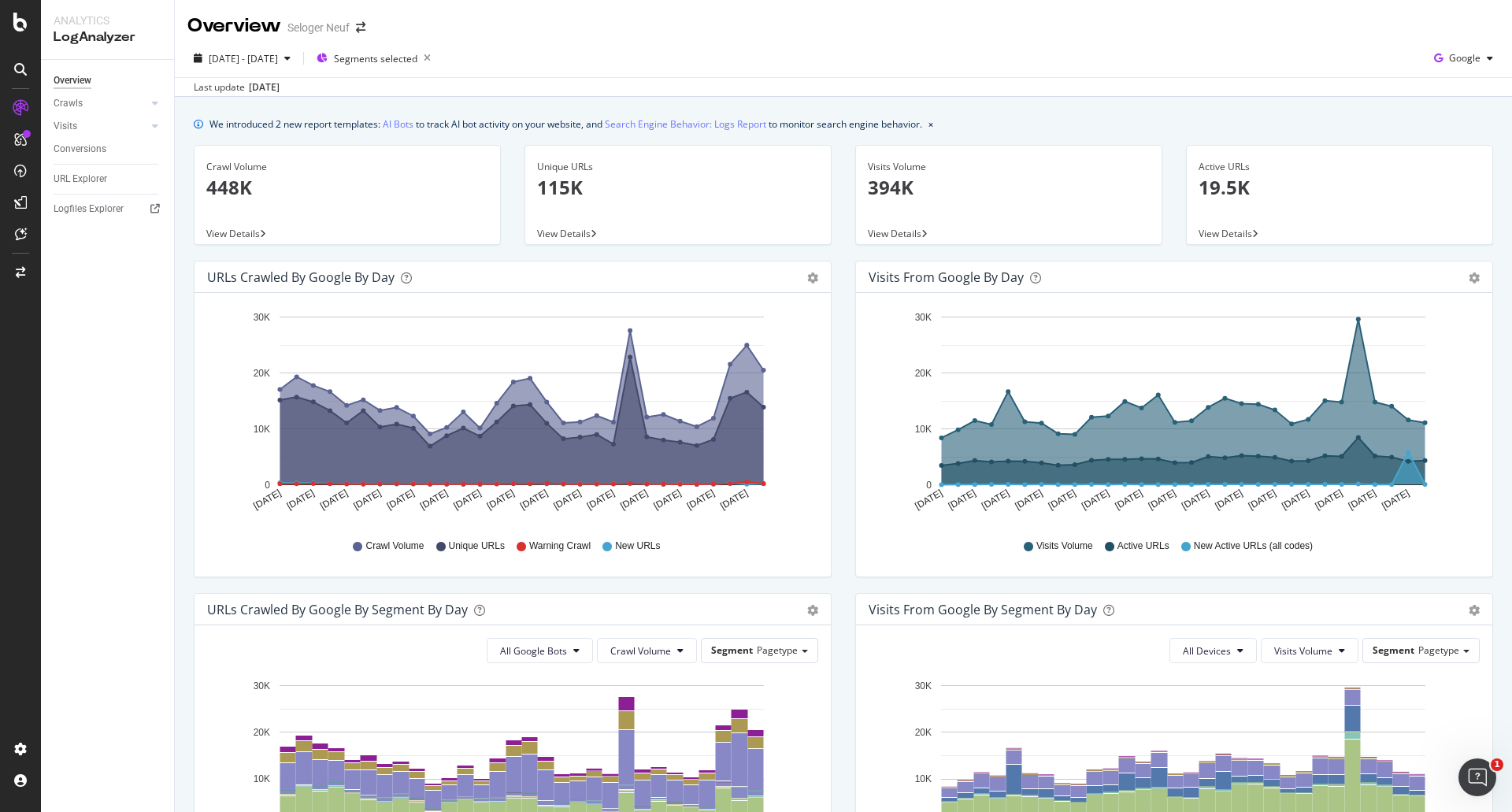
click at [287, 203] on div "Crawl Volume 448K" at bounding box center [347, 183] width 282 height 76
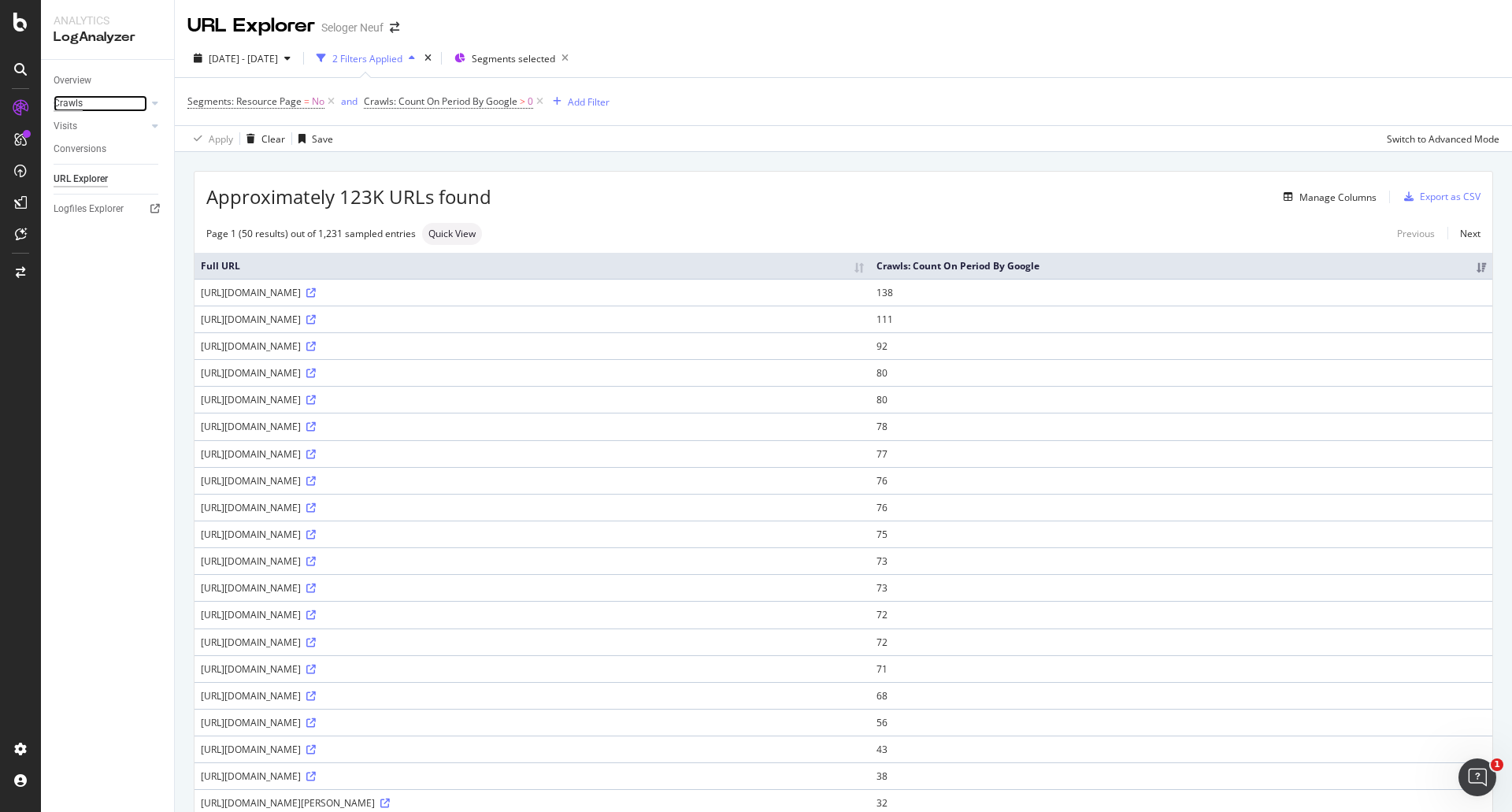
click at [59, 99] on div "Crawls" at bounding box center [68, 103] width 29 height 17
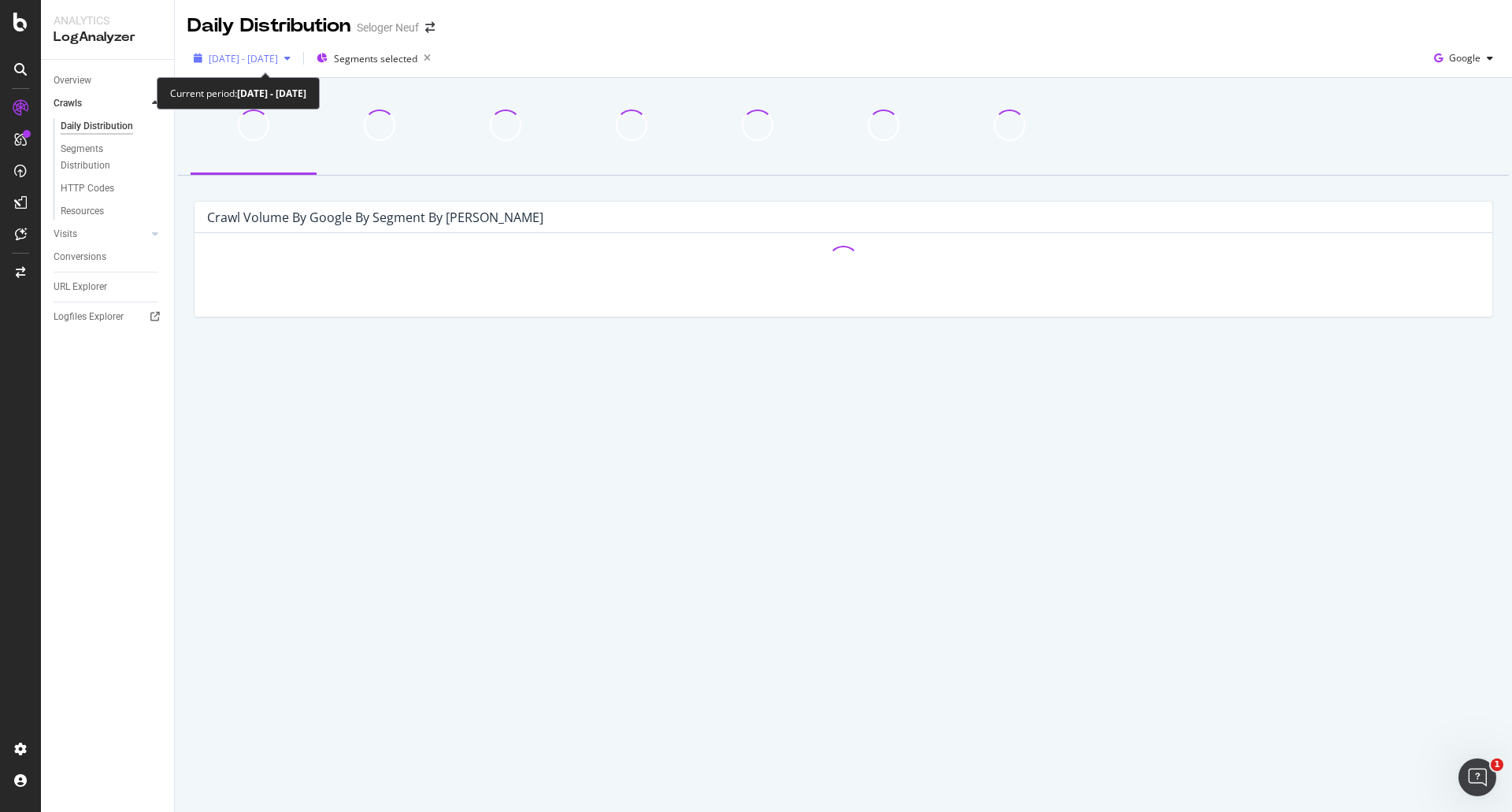
click at [278, 59] on span "2025 Aug. 16th - Sep. 14th" at bounding box center [243, 58] width 69 height 14
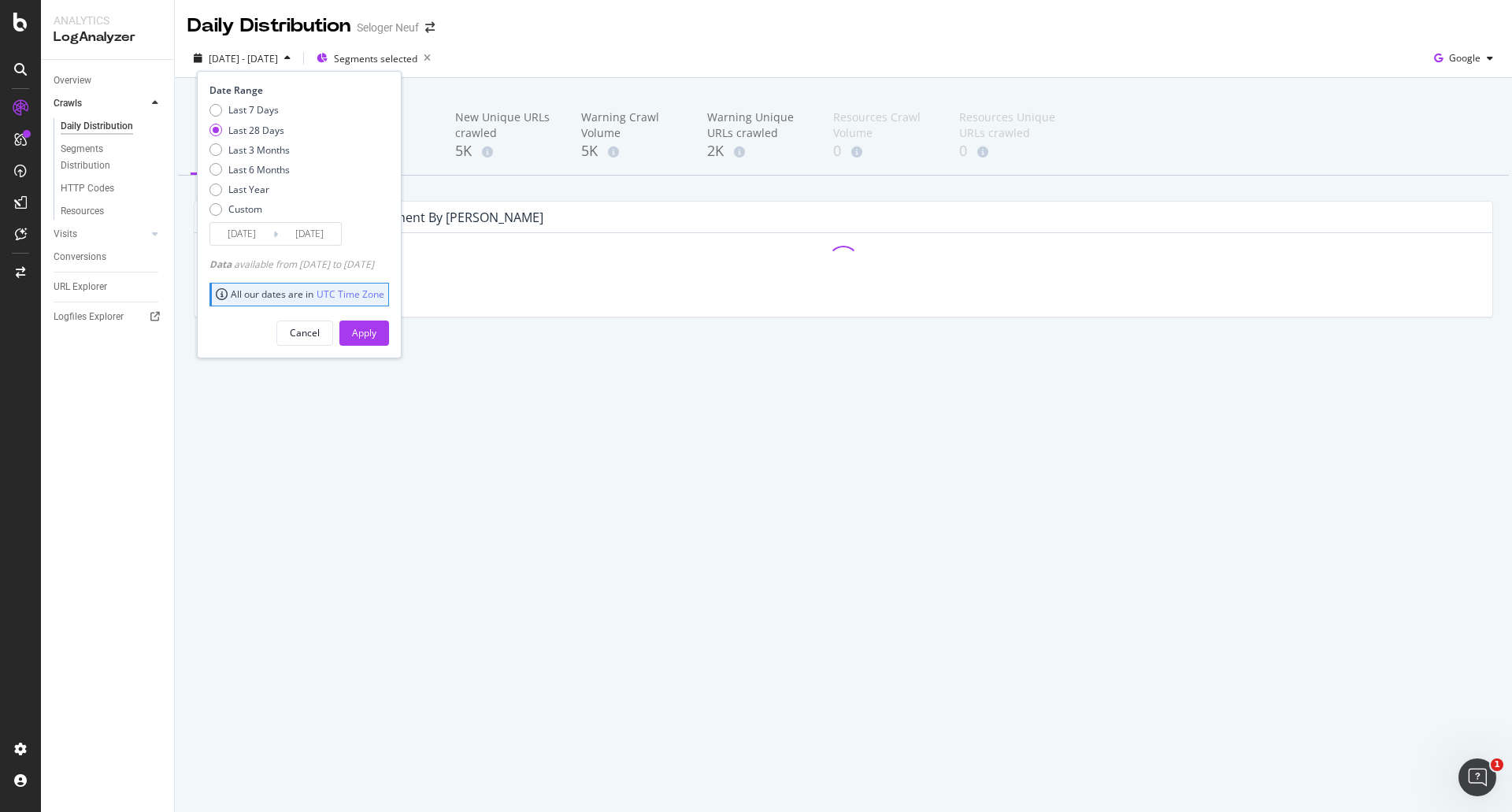
click at [586, 43] on div "2025 Aug. 16th - Sep. 14th Segments selected Date Range Last 7 Days Last 28 Day…" at bounding box center [843, 58] width 1337 height 39
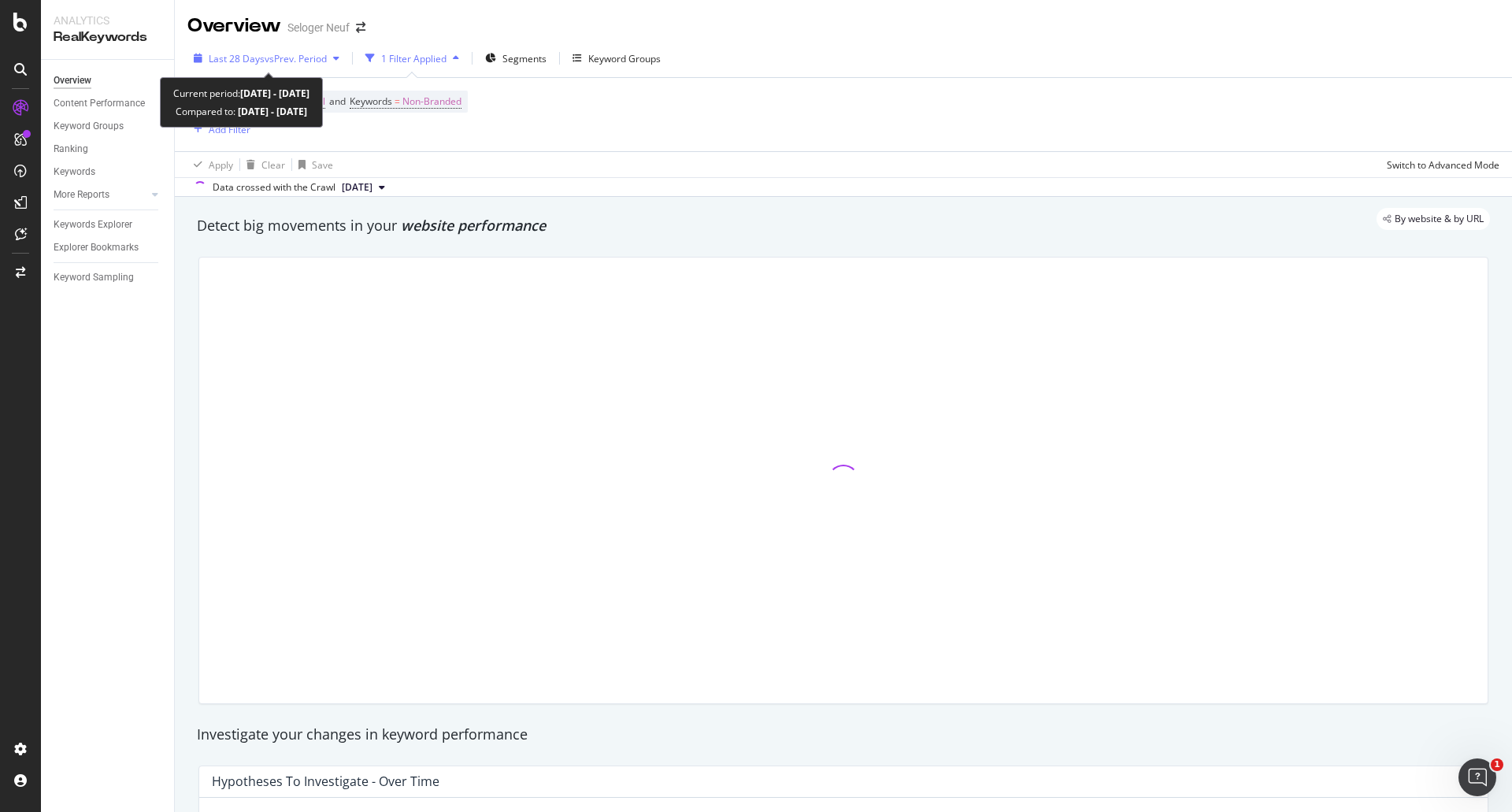
click at [274, 49] on div "Last 28 Days vs Prev. Period" at bounding box center [266, 58] width 158 height 23
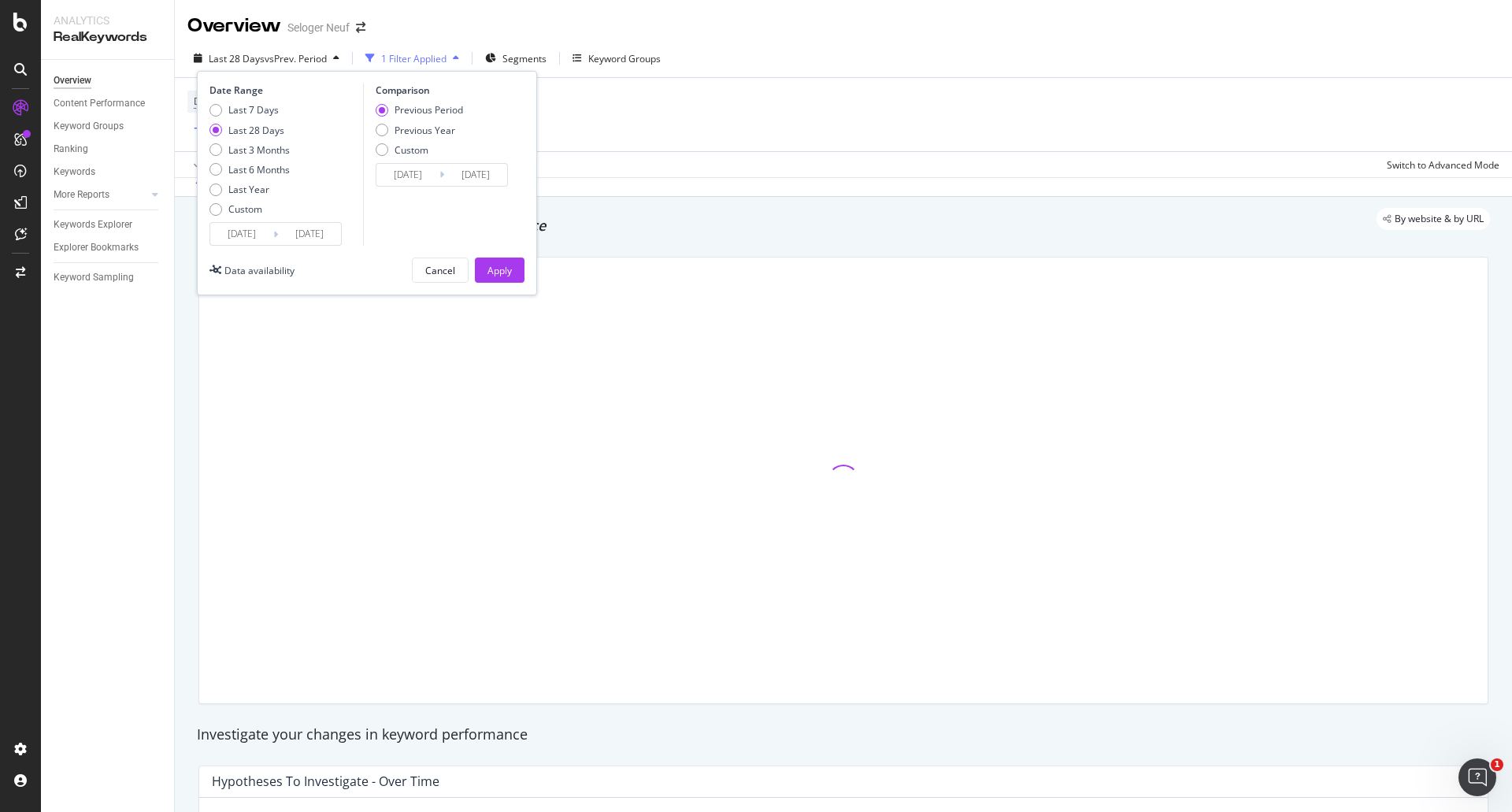
click at [767, 30] on div "Overview Seloger Neuf" at bounding box center [843, 19] width 1337 height 39
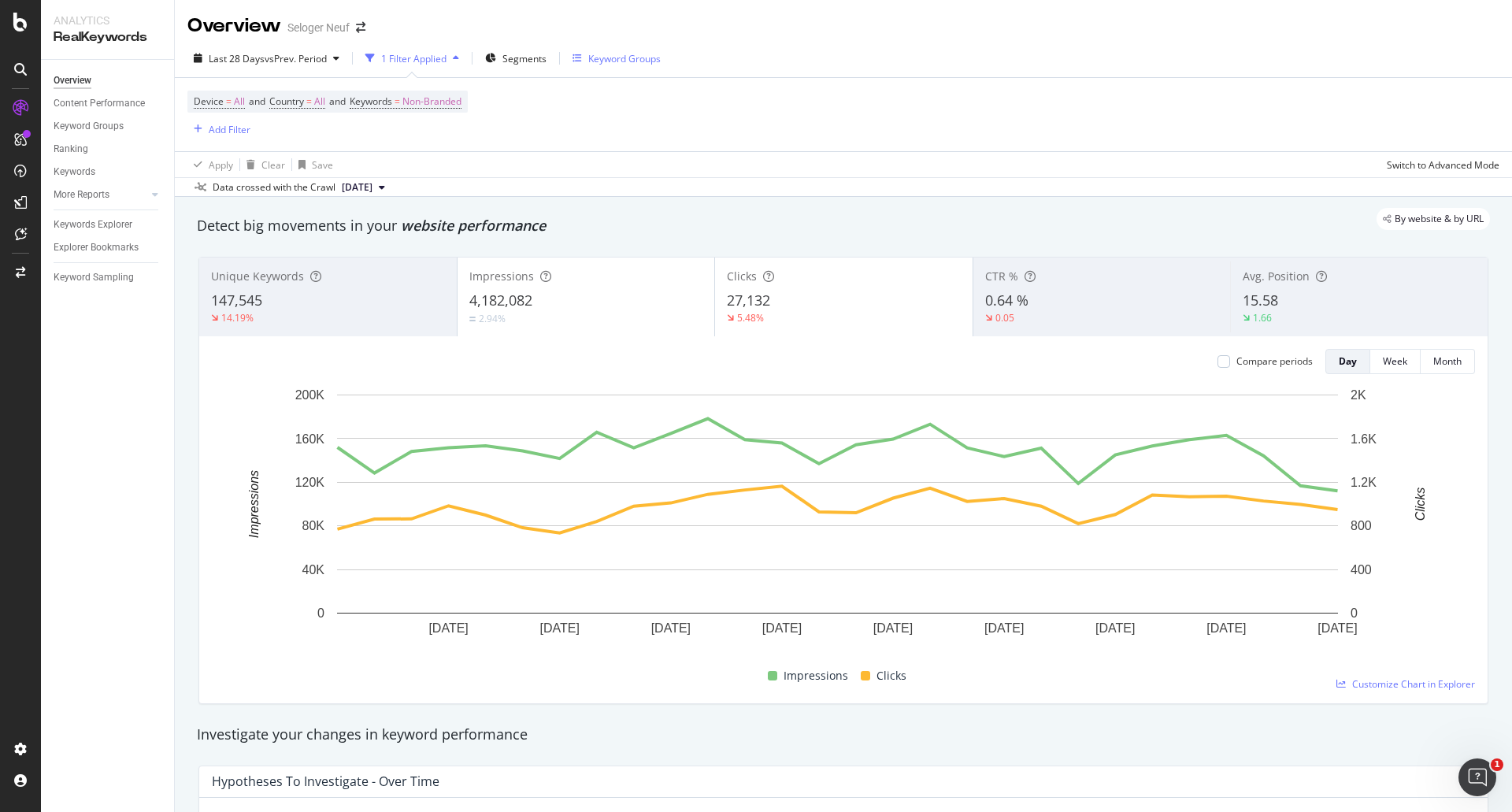
click at [601, 63] on div "Keyword Groups" at bounding box center [624, 58] width 72 height 14
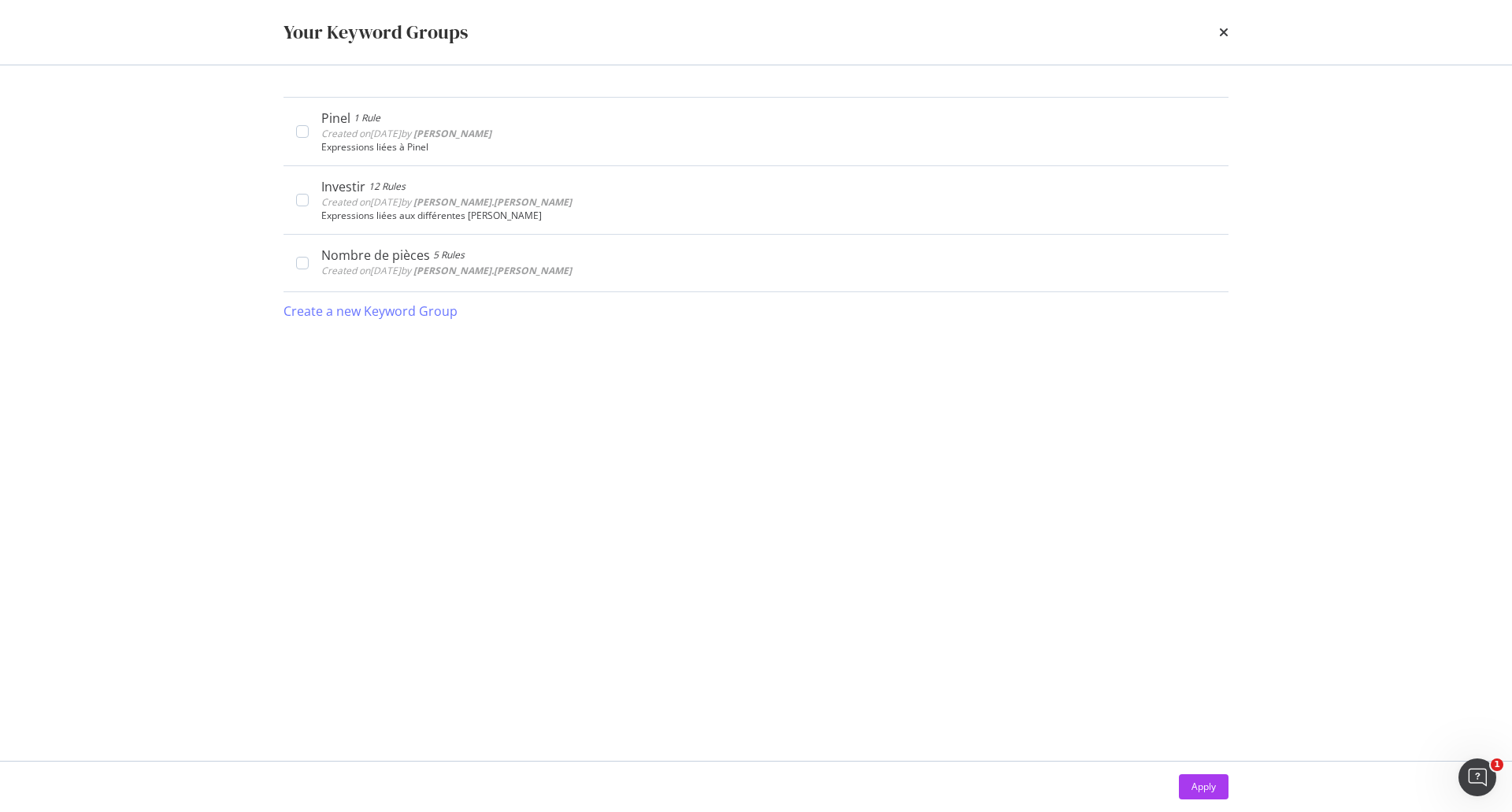
click at [1219, 35] on icon "times" at bounding box center [1224, 32] width 10 height 13
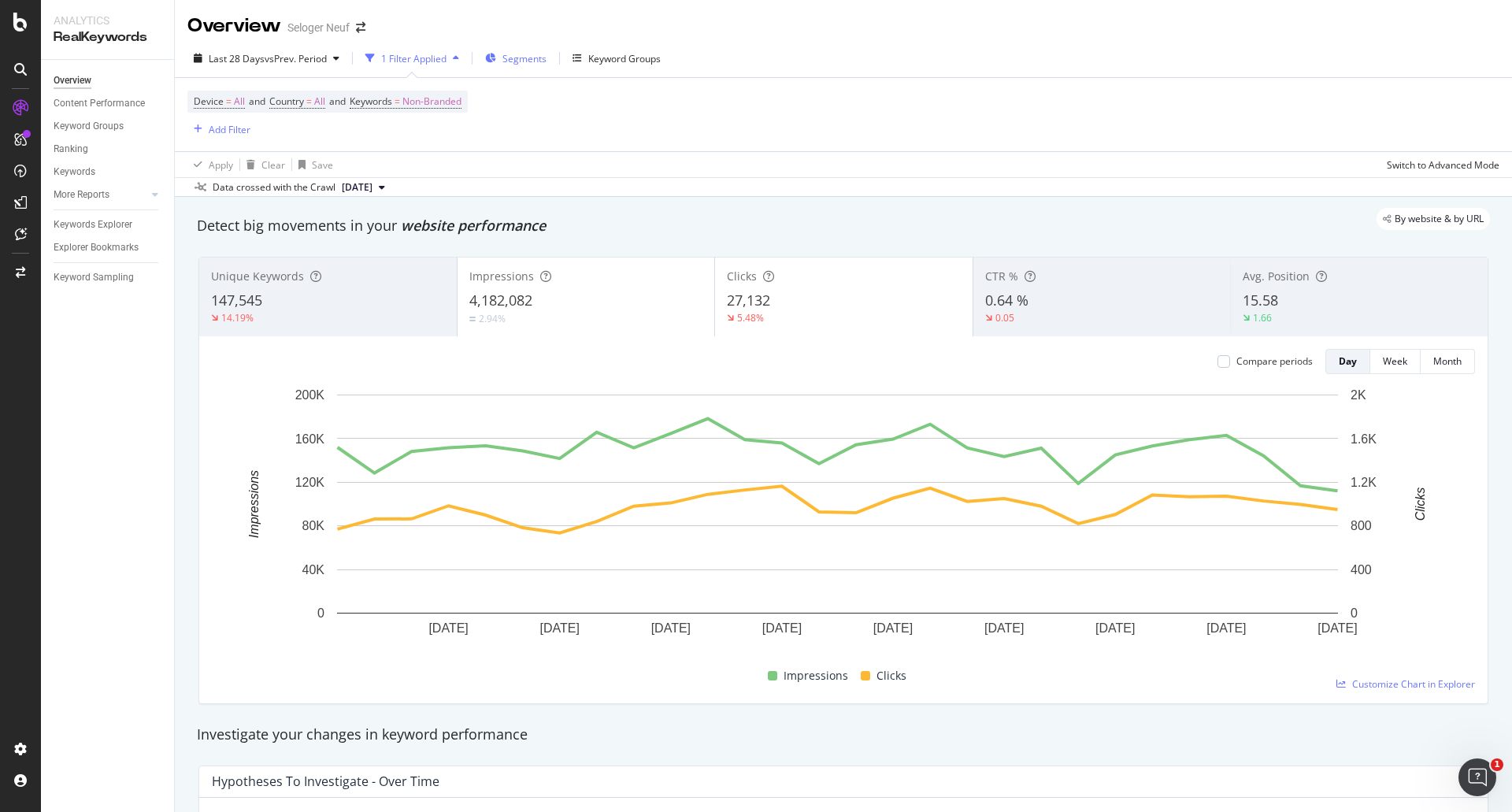
click at [514, 61] on span "Segments" at bounding box center [524, 58] width 44 height 14
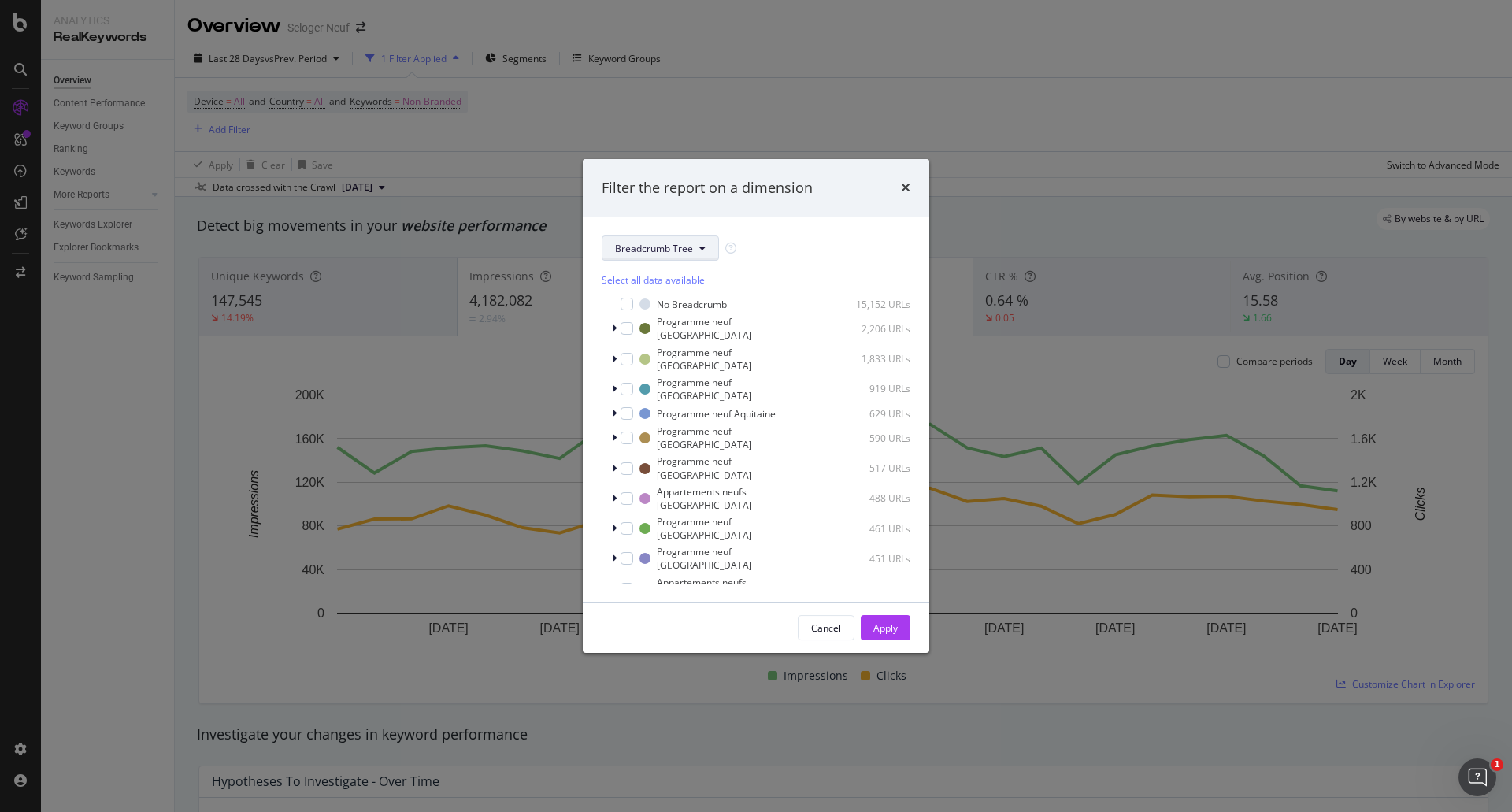
click at [634, 252] on span "Breadcrumb Tree" at bounding box center [654, 249] width 78 height 14
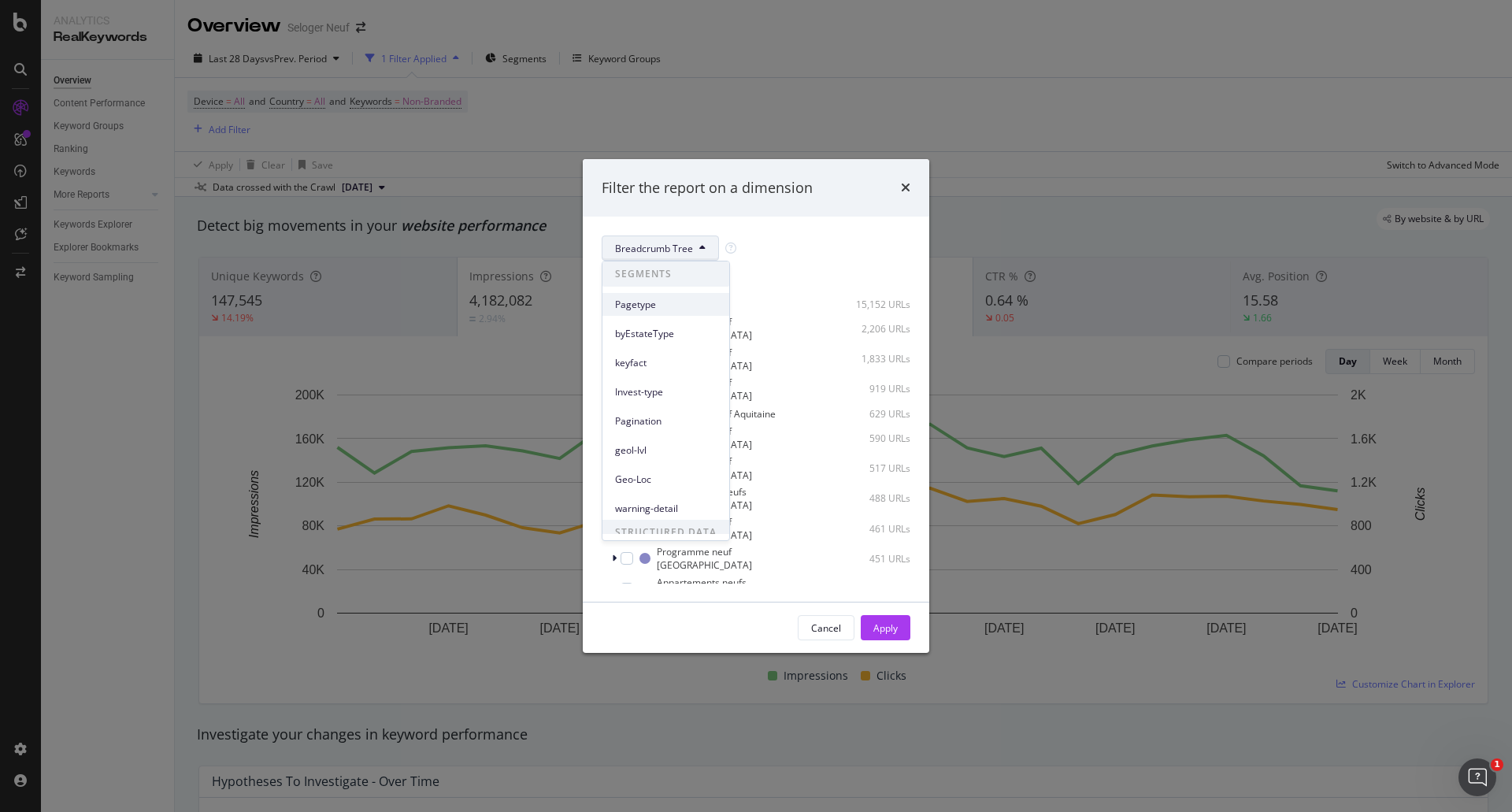
click at [635, 307] on span "Pagetype" at bounding box center [665, 304] width 101 height 15
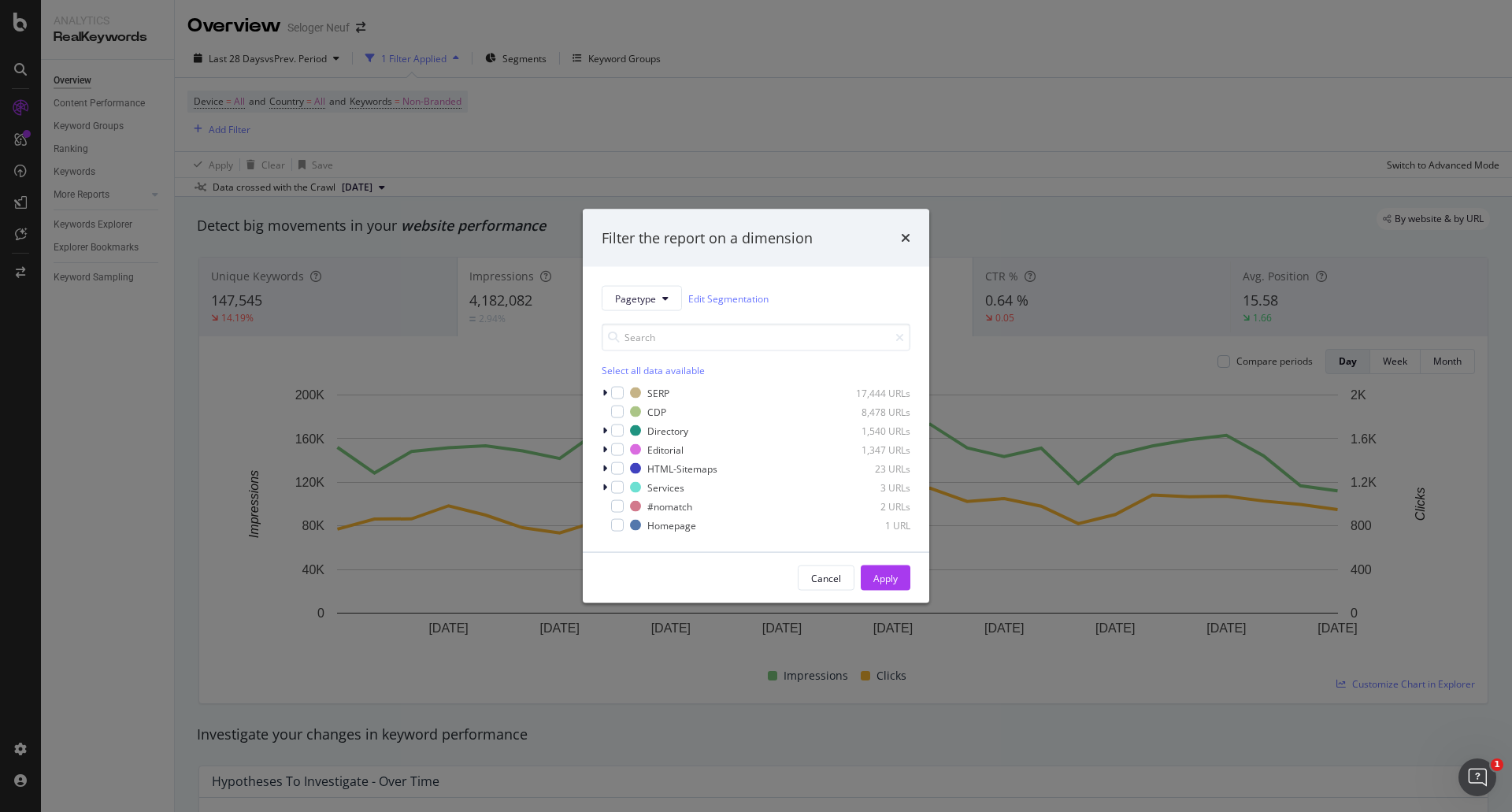
click at [611, 369] on div "Select all data available" at bounding box center [755, 370] width 309 height 14
click at [616, 448] on icon "modal" at bounding box center [617, 449] width 7 height 8
click at [621, 482] on div "modal" at bounding box center [617, 487] width 13 height 13
click at [614, 503] on icon "modal" at bounding box center [617, 507] width 7 height 8
click at [879, 574] on div "Apply" at bounding box center [885, 578] width 24 height 14
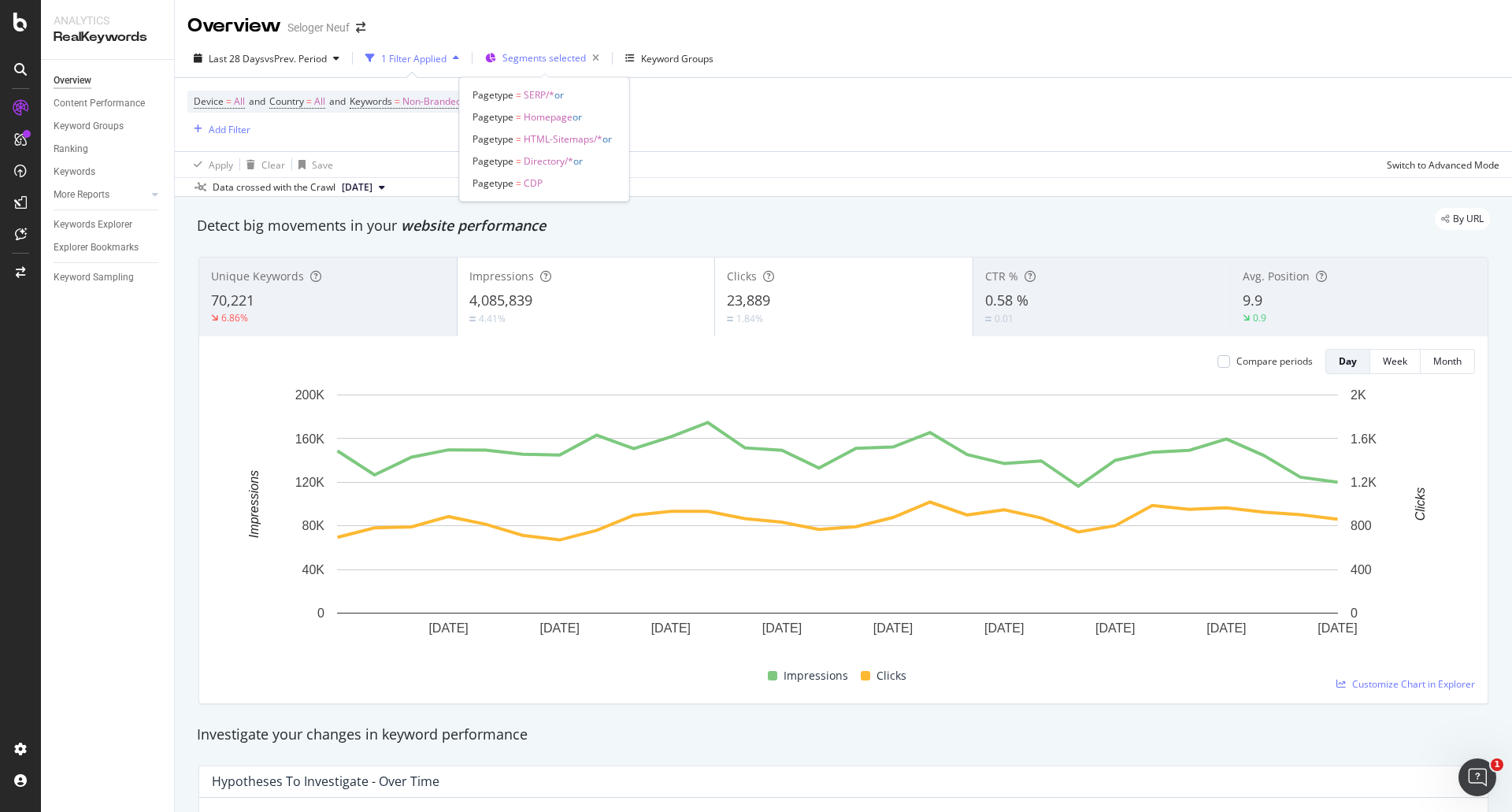
click at [560, 59] on span "Segments selected" at bounding box center [545, 58] width 84 height 14
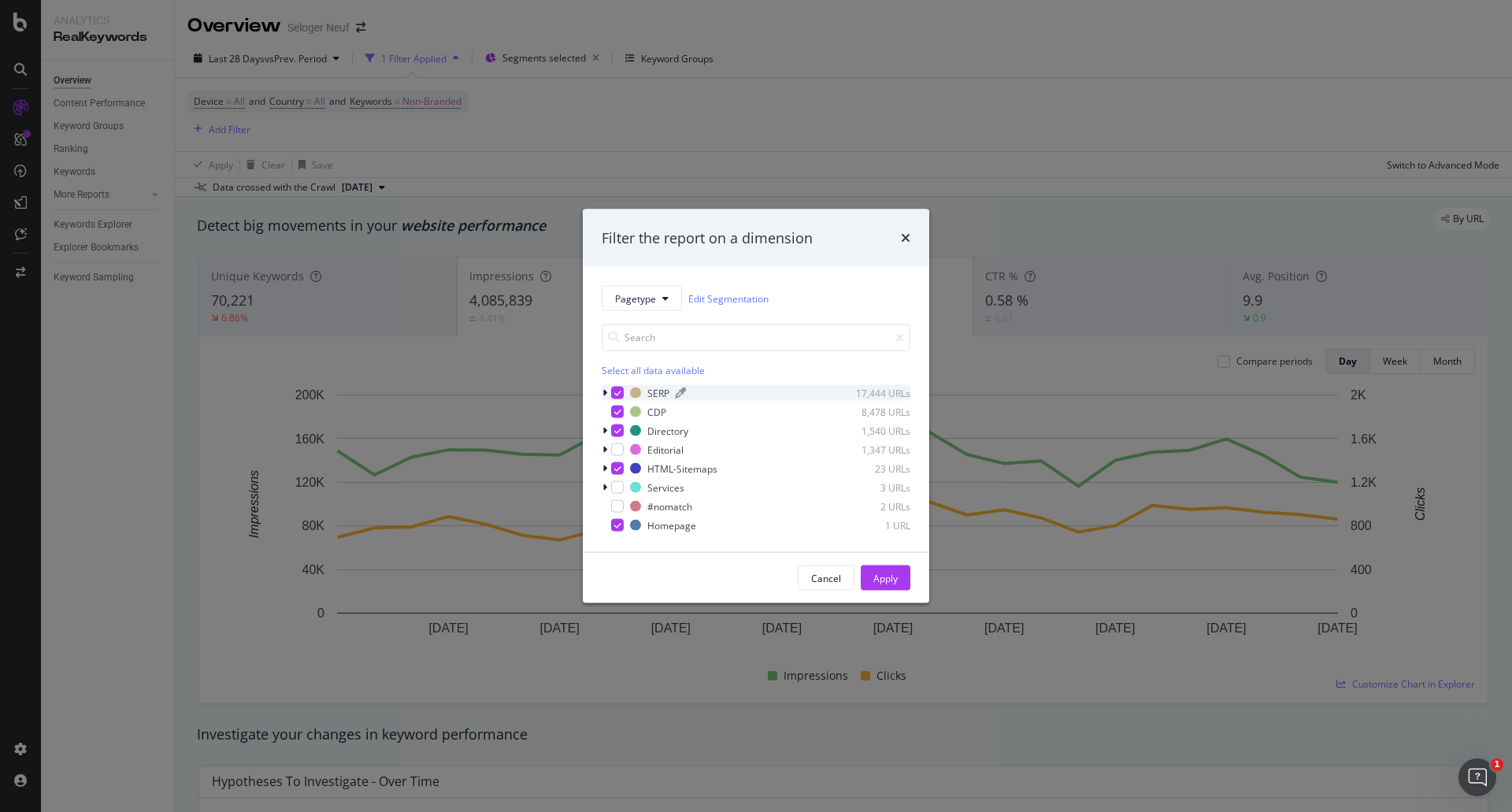
click at [660, 391] on div "SERP" at bounding box center [658, 393] width 22 height 14
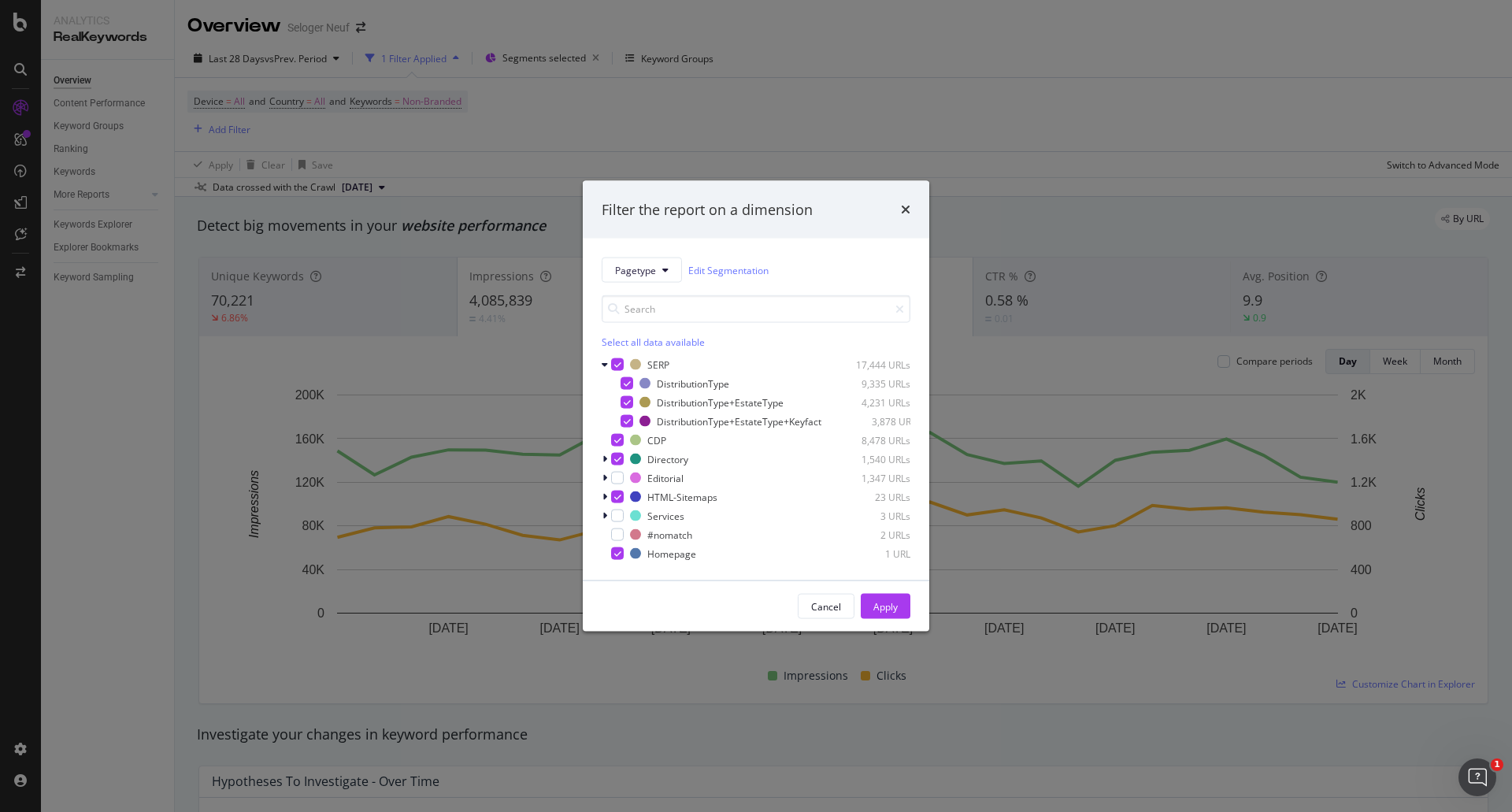
click at [645, 335] on div "Select all data available" at bounding box center [755, 342] width 309 height 14
click at [642, 340] on div "Unselect all data available" at bounding box center [755, 342] width 309 height 14
click at [661, 359] on div "SERP" at bounding box center [658, 365] width 22 height 14
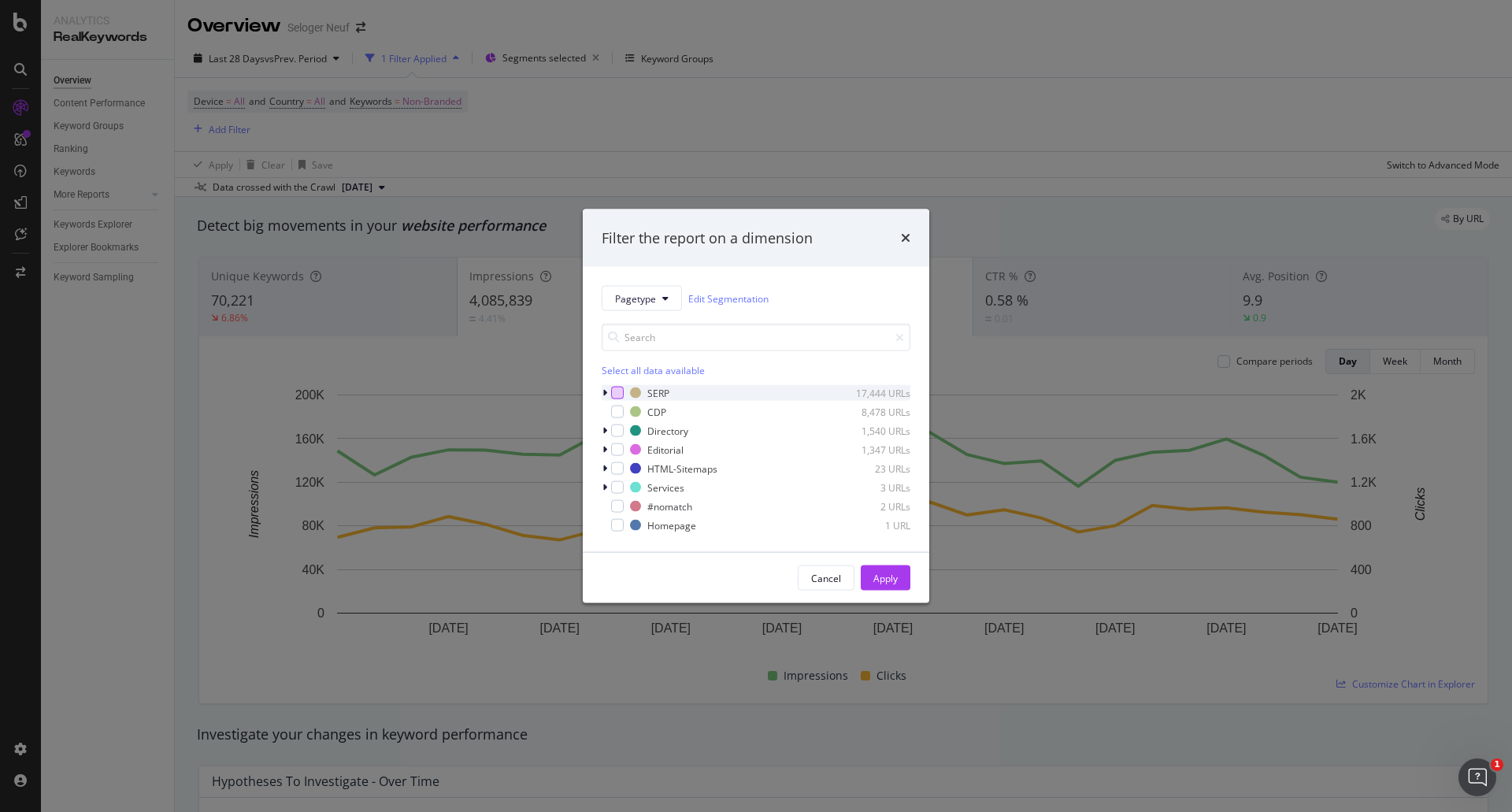
click at [618, 392] on div "modal" at bounding box center [617, 393] width 13 height 13
click at [891, 574] on div "Apply" at bounding box center [885, 578] width 24 height 14
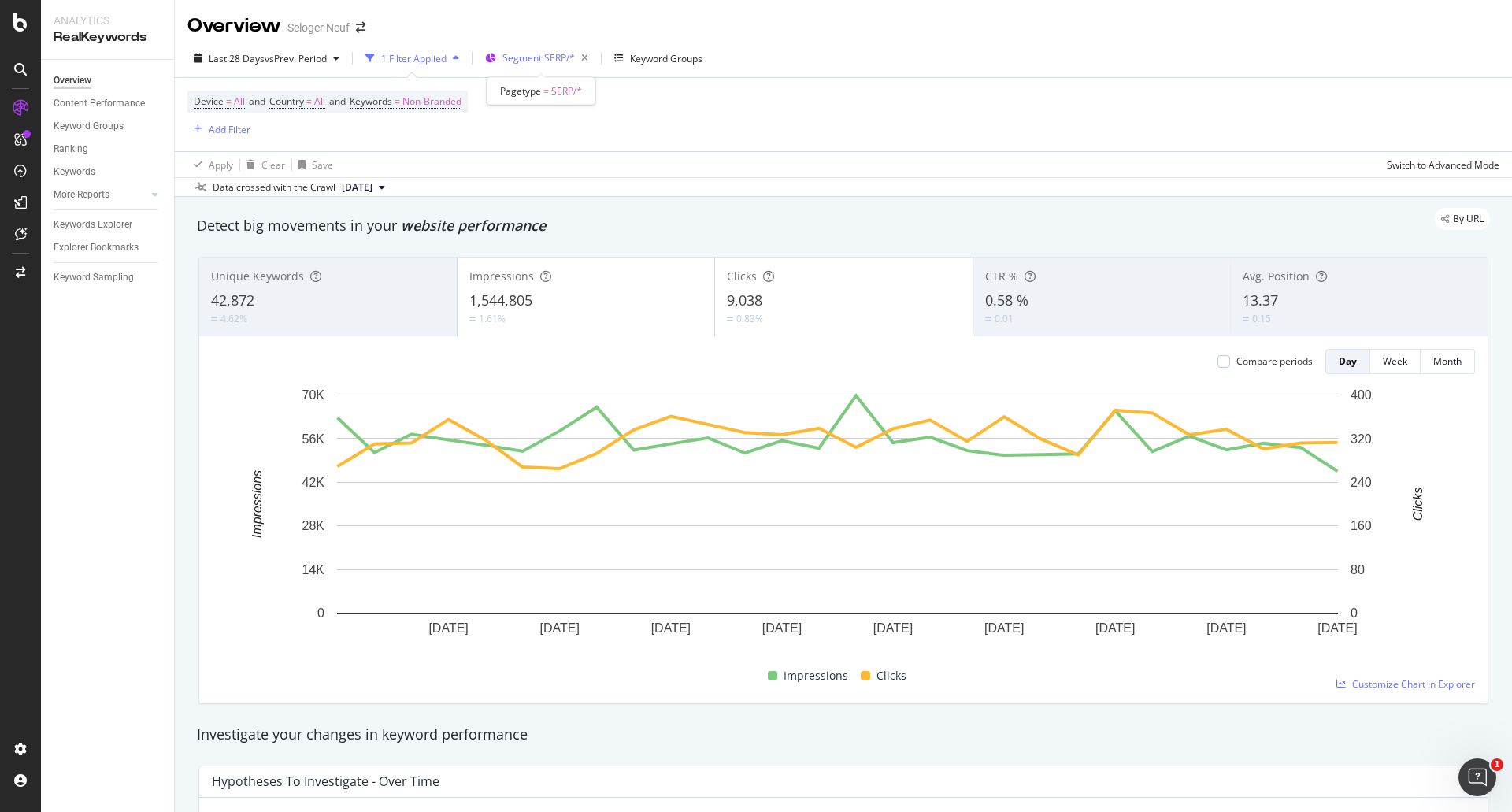
click at [536, 56] on span "Segment: SERP/*" at bounding box center [539, 58] width 72 height 14
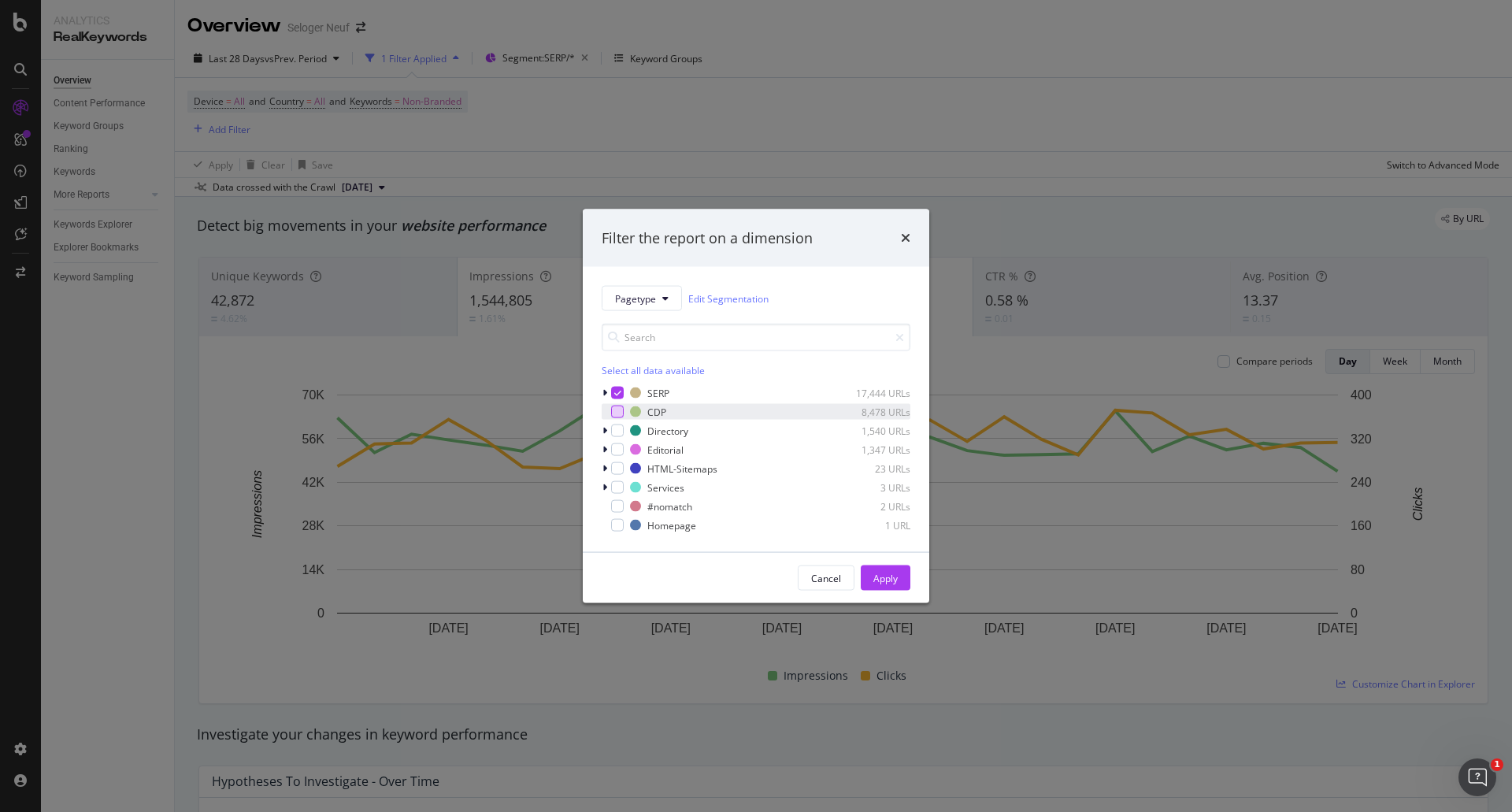
click at [618, 412] on div "modal" at bounding box center [617, 411] width 13 height 13
click at [618, 390] on icon "modal" at bounding box center [617, 393] width 7 height 8
click at [874, 577] on div "Apply" at bounding box center [885, 578] width 24 height 14
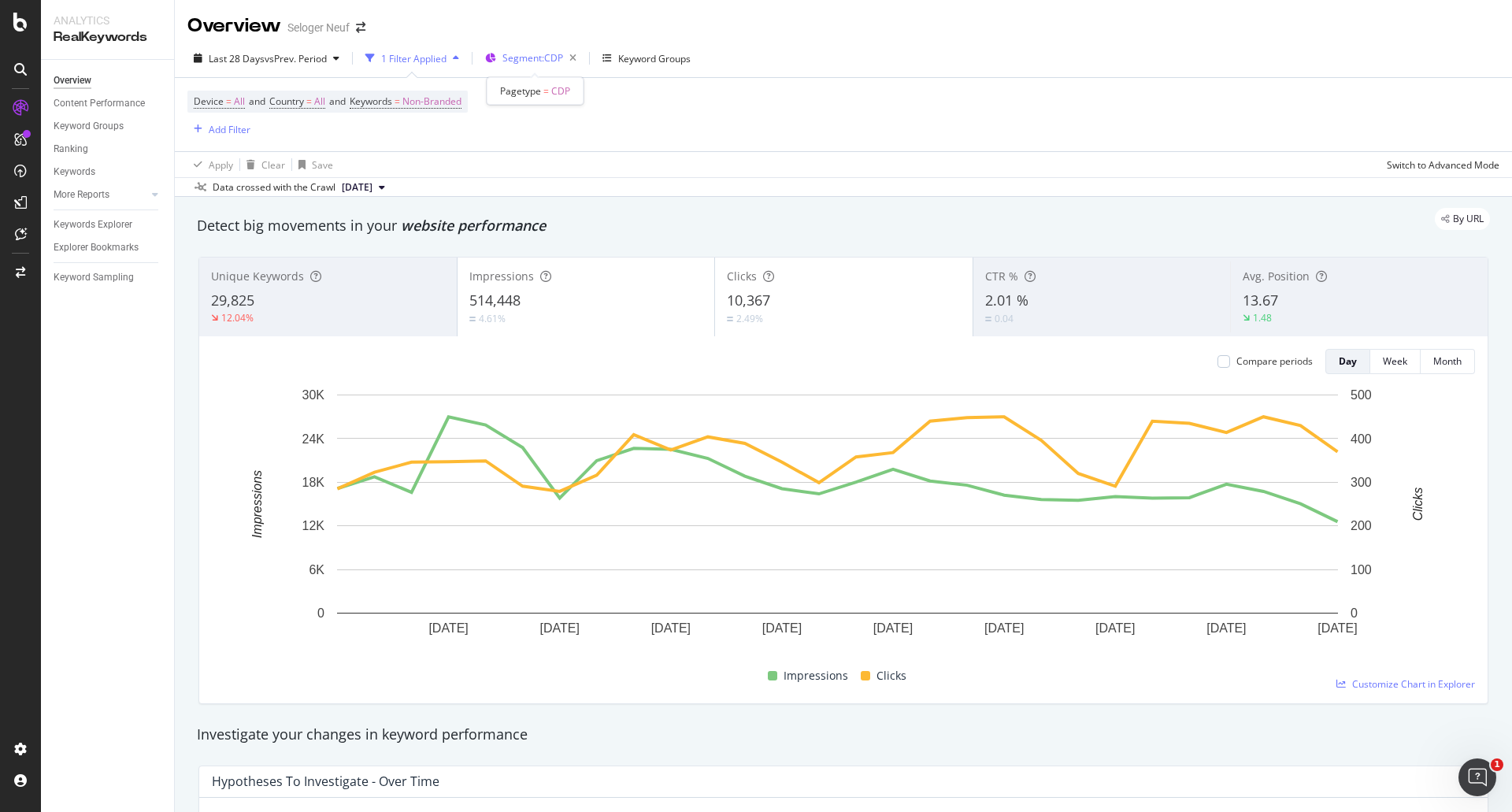
click at [537, 58] on span "Segment: CDP" at bounding box center [533, 58] width 60 height 14
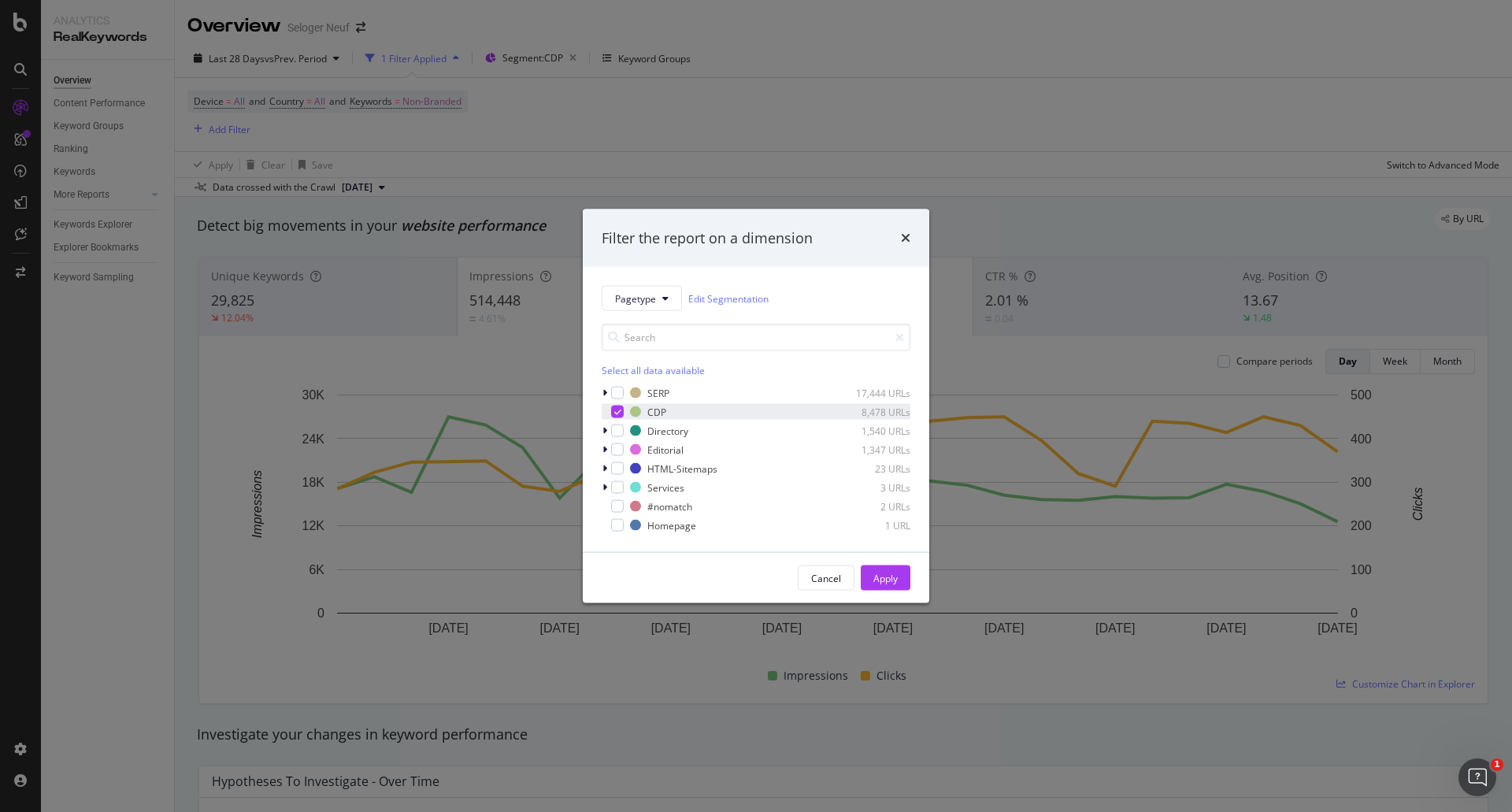
click at [614, 409] on icon "modal" at bounding box center [617, 412] width 7 height 8
click at [617, 431] on div "modal" at bounding box center [617, 431] width 13 height 13
click at [893, 573] on div "Apply" at bounding box center [885, 578] width 24 height 14
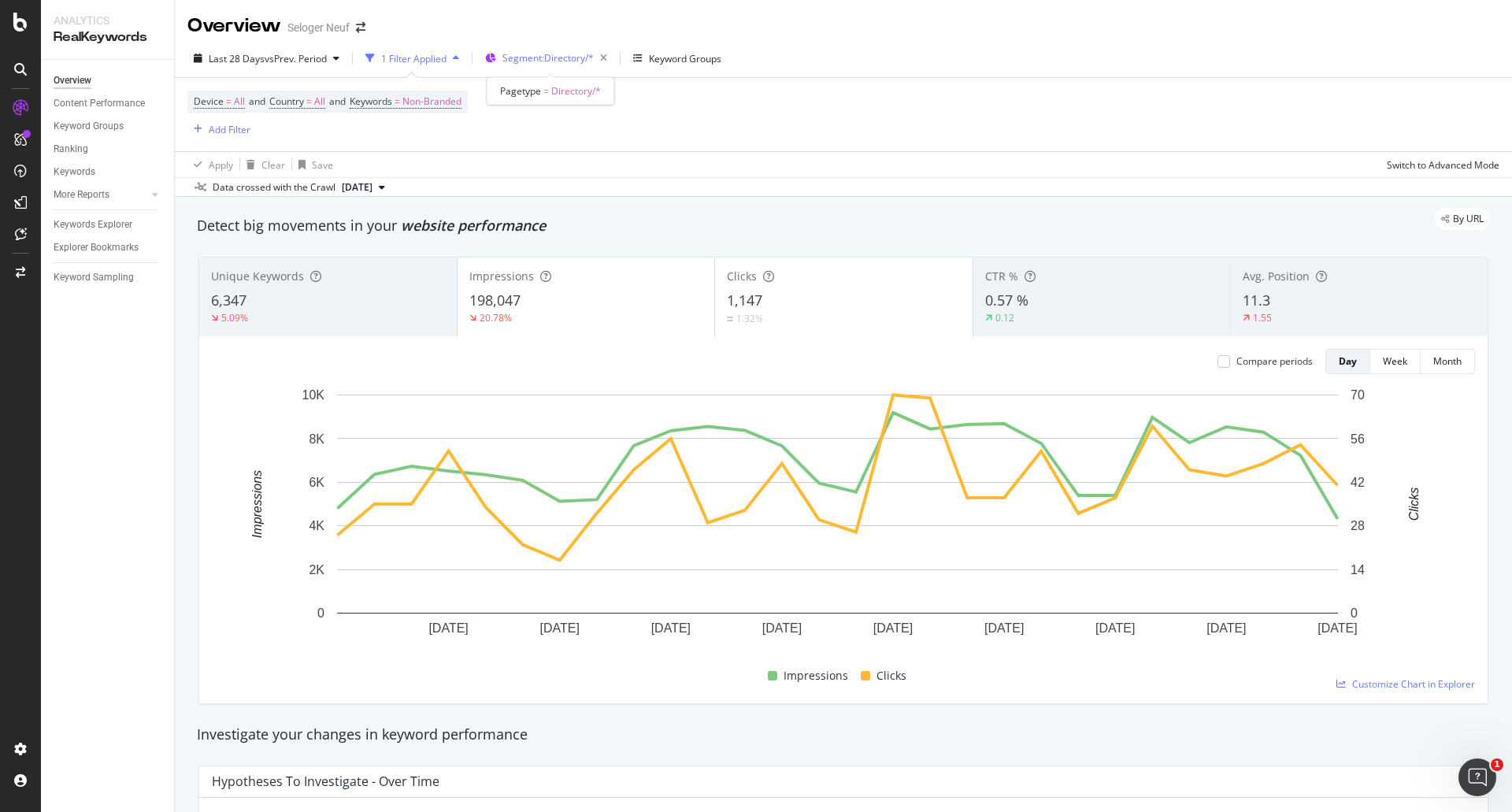
click at [526, 59] on span "Segment: Directory/*" at bounding box center [548, 58] width 92 height 14
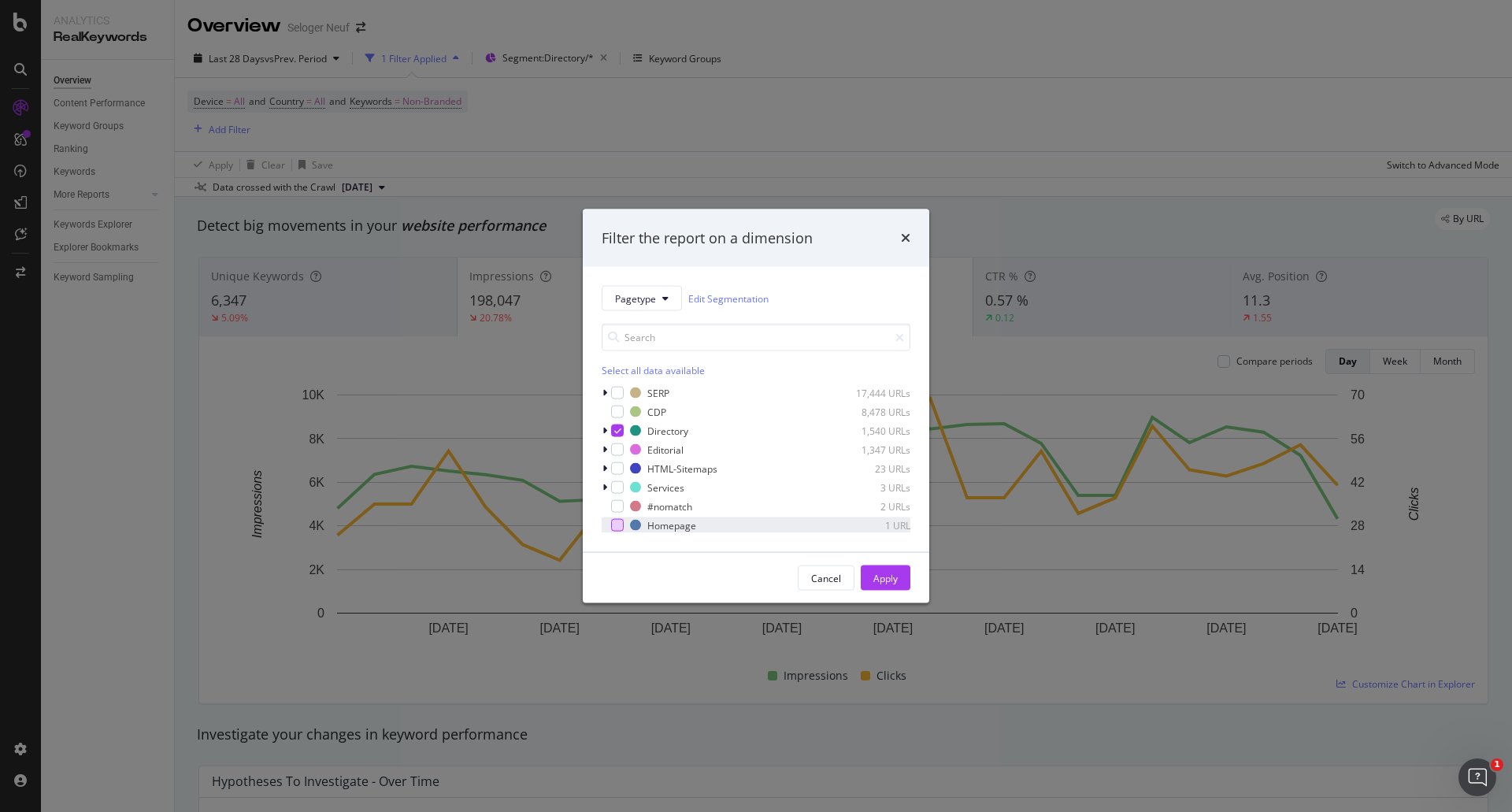
click at [617, 524] on div "modal" at bounding box center [617, 525] width 13 height 13
click at [618, 432] on icon "modal" at bounding box center [617, 431] width 7 height 8
click at [876, 574] on div "Apply" at bounding box center [885, 578] width 24 height 14
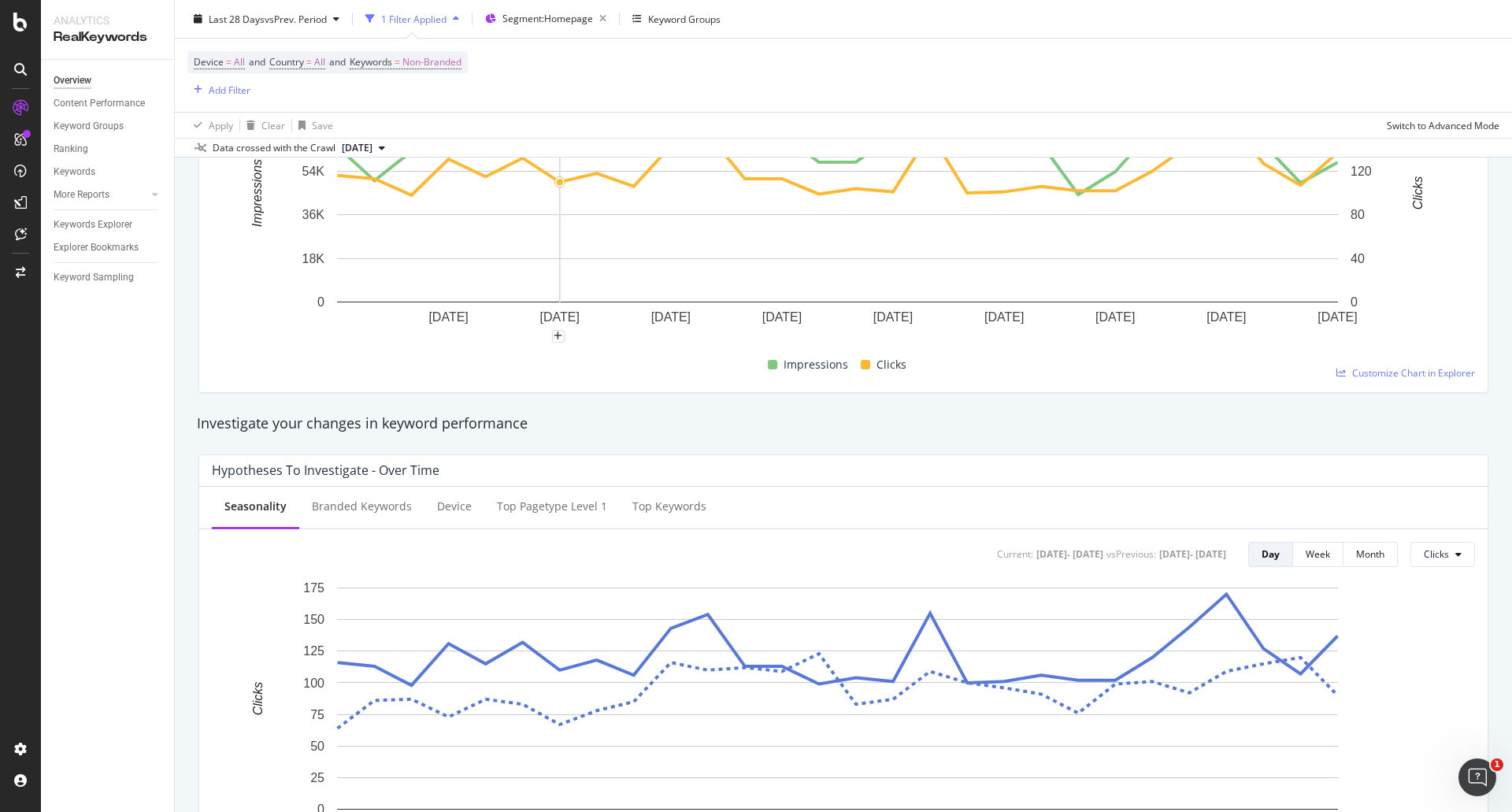
scroll to position [158, 0]
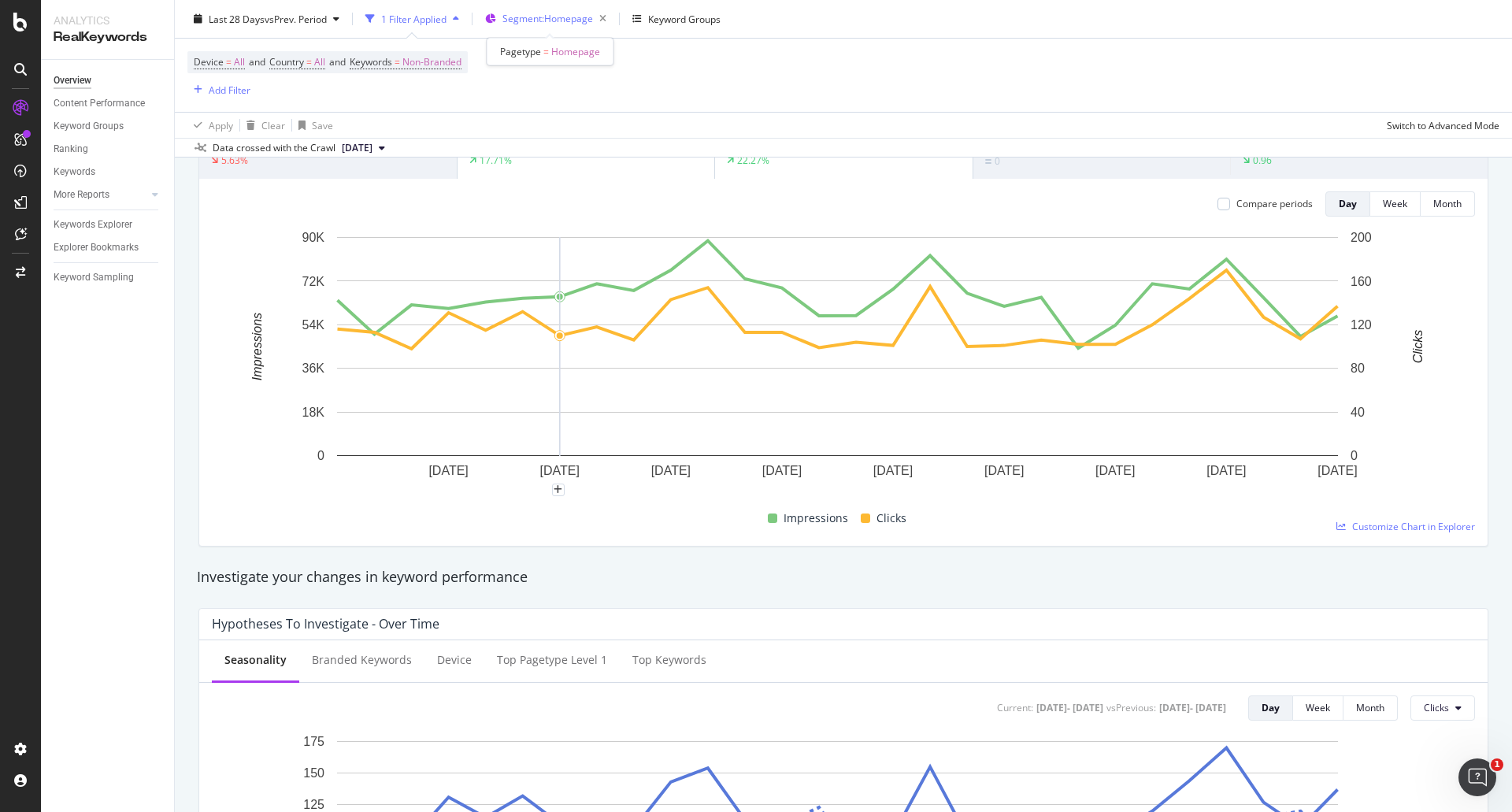
click at [537, 20] on span "Segment: Homepage" at bounding box center [548, 19] width 91 height 14
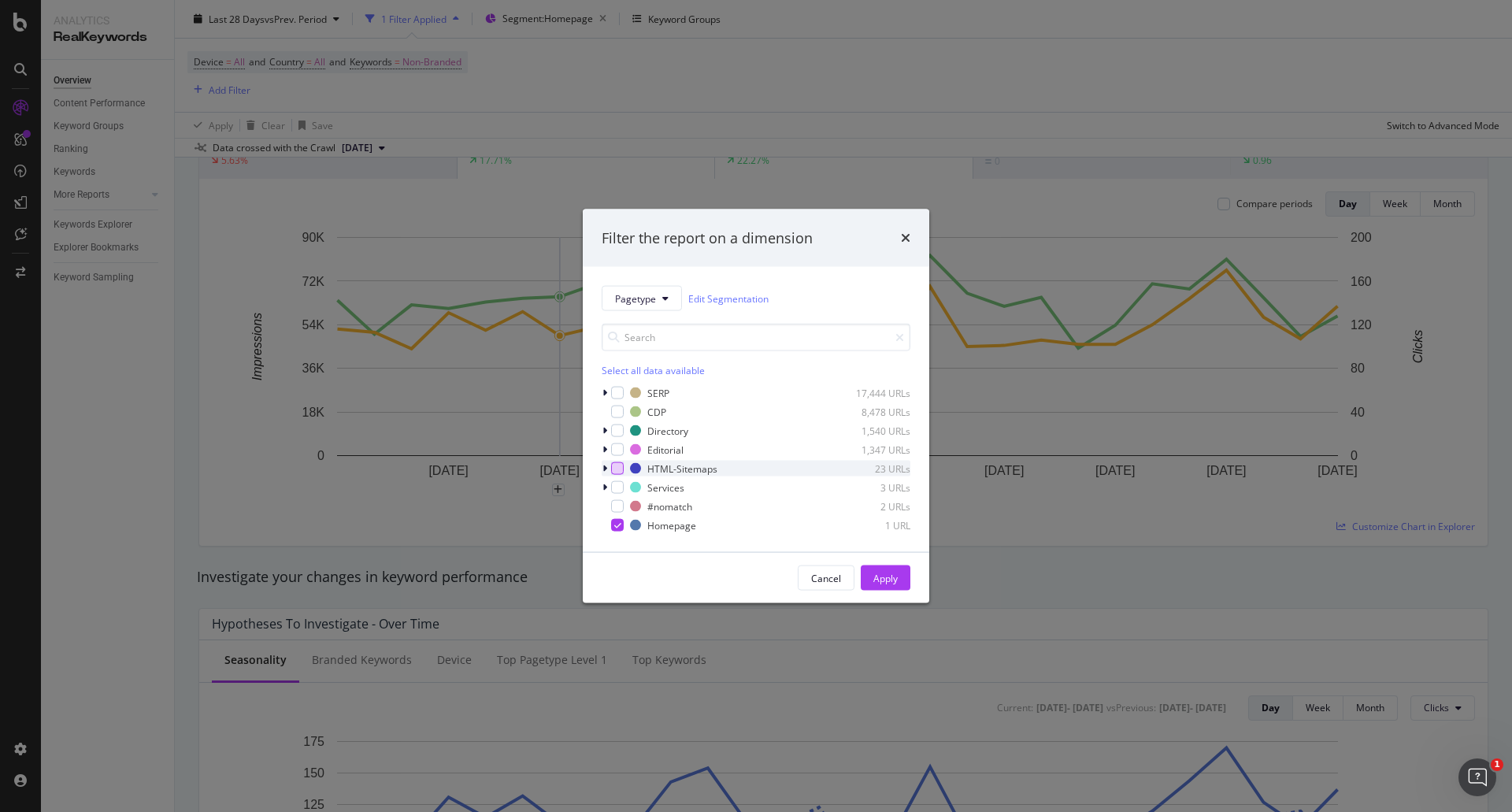
click at [622, 470] on div "modal" at bounding box center [617, 468] width 13 height 13
click at [617, 522] on icon "modal" at bounding box center [617, 525] width 7 height 8
click at [876, 574] on div "Apply" at bounding box center [885, 578] width 24 height 14
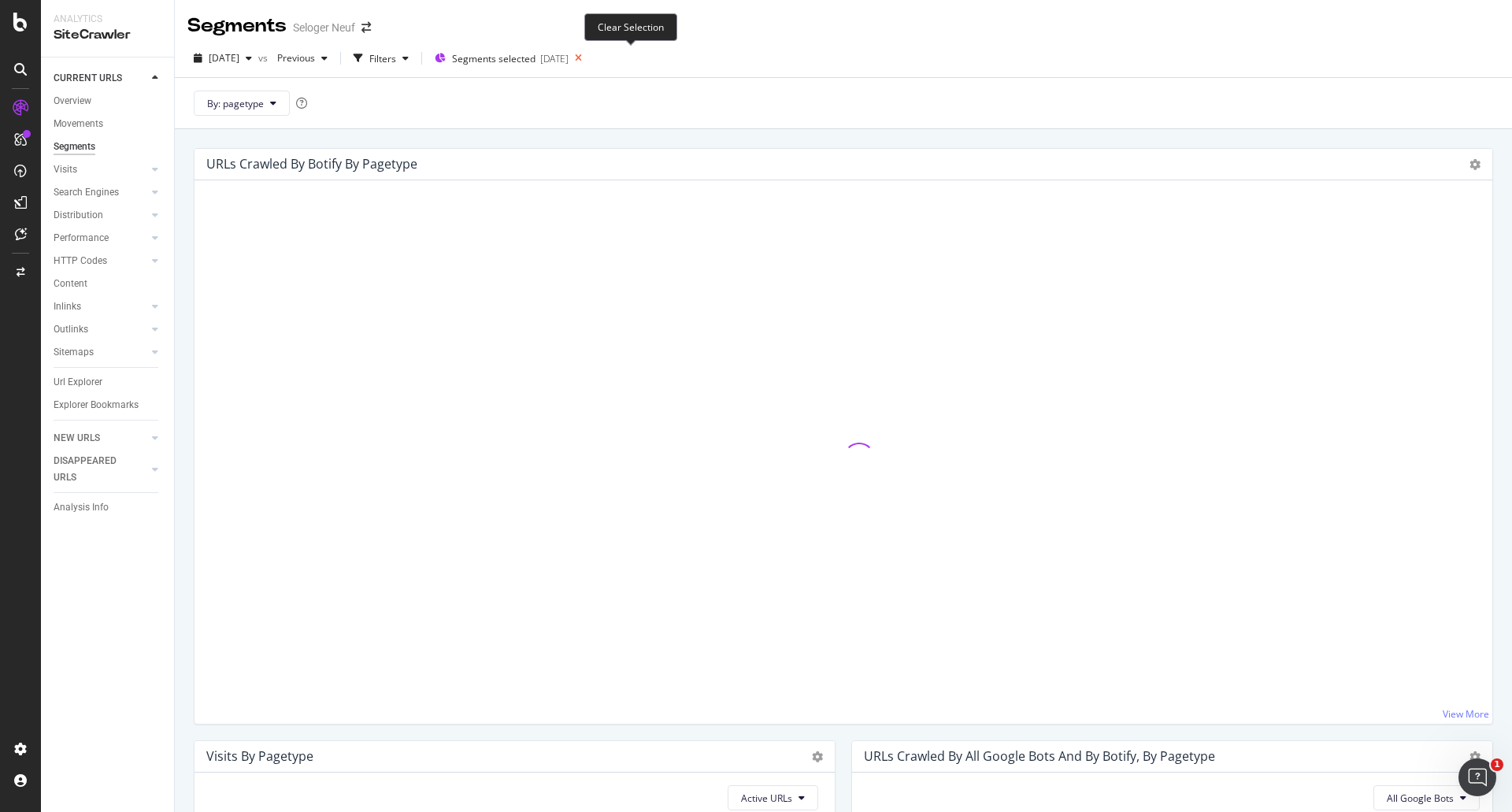
click at [588, 58] on icon at bounding box center [578, 58] width 19 height 22
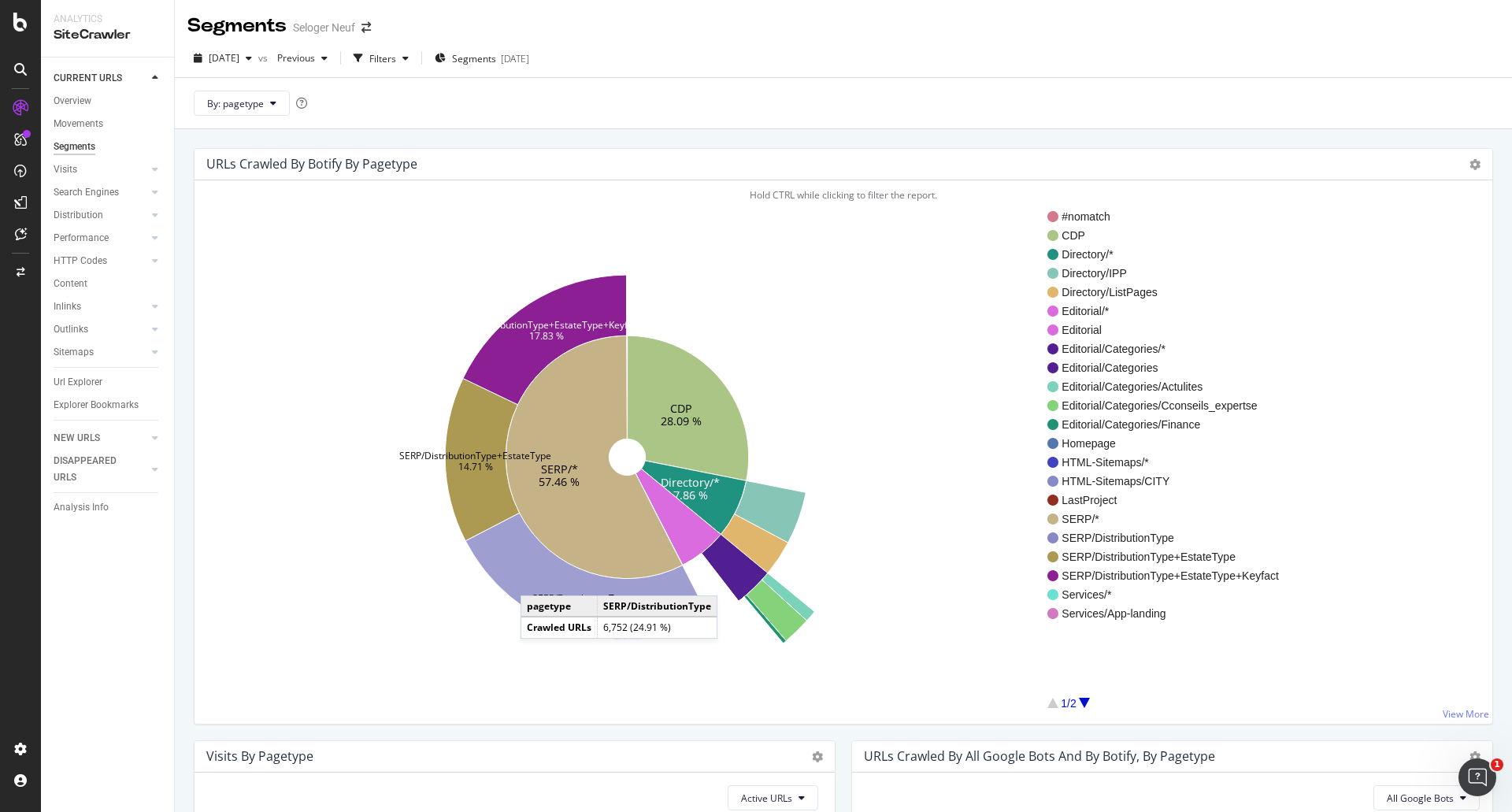
click at [536, 579] on icon at bounding box center [587, 575] width 245 height 126
